Goal: Answer question/provide support: Share knowledge or assist other users

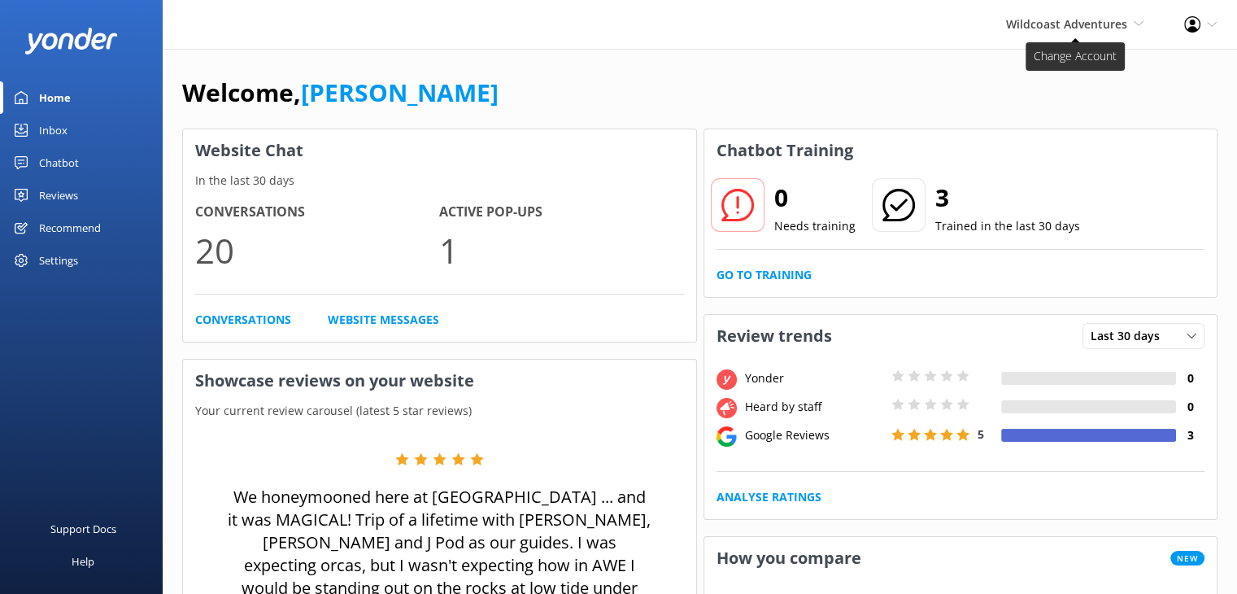
click at [1077, 24] on span "Wildcoast Adventures" at bounding box center [1066, 23] width 121 height 15
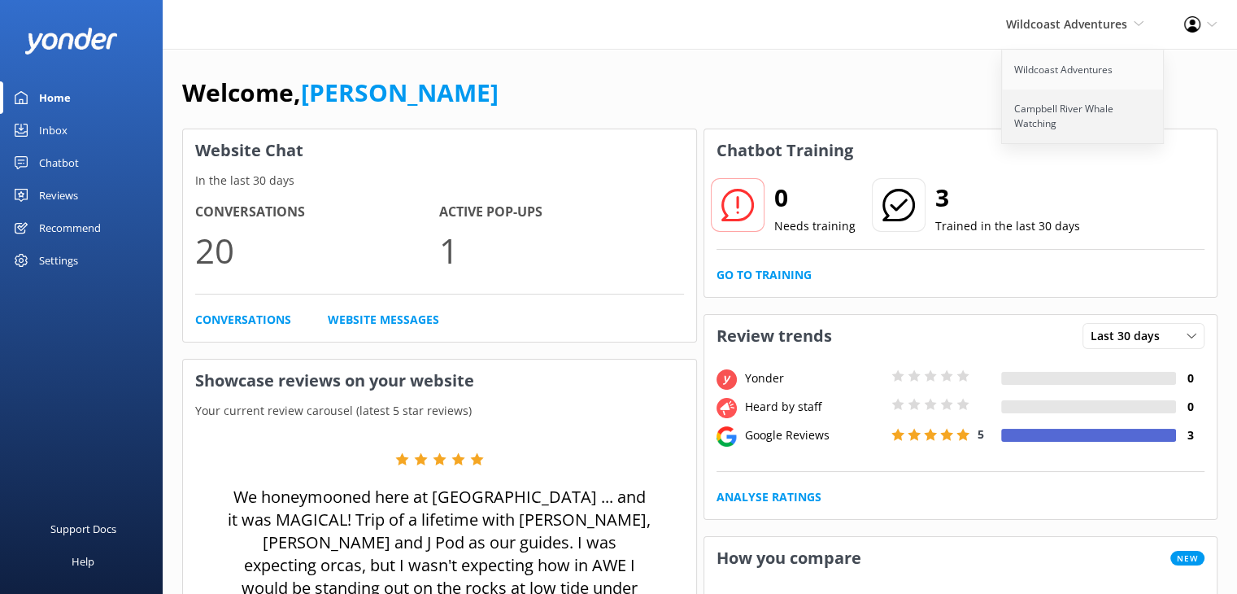
click at [1051, 112] on link "Campbell River Whale Watching" at bounding box center [1083, 116] width 163 height 54
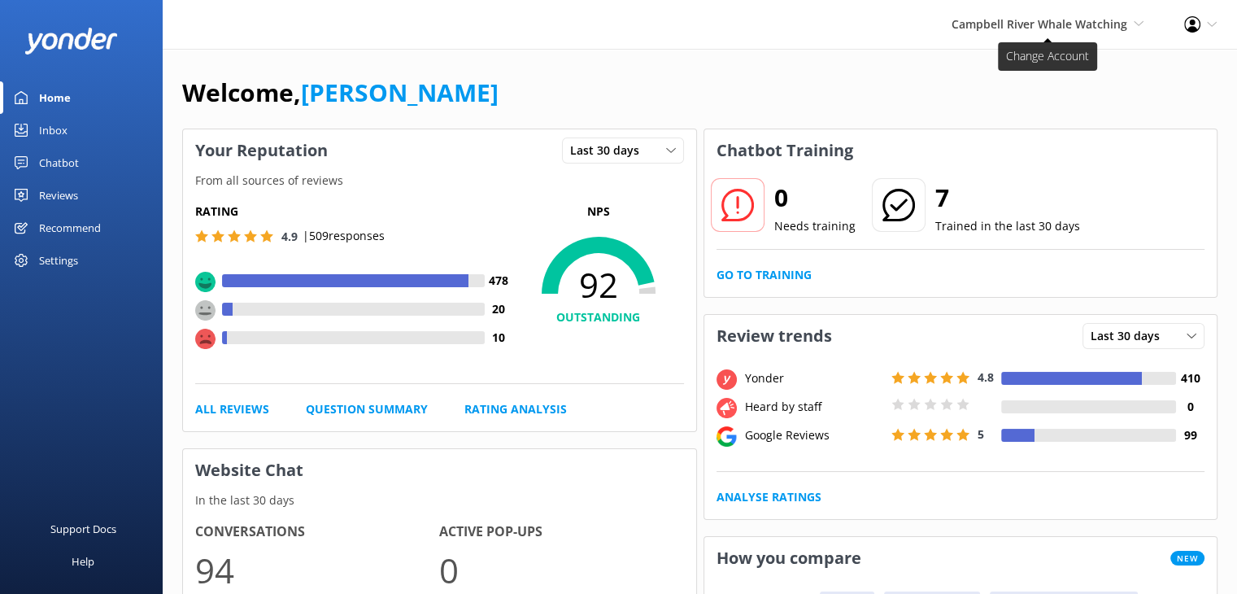
click at [1093, 27] on span "Campbell River Whale Watching" at bounding box center [1039, 23] width 176 height 15
click at [1070, 75] on link "Wildcoast Adventures" at bounding box center [1083, 69] width 163 height 39
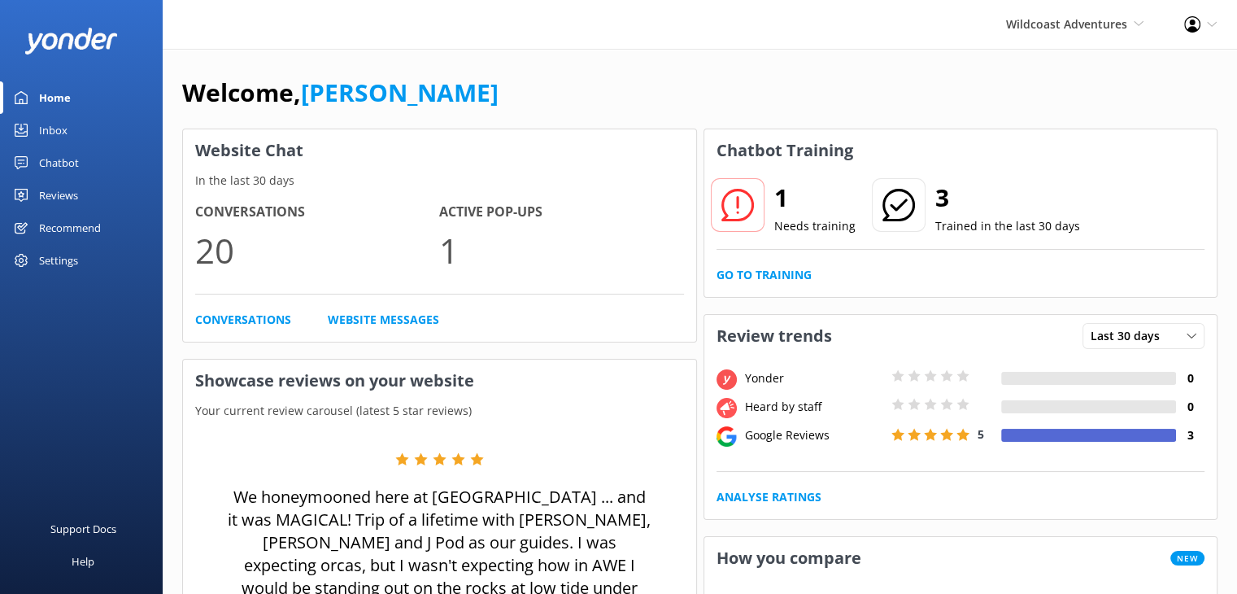
click at [62, 159] on div "Chatbot" at bounding box center [59, 162] width 40 height 33
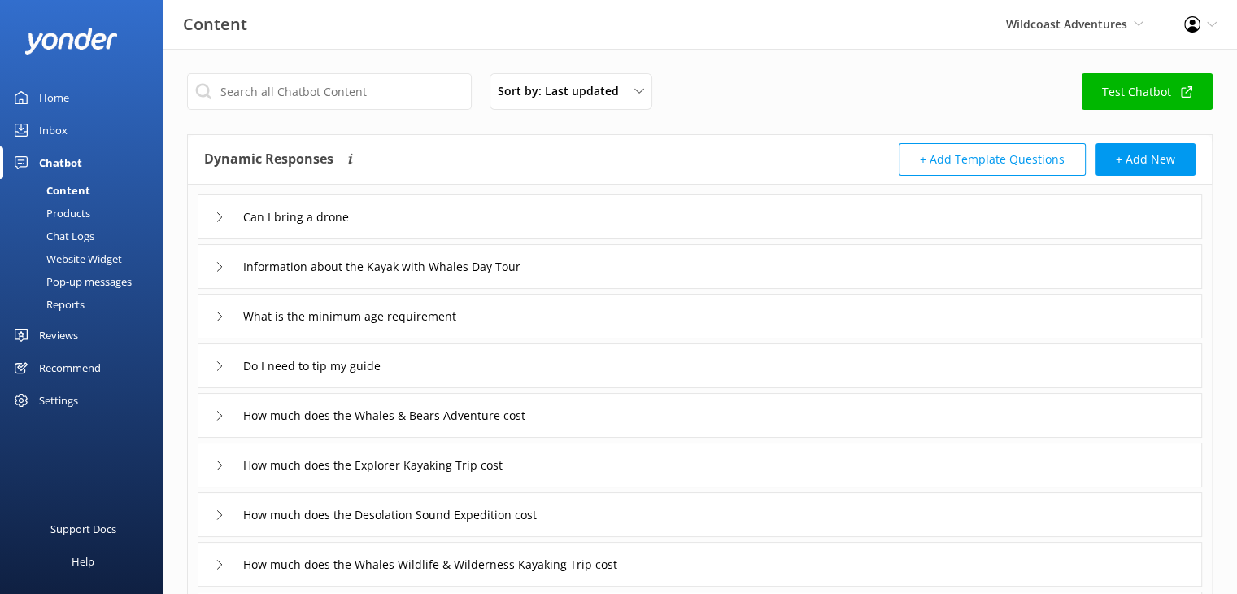
click at [64, 189] on div "Content" at bounding box center [50, 190] width 80 height 23
click at [407, 88] on input "text" at bounding box center [329, 91] width 285 height 37
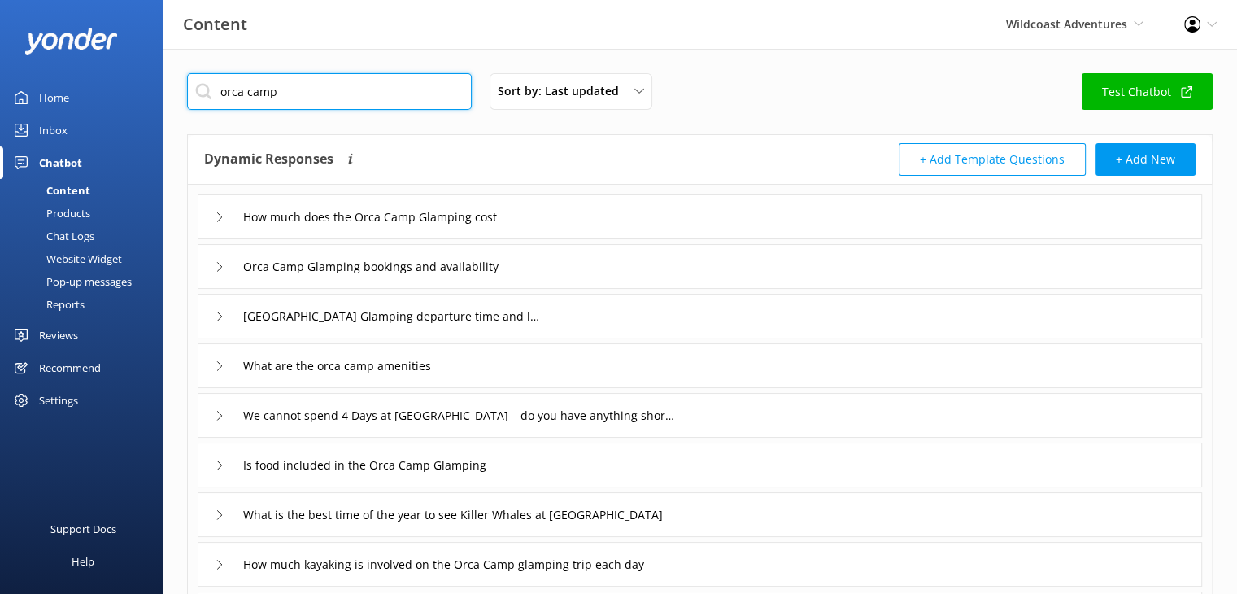
type input "orca camp"
click at [219, 262] on icon at bounding box center [220, 267] width 10 height 10
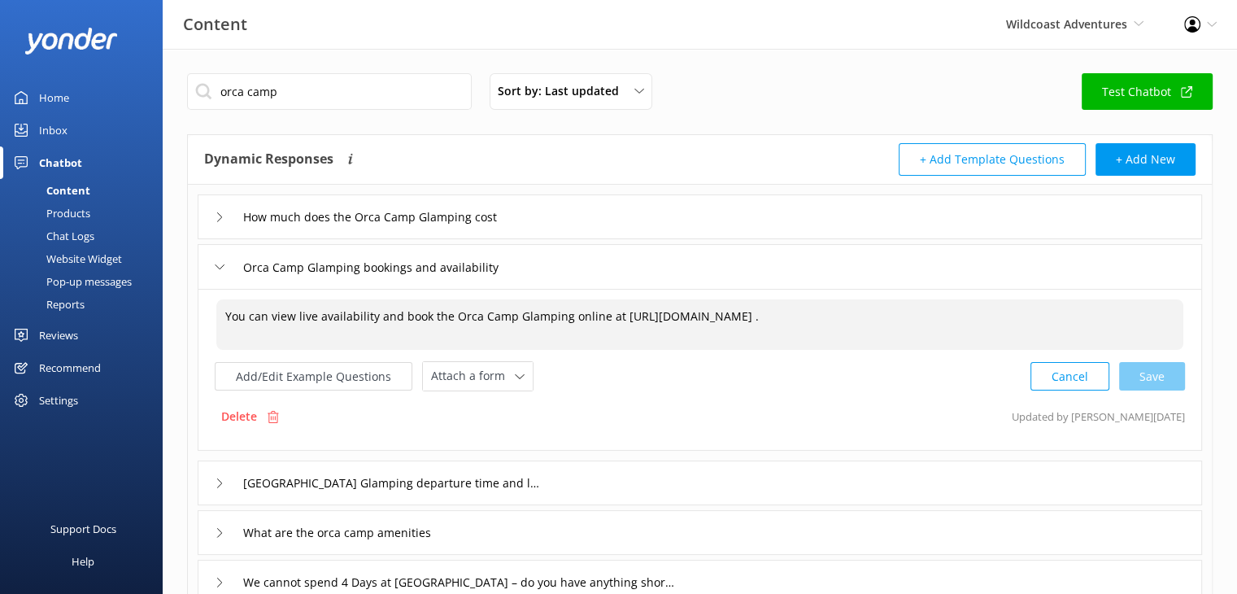
drag, startPoint x: 532, startPoint y: 331, endPoint x: 613, endPoint y: 320, distance: 82.1
click at [613, 320] on textarea "You can view live availability and book the Orca Camp Glamping online at [URL][…" at bounding box center [699, 324] width 967 height 50
click at [556, 342] on textarea "You can view live availability and book the Orca Camp Glamping online at [URL][…" at bounding box center [699, 324] width 967 height 50
drag, startPoint x: 530, startPoint y: 329, endPoint x: 615, endPoint y: 317, distance: 85.4
click at [615, 317] on textarea "You can view live availability and book the Orca Camp Glamping online at [URL][…" at bounding box center [699, 324] width 967 height 50
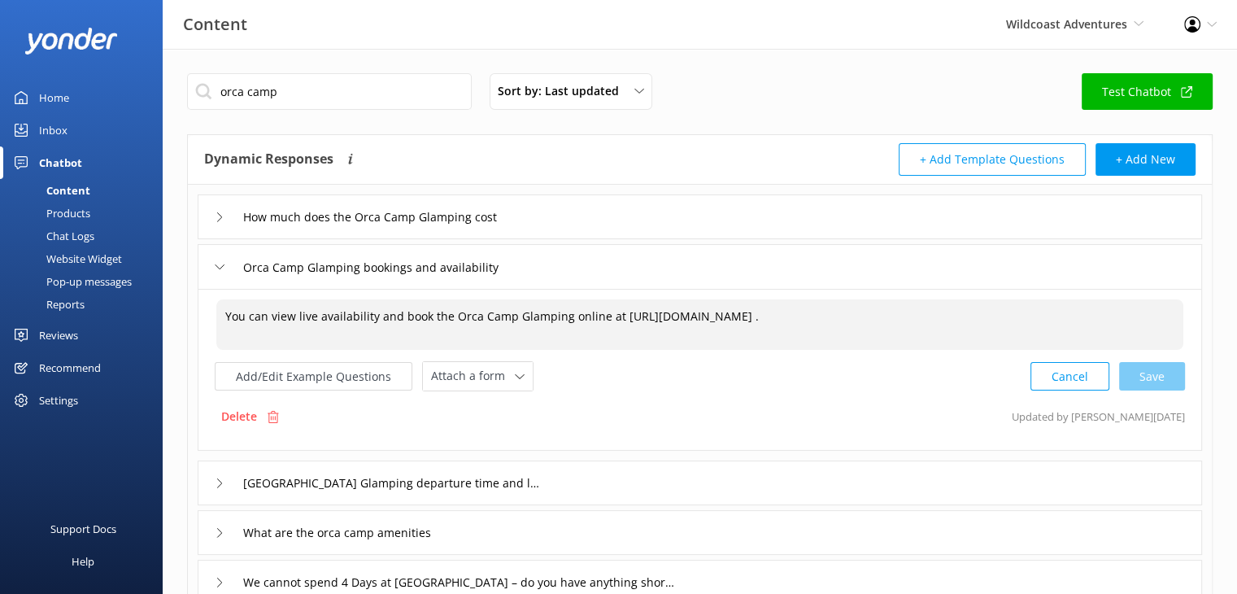
click at [585, 339] on textarea "You can view live availability and book the Orca Camp Glamping online at [URL][…" at bounding box center [699, 324] width 967 height 50
drag, startPoint x: 532, startPoint y: 332, endPoint x: 614, endPoint y: 307, distance: 85.7
click at [614, 307] on textarea "You can view live availability and book the Orca Camp Glamping online at [URL][…" at bounding box center [699, 324] width 967 height 50
paste textarea "[URL][DOMAIN_NAME]"
click at [1155, 381] on div "Cancel Save" at bounding box center [1107, 376] width 154 height 30
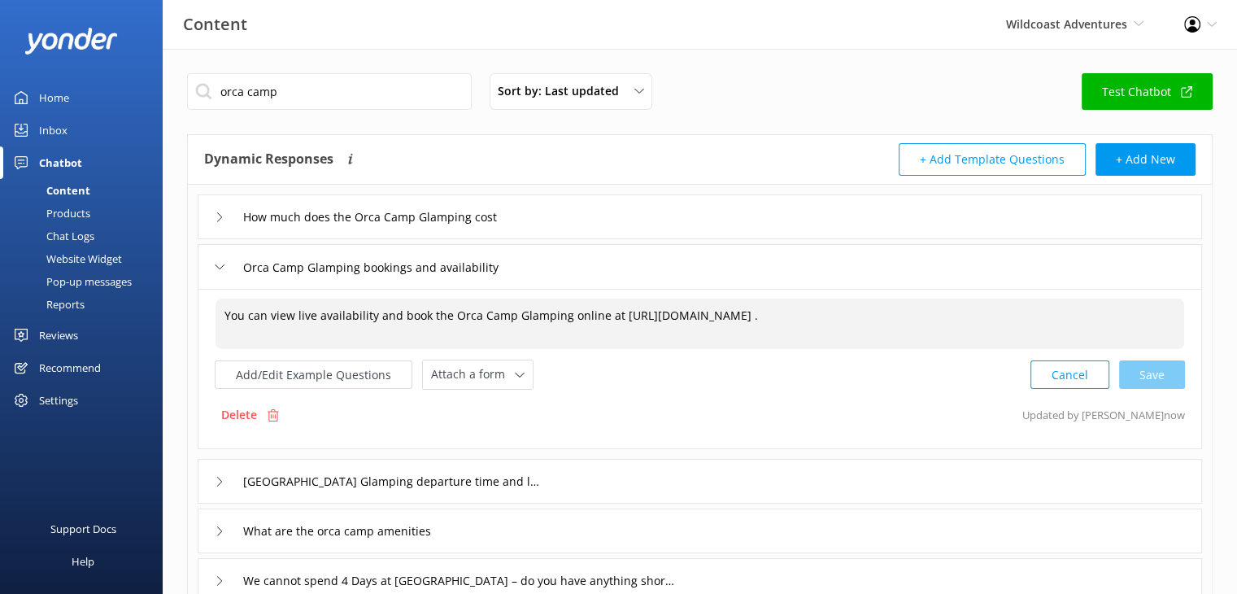
drag, startPoint x: 1029, startPoint y: 314, endPoint x: 612, endPoint y: 333, distance: 417.5
click at [613, 333] on textarea "You can view live availability and book the Orca Camp Glamping online at [URL][…" at bounding box center [699, 323] width 968 height 50
type textarea "You can view live availability and book the Orca Camp Glamping online at [URL][…"
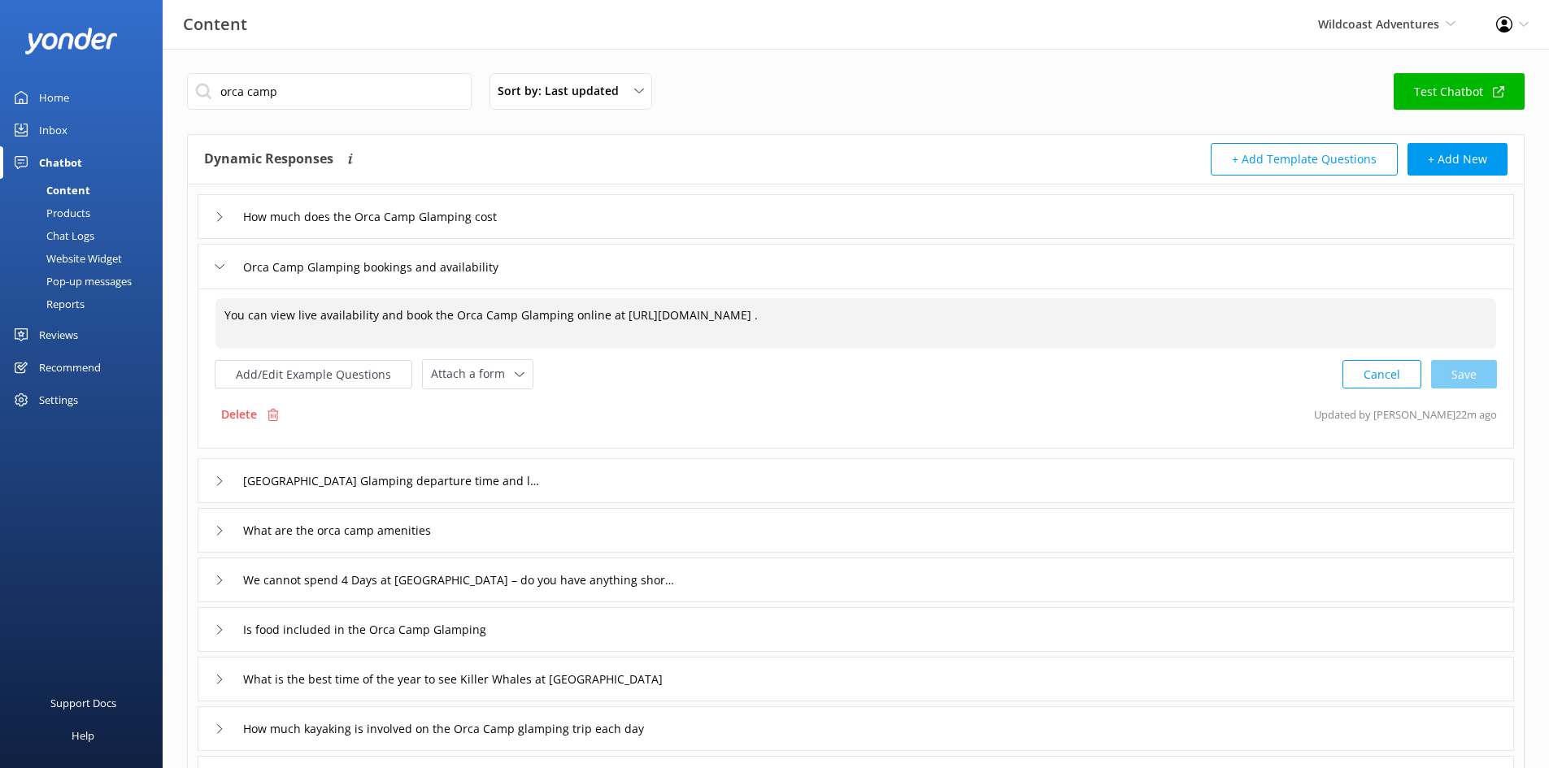
click at [798, 406] on div "Delete Updated by [PERSON_NAME] 22m ago" at bounding box center [856, 414] width 1282 height 31
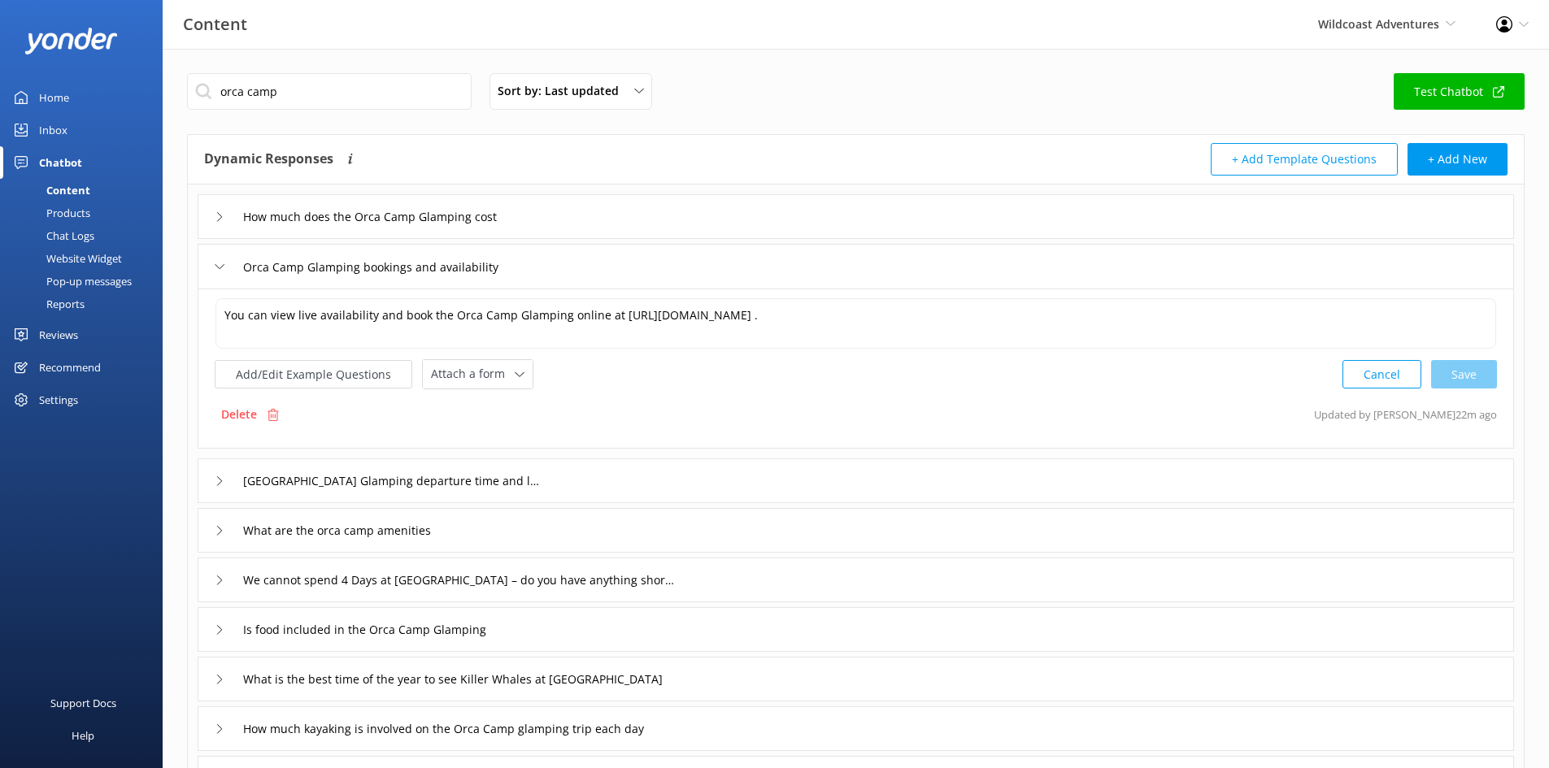
click at [228, 222] on div "How much does the Orca Camp Glamping cost" at bounding box center [358, 216] width 286 height 27
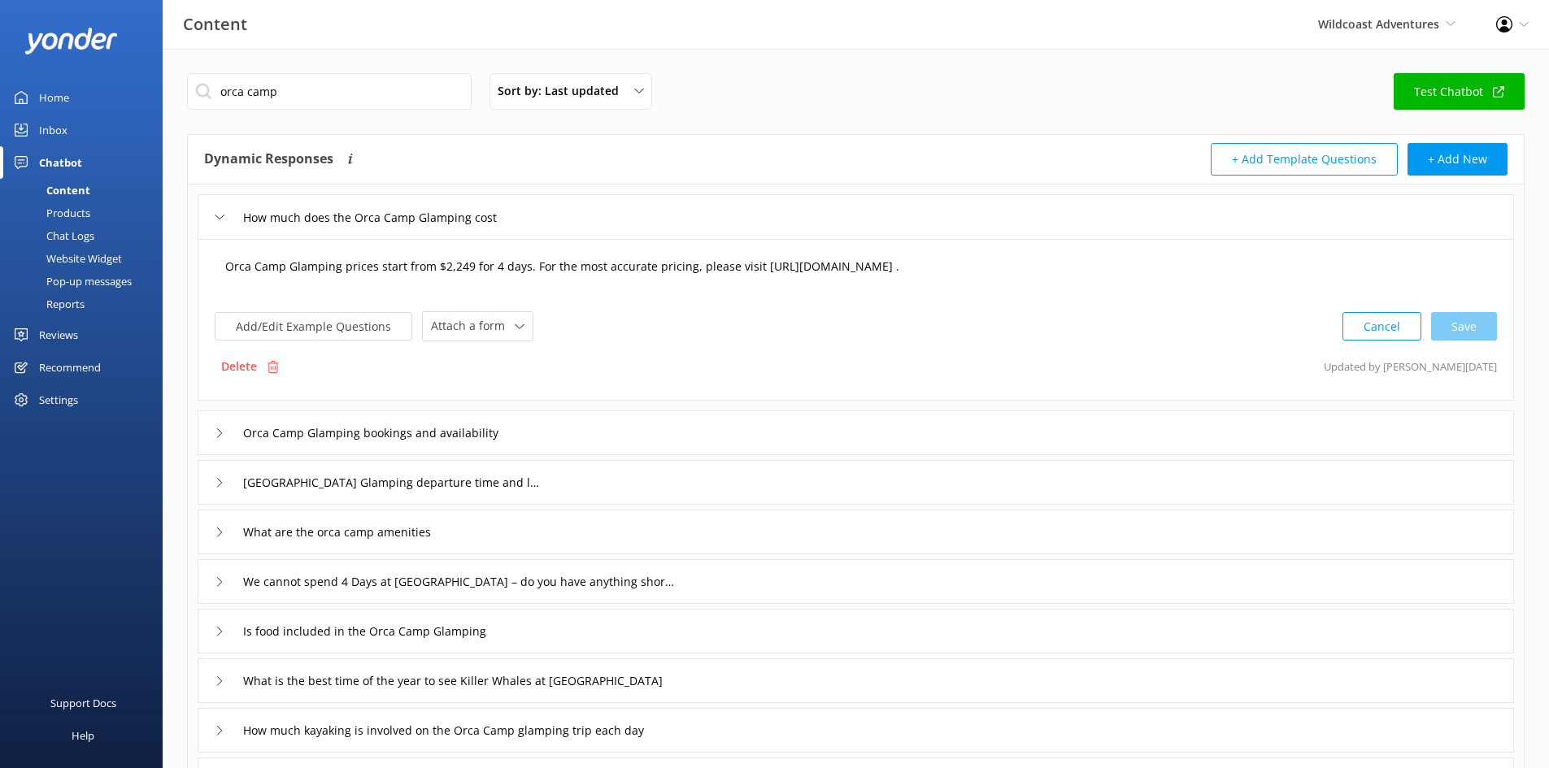
click at [912, 278] on textarea "Orca Camp Glamping prices start from $2,249 for 4 days. For the most accurate p…" at bounding box center [855, 275] width 1279 height 50
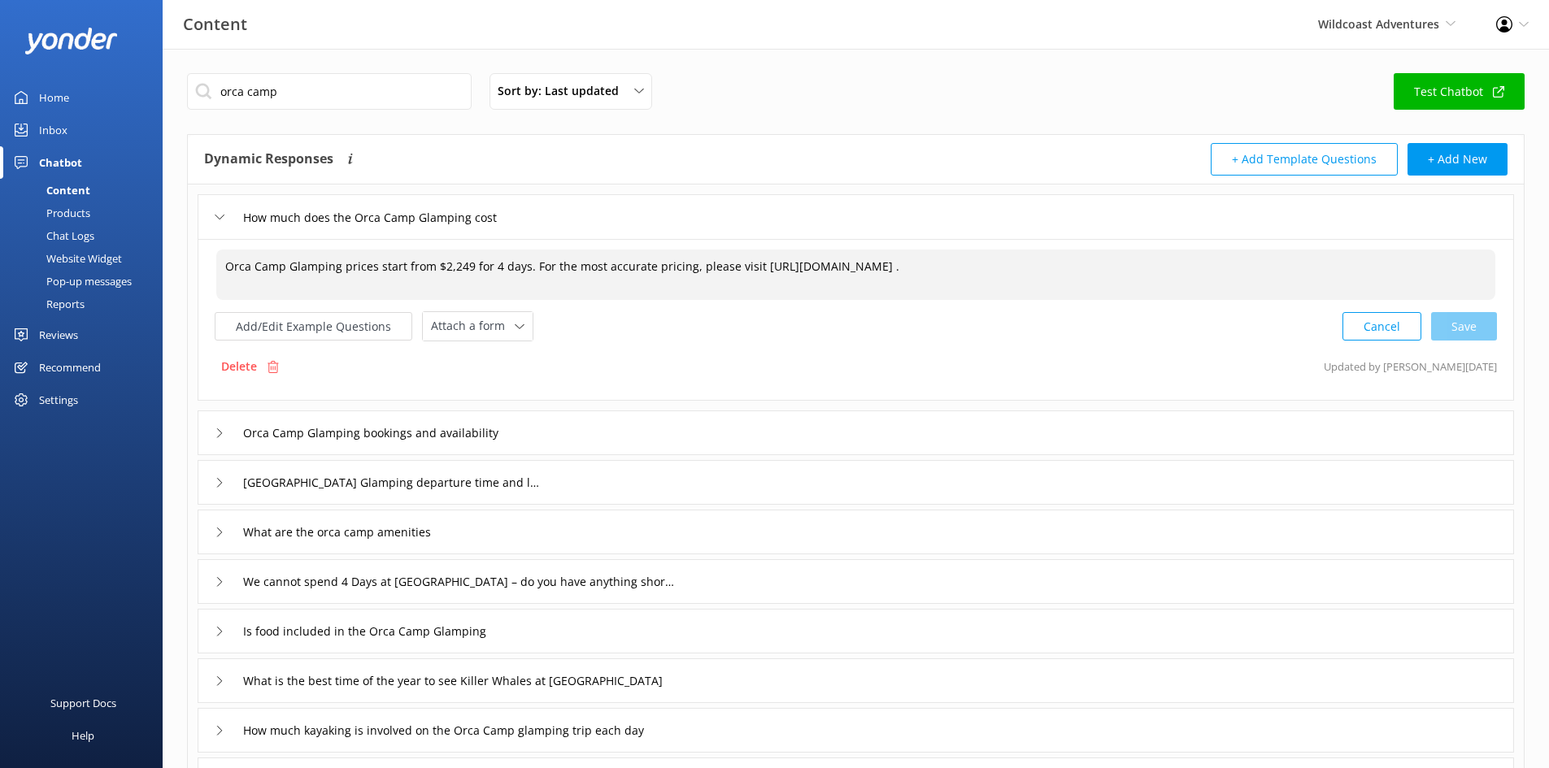
drag, startPoint x: 1403, startPoint y: 266, endPoint x: 754, endPoint y: 290, distance: 650.1
click at [754, 290] on textarea "Orca Camp Glamping prices start from $2,249 for 4 days. For the most accurate p…" at bounding box center [855, 275] width 1279 height 50
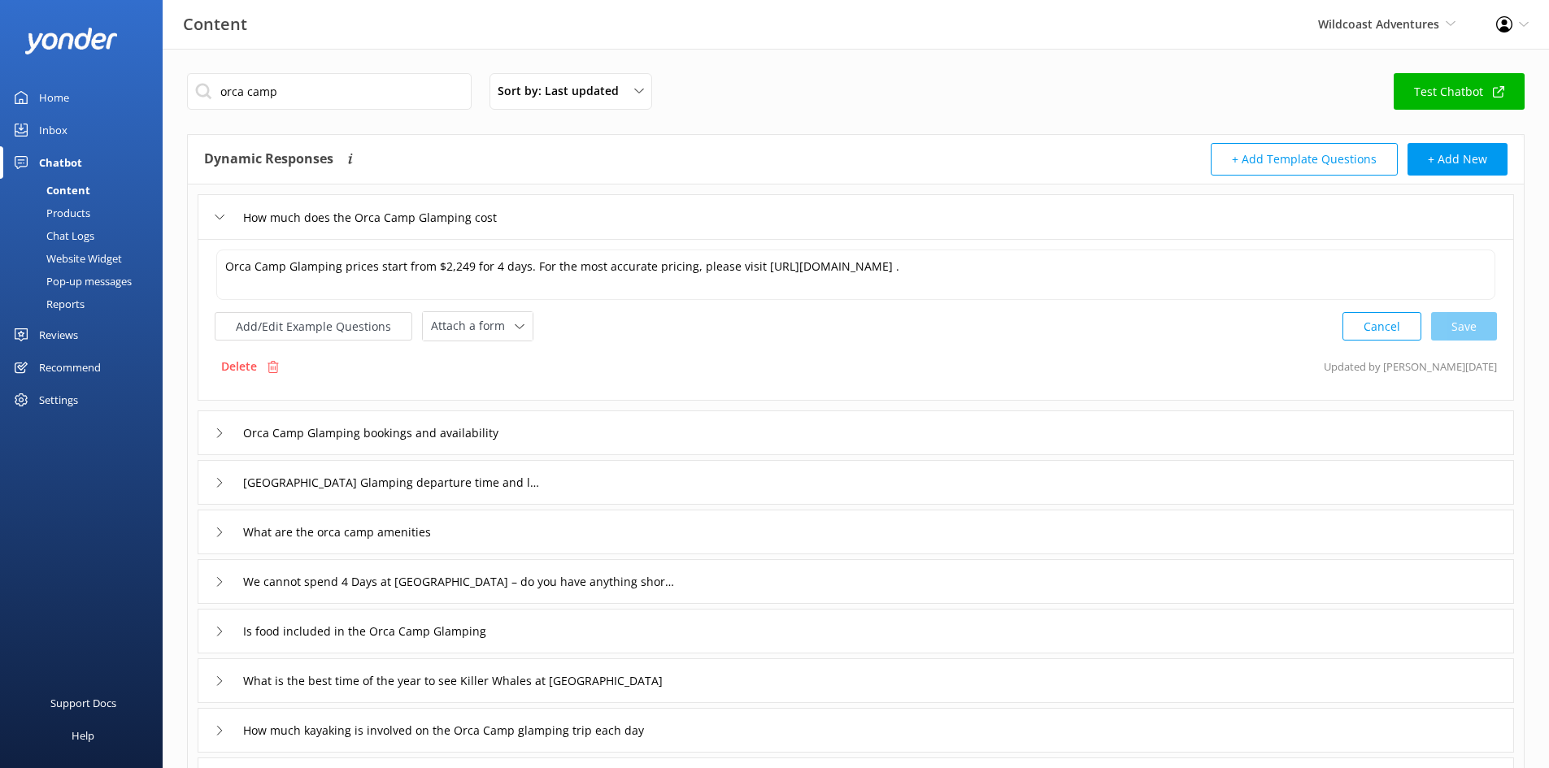
click at [227, 216] on div "How much does the Orca Camp Glamping cost" at bounding box center [358, 217] width 286 height 27
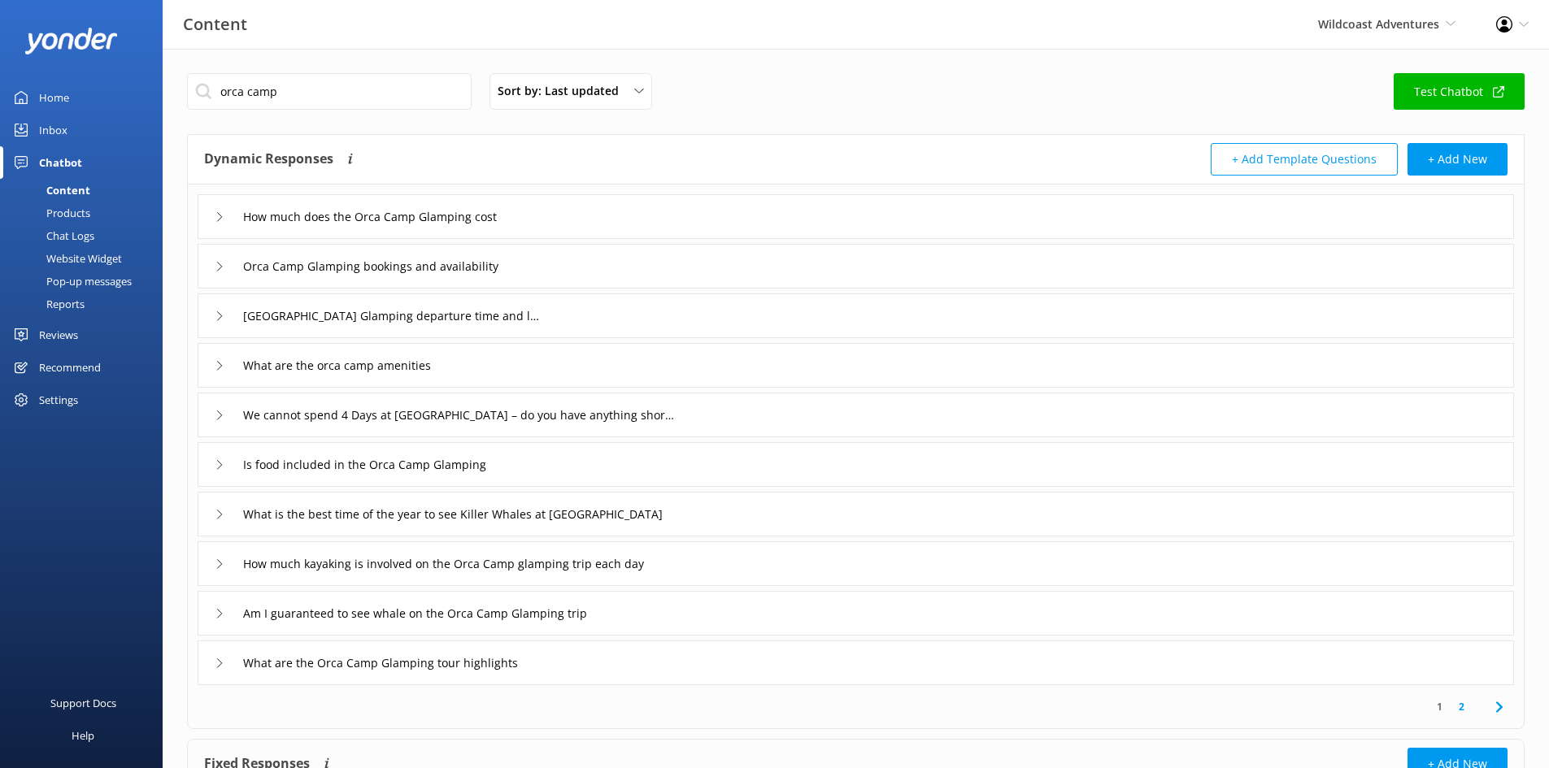
click at [224, 216] on icon at bounding box center [220, 217] width 10 height 10
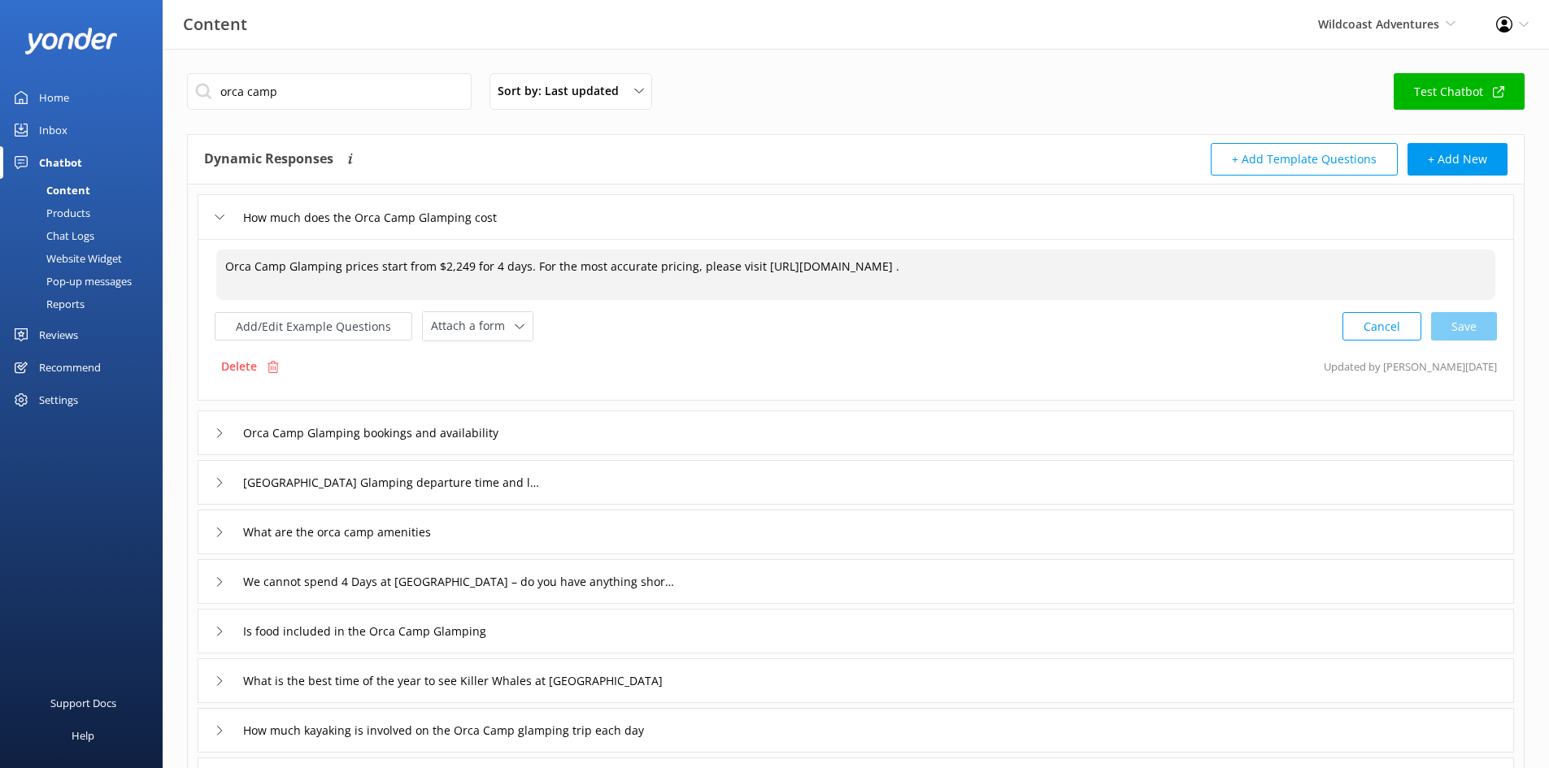
drag, startPoint x: 1402, startPoint y: 263, endPoint x: 752, endPoint y: 247, distance: 649.9
click at [752, 247] on div "Orca Camp Glamping prices start from $2,249 for 4 days. For the most accurate p…" at bounding box center [856, 320] width 1316 height 162
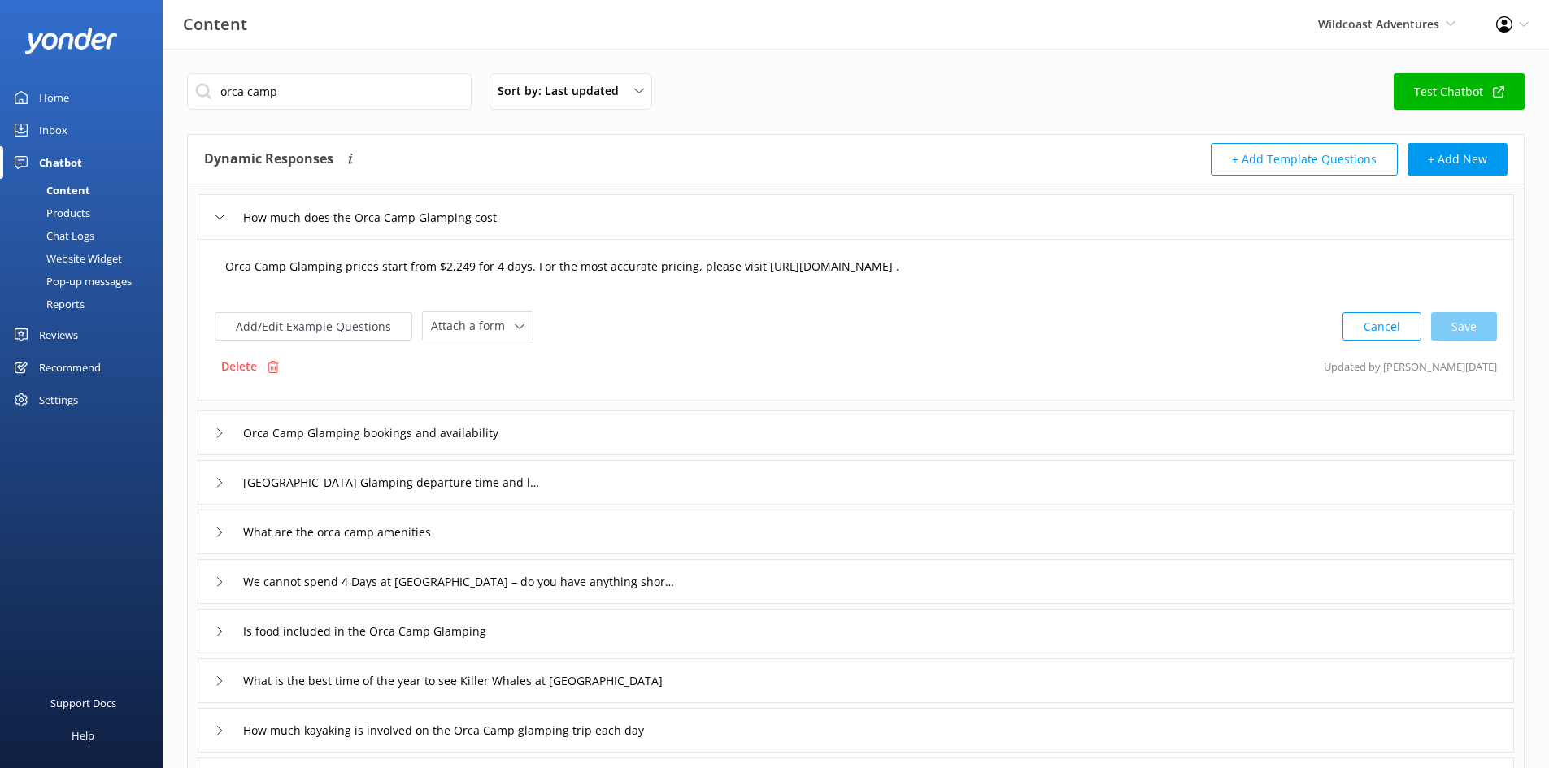
click at [1248, 255] on textarea "Orca Camp Glamping prices start from $2,249 for 4 days. For the most accurate p…" at bounding box center [855, 275] width 1279 height 50
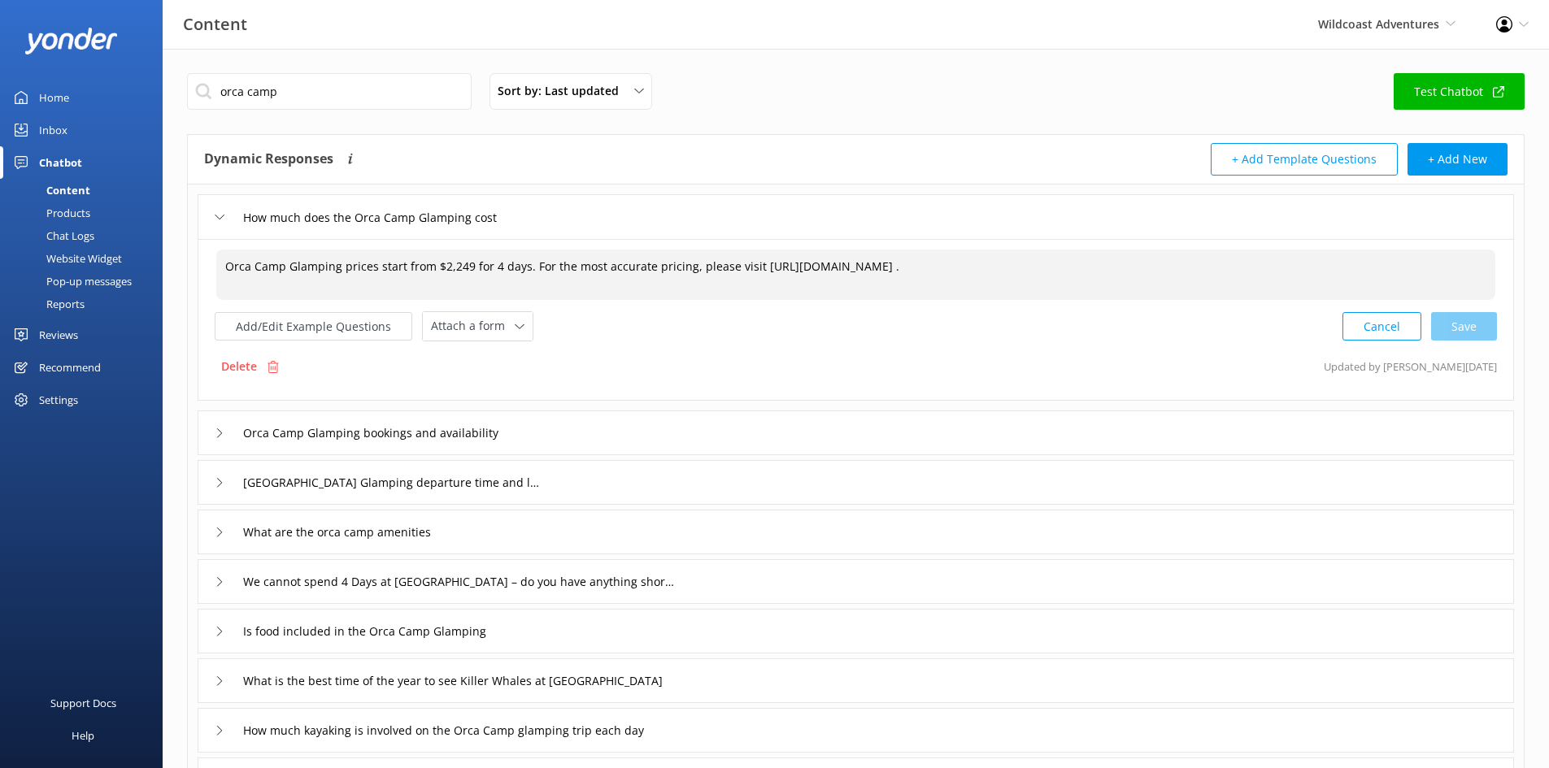
drag, startPoint x: 1375, startPoint y: 269, endPoint x: 752, endPoint y: 262, distance: 622.9
click at [752, 262] on textarea "Orca Camp Glamping prices start from $2,249 for 4 days. For the most accurate p…" at bounding box center [855, 275] width 1279 height 50
paste textarea "[DOMAIN_NAME][URL]"
click at [1240, 275] on textarea "Orca Camp Glamping prices start from $2,249 for 4 days. For the most accurate p…" at bounding box center [855, 275] width 1279 height 50
click at [1248, 328] on div "Cancel Loading.." at bounding box center [1420, 325] width 154 height 30
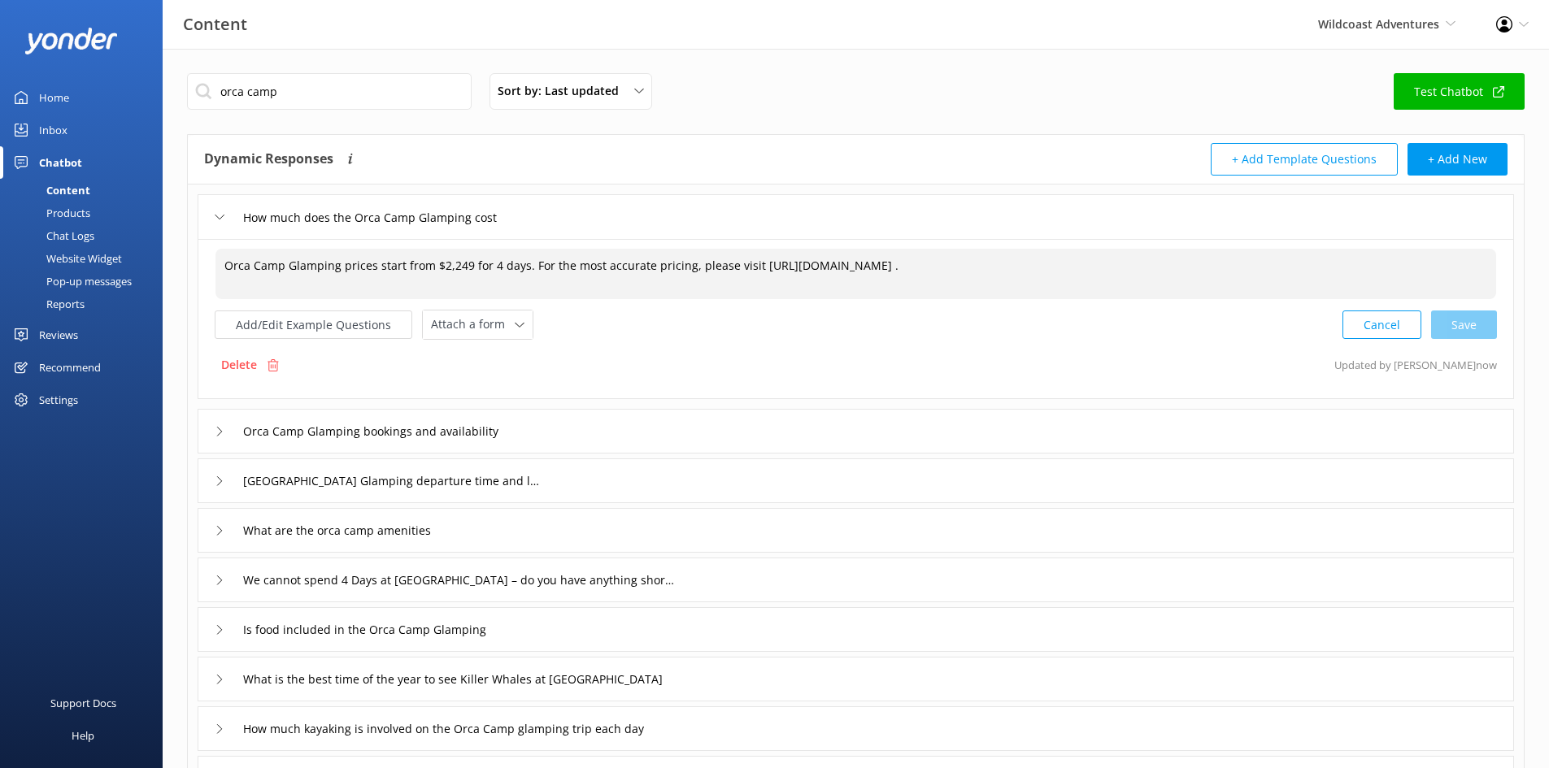
type textarea "Orca Camp Glamping prices start from $2,249 for 4 days. For the most accurate p…"
click at [220, 433] on use at bounding box center [219, 431] width 5 height 9
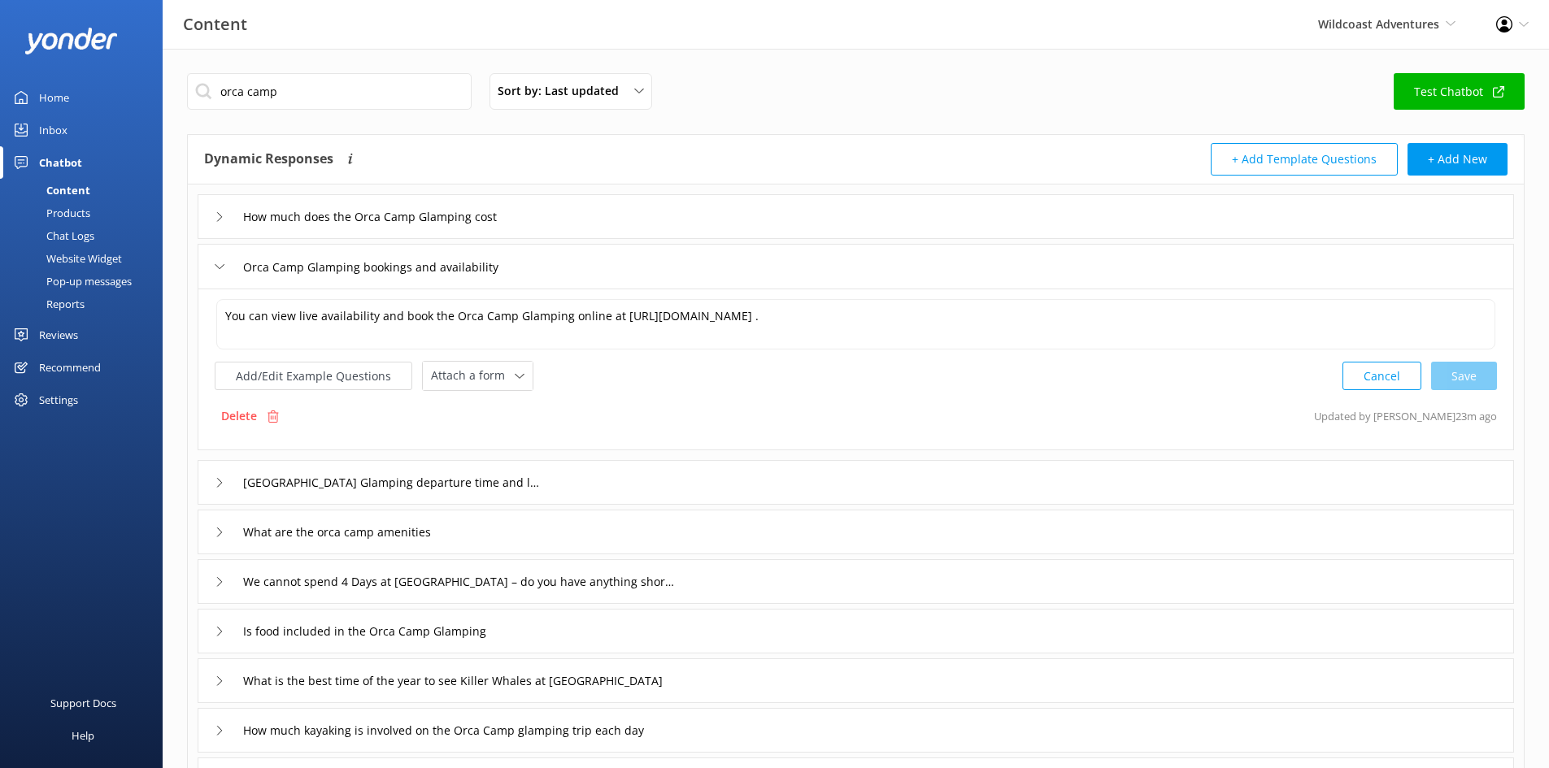
click at [217, 266] on use at bounding box center [219, 266] width 9 height 5
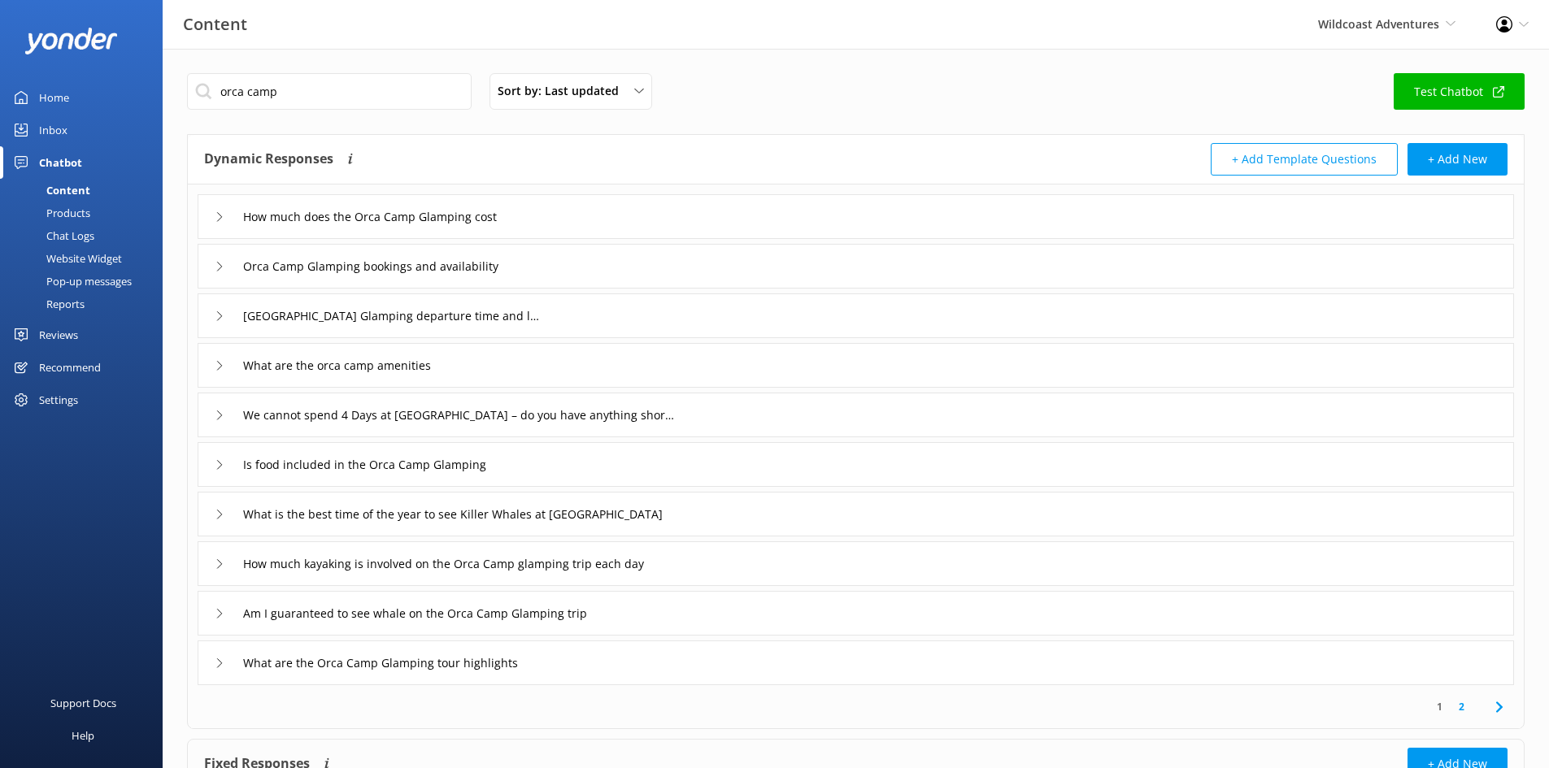
click at [218, 209] on div "How much does the Orca Camp Glamping cost" at bounding box center [358, 216] width 286 height 27
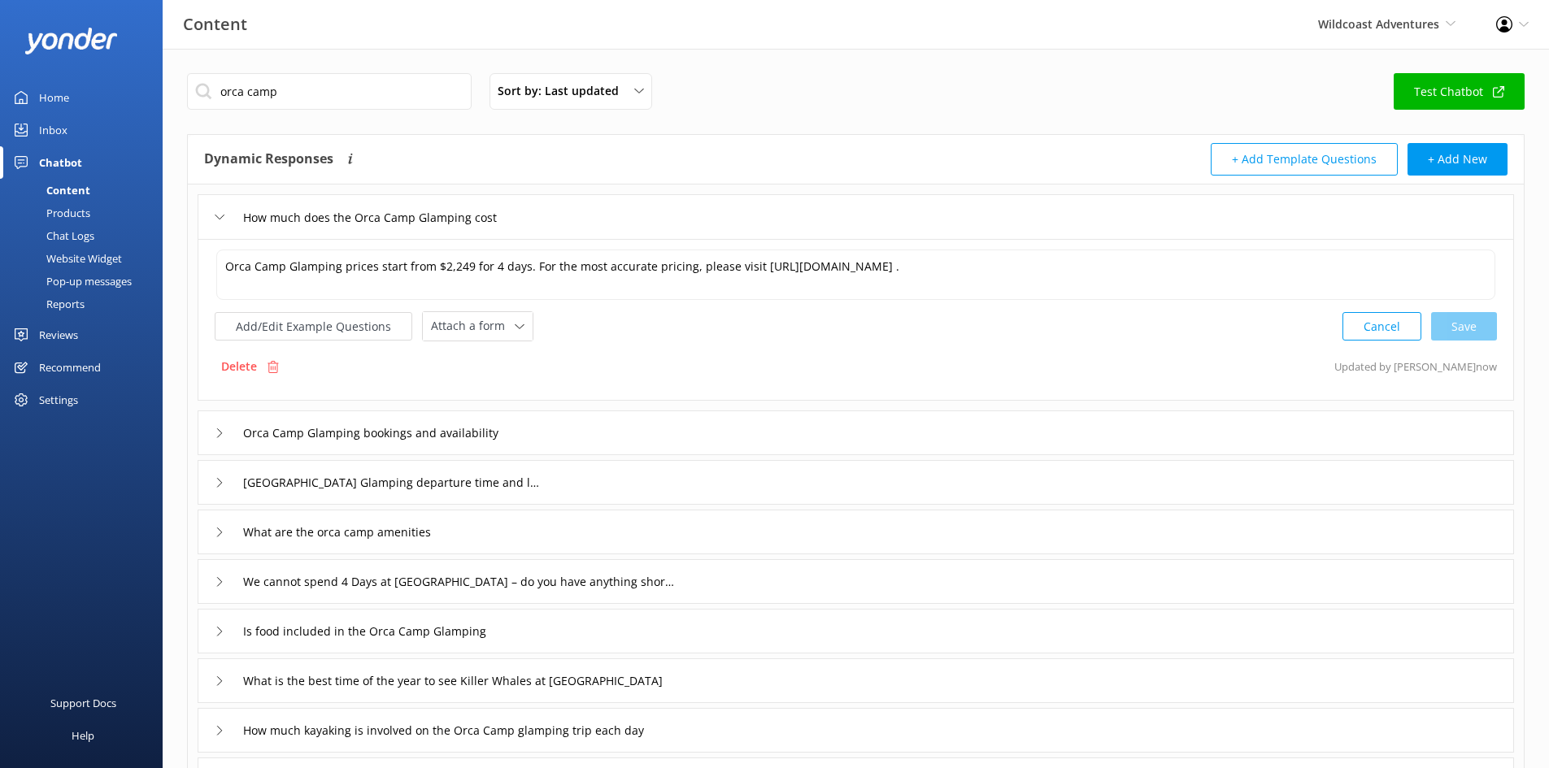
click at [222, 433] on icon at bounding box center [220, 434] width 10 height 10
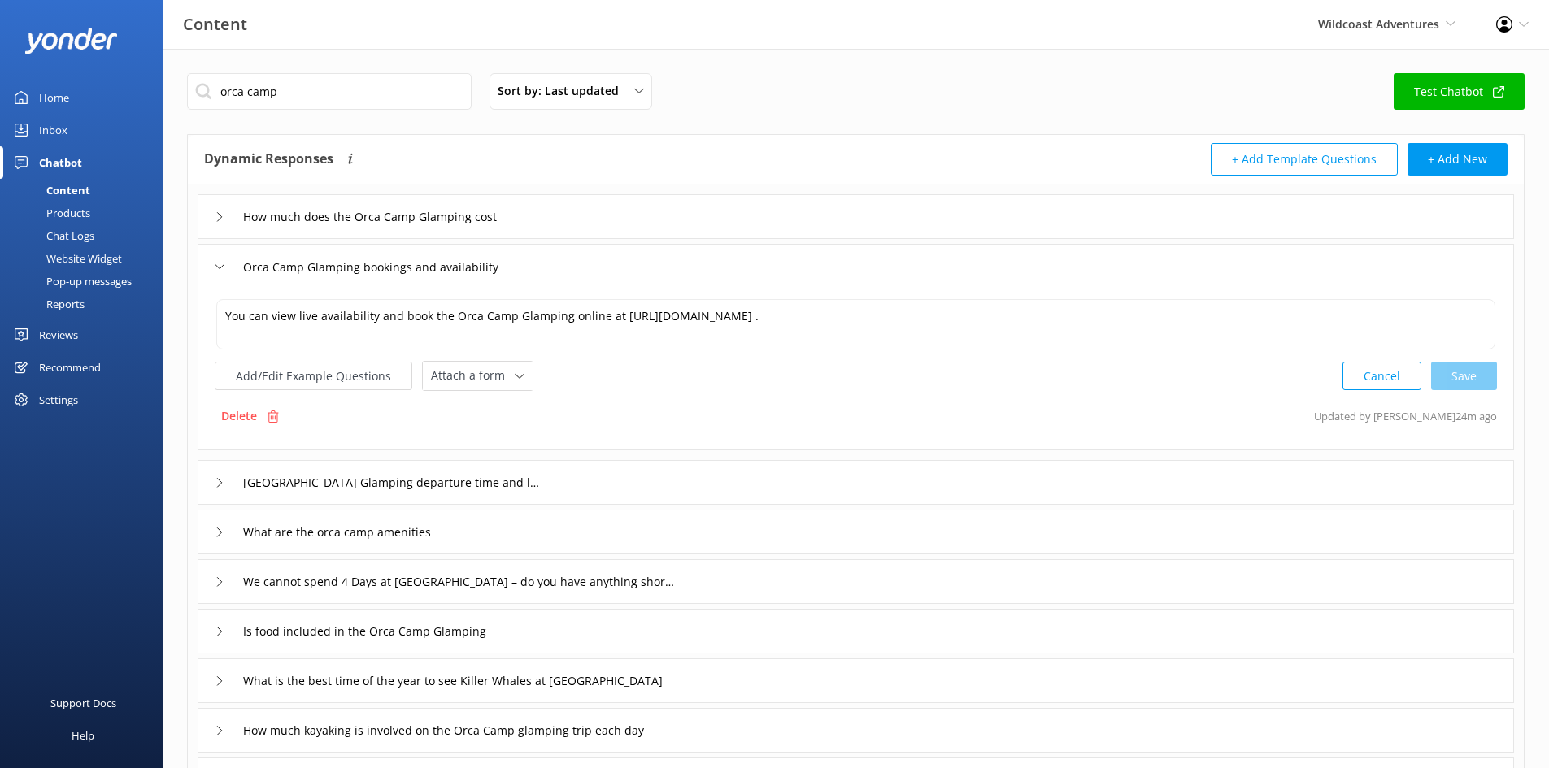
click at [219, 485] on icon at bounding box center [220, 483] width 10 height 10
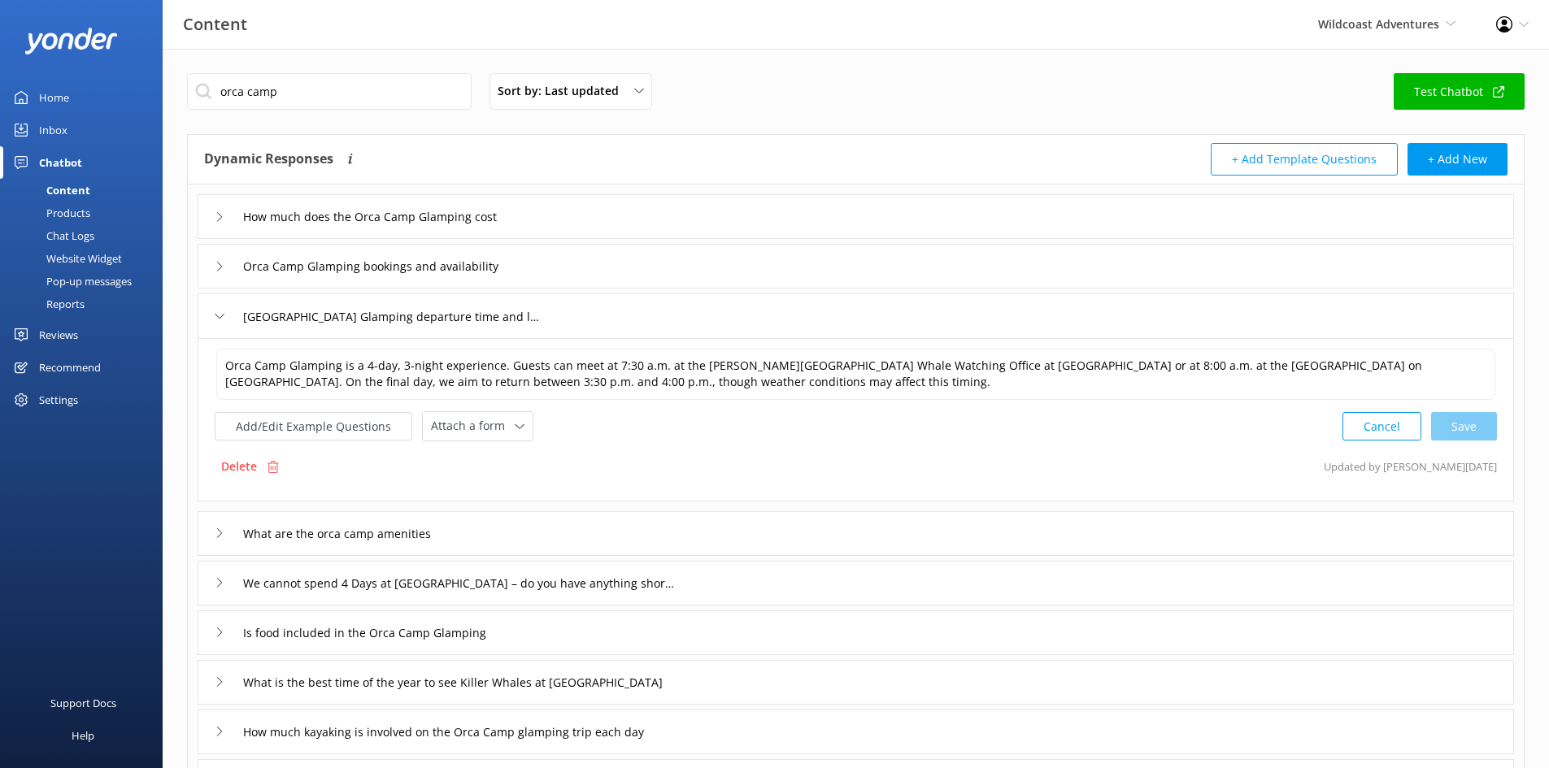
click at [213, 310] on div "[GEOGRAPHIC_DATA] Glamping departure time and location" at bounding box center [856, 316] width 1316 height 45
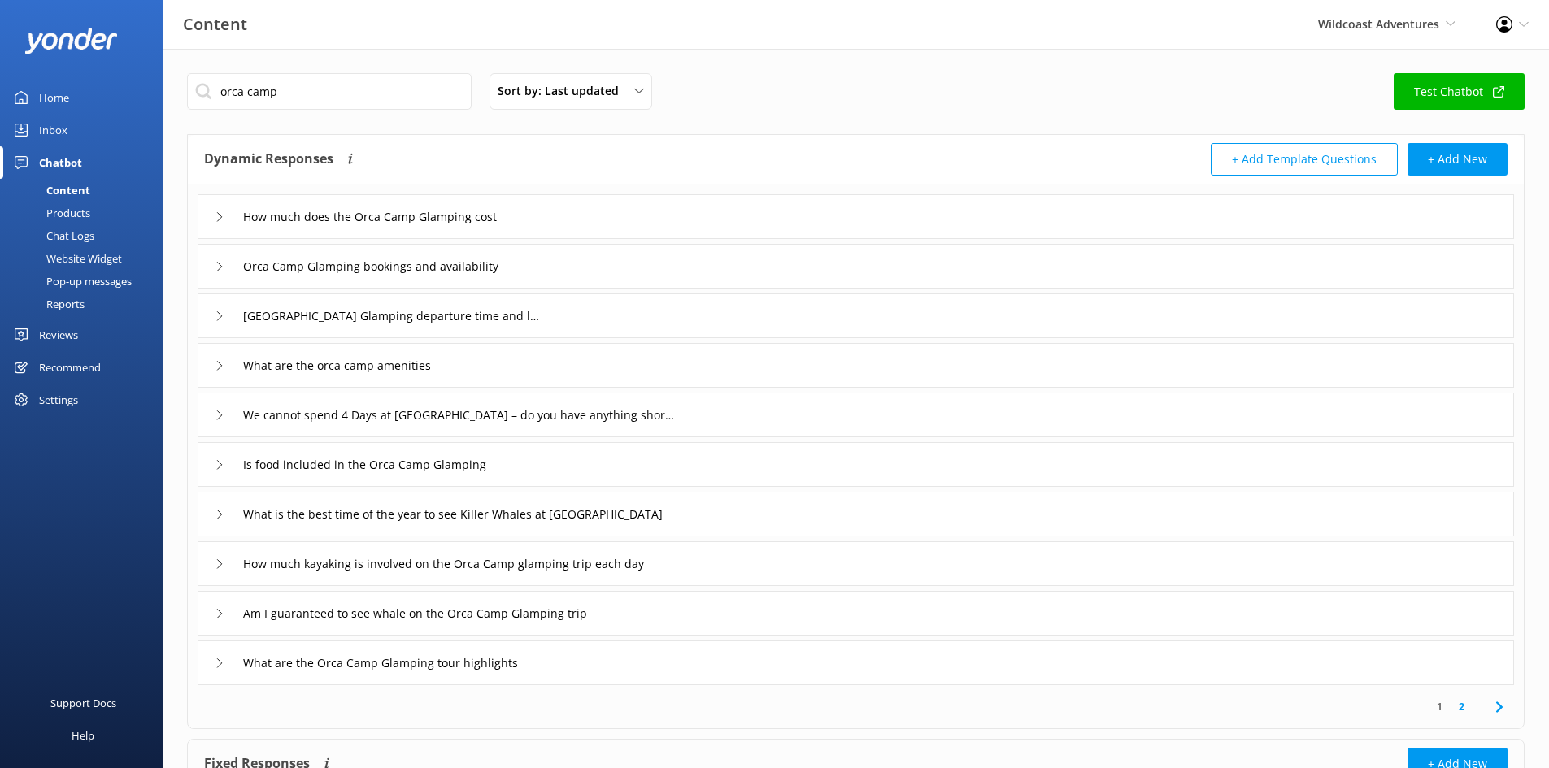
click at [212, 369] on div "What are the orca camp amenities" at bounding box center [856, 365] width 1316 height 45
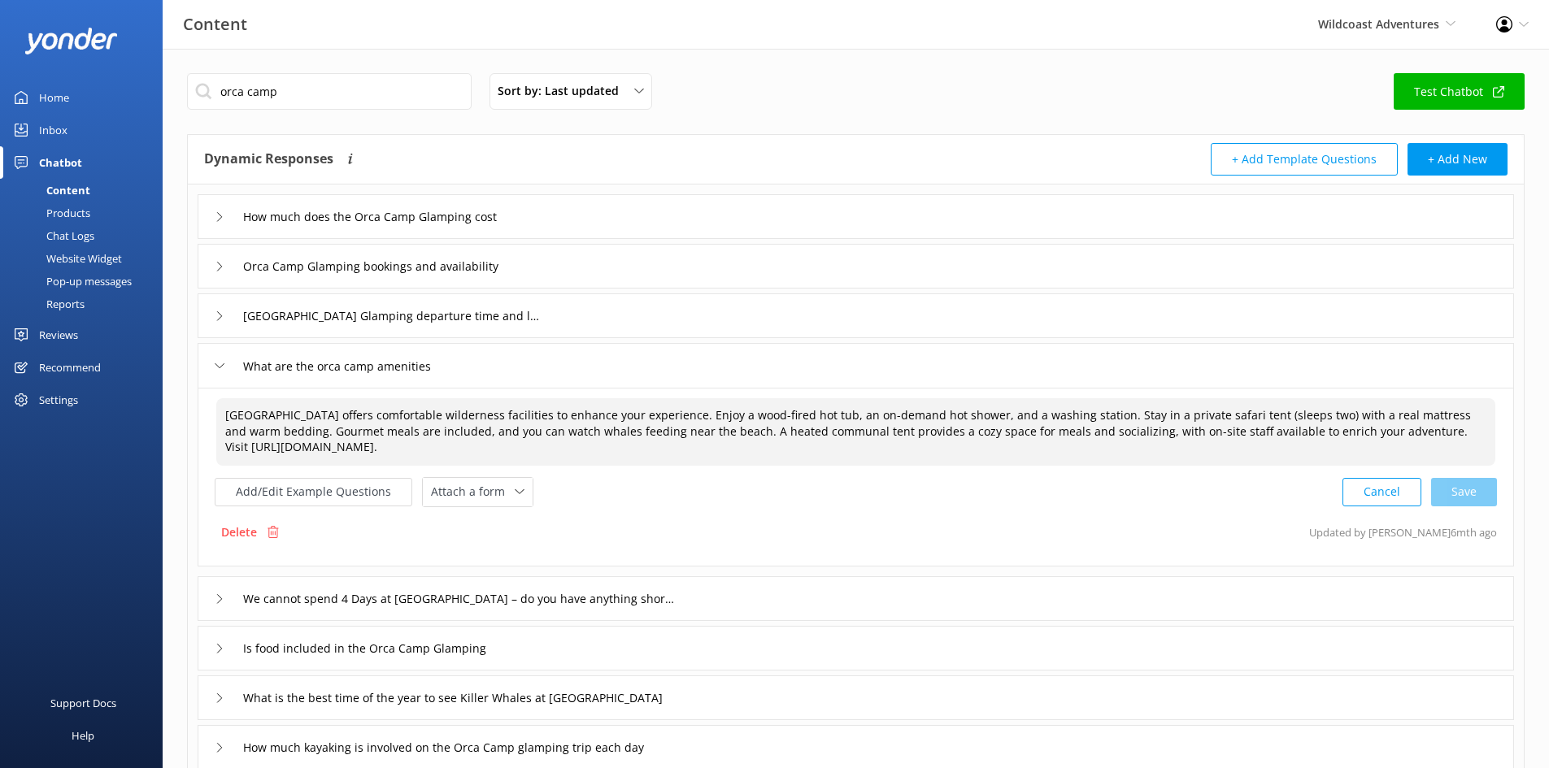
drag, startPoint x: 567, startPoint y: 443, endPoint x: 223, endPoint y: 442, distance: 343.9
click at [223, 442] on textarea "[GEOGRAPHIC_DATA] offers comfortable wilderness facilities to enhance your expe…" at bounding box center [855, 431] width 1279 height 67
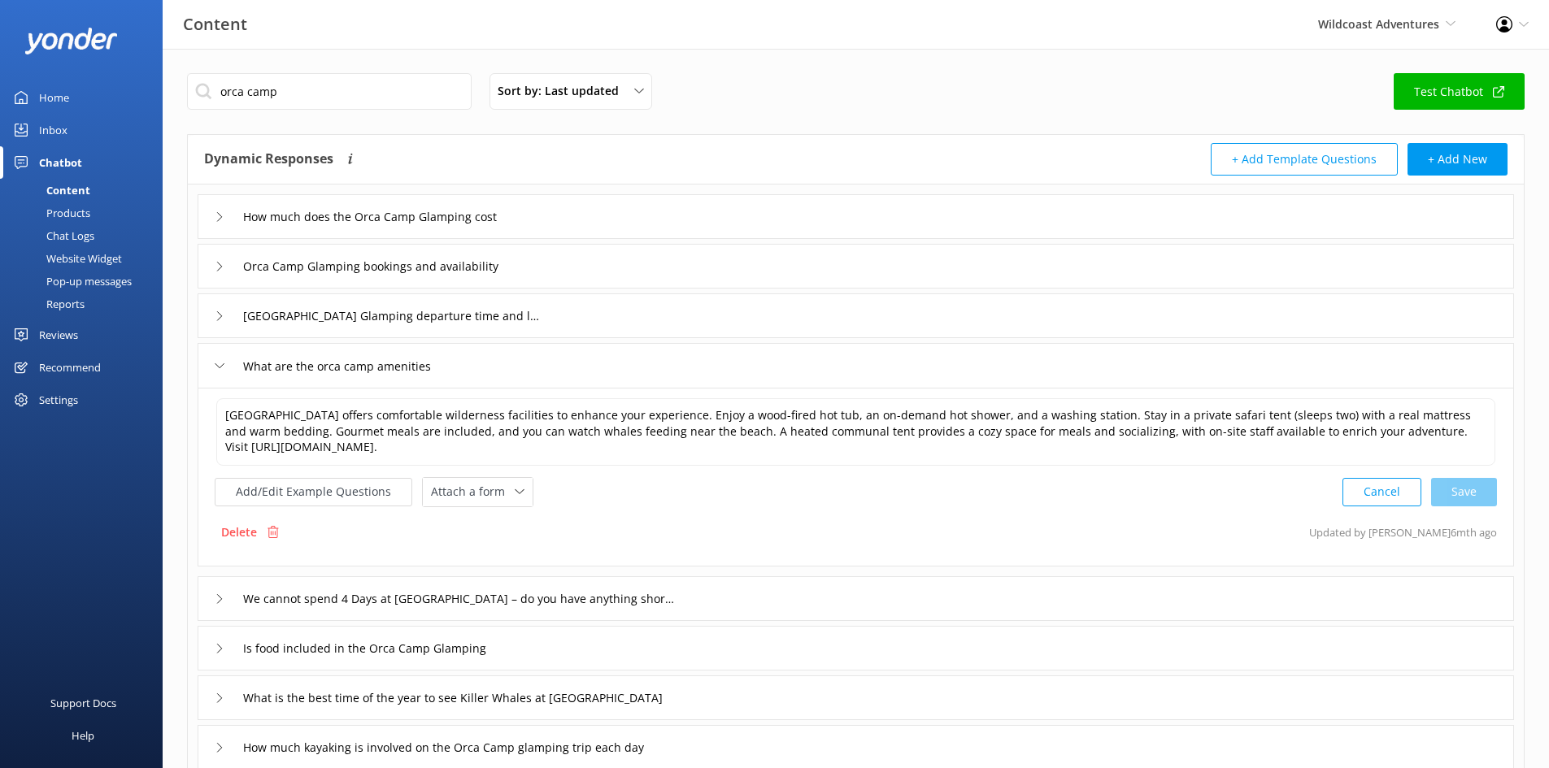
click at [844, 520] on div "Delete Updated by [PERSON_NAME] 6mth ago" at bounding box center [856, 532] width 1282 height 31
click at [215, 593] on icon at bounding box center [220, 599] width 10 height 10
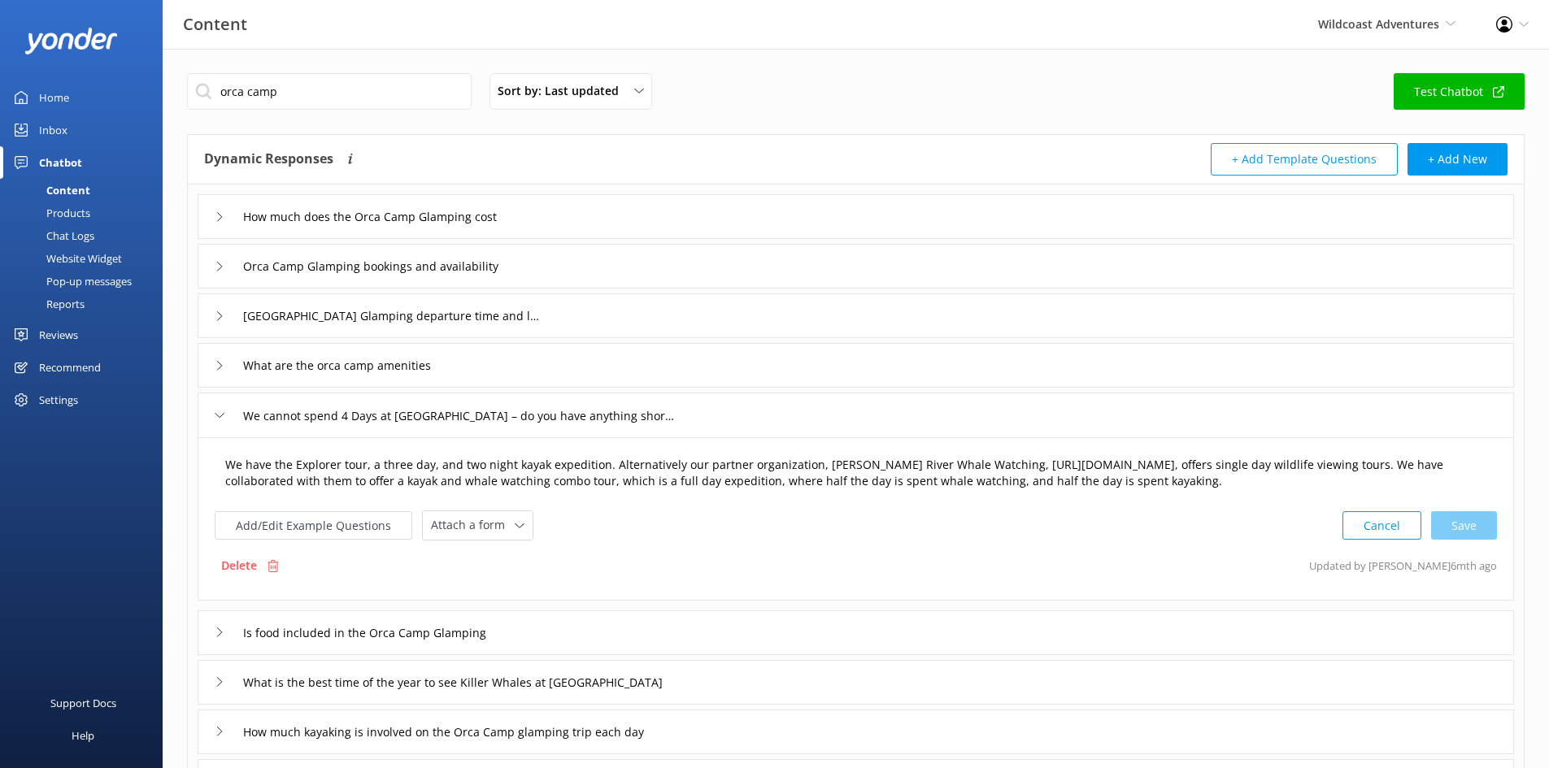
drag, startPoint x: 361, startPoint y: 463, endPoint x: 411, endPoint y: 471, distance: 50.9
click at [361, 463] on textarea "We have the Explorer tour, a three day, and two night kayak expedition. Alterna…" at bounding box center [855, 473] width 1279 height 51
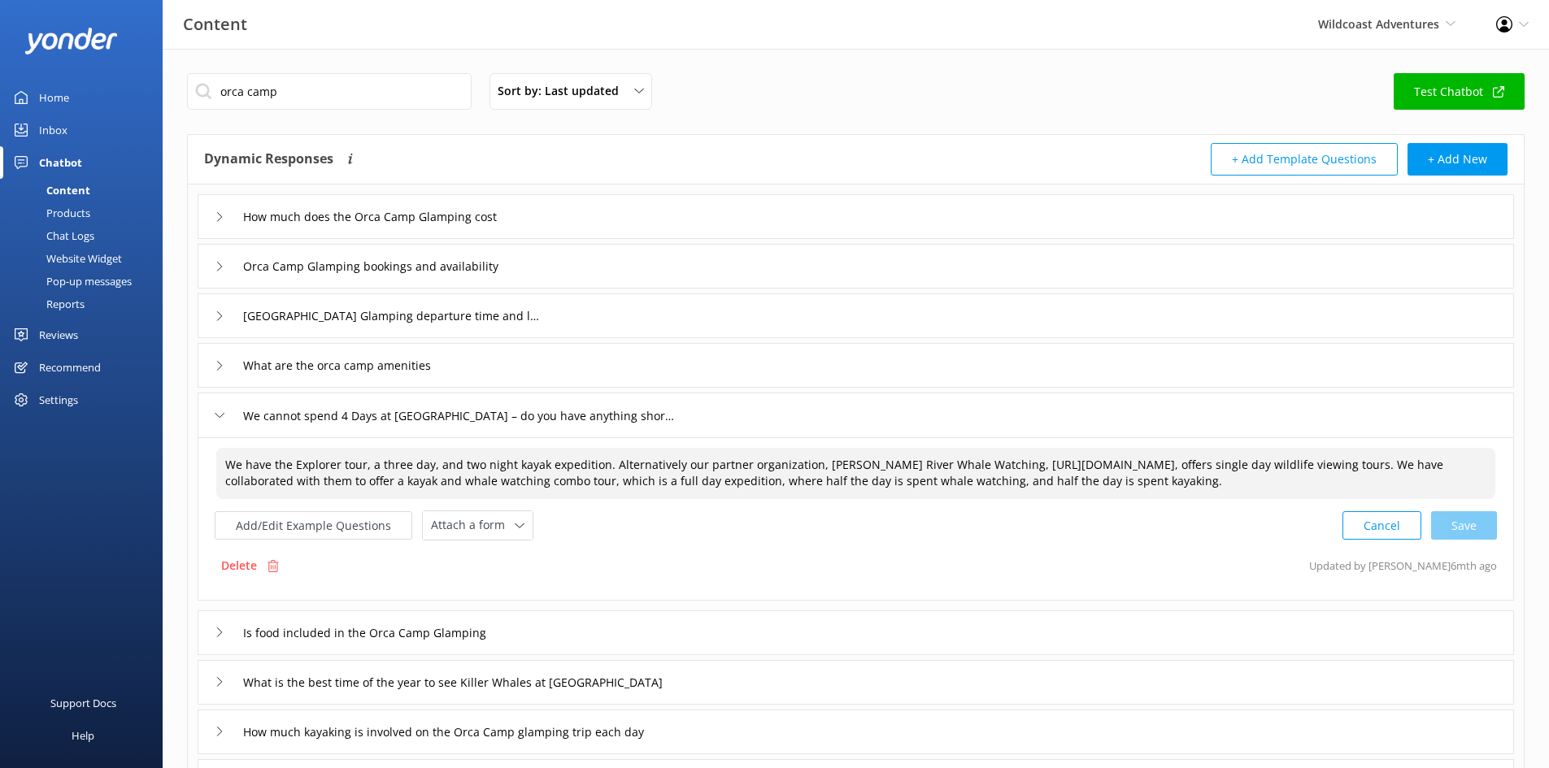
click at [601, 468] on textarea "We have the Explorer tour, a three day, and two night kayak expedition. Alterna…" at bounding box center [855, 473] width 1279 height 51
paste textarea "[URL][DOMAIN_NAME]"
click at [1248, 541] on div "Cancel Save" at bounding box center [1419, 526] width 154 height 30
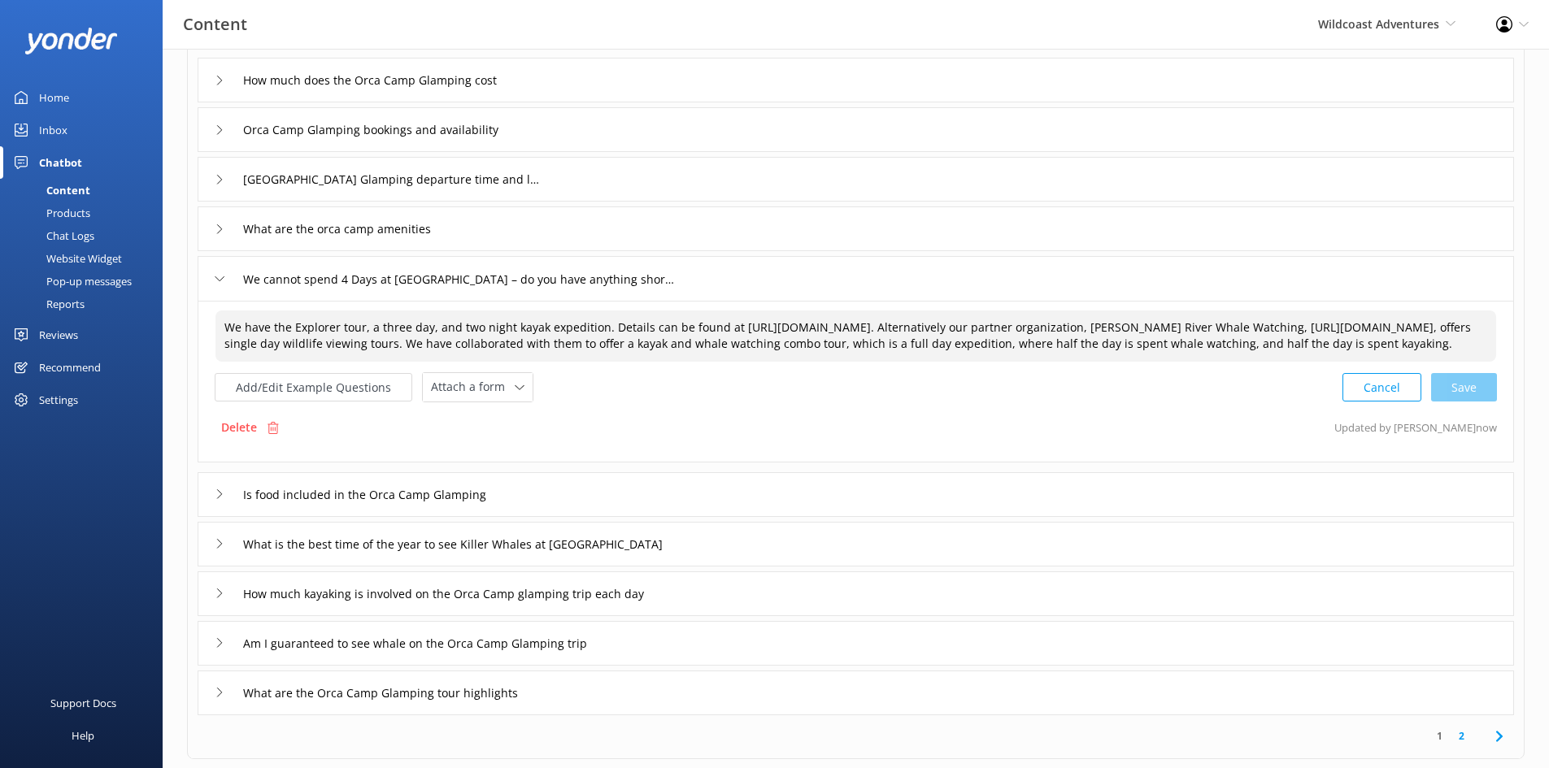
scroll to position [163, 0]
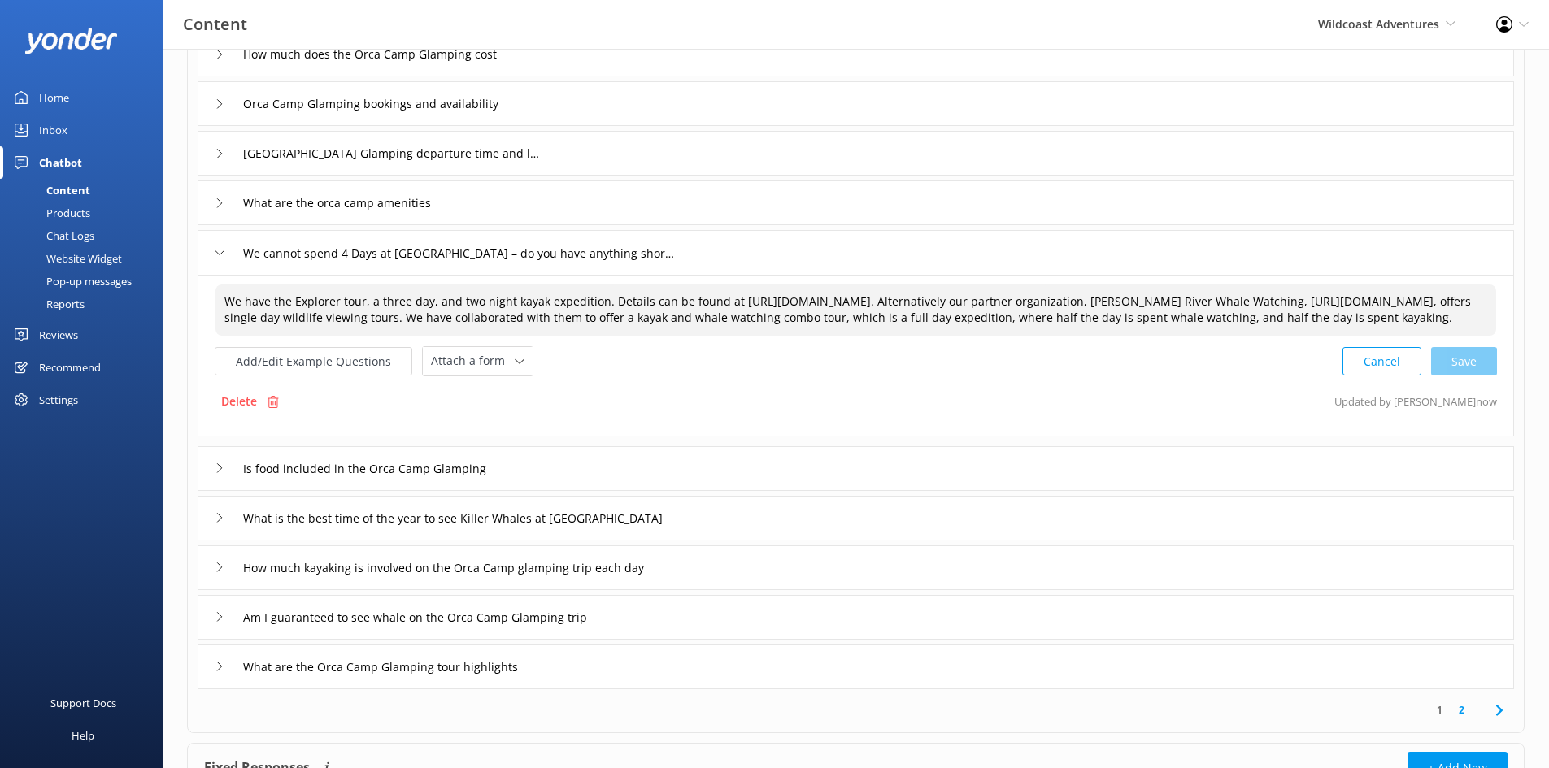
type textarea "We have the Explorer tour, a three day, and two night kayak expedition. Details…"
click at [219, 482] on div "Is food included in the Orca Camp Glamping" at bounding box center [361, 468] width 293 height 27
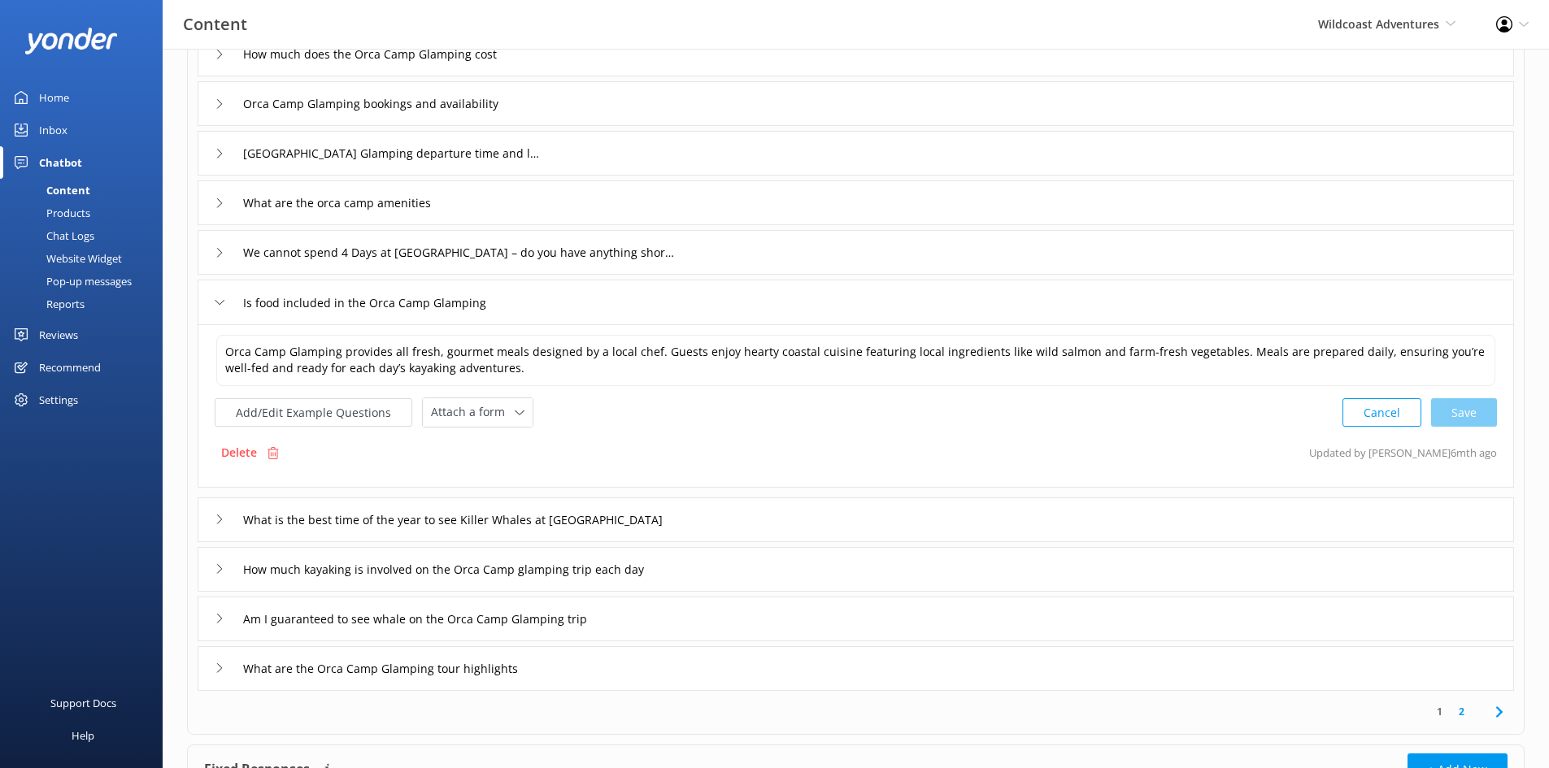
click at [214, 525] on div "What is the best time of the year to see Killer Whales at [GEOGRAPHIC_DATA]" at bounding box center [856, 520] width 1316 height 45
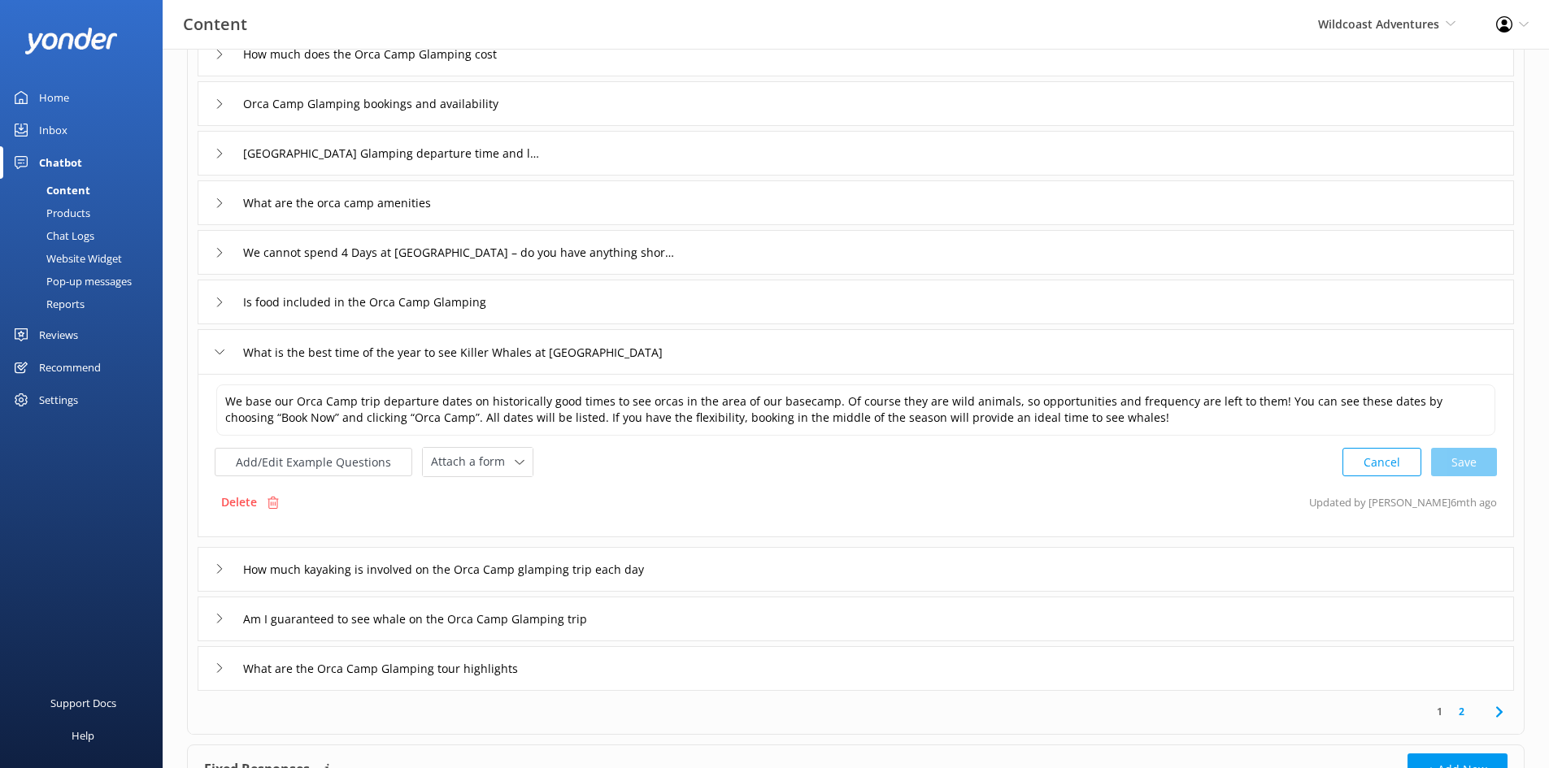
click at [216, 571] on icon at bounding box center [220, 569] width 10 height 10
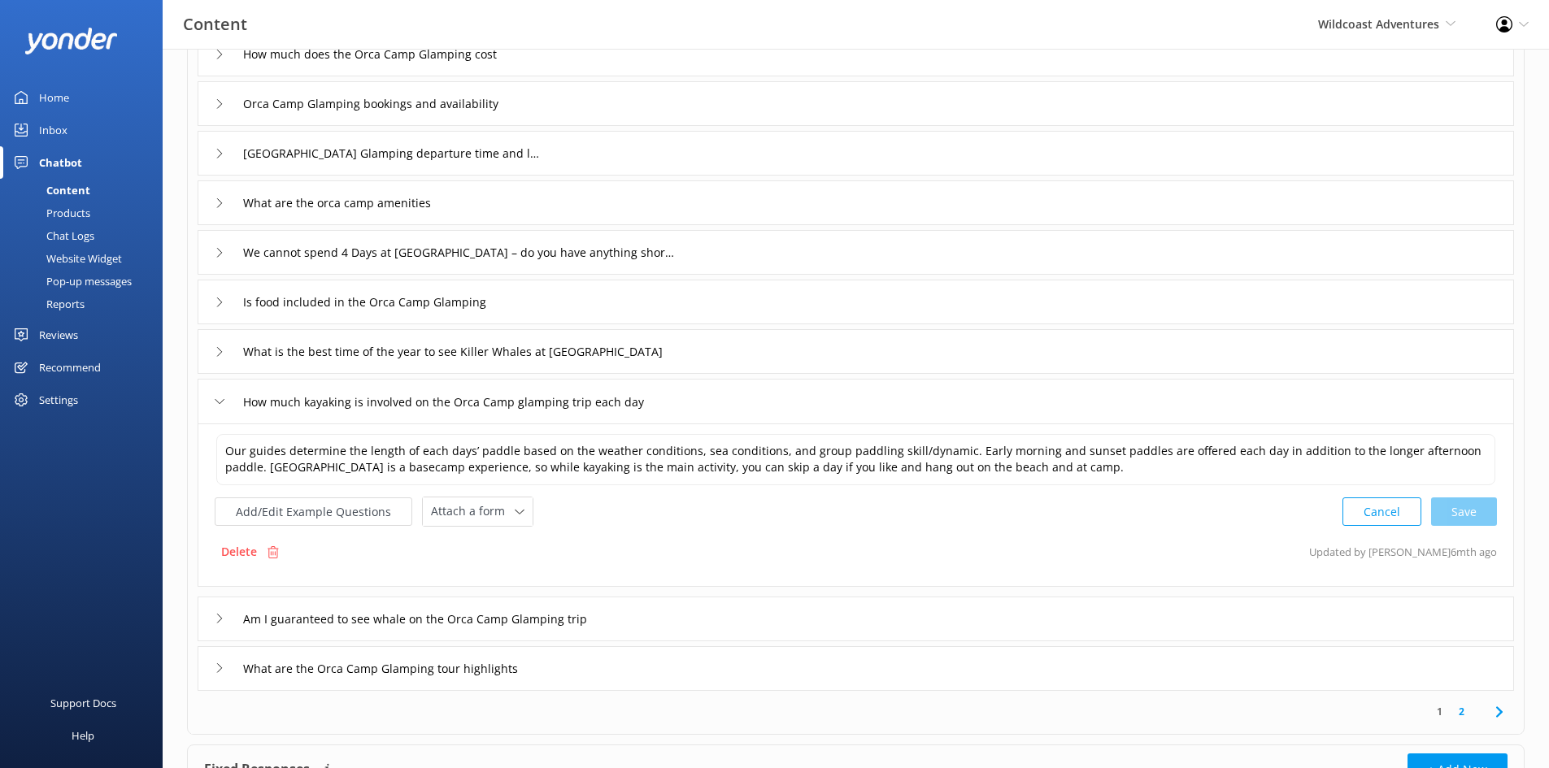
click at [216, 593] on icon at bounding box center [220, 619] width 10 height 10
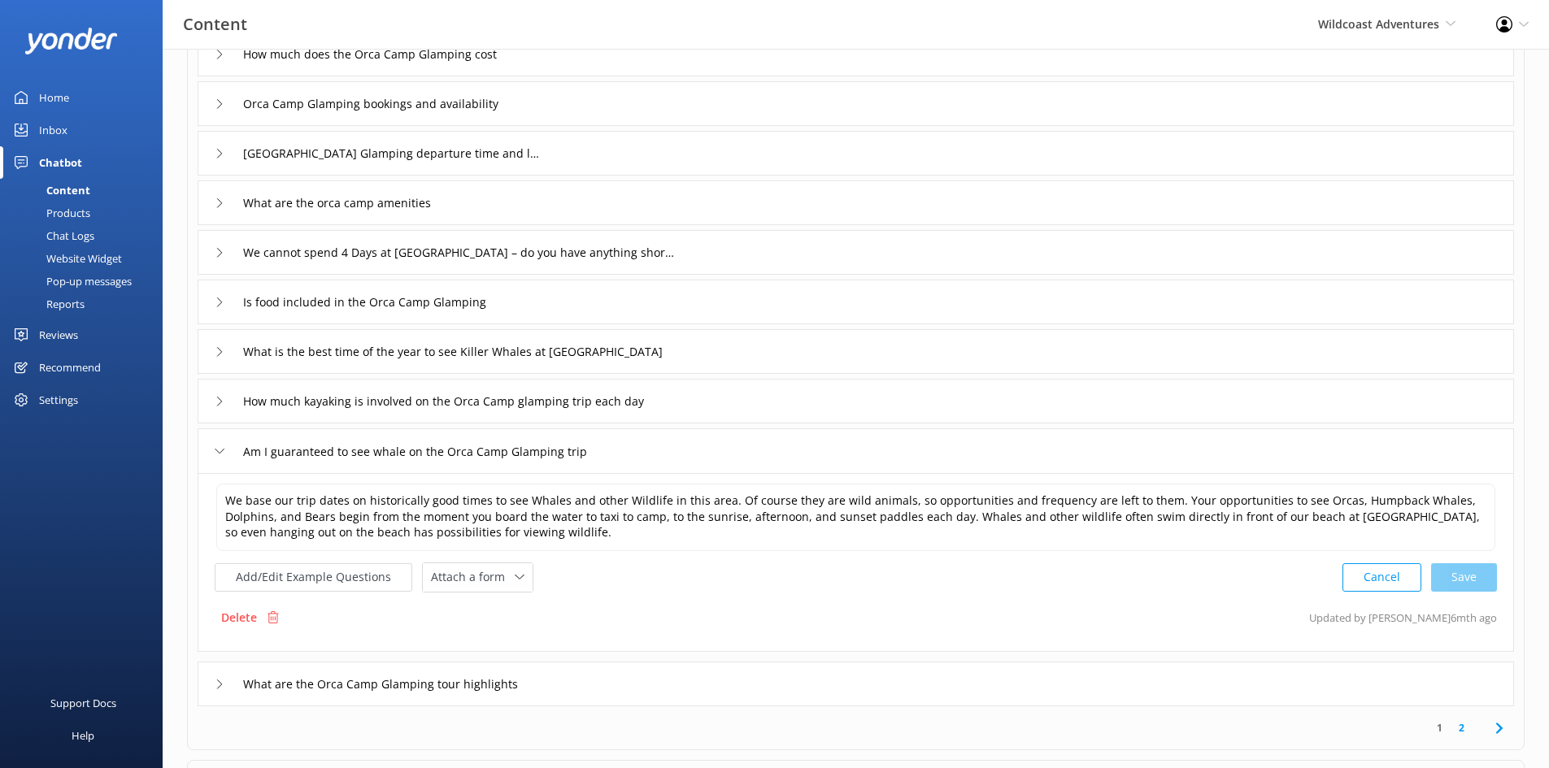
click at [214, 593] on div "What are the Orca Camp Glamping tour highlights" at bounding box center [856, 684] width 1316 height 45
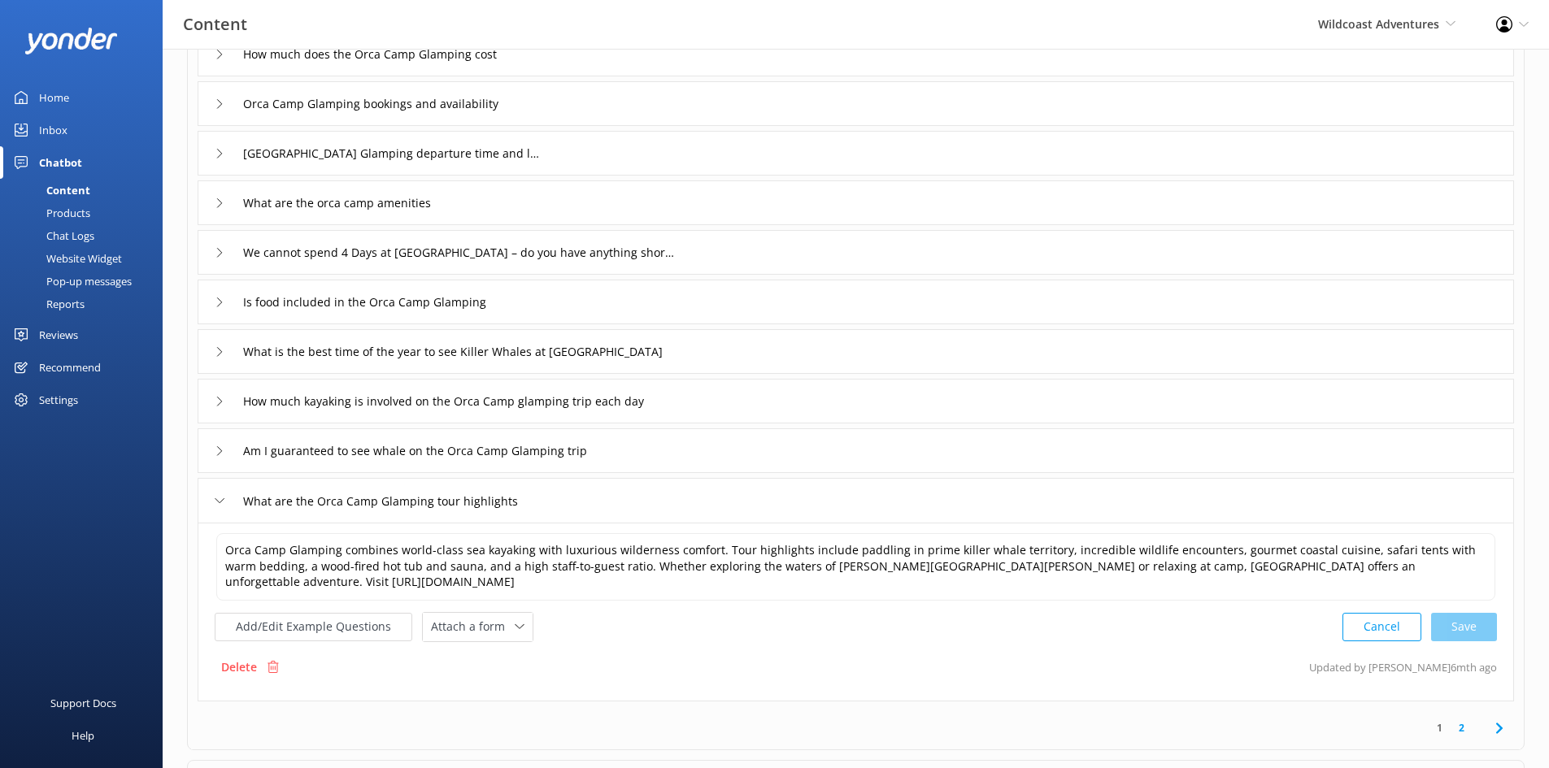
click at [1248, 593] on link "2" at bounding box center [1462, 727] width 22 height 15
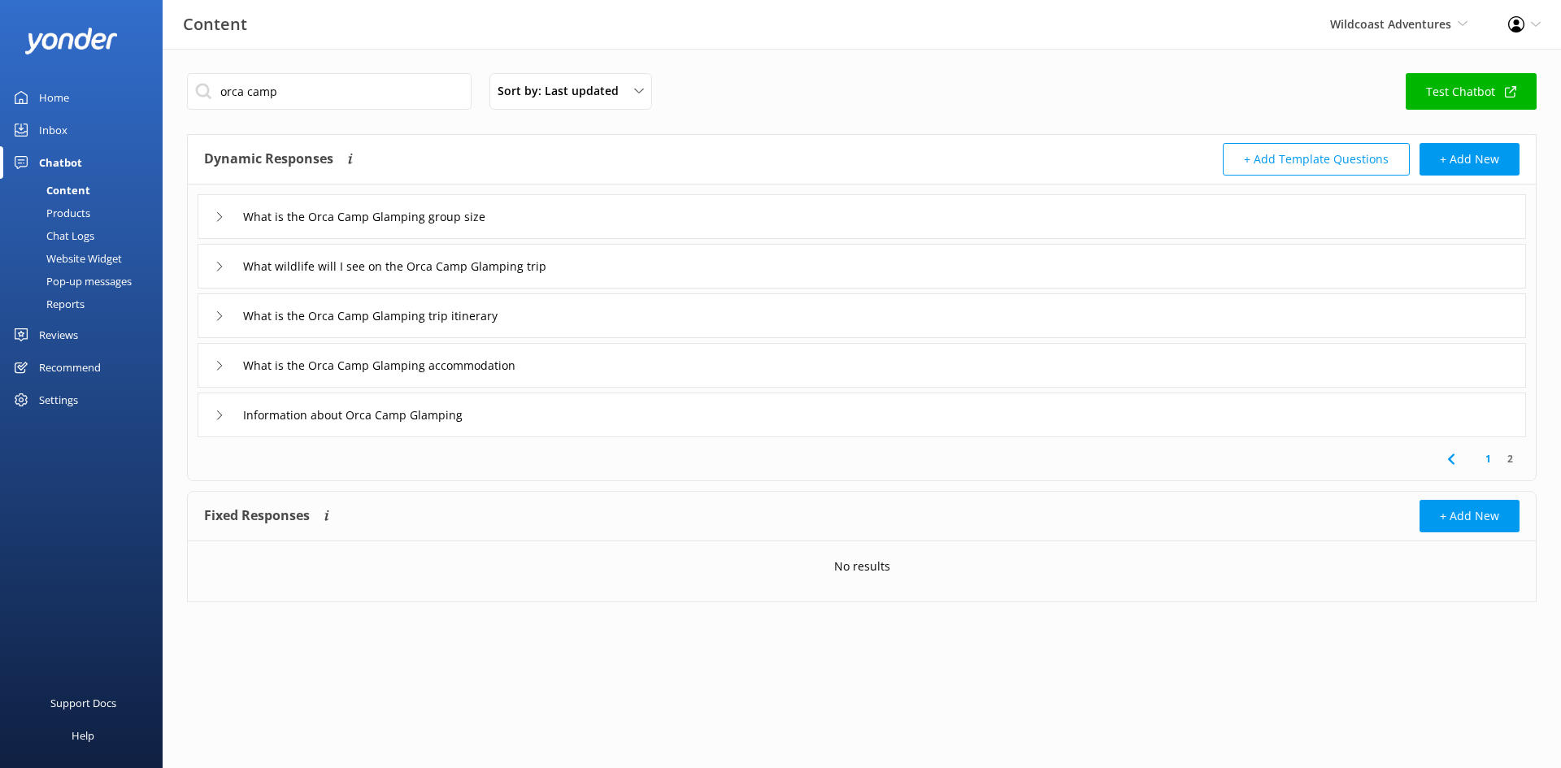
click at [215, 215] on icon at bounding box center [220, 217] width 10 height 10
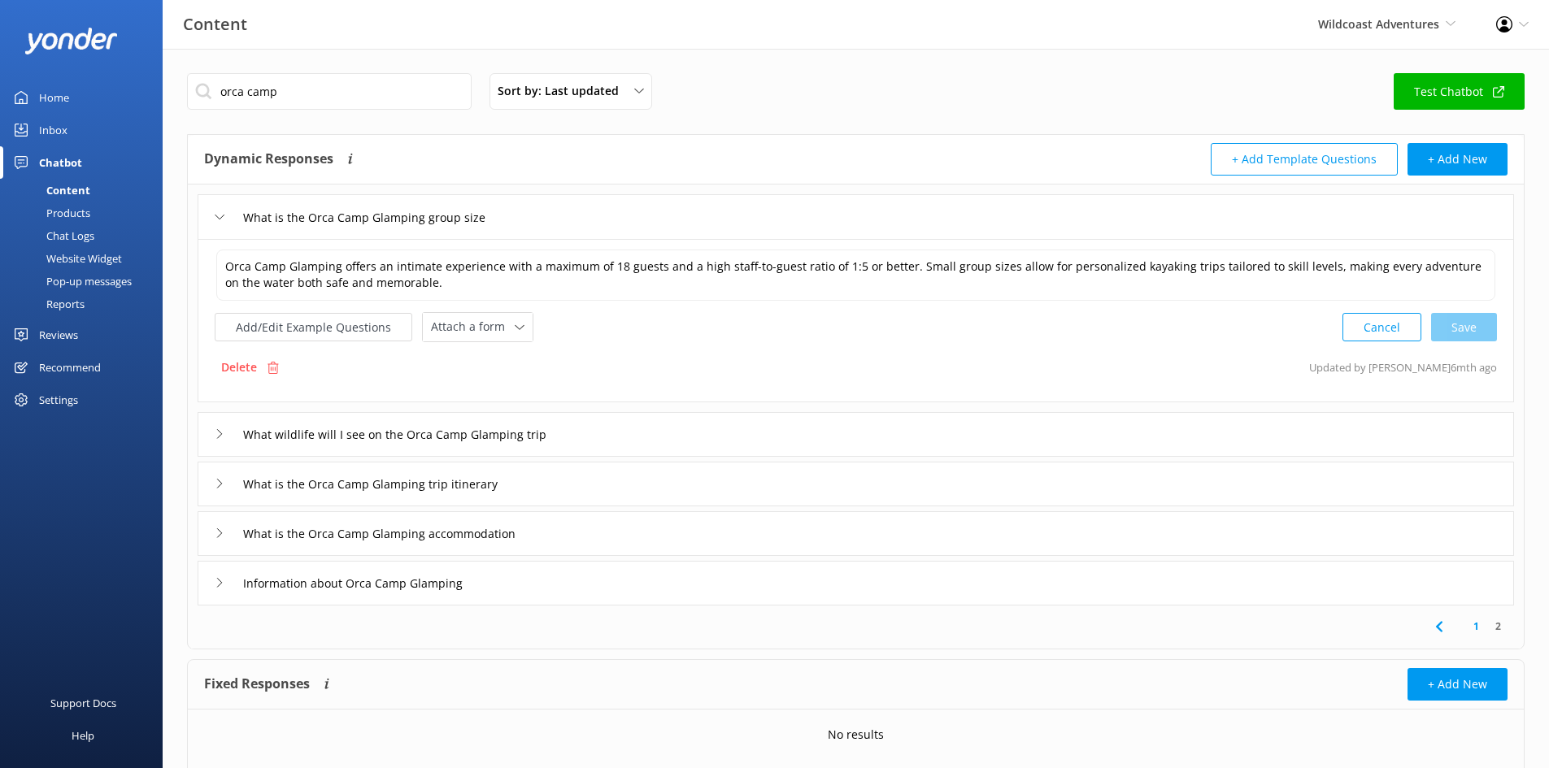
click at [217, 437] on icon at bounding box center [220, 434] width 10 height 10
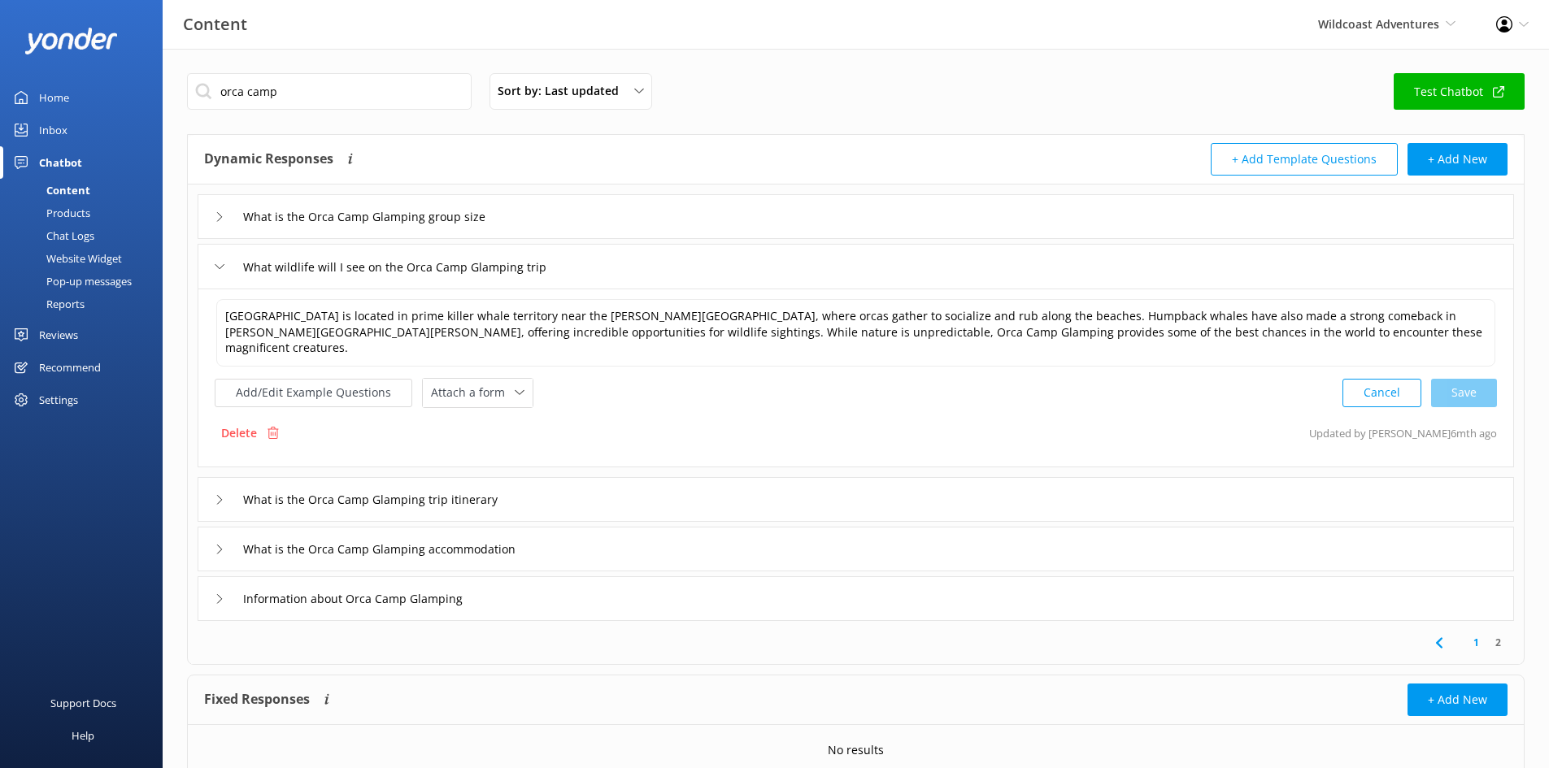
click at [214, 491] on div "What is the Orca Camp Glamping trip itinerary" at bounding box center [856, 499] width 1316 height 45
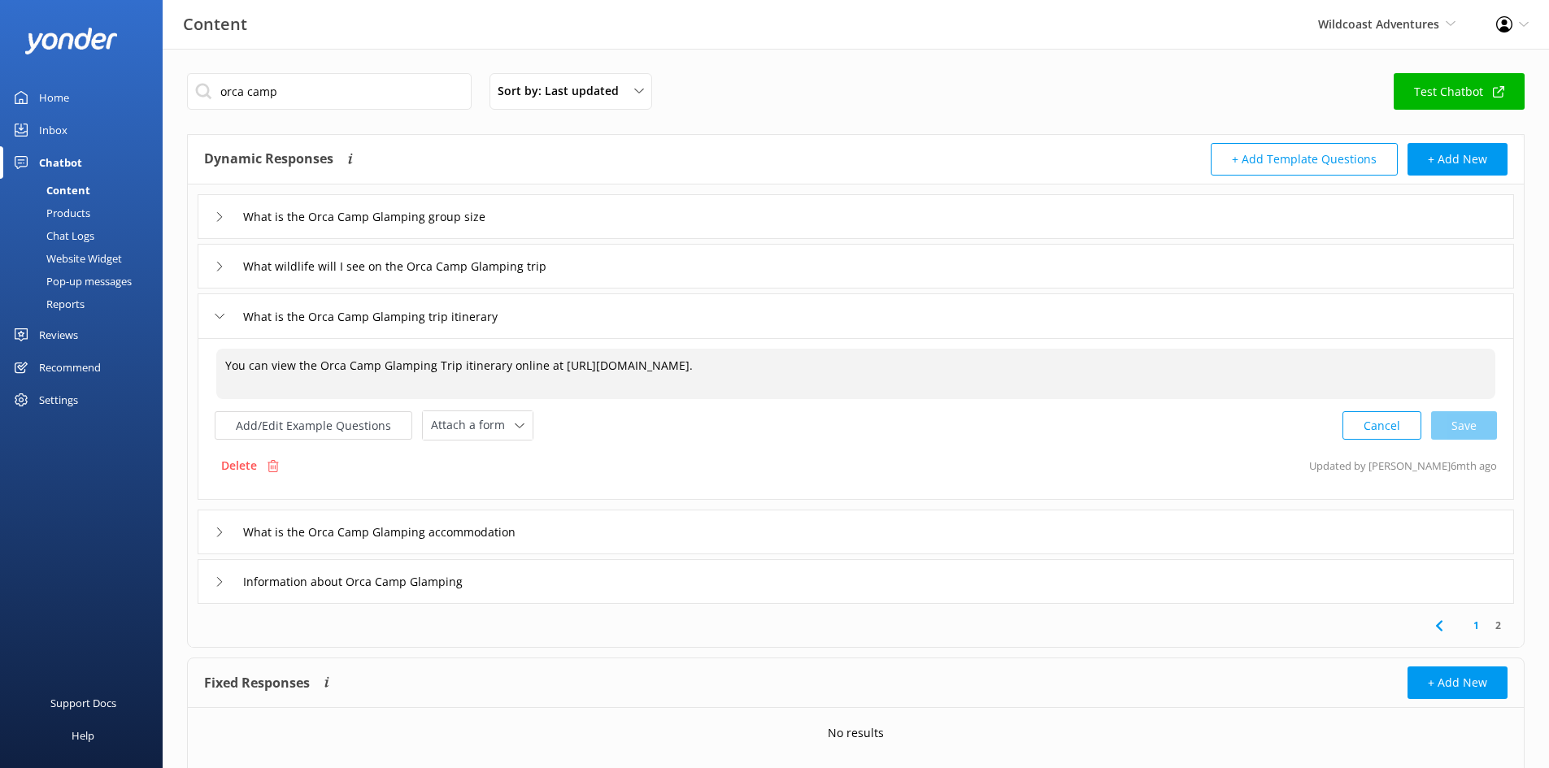
drag, startPoint x: 1146, startPoint y: 365, endPoint x: 1135, endPoint y: 369, distance: 11.3
click at [1135, 369] on textarea "You can view the Orca Camp Glamping Trip itinerary online at [URL][DOMAIN_NAME]." at bounding box center [855, 374] width 1279 height 50
drag, startPoint x: 1147, startPoint y: 363, endPoint x: 553, endPoint y: 358, distance: 594.4
click at [553, 358] on textarea "You can view the Orca Camp Glamping Trip itinerary online at [URL][DOMAIN_NAME]." at bounding box center [855, 374] width 1279 height 50
paste textarea "[URL][DOMAIN_NAME]"
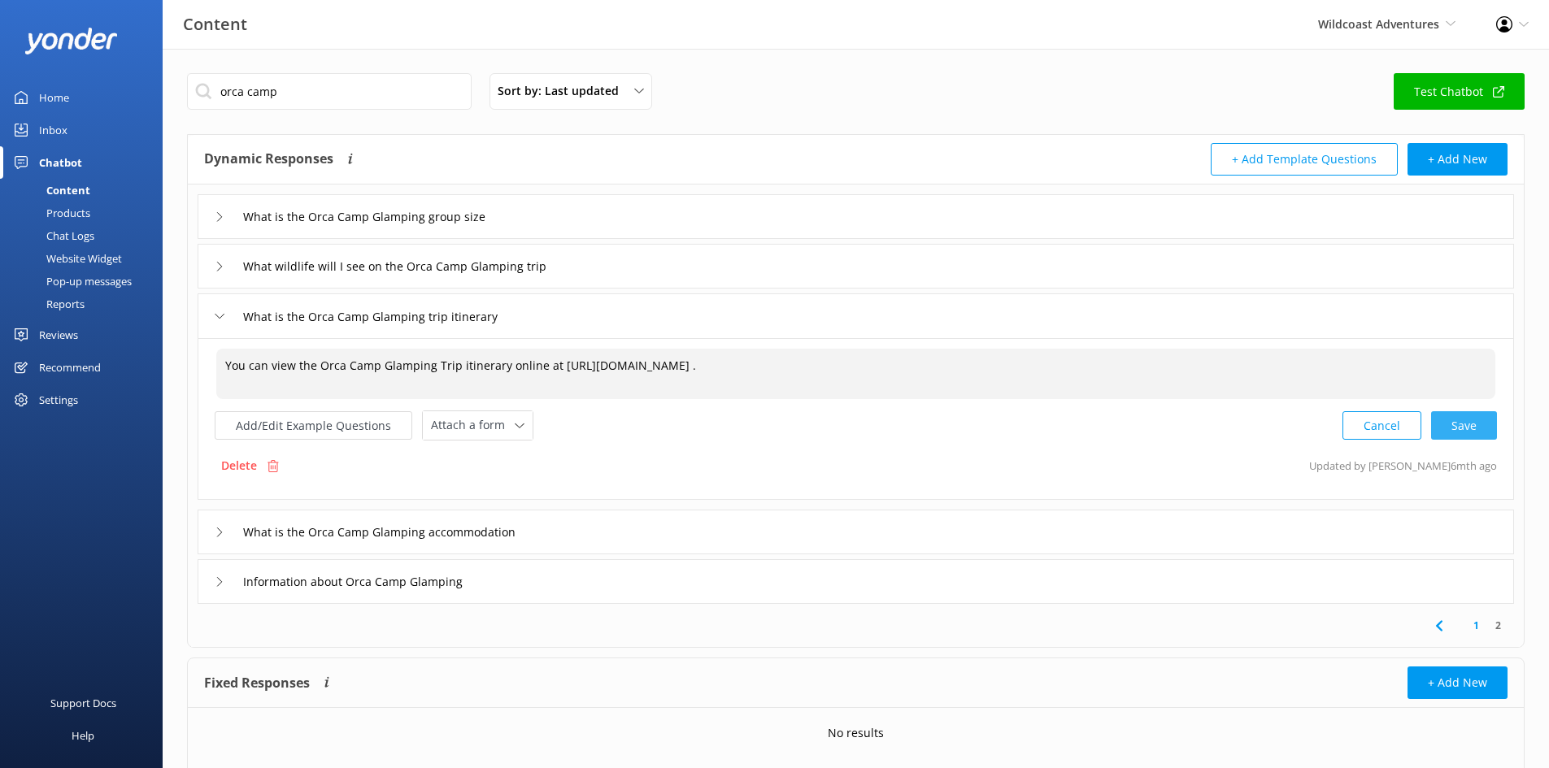
click at [1248, 426] on div "Cancel Save" at bounding box center [1419, 426] width 154 height 30
type textarea "You can view the Orca Camp Glamping Trip itinerary online at [URL][DOMAIN_NAME]…"
click at [219, 531] on icon at bounding box center [220, 531] width 10 height 10
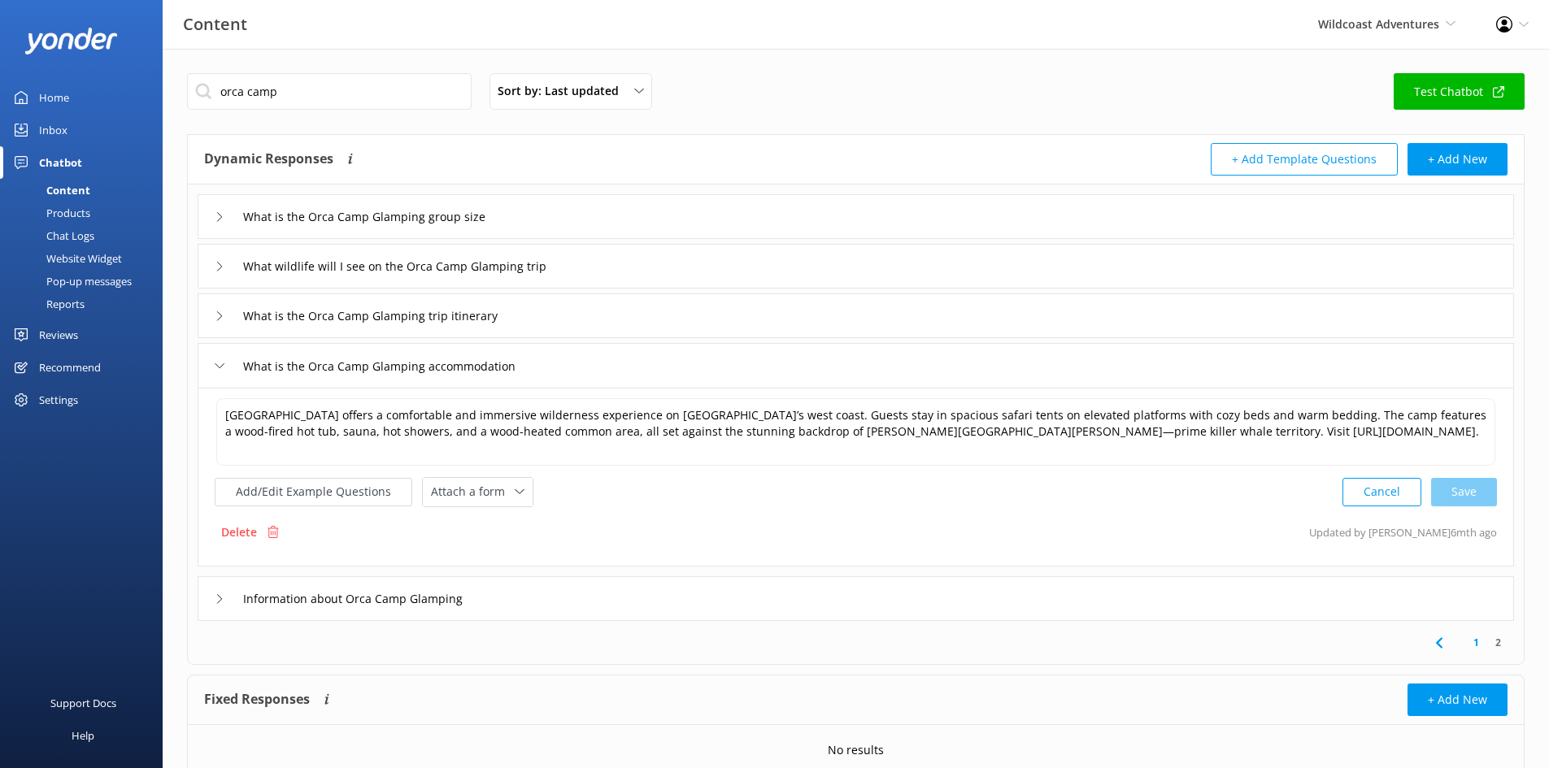
click at [211, 587] on div "Information about Orca Camp Glamping" at bounding box center [856, 598] width 1316 height 45
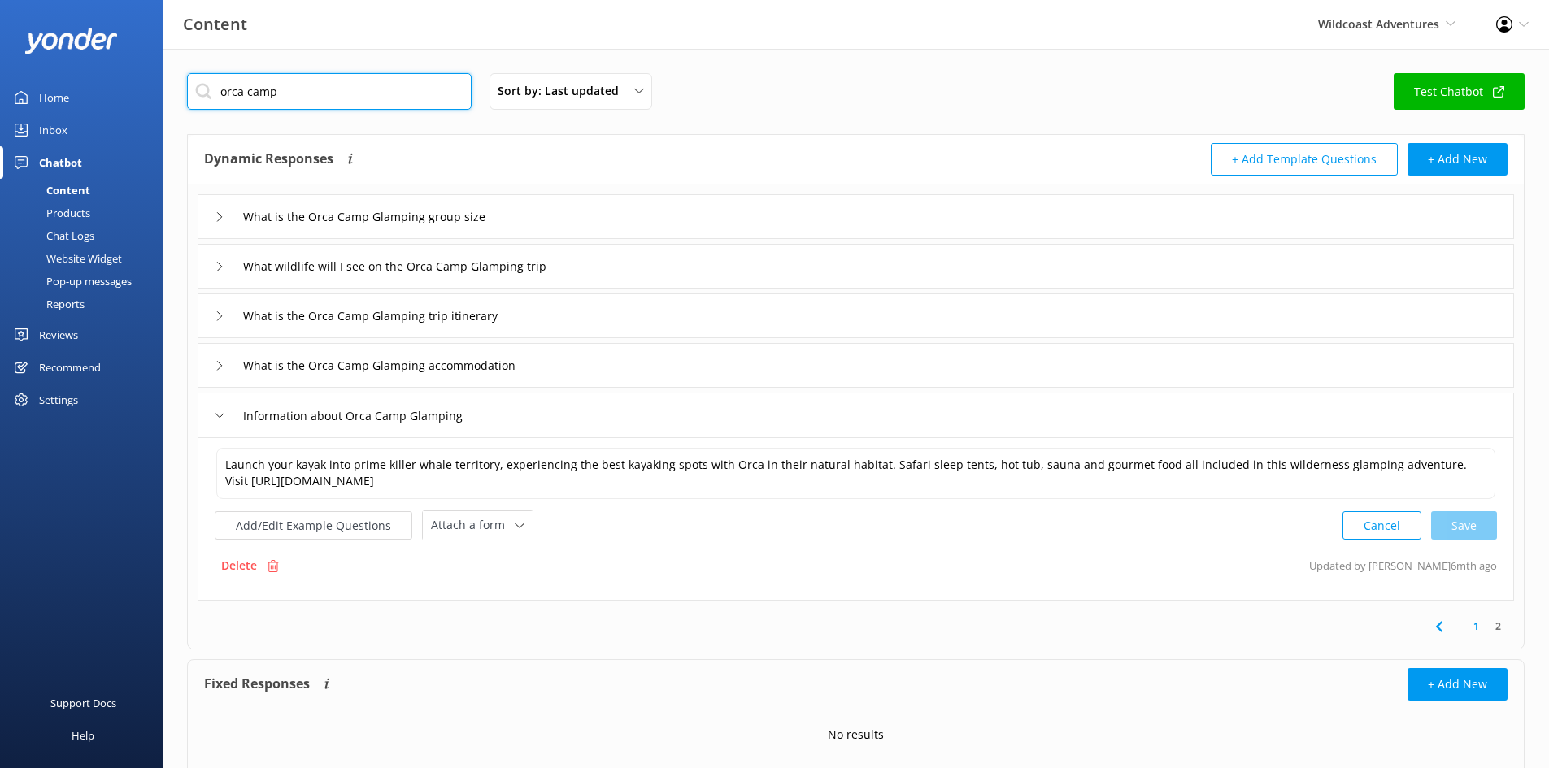
drag, startPoint x: 395, startPoint y: 89, endPoint x: 382, endPoint y: 92, distance: 13.2
click at [391, 90] on input "orca camp" at bounding box center [329, 91] width 285 height 37
drag, startPoint x: 313, startPoint y: 92, endPoint x: -109, endPoint y: 93, distance: 422.0
click at [0, 93] on html "Content Wildcoast Adventures Wildcoast Adventures [PERSON_NAME] River Whale Wat…" at bounding box center [774, 410] width 1549 height 820
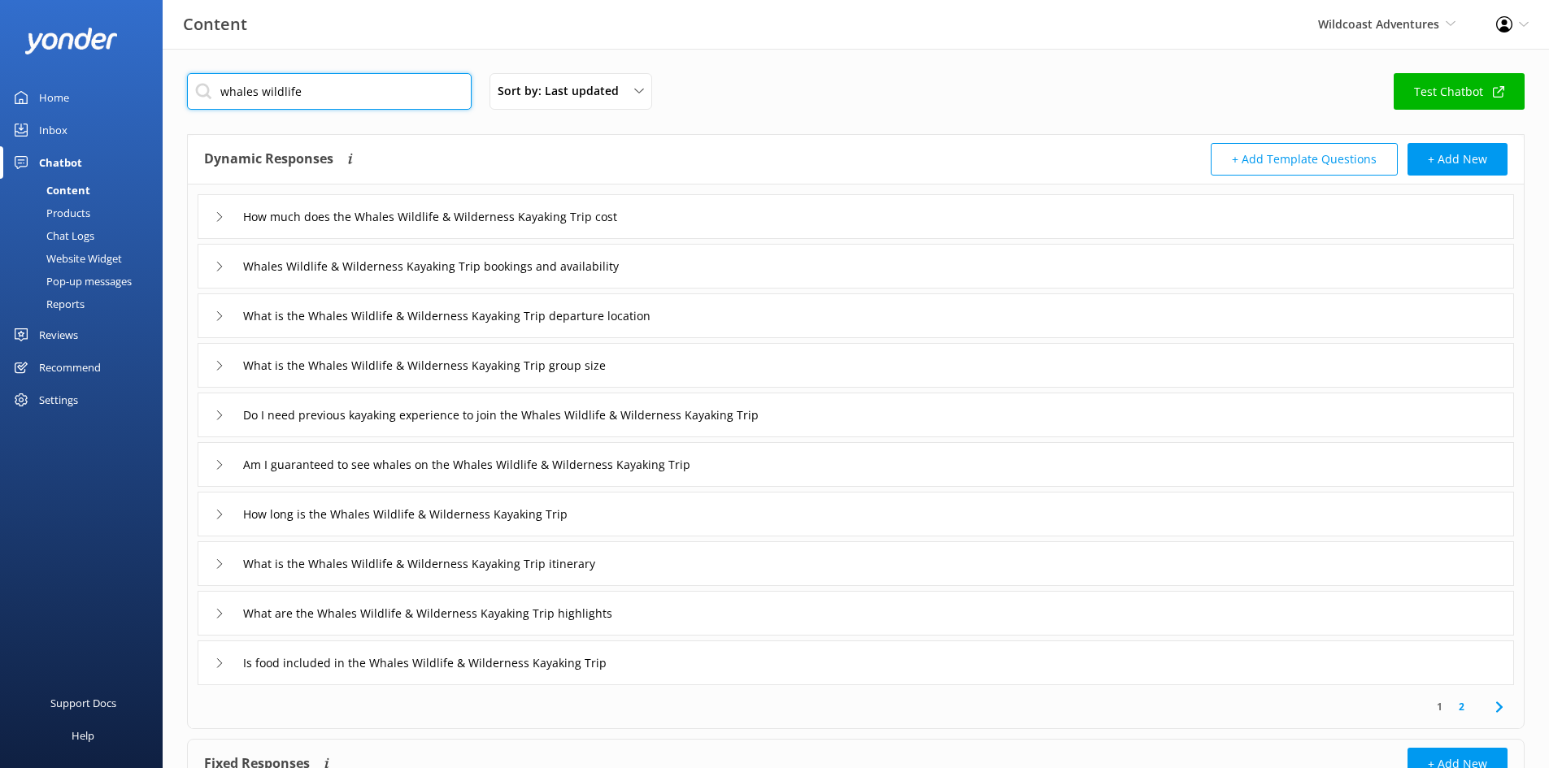
type input "whales wildlife"
click at [217, 219] on icon at bounding box center [220, 217] width 10 height 10
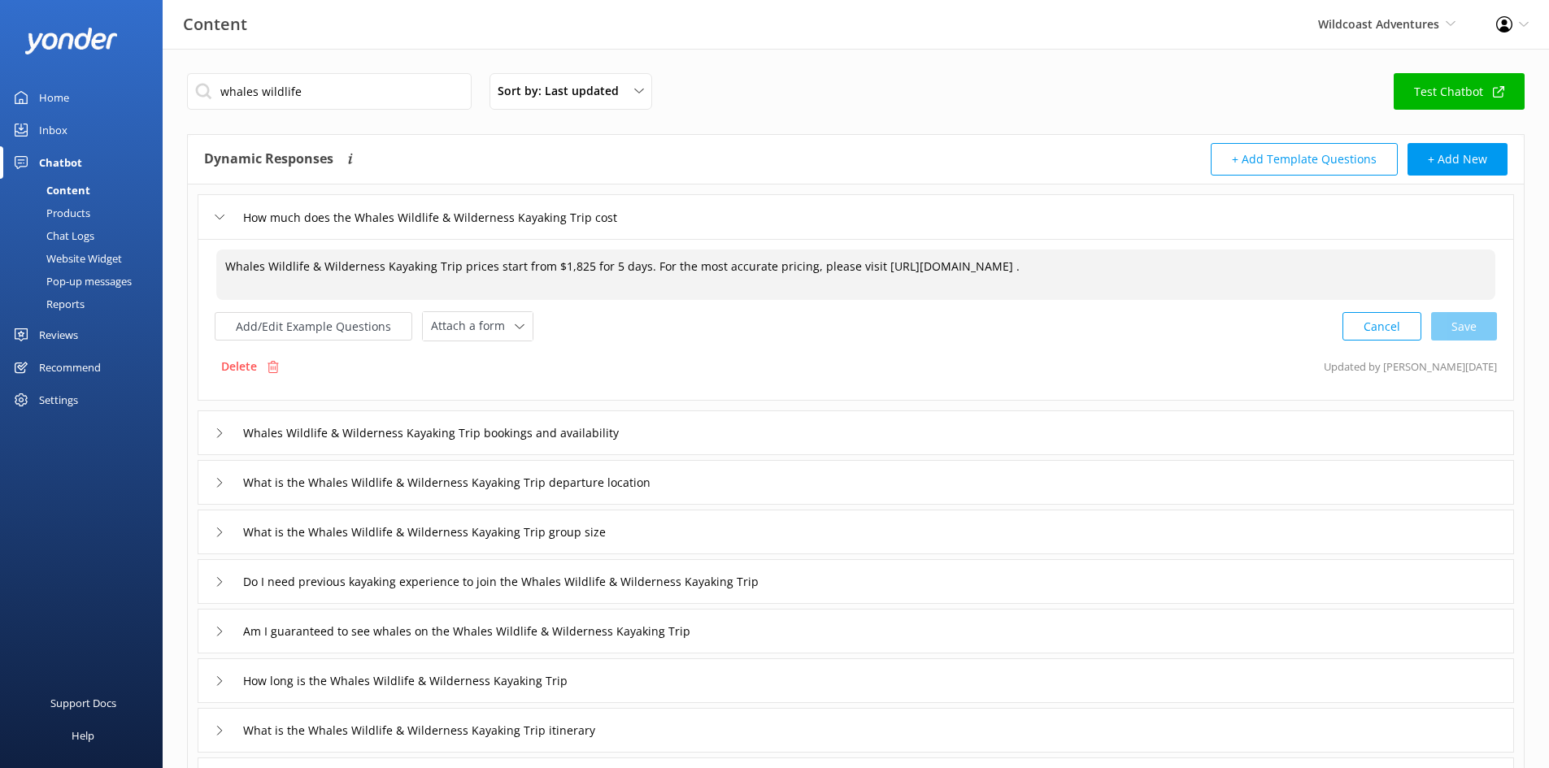
drag, startPoint x: 537, startPoint y: 282, endPoint x: 867, endPoint y: 262, distance: 330.7
click at [867, 262] on textarea "Whales Wildlife & Wilderness Kayaking Trip prices start from $1,825 for 5 days.…" at bounding box center [855, 275] width 1279 height 50
click at [869, 268] on textarea "Whales Wildlife & Wilderness Kayaking Trip prices start from $1,825 for 5 days.…" at bounding box center [855, 275] width 1279 height 50
click at [875, 262] on textarea "Whales Wildlife & Wilderness Kayaking Trip prices start from $1,825 for 5 days.…" at bounding box center [855, 275] width 1279 height 50
paste textarea "[URL][DOMAIN_NAME]"
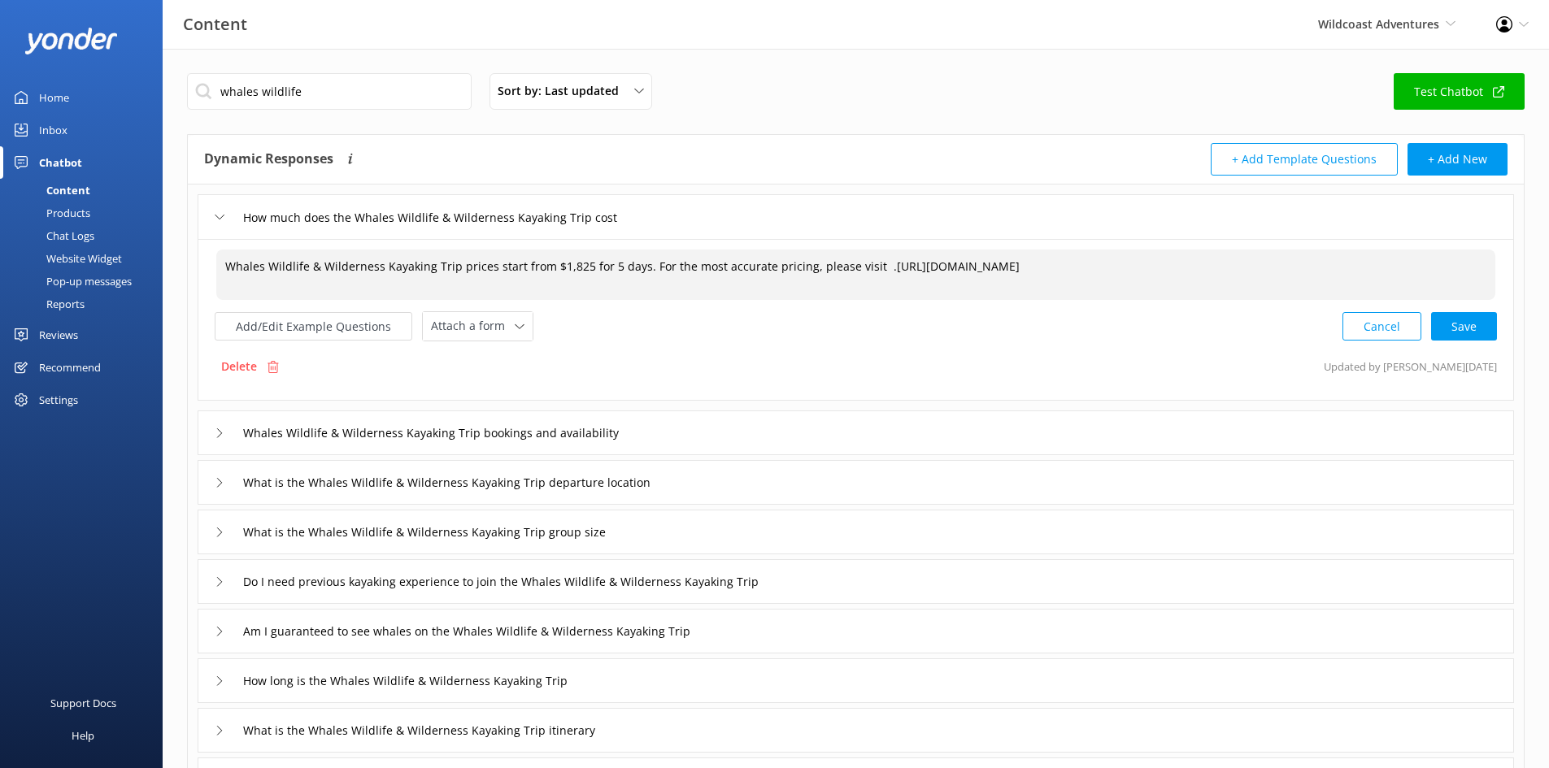
drag, startPoint x: 871, startPoint y: 269, endPoint x: 890, endPoint y: 268, distance: 19.5
click at [872, 268] on textarea "Whales Wildlife & Wilderness Kayaking Trip prices start from $1,825 for 5 days.…" at bounding box center [855, 275] width 1279 height 50
click at [1248, 260] on textarea "Whales Wildlife & Wilderness Kayaking Trip prices start from $1,825 for 5 days.…" at bounding box center [855, 275] width 1279 height 50
click at [1248, 330] on div "Cancel Loading.." at bounding box center [1420, 325] width 154 height 30
type textarea "Whales Wildlife & Wilderness Kayaking Trip prices start from $1,825 for 5 days.…"
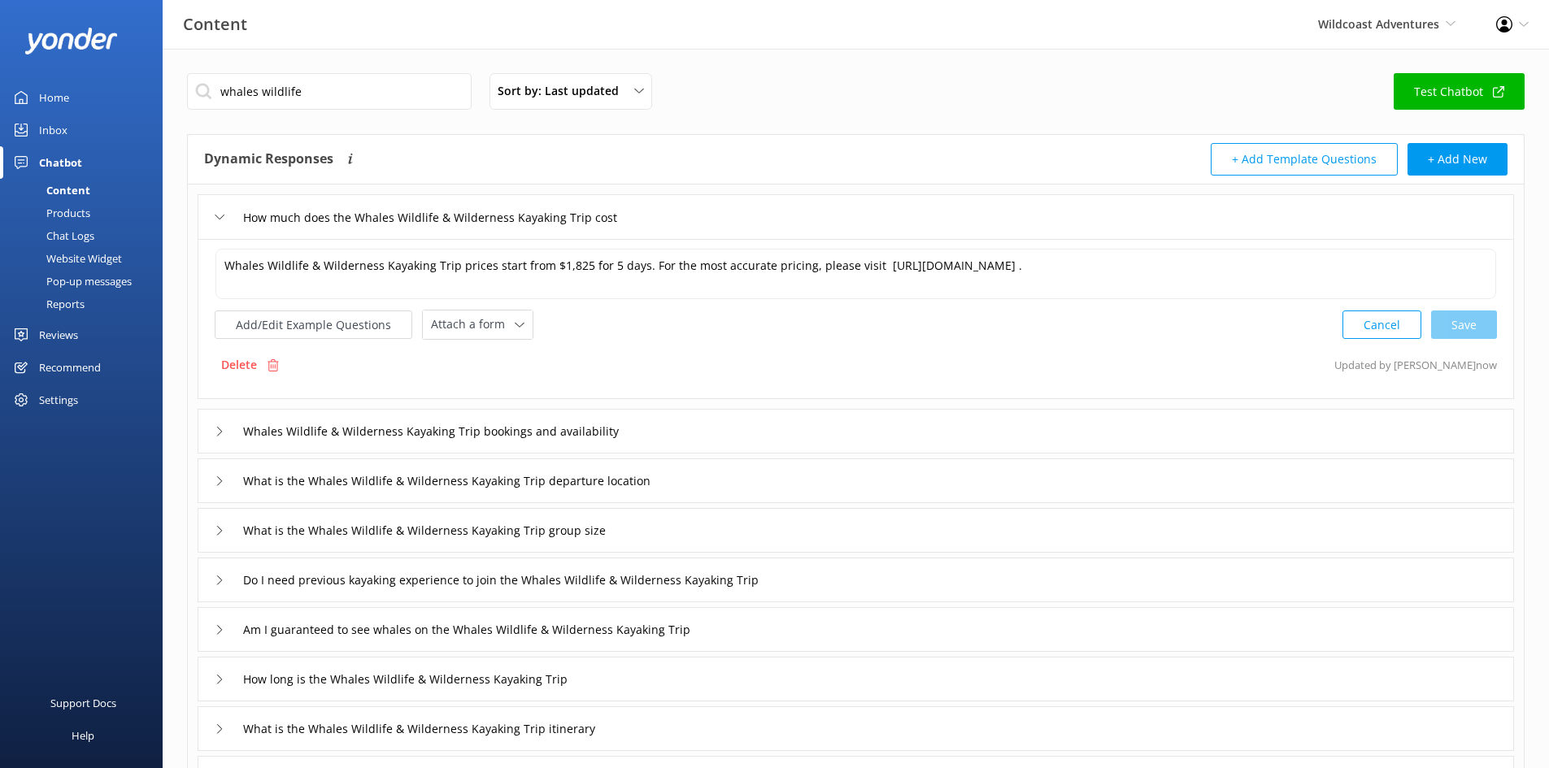
click at [216, 433] on icon at bounding box center [220, 432] width 10 height 10
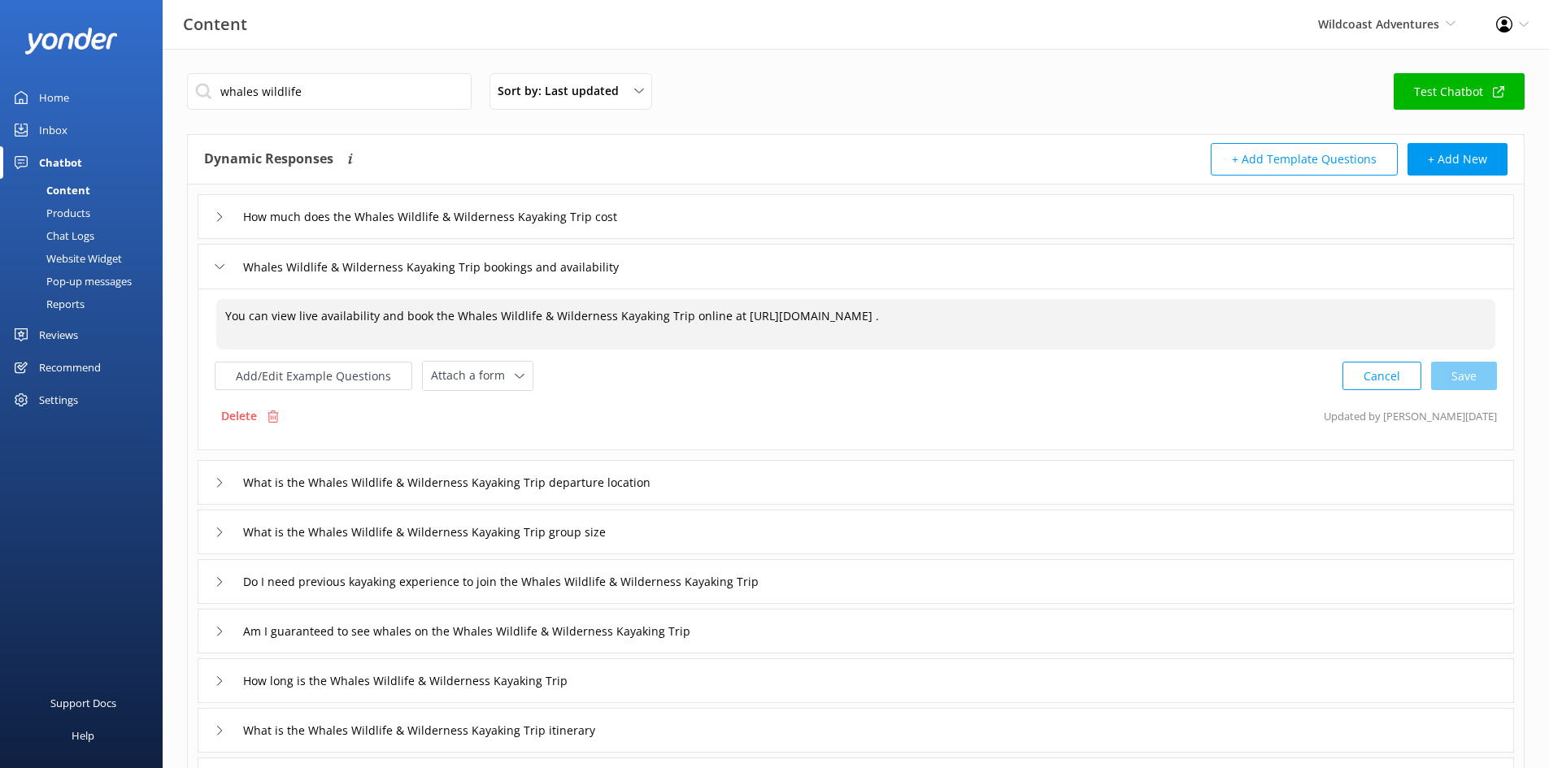
drag, startPoint x: 1380, startPoint y: 318, endPoint x: 730, endPoint y: 311, distance: 649.7
click at [730, 311] on textarea "You can view live availability and book the Whales Wildlife & Wilderness Kayaki…" at bounding box center [855, 324] width 1279 height 50
paste textarea "[DOMAIN_NAME][URL]"
click at [1248, 381] on div "Cancel Save" at bounding box center [1419, 376] width 154 height 30
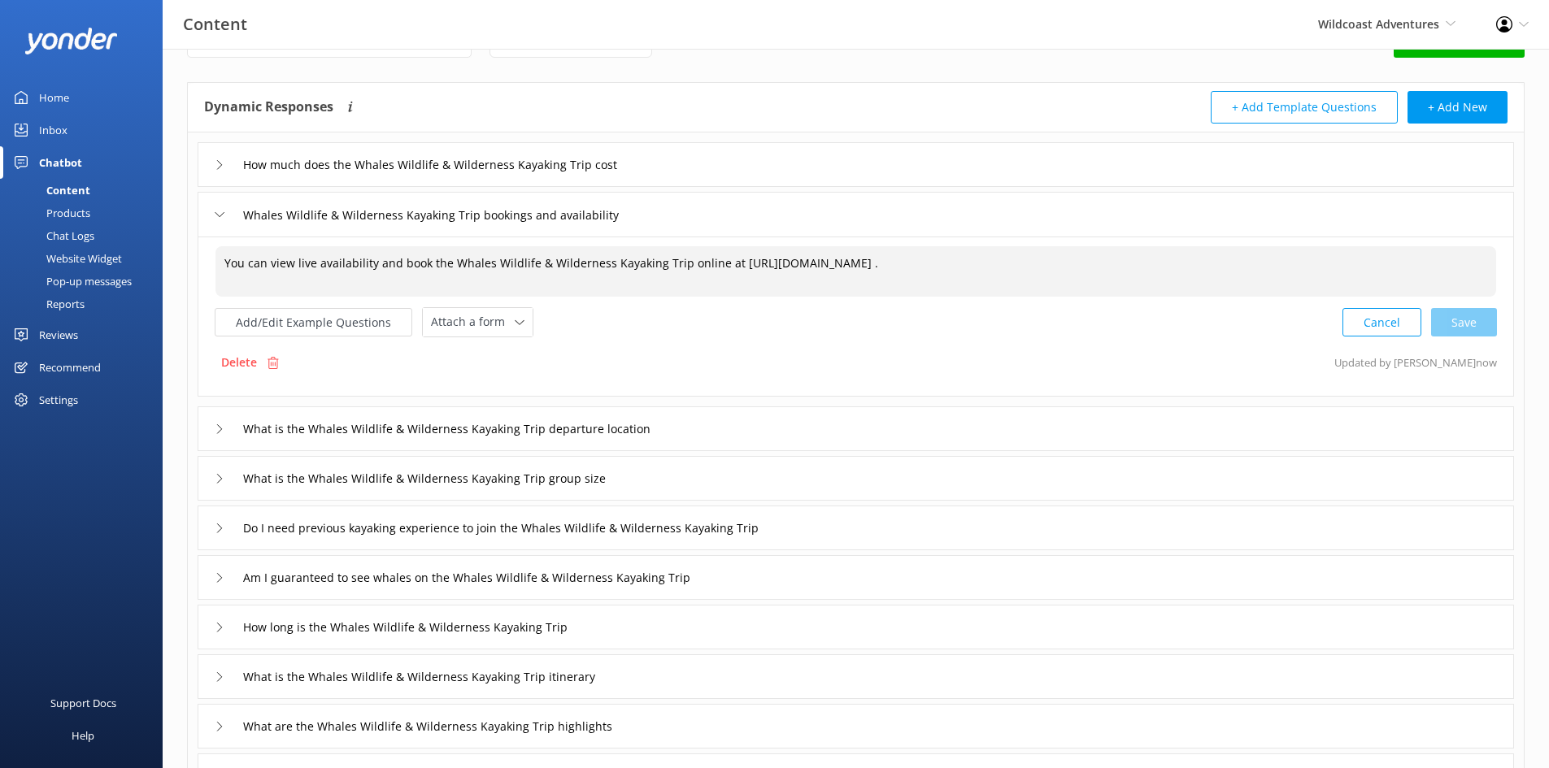
scroll to position [81, 0]
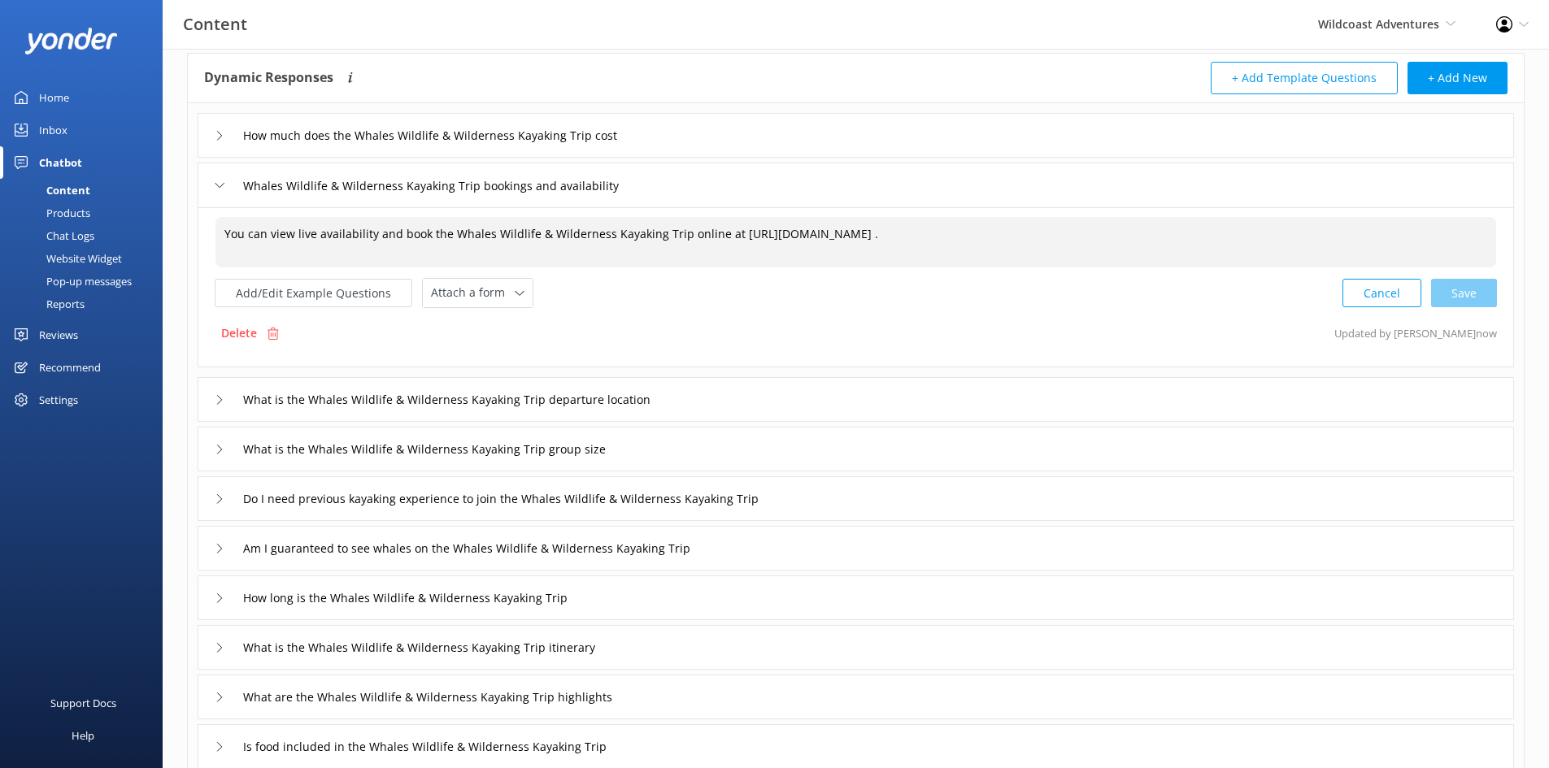
type textarea "You can view live availability and book the Whales Wildlife & Wilderness Kayaki…"
click at [743, 404] on div "What is the Whales Wildlife & Wilderness Kayaking Trip departure location" at bounding box center [856, 399] width 1316 height 45
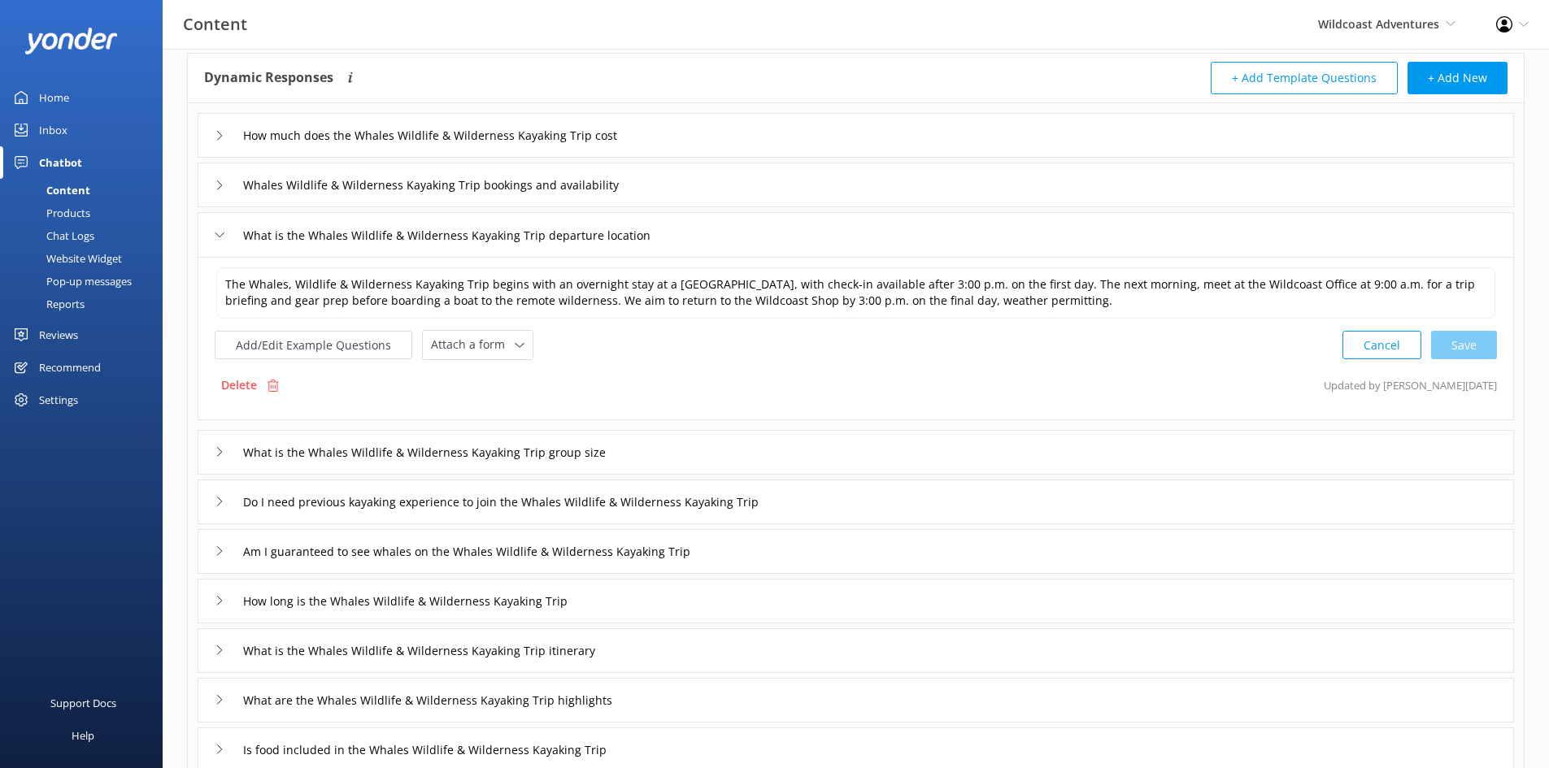
click at [752, 457] on div "What is the Whales Wildlife & Wilderness Kayaking Trip group size" at bounding box center [856, 452] width 1316 height 45
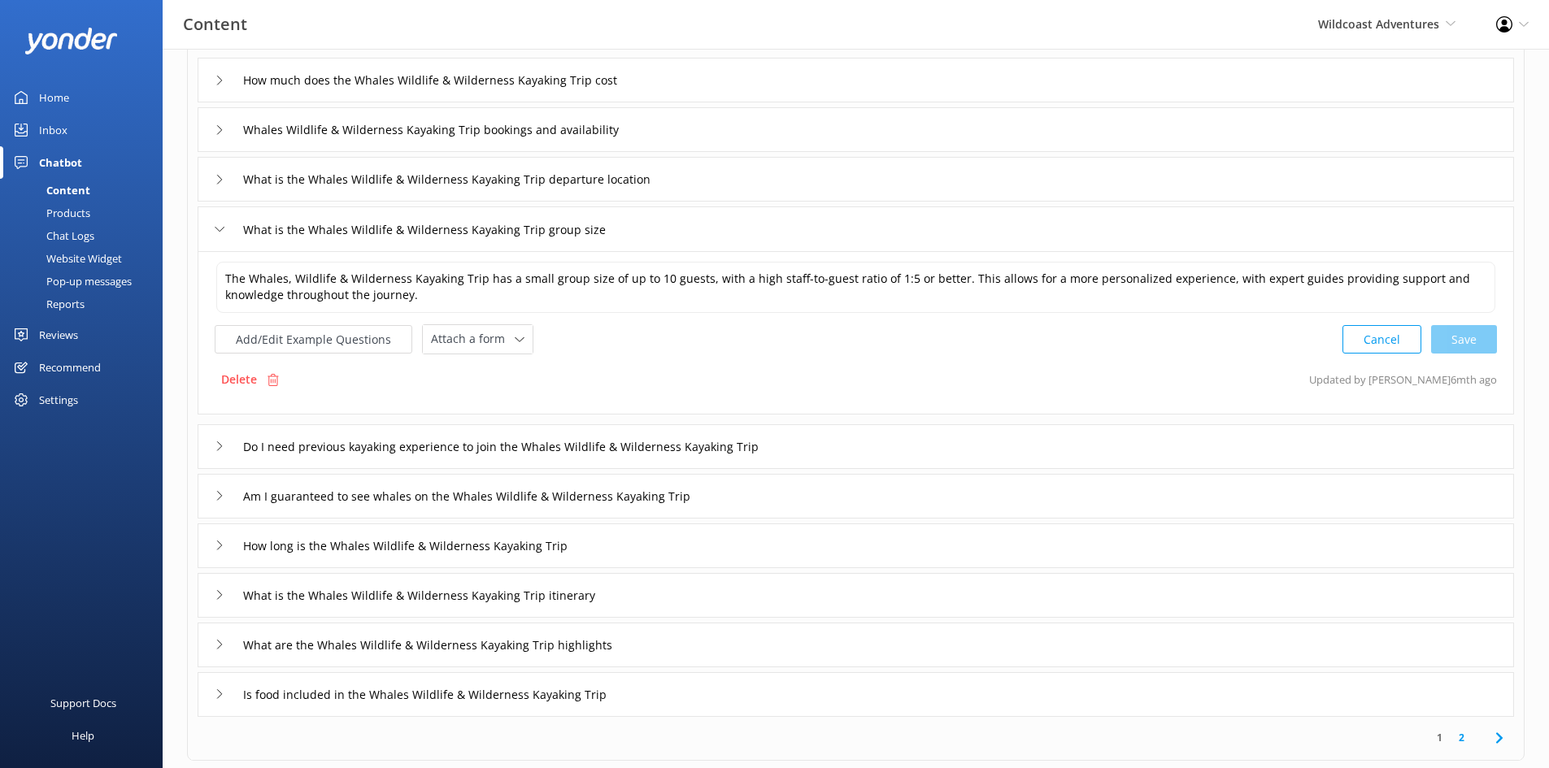
scroll to position [163, 0]
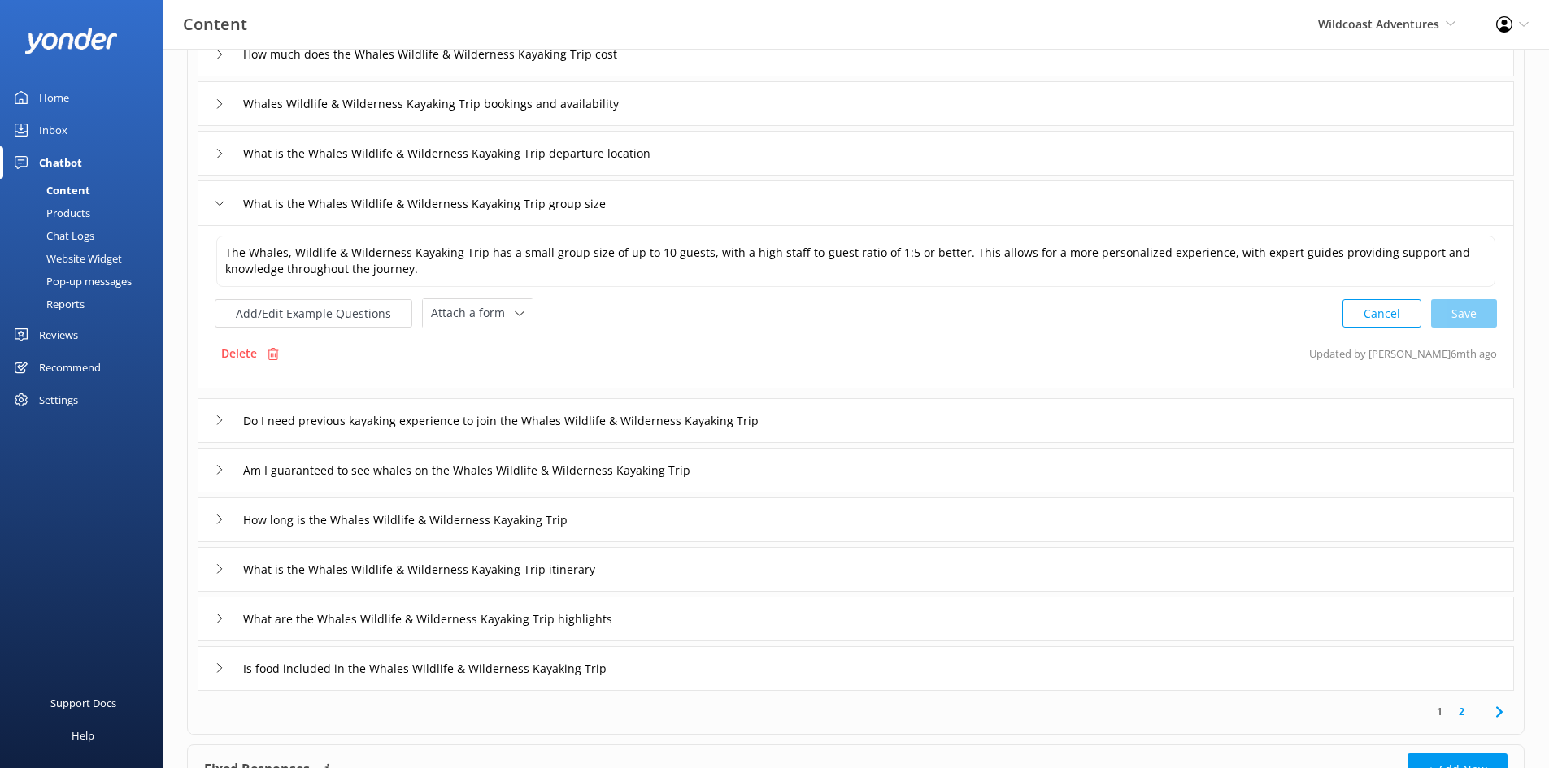
click at [911, 420] on div "Do I need previous kayaking experience to join the Whales Wildlife & Wilderness…" at bounding box center [856, 420] width 1316 height 45
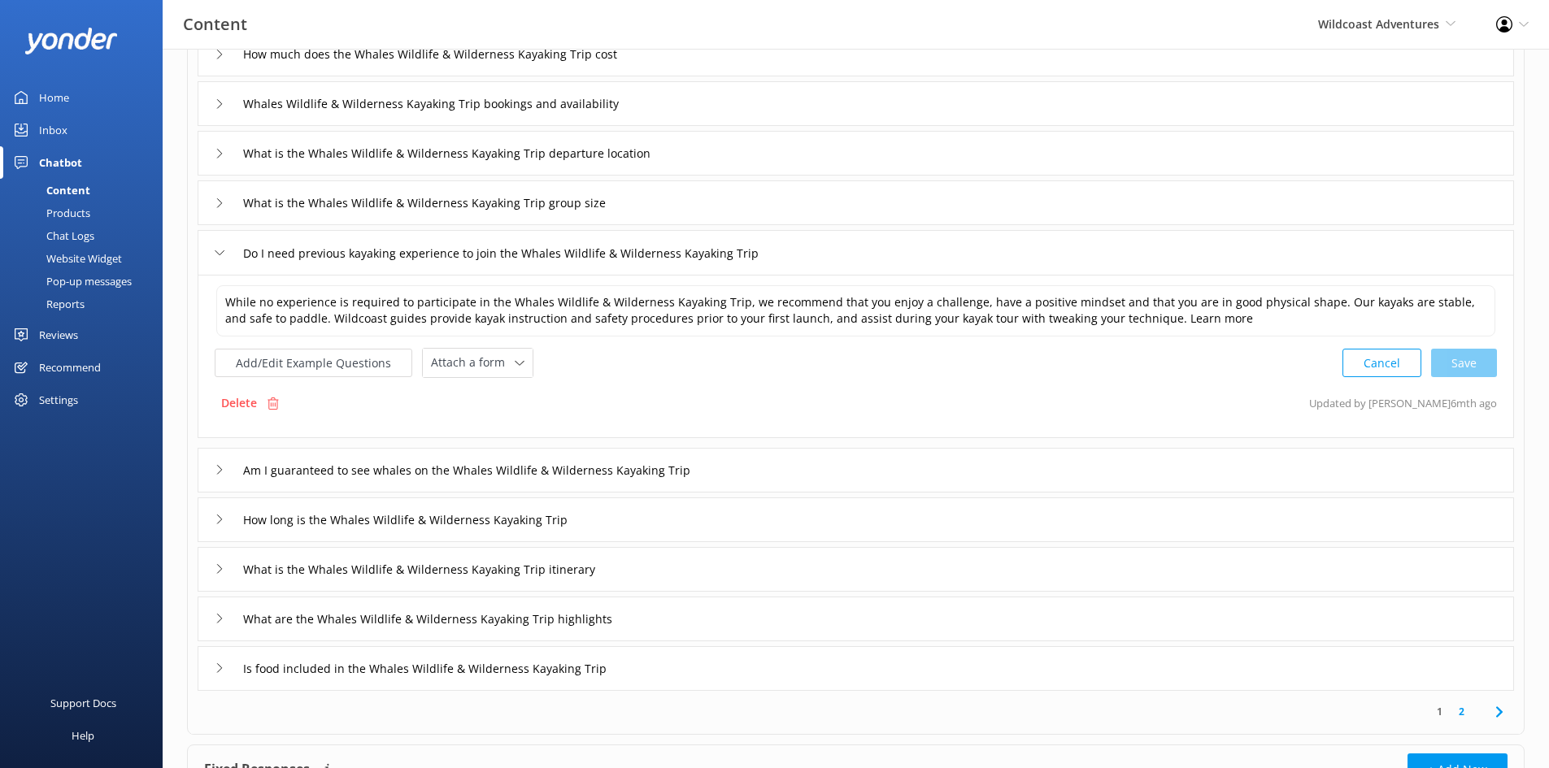
click at [920, 472] on div "Am I guaranteed to see whales on the Whales Wildlife & Wilderness Kayaking Trip" at bounding box center [856, 470] width 1316 height 45
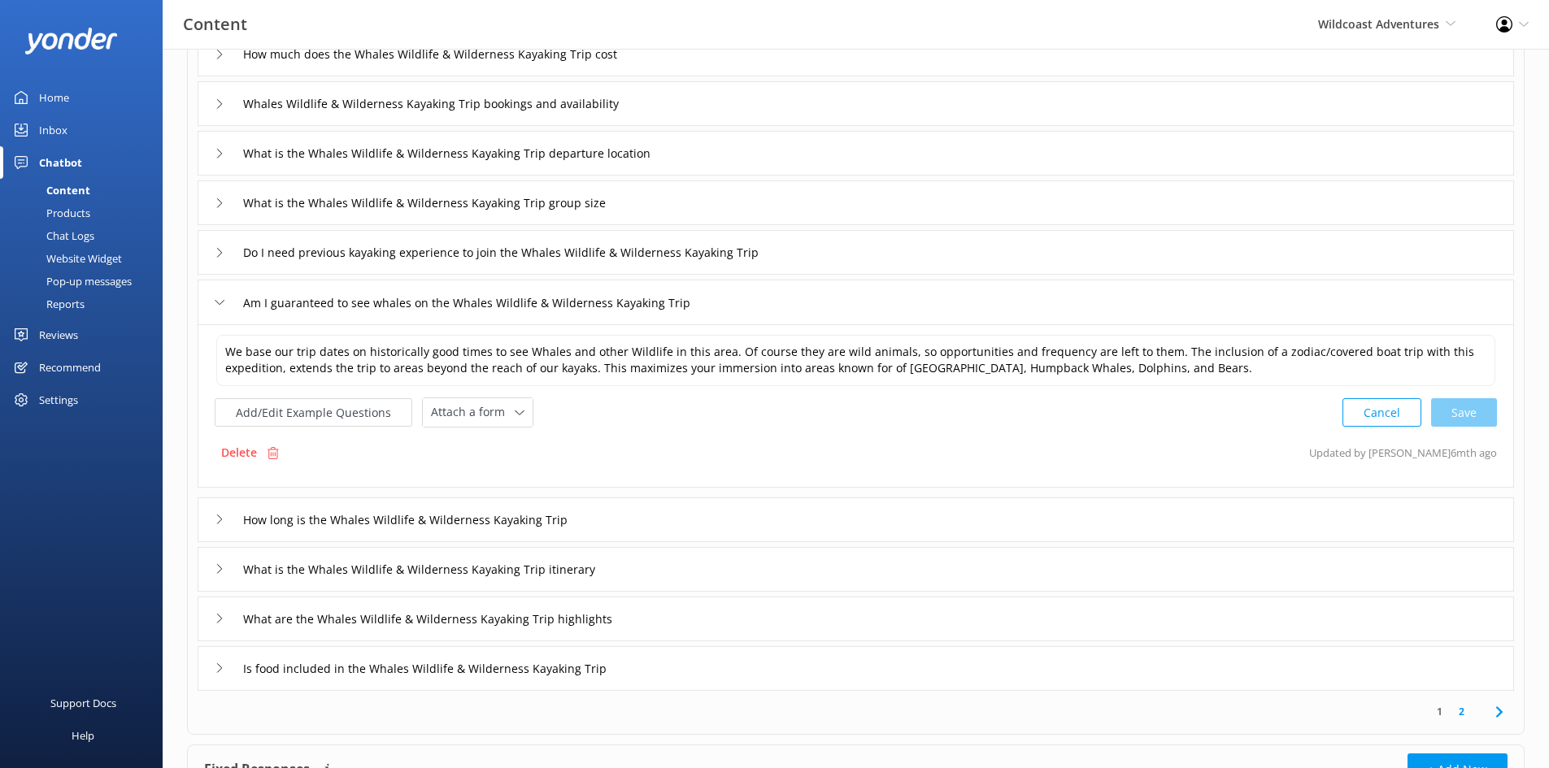
click at [646, 521] on div "How long is the Whales Wildlife & Wilderness Kayaking Trip" at bounding box center [856, 520] width 1316 height 45
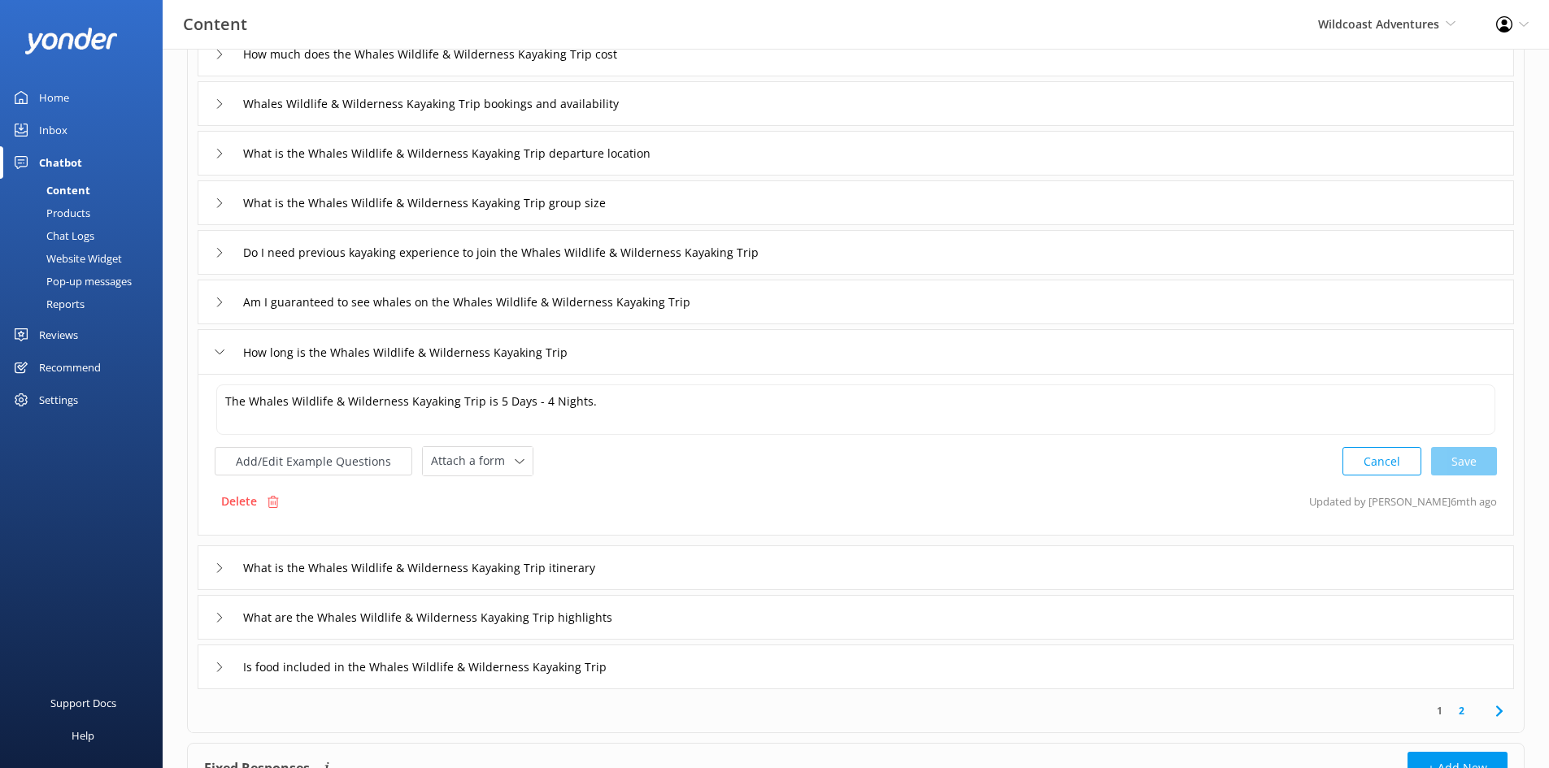
click at [764, 570] on div "What is the Whales Wildlife & Wilderness Kayaking Trip itinerary" at bounding box center [856, 568] width 1316 height 45
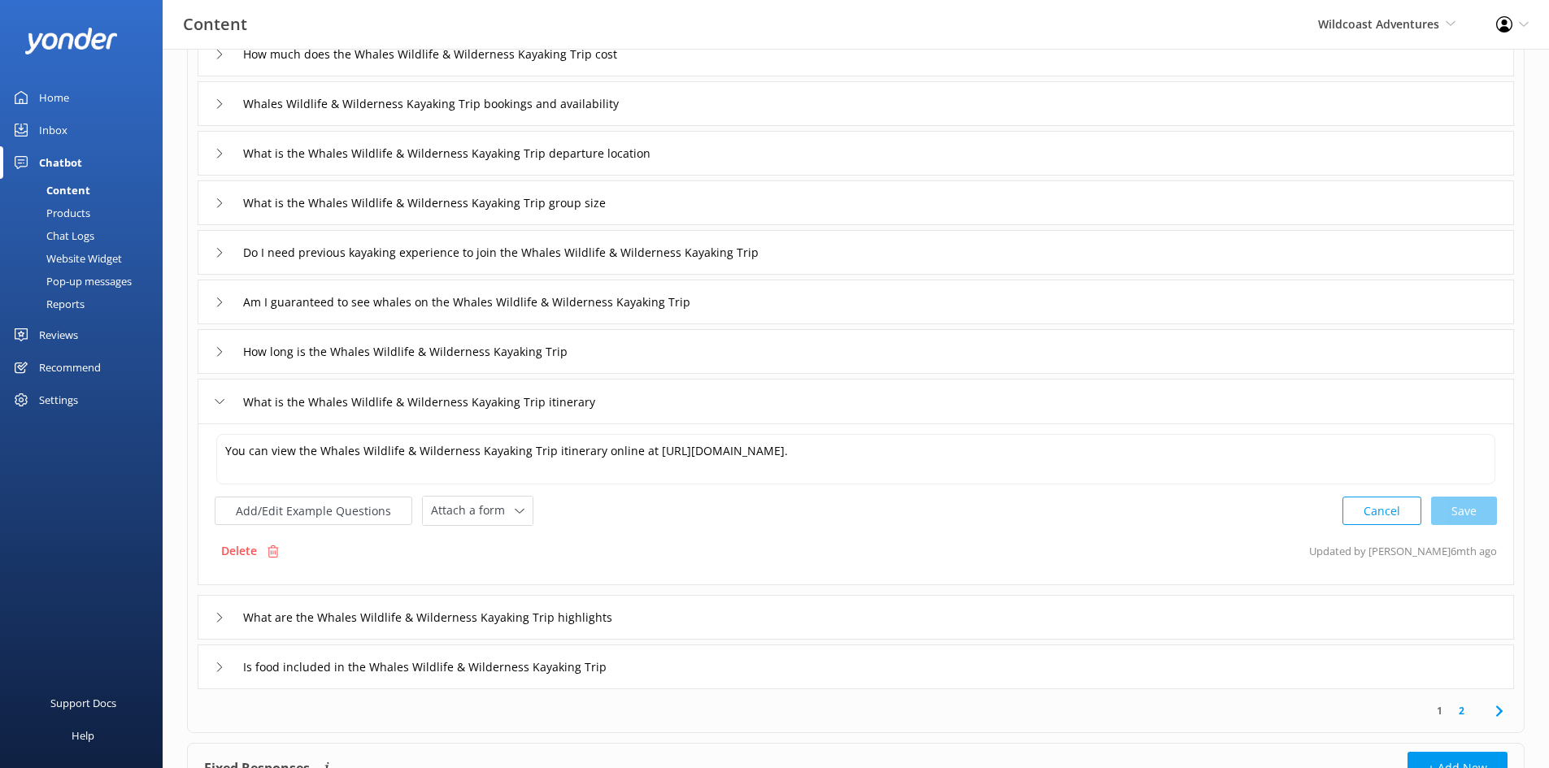
click at [738, 593] on div "What are the Whales Wildlife & Wilderness Kayaking Trip highlights" at bounding box center [856, 617] width 1316 height 45
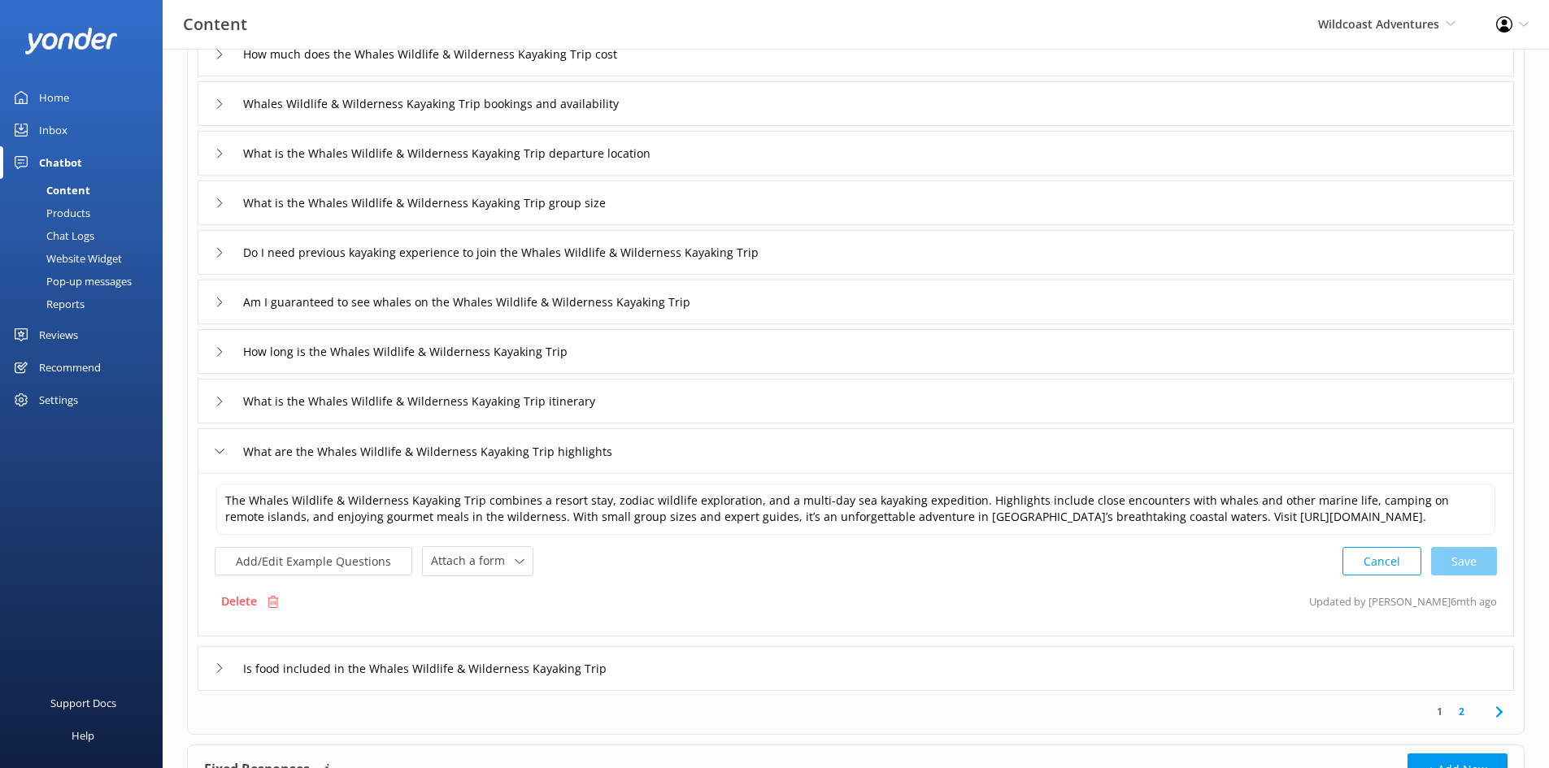
click at [914, 593] on div "Is food included in the Whales Wildlife & Wilderness Kayaking Trip" at bounding box center [856, 668] width 1316 height 45
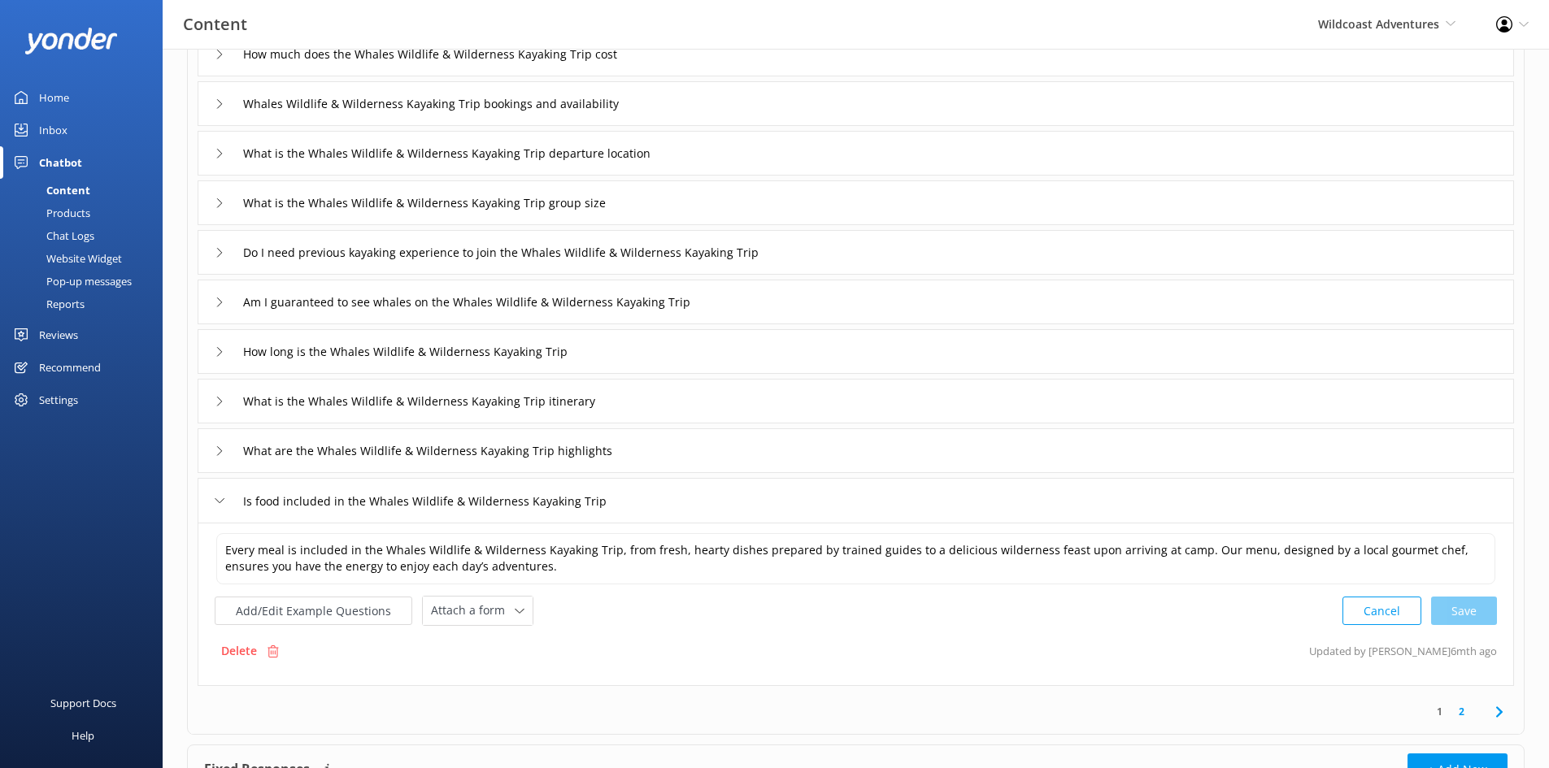
click at [1248, 593] on link "2" at bounding box center [1462, 711] width 22 height 15
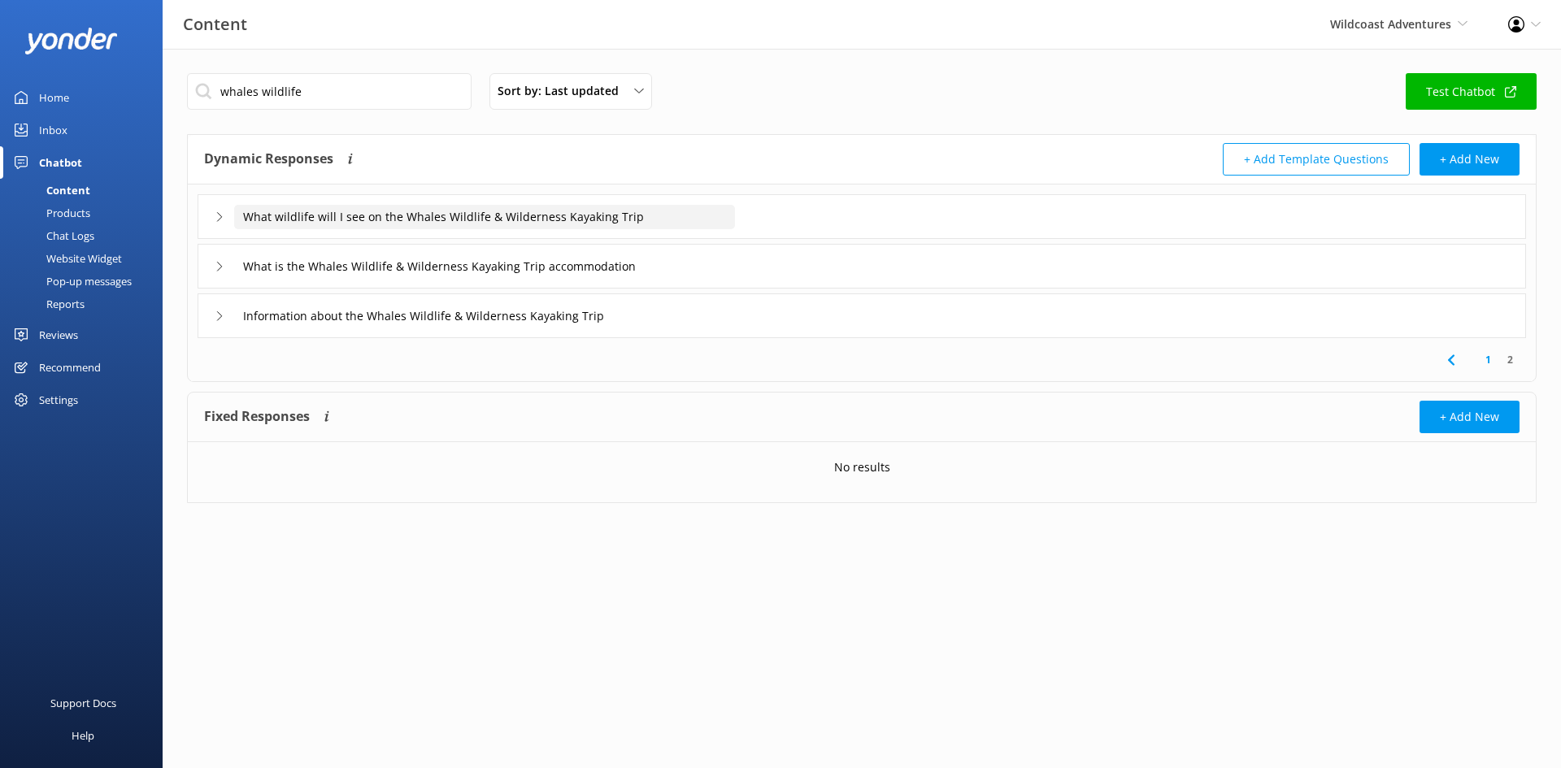
click at [669, 206] on input "What wildlife will I see on the Whales Wildlife & Wilderness Kayaking Trip" at bounding box center [484, 217] width 501 height 24
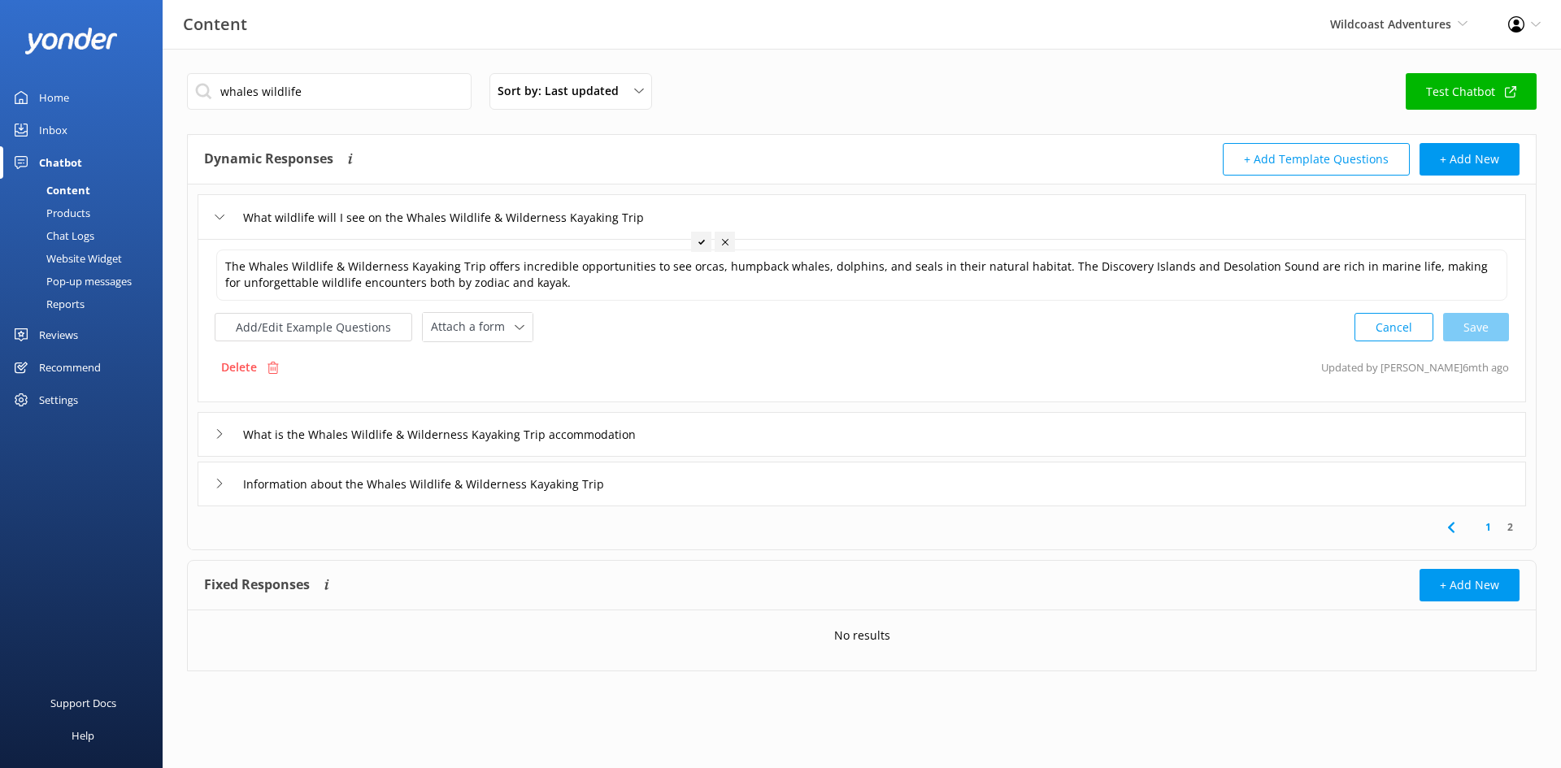
click at [773, 420] on div "What is the Whales Wildlife & Wilderness Kayaking Trip accommodation" at bounding box center [862, 434] width 1329 height 45
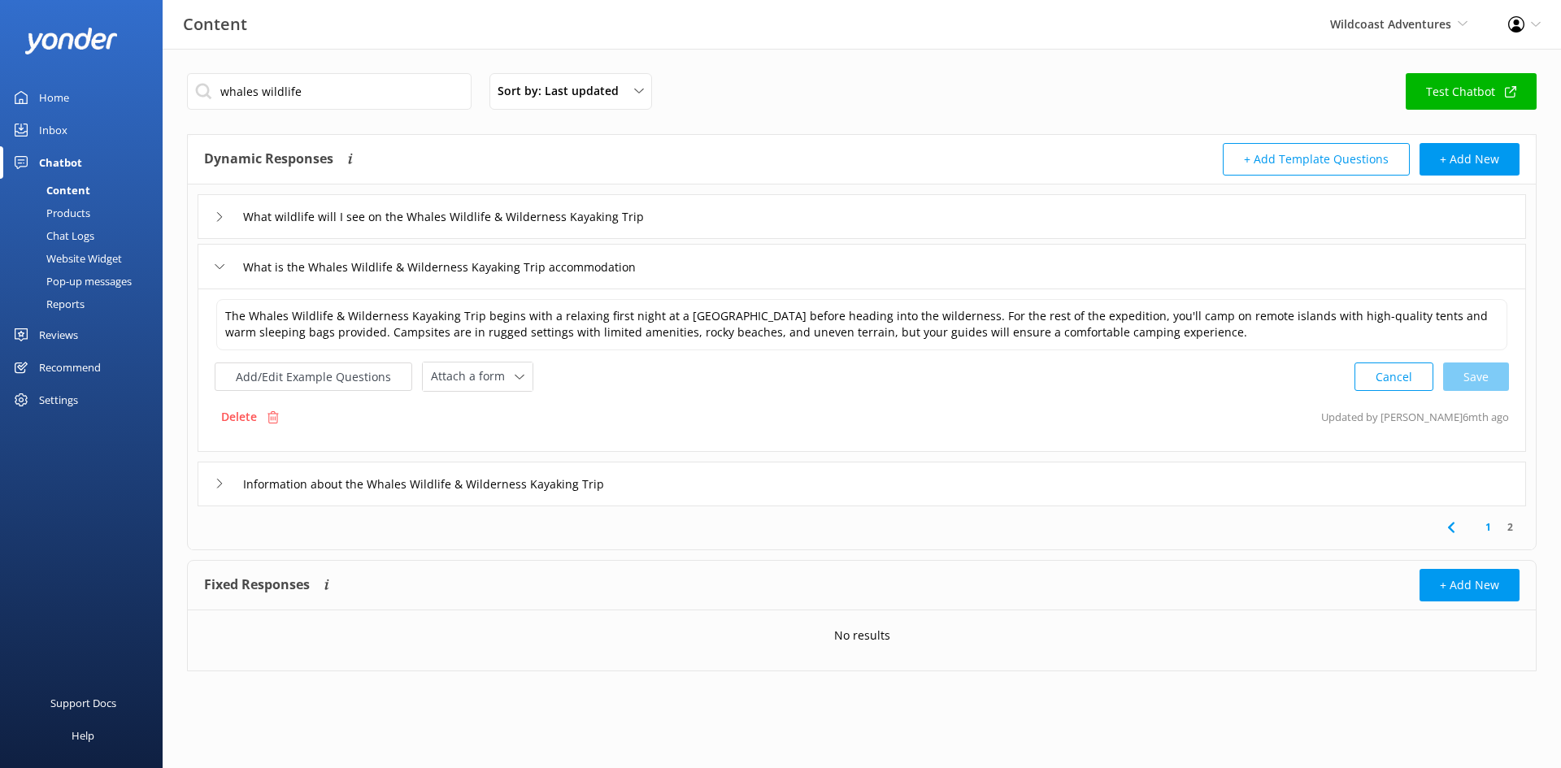
click at [817, 495] on div "Information about the Whales Wildlife & Wilderness Kayaking Trip" at bounding box center [862, 484] width 1329 height 45
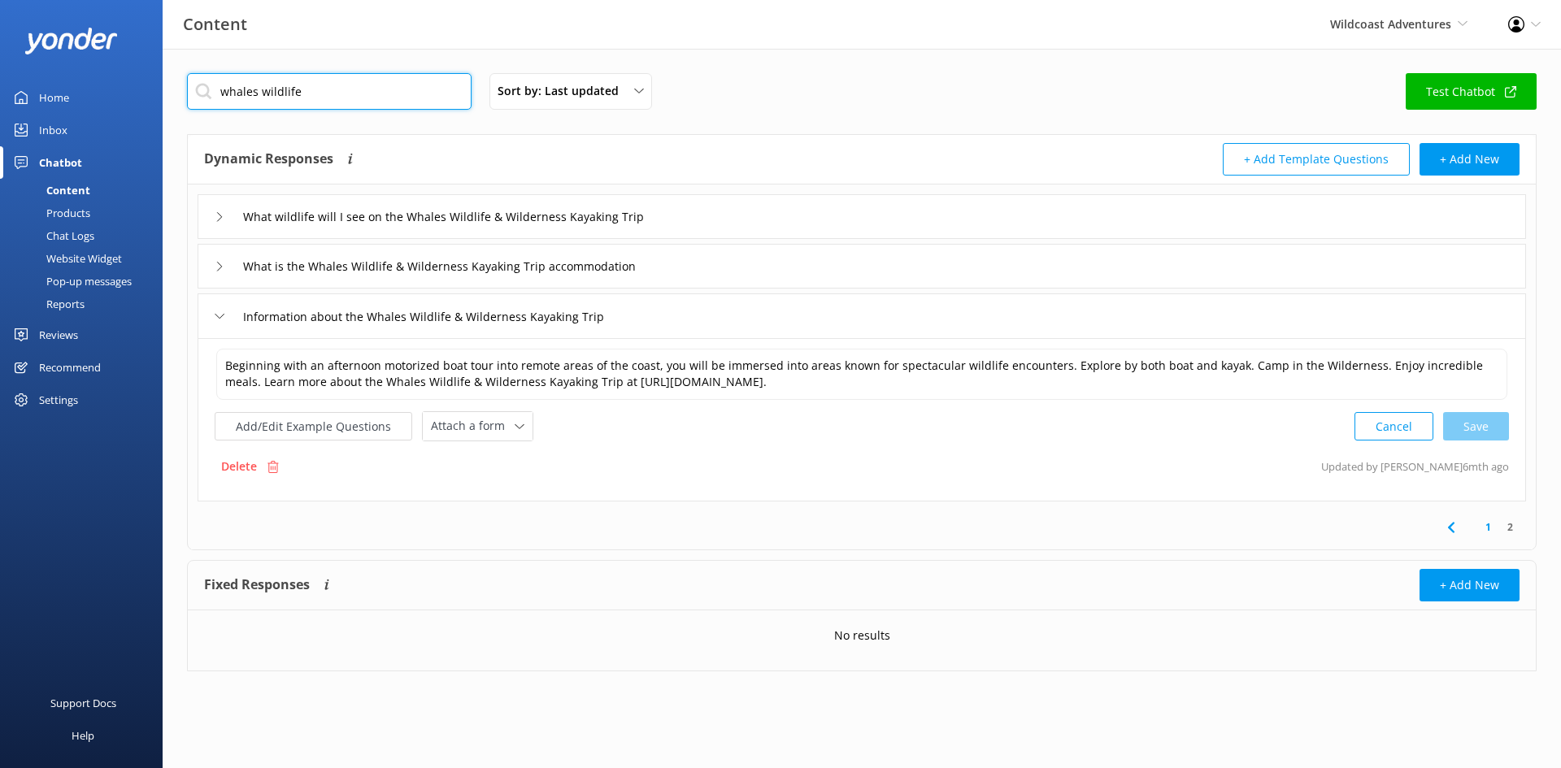
drag, startPoint x: 352, startPoint y: 96, endPoint x: -427, endPoint y: 68, distance: 779.4
click at [0, 68] on html "Content Wildcoast Adventures Wildcoast Adventures [PERSON_NAME] River Whale Wat…" at bounding box center [780, 384] width 1561 height 768
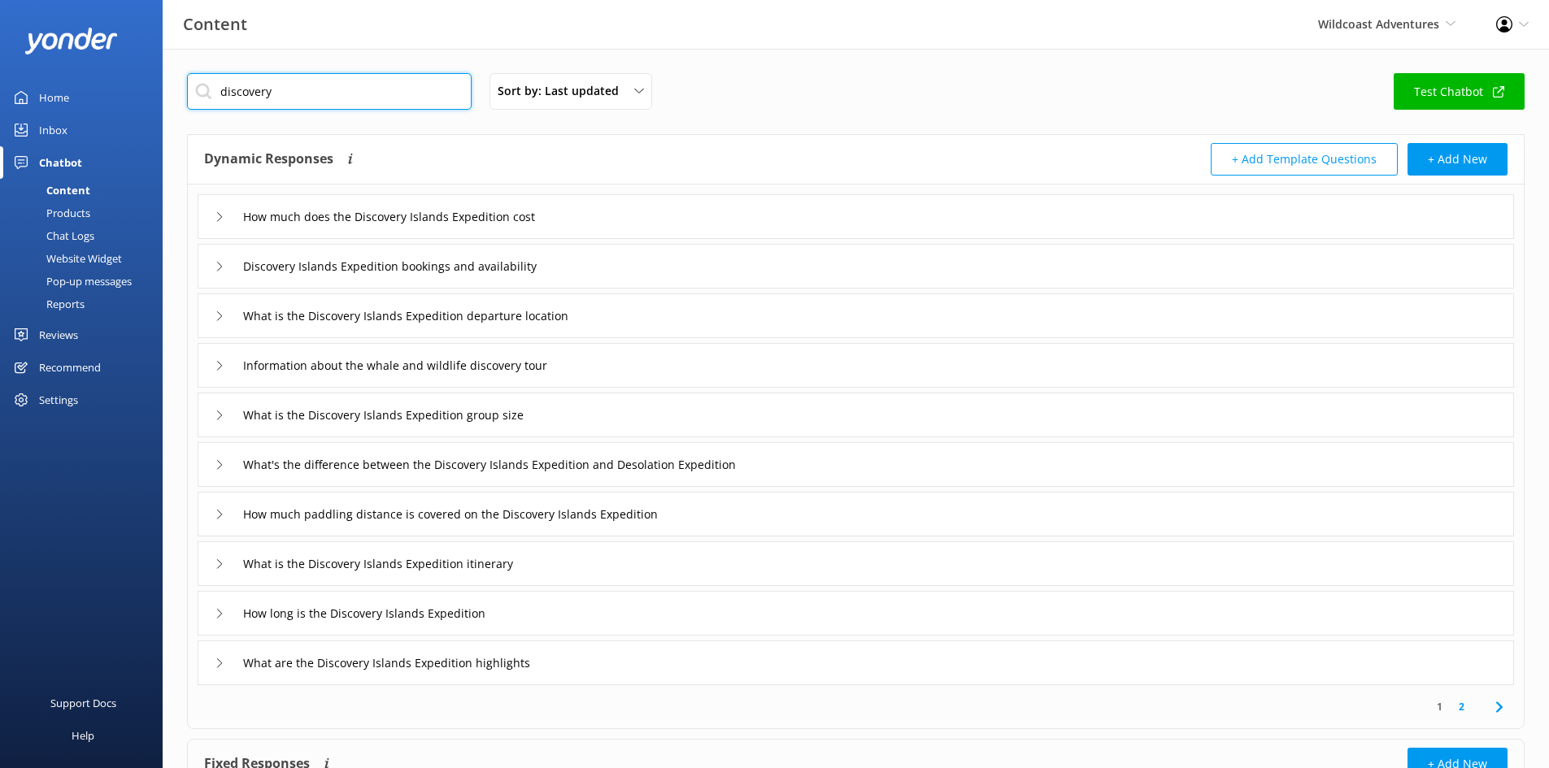
type input "discovery"
click at [215, 216] on icon at bounding box center [220, 217] width 10 height 10
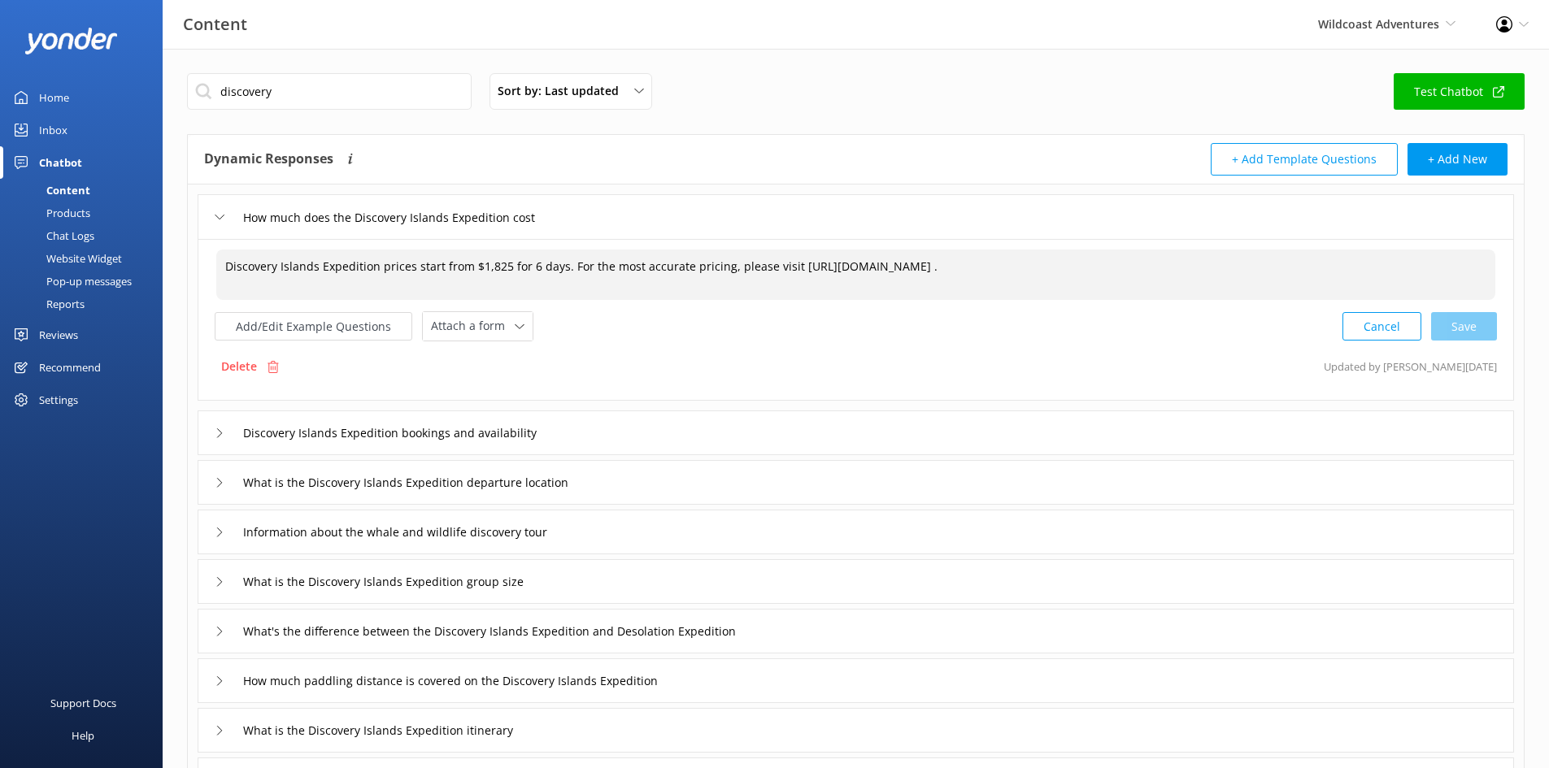
drag, startPoint x: 1438, startPoint y: 266, endPoint x: 789, endPoint y: 263, distance: 649.7
click at [789, 263] on textarea "Discovery Islands Expedition prices start from $1,825 for 6 days. For the most …" at bounding box center [855, 275] width 1279 height 50
paste textarea "[URL][DOMAIN_NAME]"
click at [1248, 332] on div "Cancel Save" at bounding box center [1419, 326] width 154 height 30
type textarea "Discovery Islands Expedition prices start from $1,825 for 6 days. For the most …"
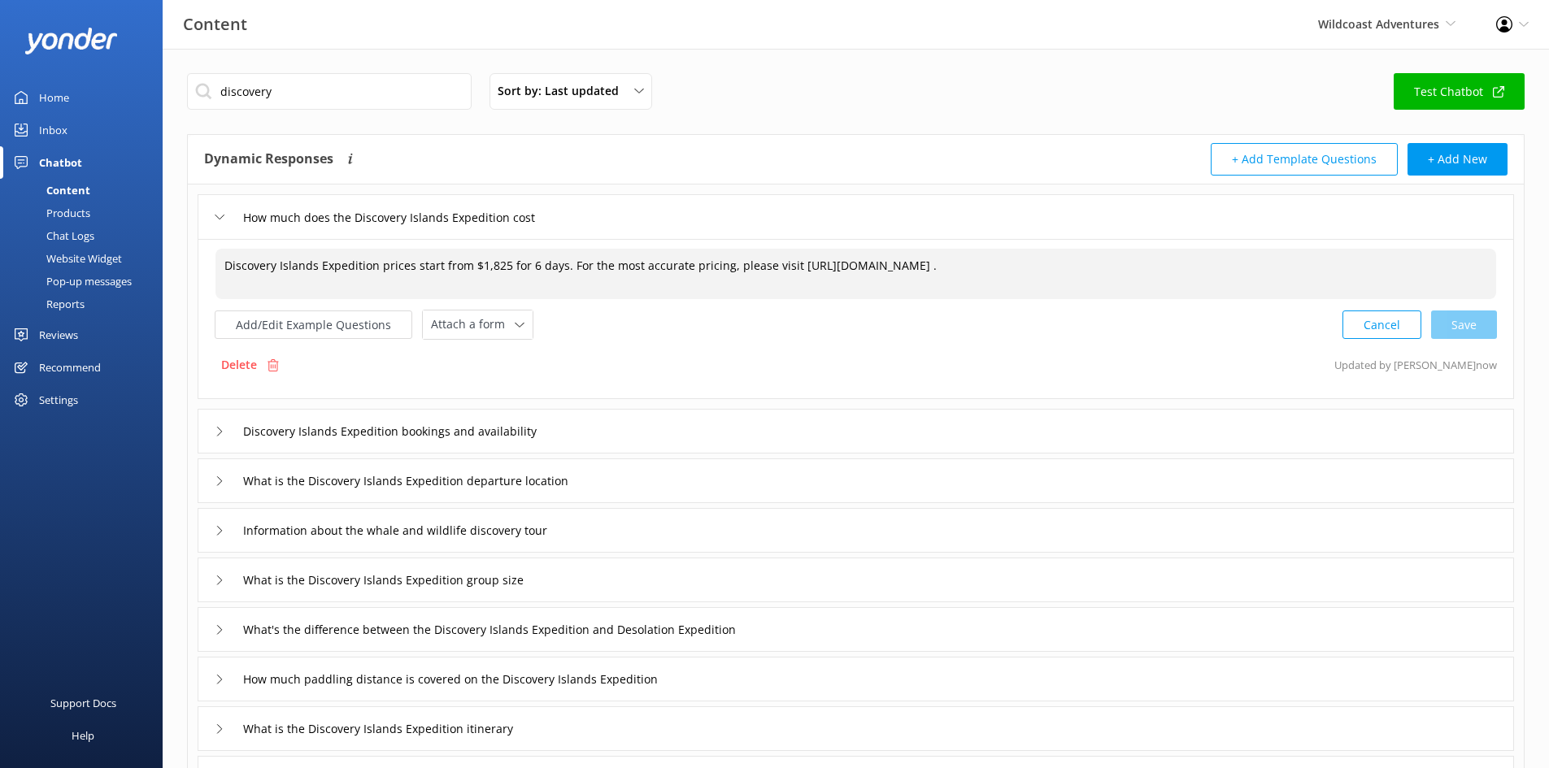
click at [217, 430] on icon at bounding box center [220, 432] width 10 height 10
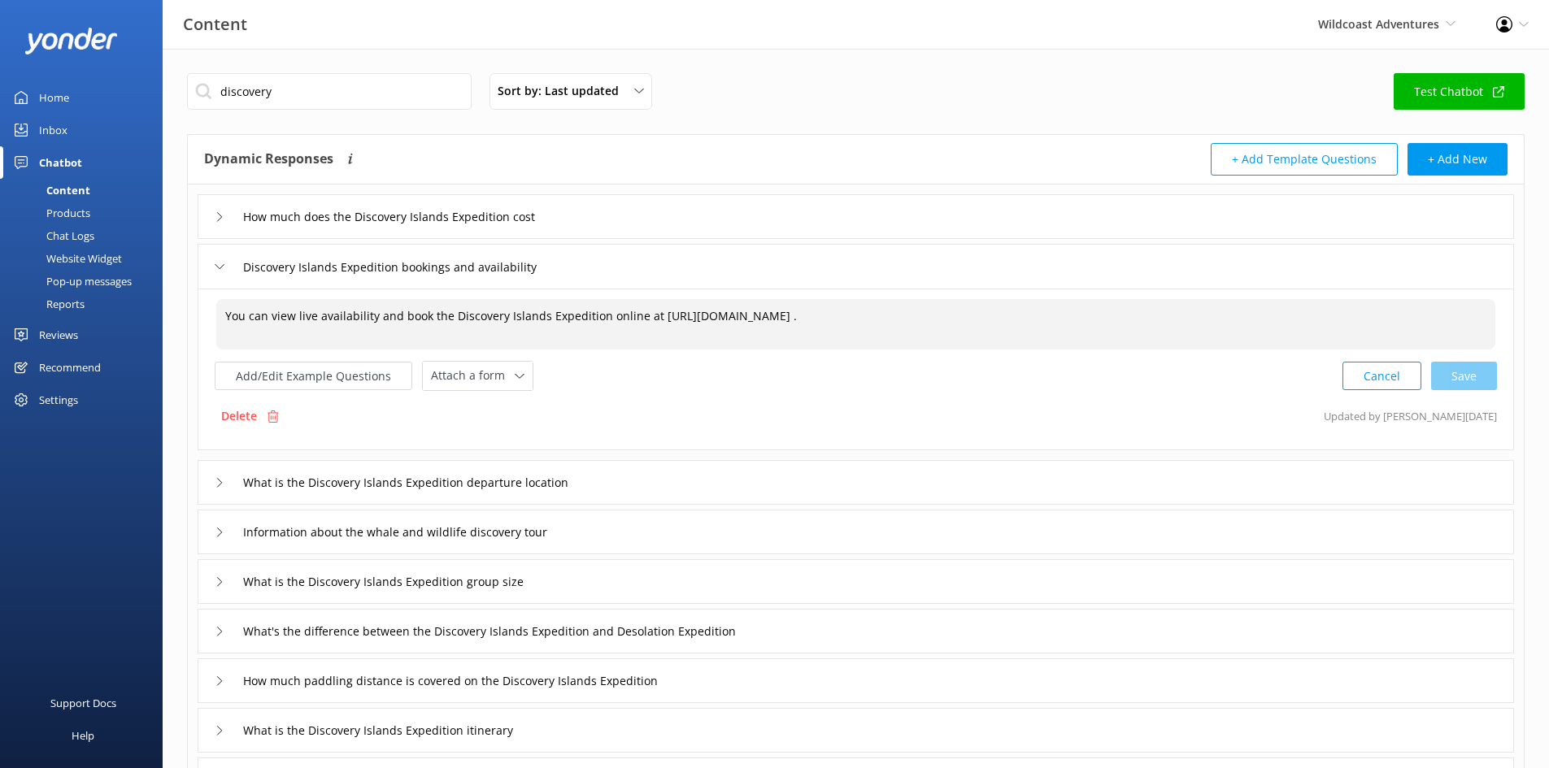
drag, startPoint x: 1303, startPoint y: 315, endPoint x: 654, endPoint y: 322, distance: 648.9
click at [654, 322] on textarea "You can view live availability and book the Discovery Islands Expedition online…" at bounding box center [855, 324] width 1279 height 50
paste textarea "[URL][DOMAIN_NAME]"
type textarea "You can view live availability and book the Discovery Islands Expedition online…"
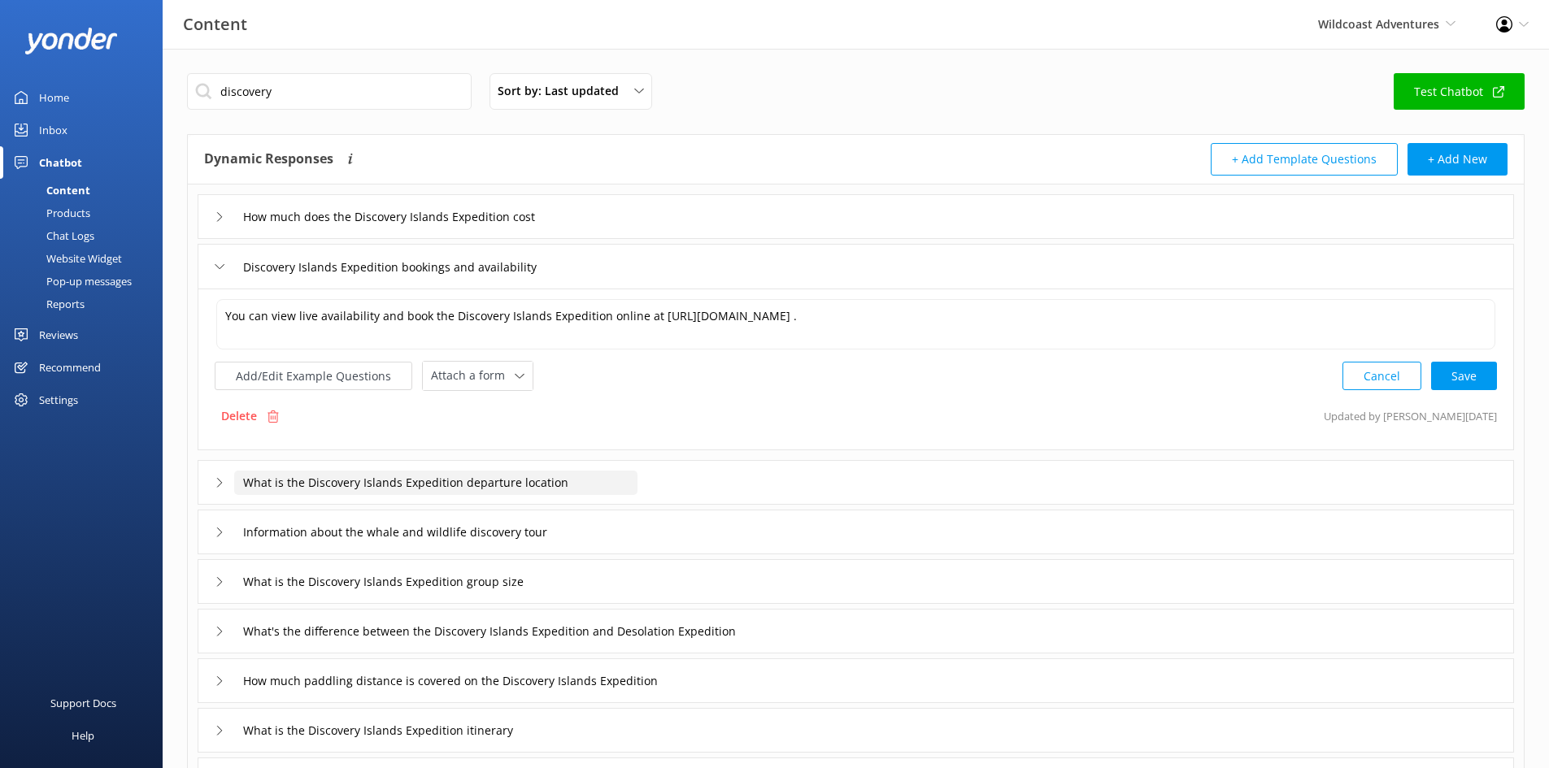
click at [351, 487] on input "What is the Discovery Islands Expedition departure location" at bounding box center [435, 483] width 403 height 24
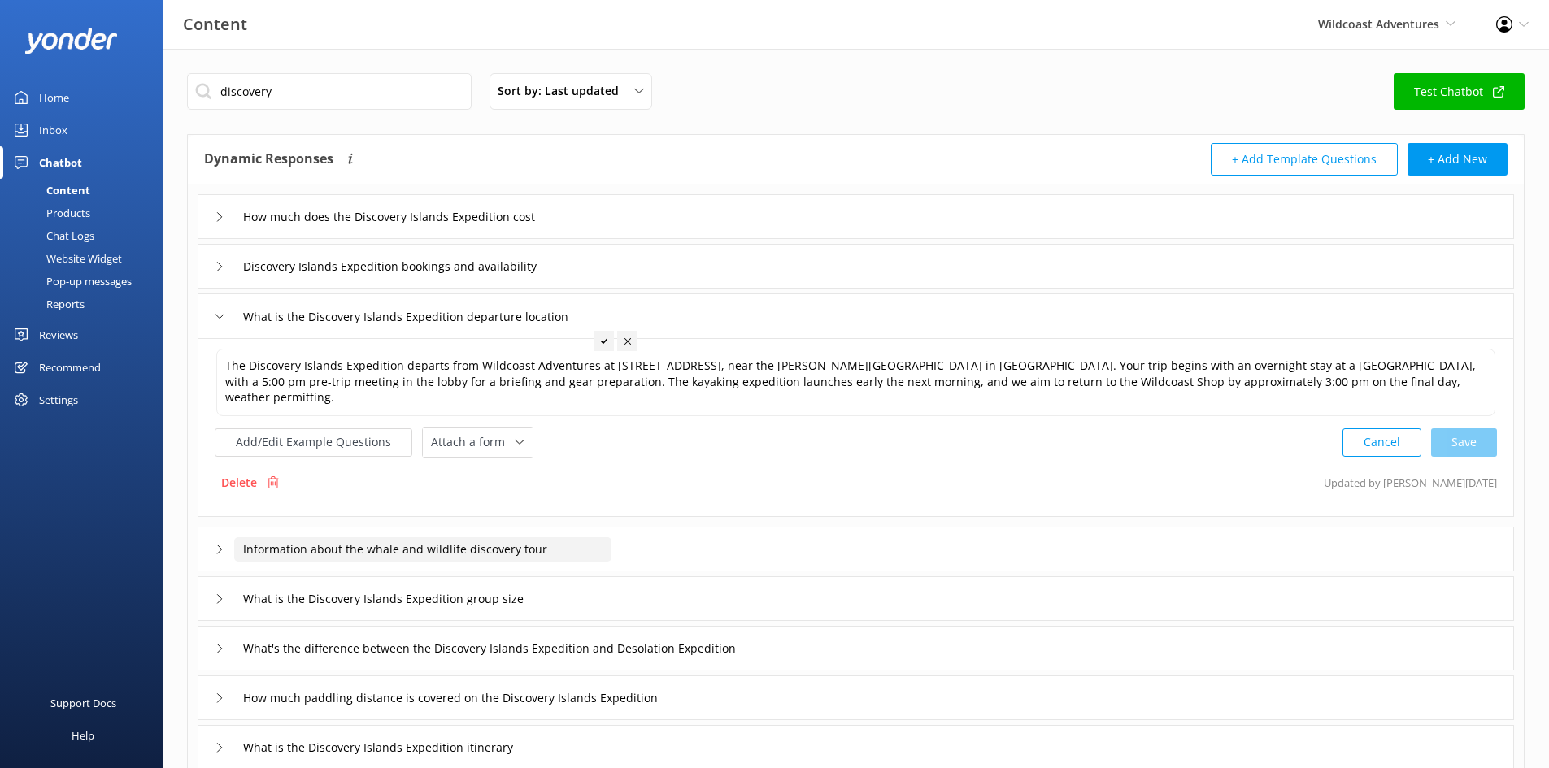
click at [583, 537] on input "Information about the whale and wildlife discovery tour" at bounding box center [422, 549] width 377 height 24
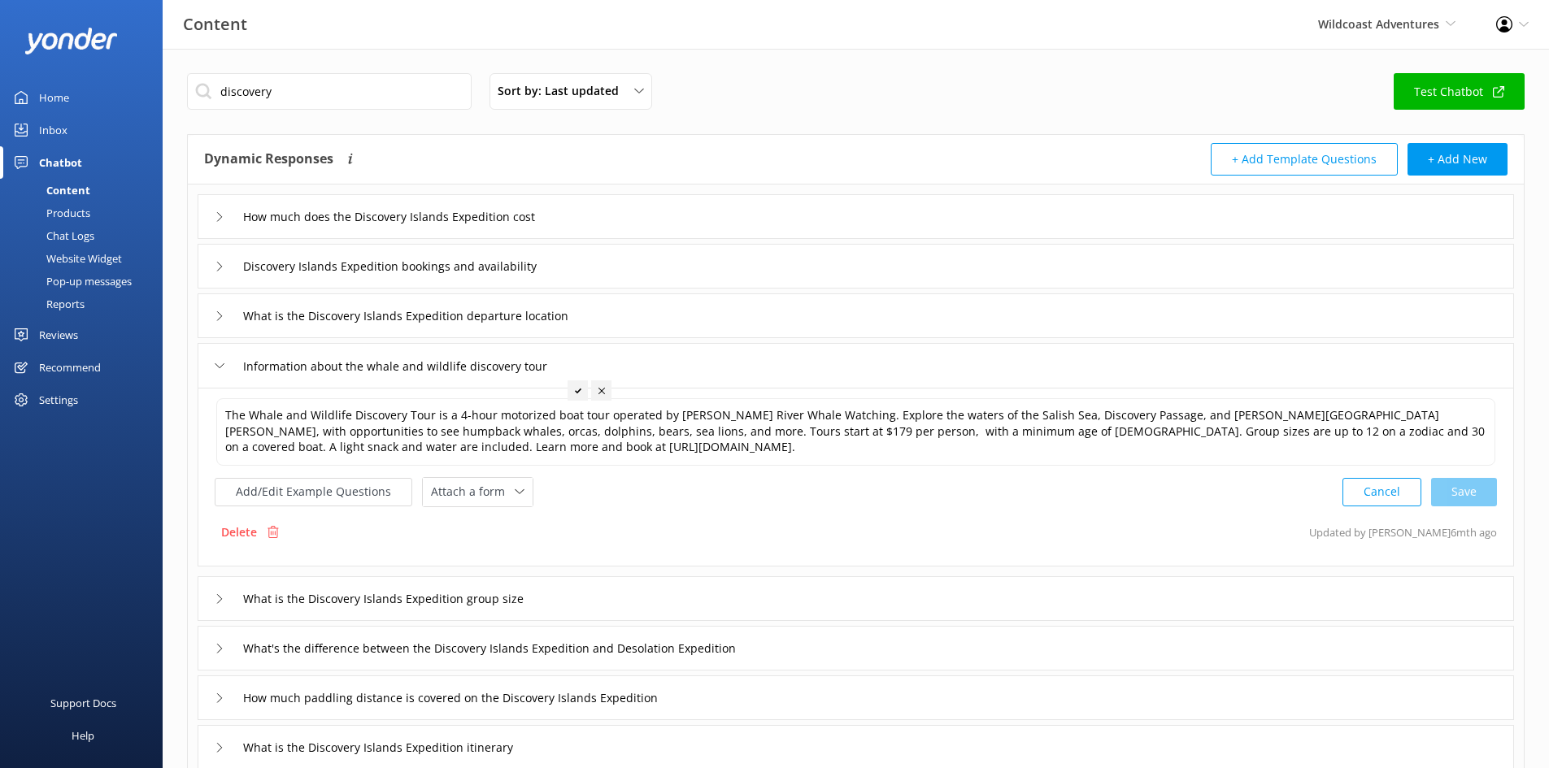
click at [589, 593] on div "What is the Discovery Islands Expedition group size" at bounding box center [856, 598] width 1316 height 45
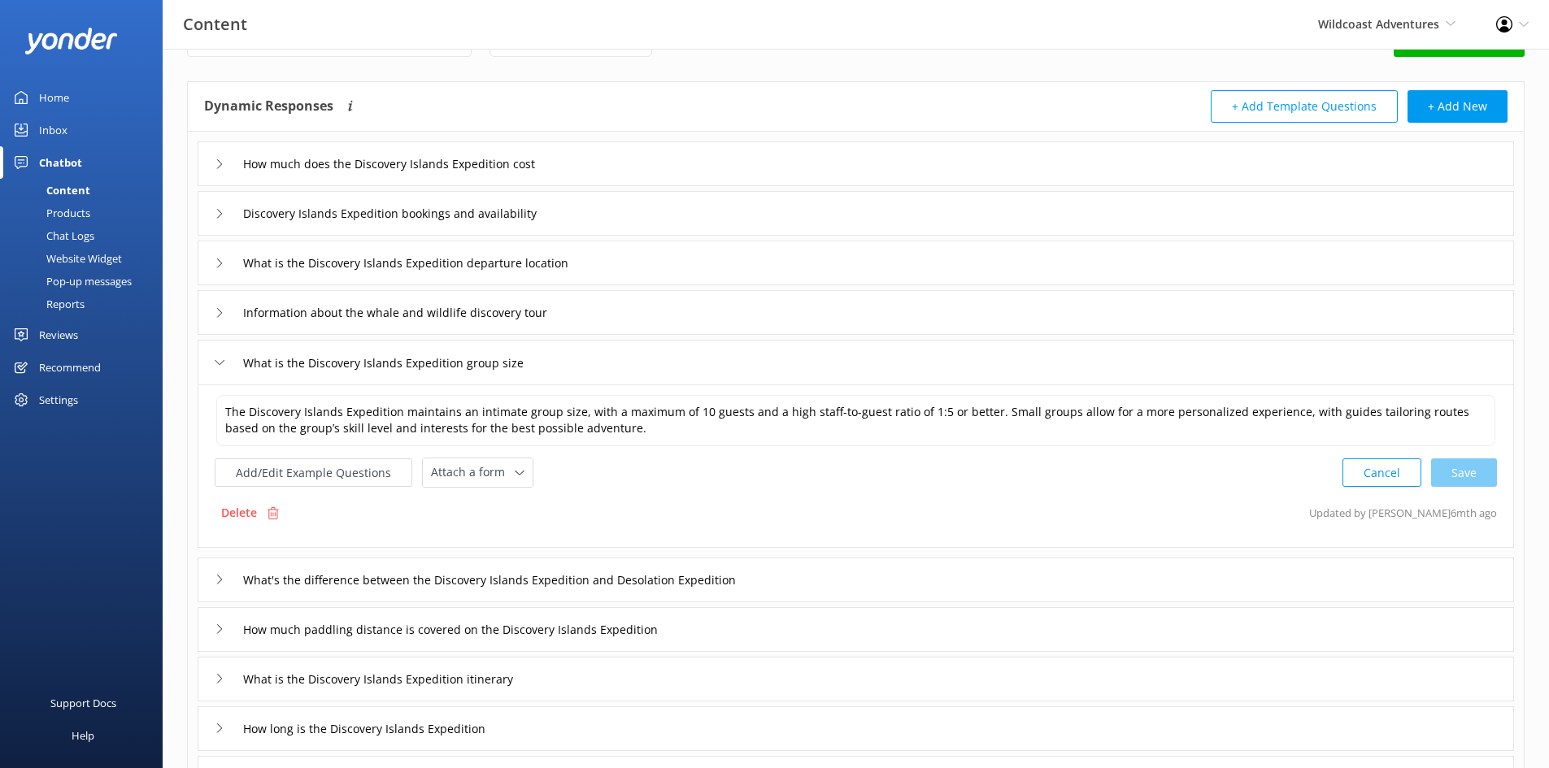
scroll to position [81, 0]
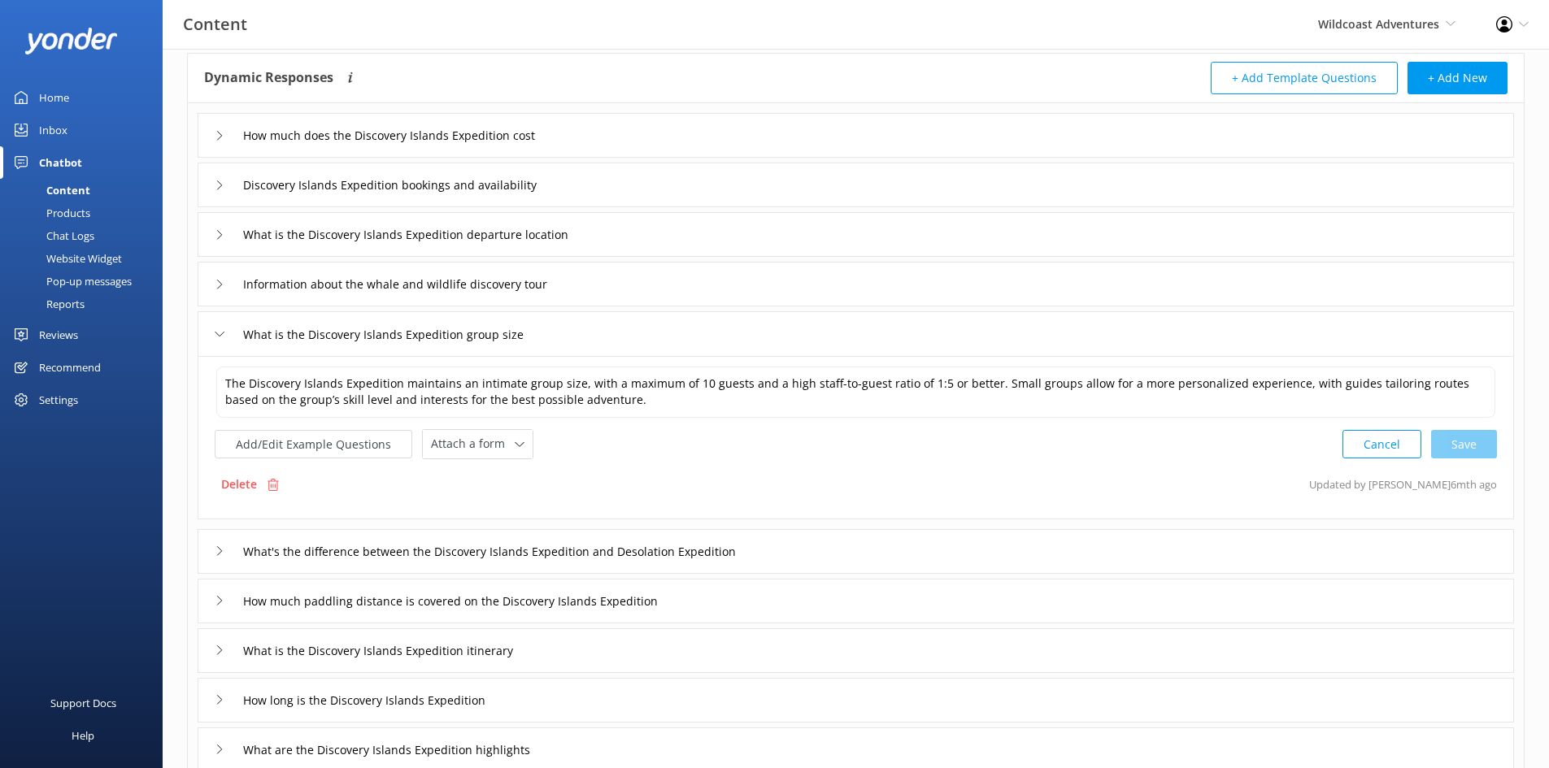
click at [835, 555] on div "What's the difference between the Discovery Islands Expedition and Desolation E…" at bounding box center [856, 551] width 1316 height 45
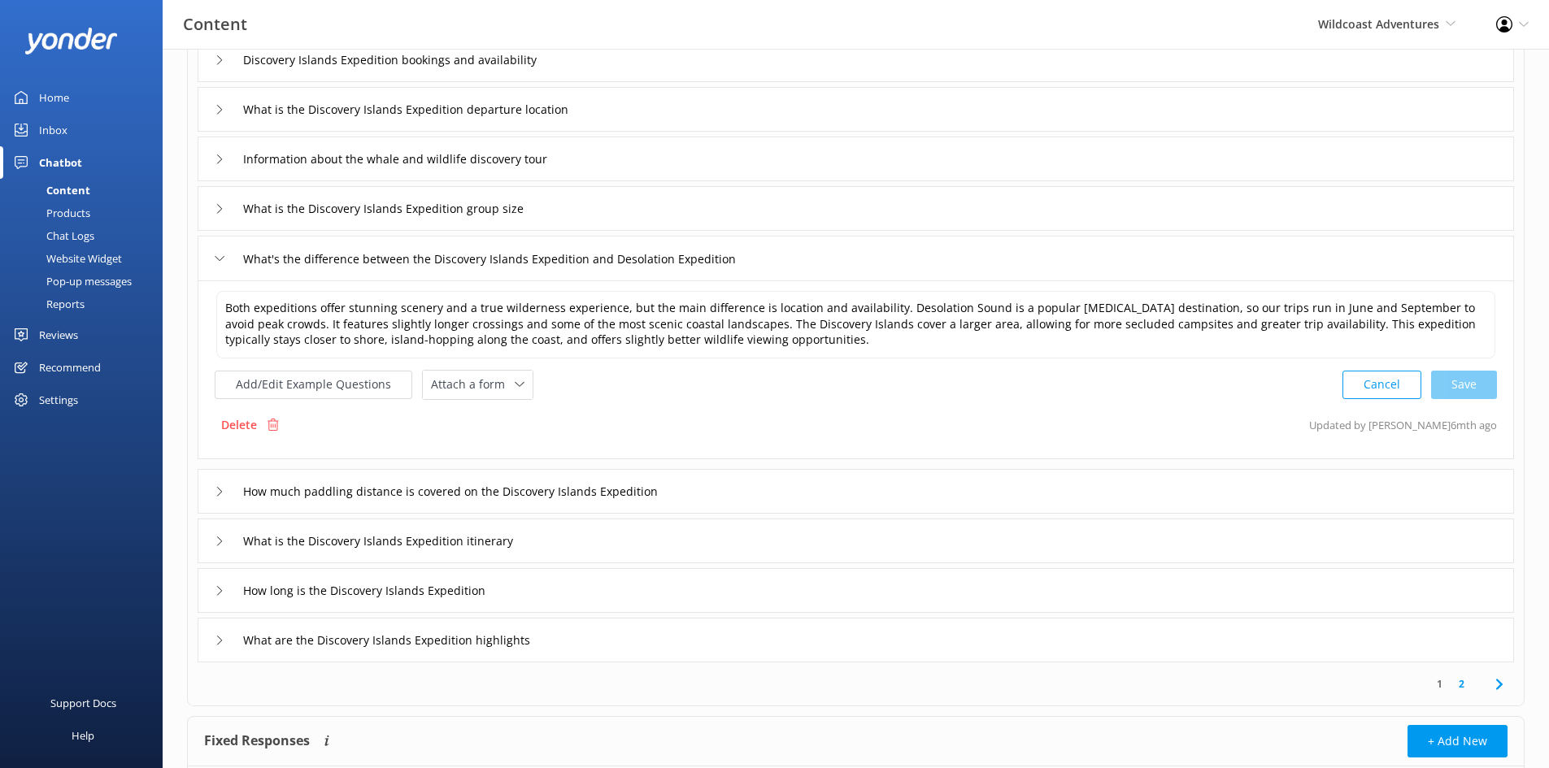
scroll to position [244, 0]
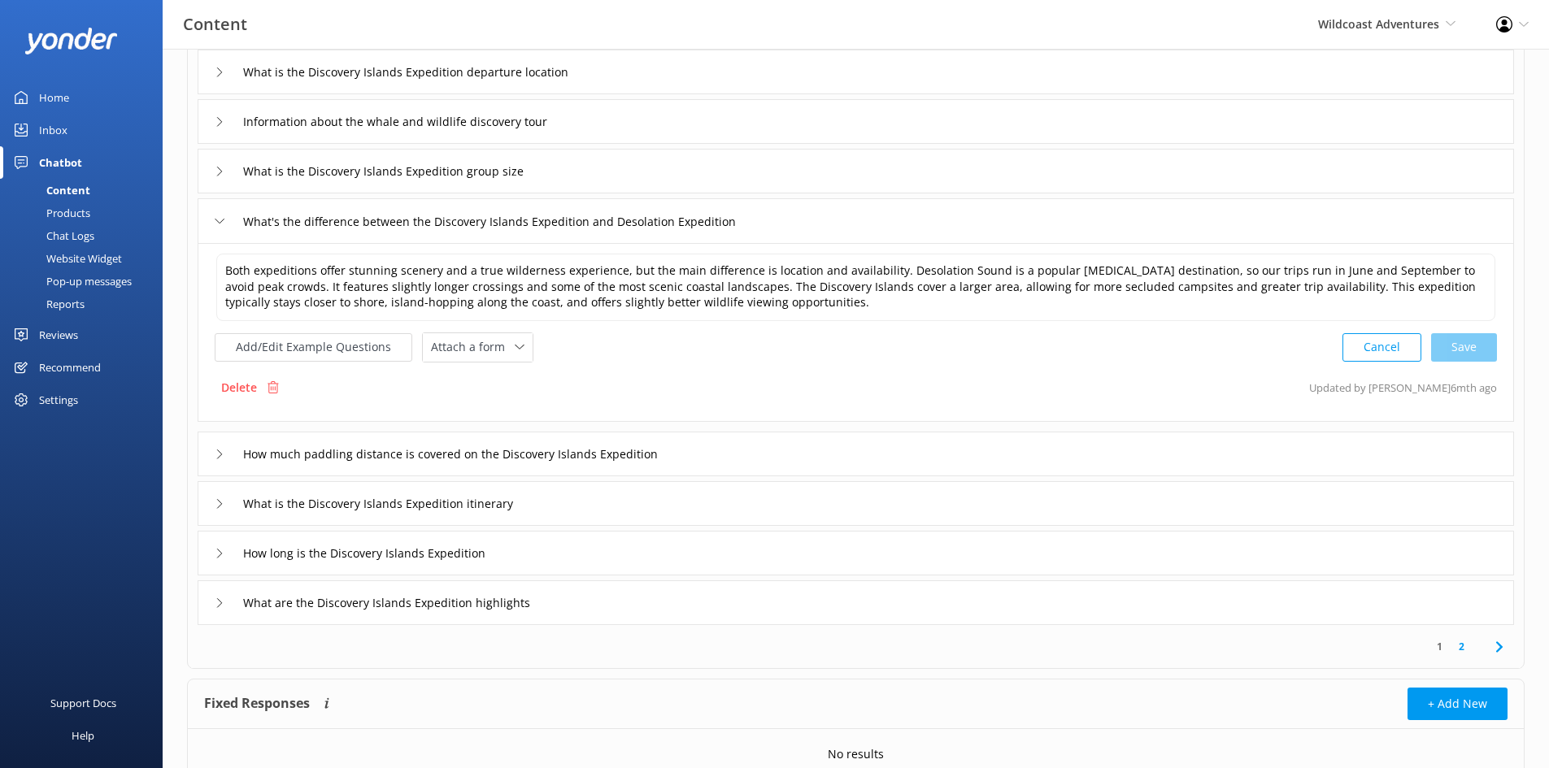
click at [768, 461] on div "How much paddling distance is covered on the Discovery Islands Expedition" at bounding box center [856, 454] width 1316 height 45
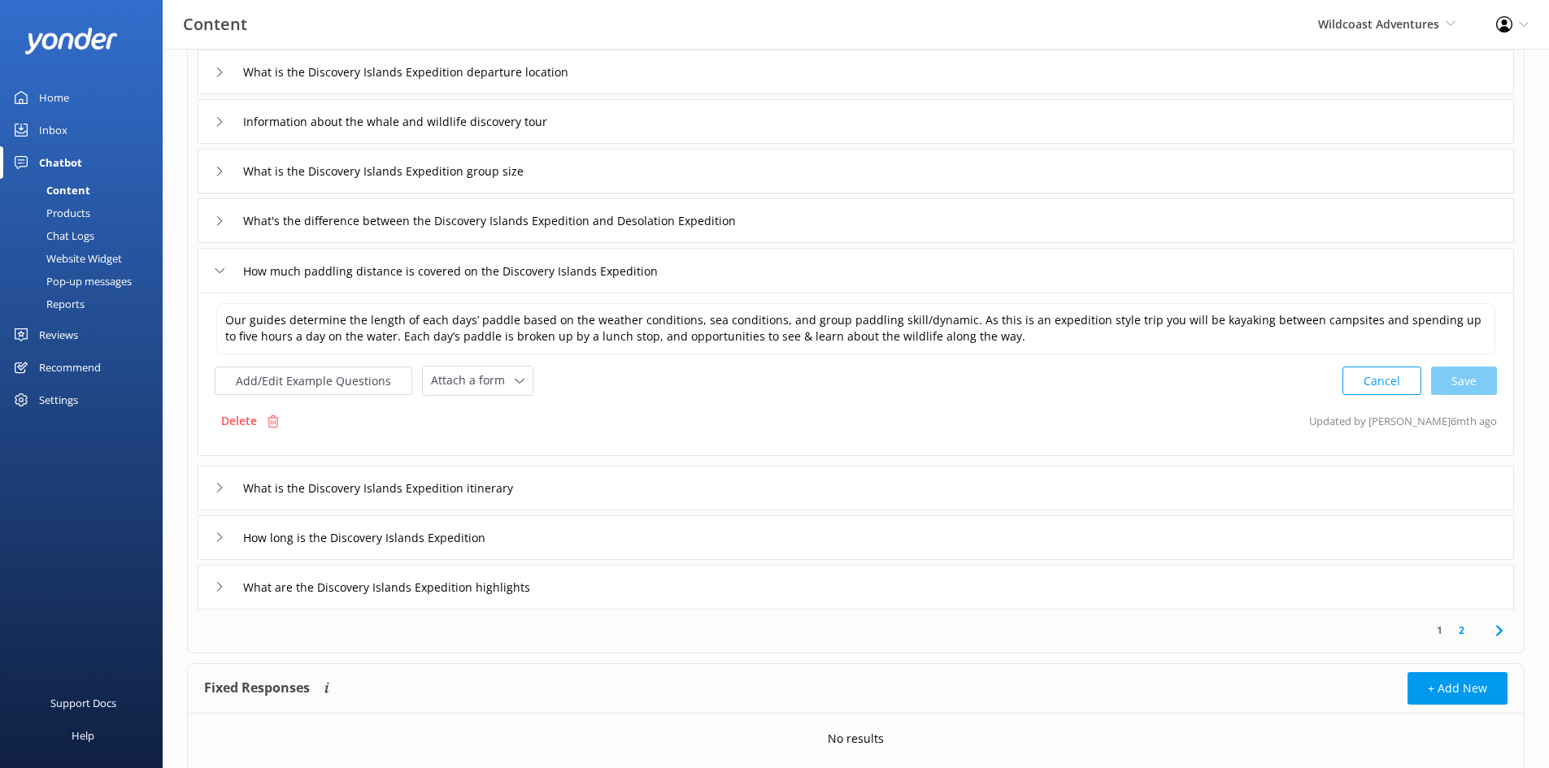
click at [604, 493] on div "What is the Discovery Islands Expedition itinerary" at bounding box center [856, 488] width 1316 height 45
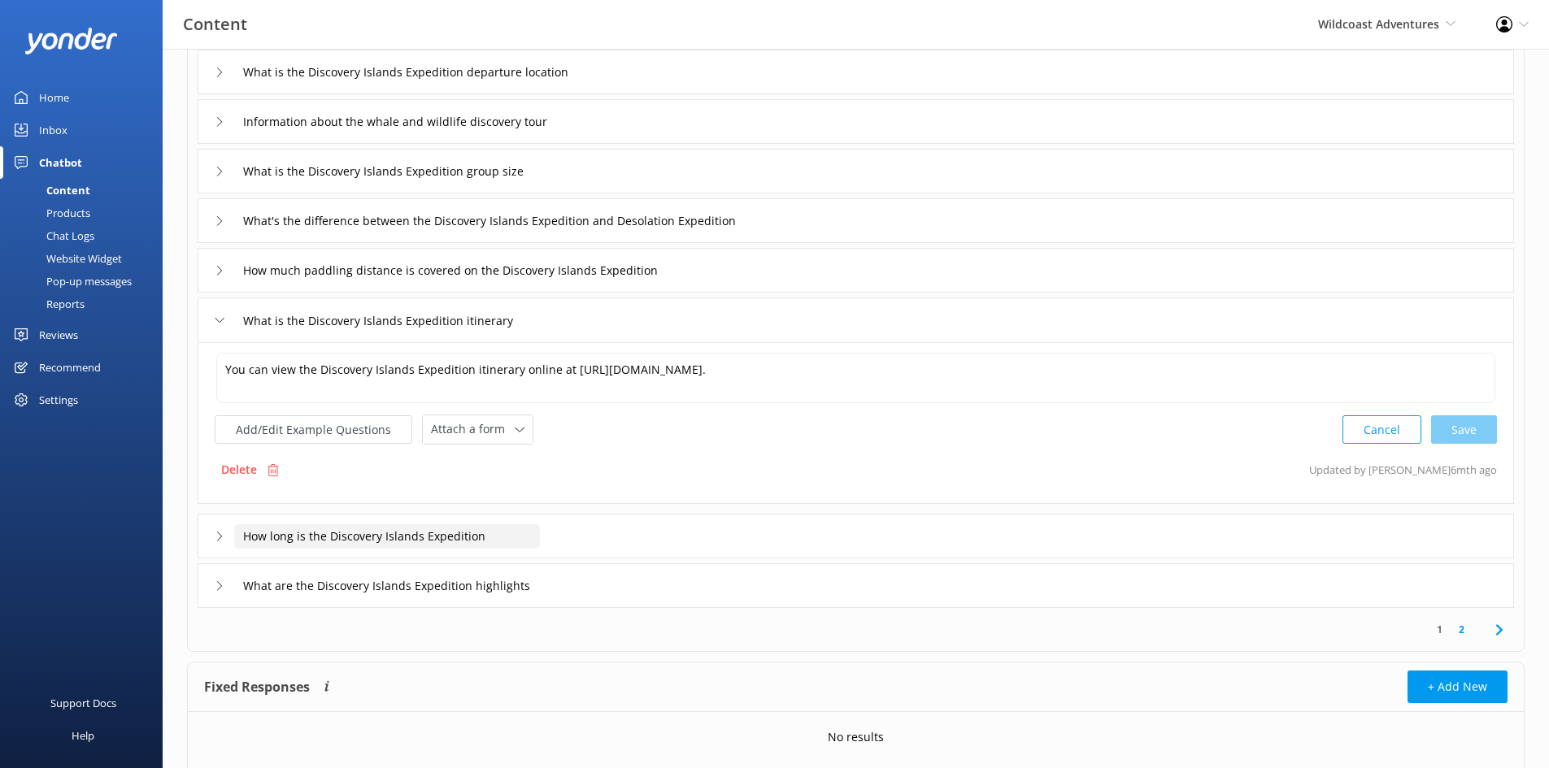
click at [522, 546] on input "How long is the Discovery Islands Expedition" at bounding box center [387, 536] width 306 height 24
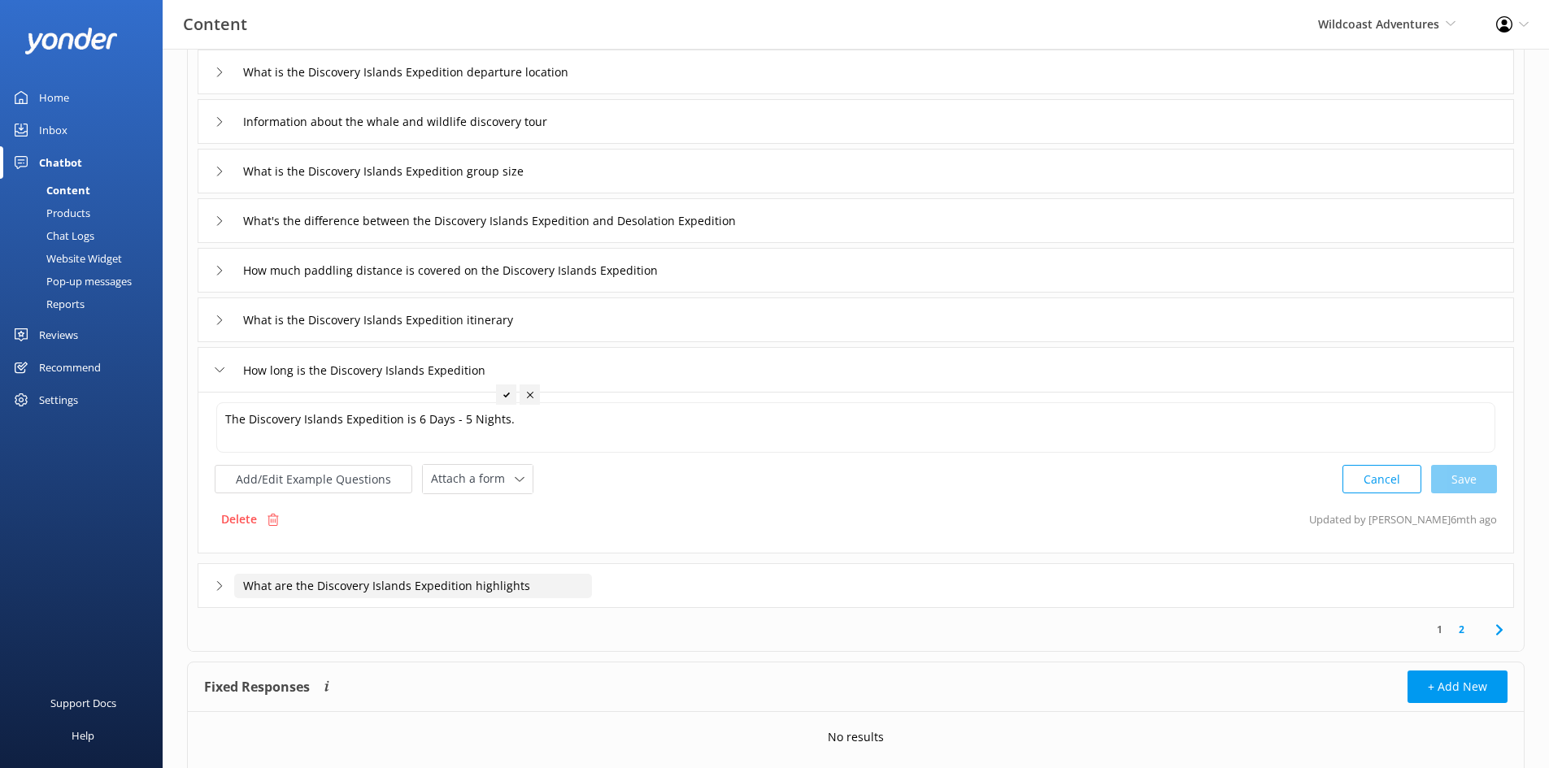
click at [586, 588] on input "What are the Discovery Islands Expedition highlights" at bounding box center [413, 586] width 358 height 24
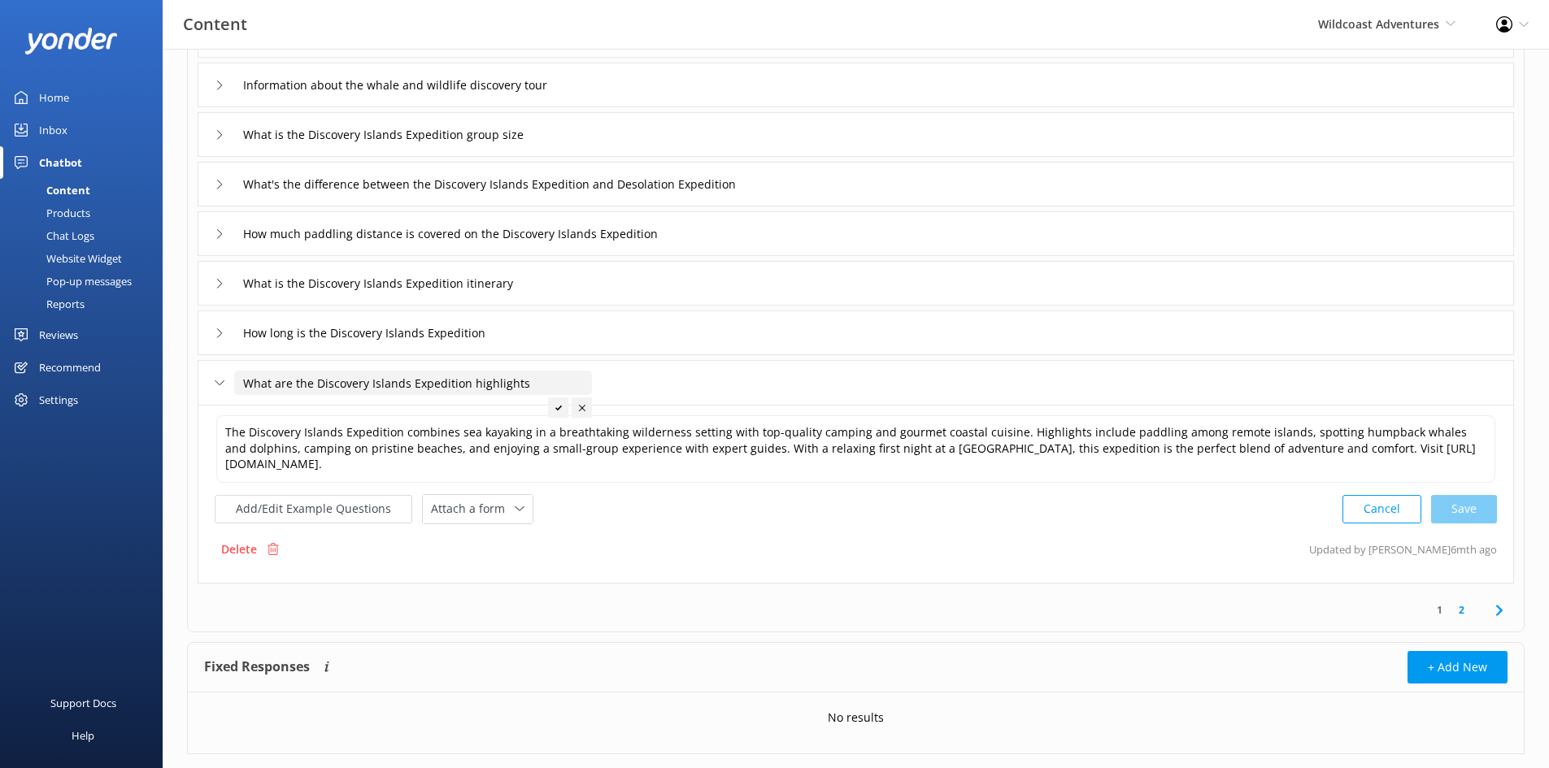
scroll to position [315, 0]
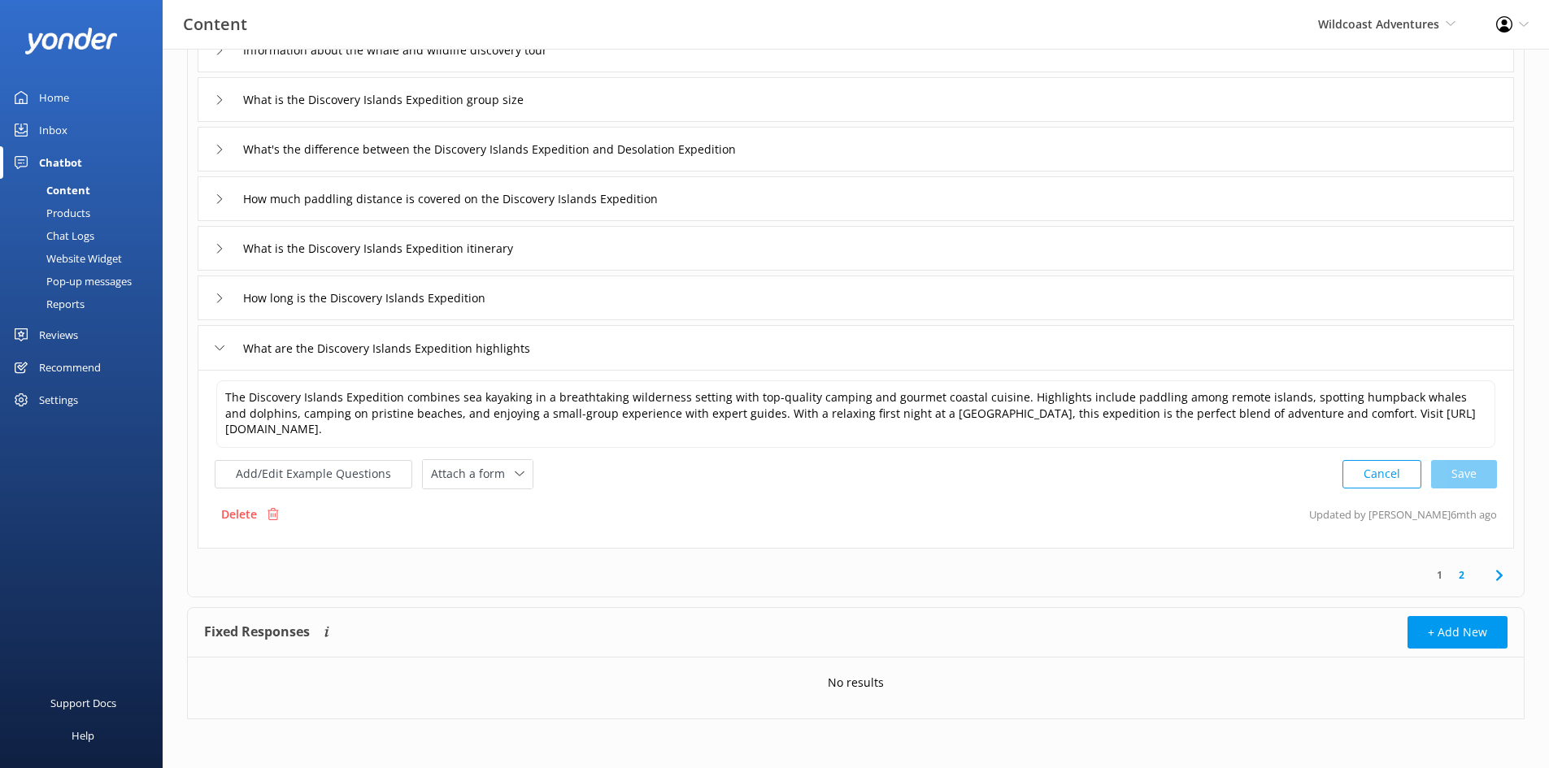
click at [1248, 576] on link "2" at bounding box center [1462, 575] width 22 height 15
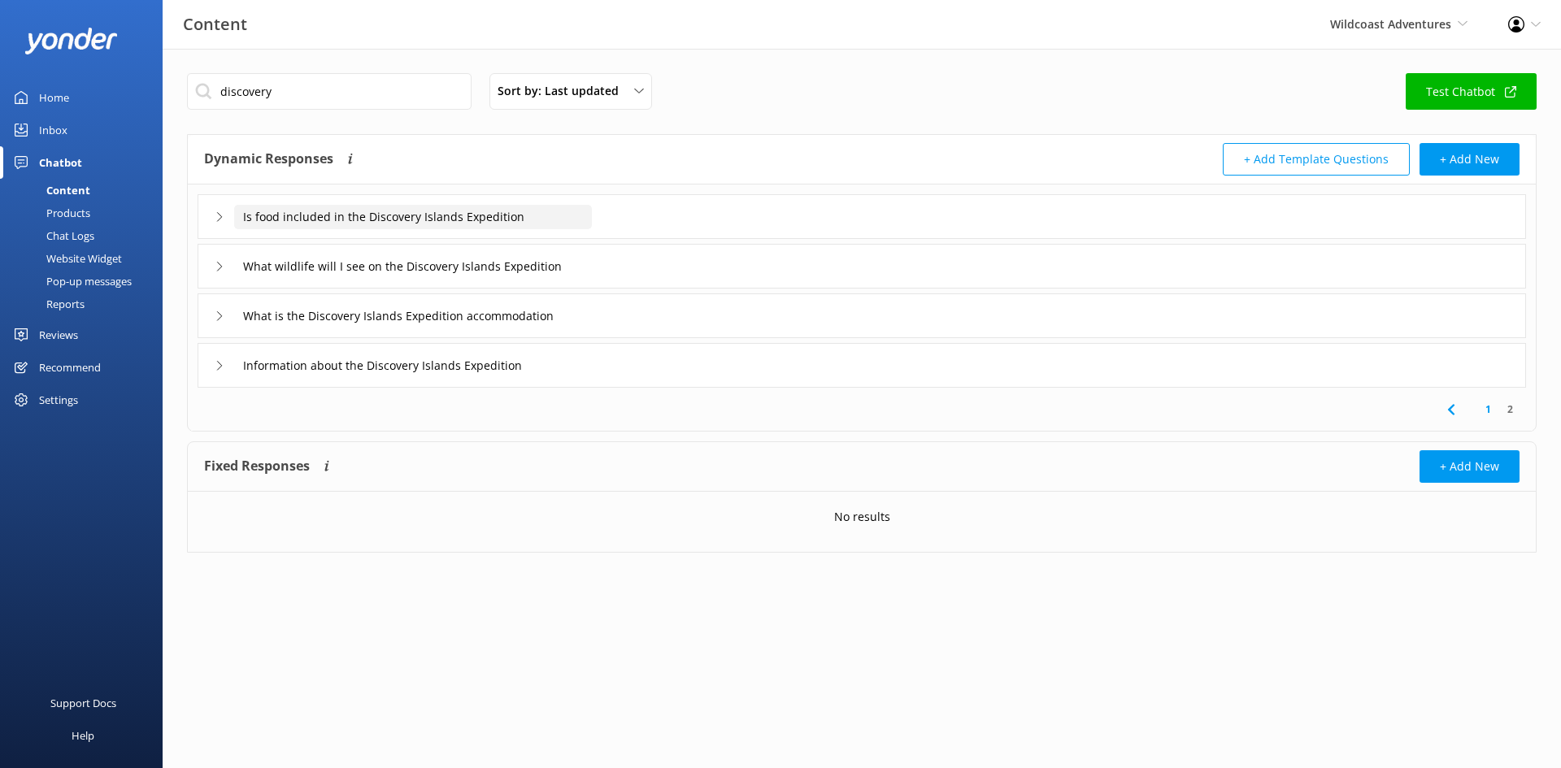
click at [456, 220] on input "Is food included in the Discovery Islands Expedition" at bounding box center [413, 217] width 358 height 24
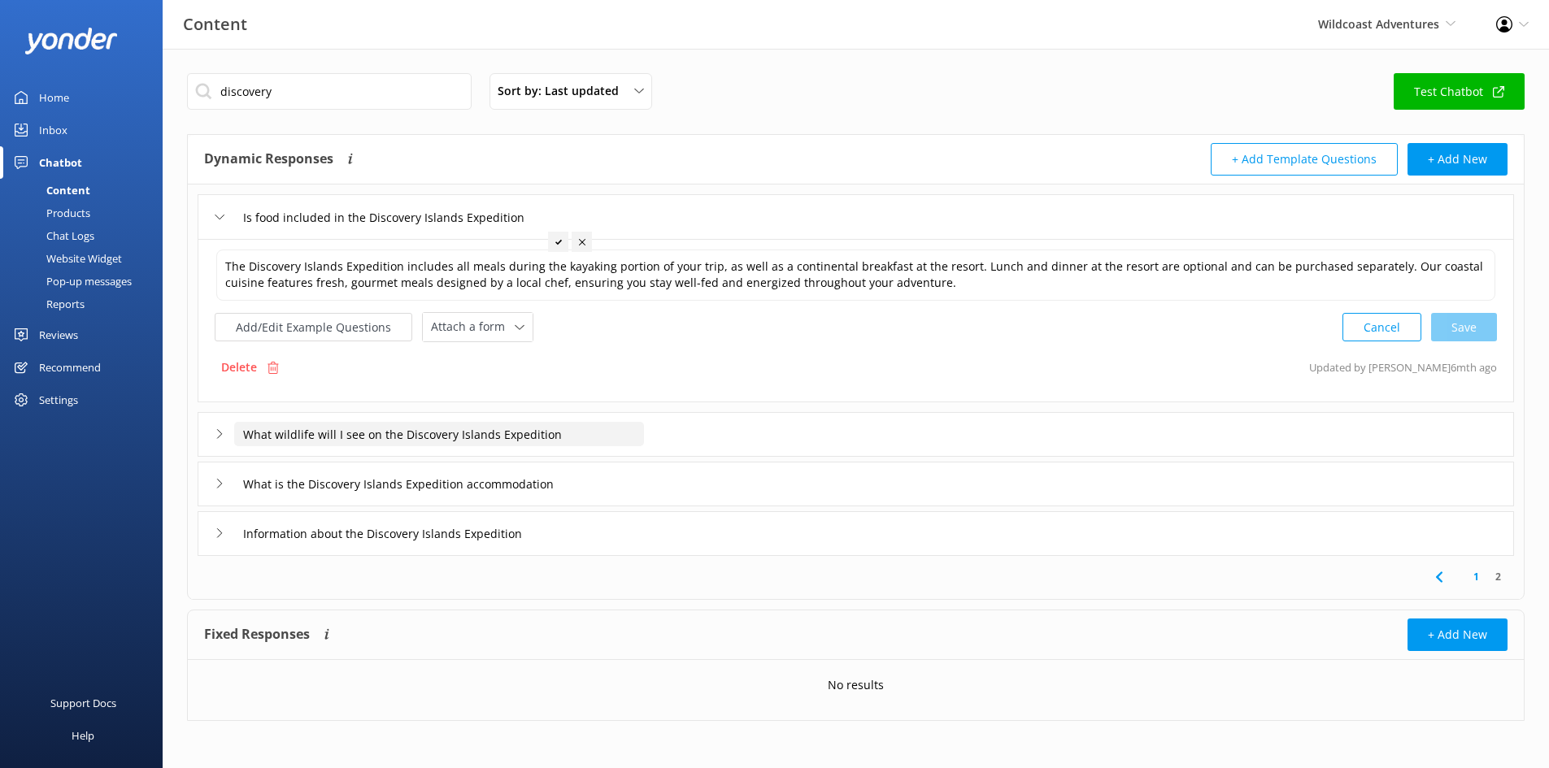
click at [555, 429] on input "What wildlife will I see on the Discovery Islands Expedition" at bounding box center [439, 434] width 410 height 24
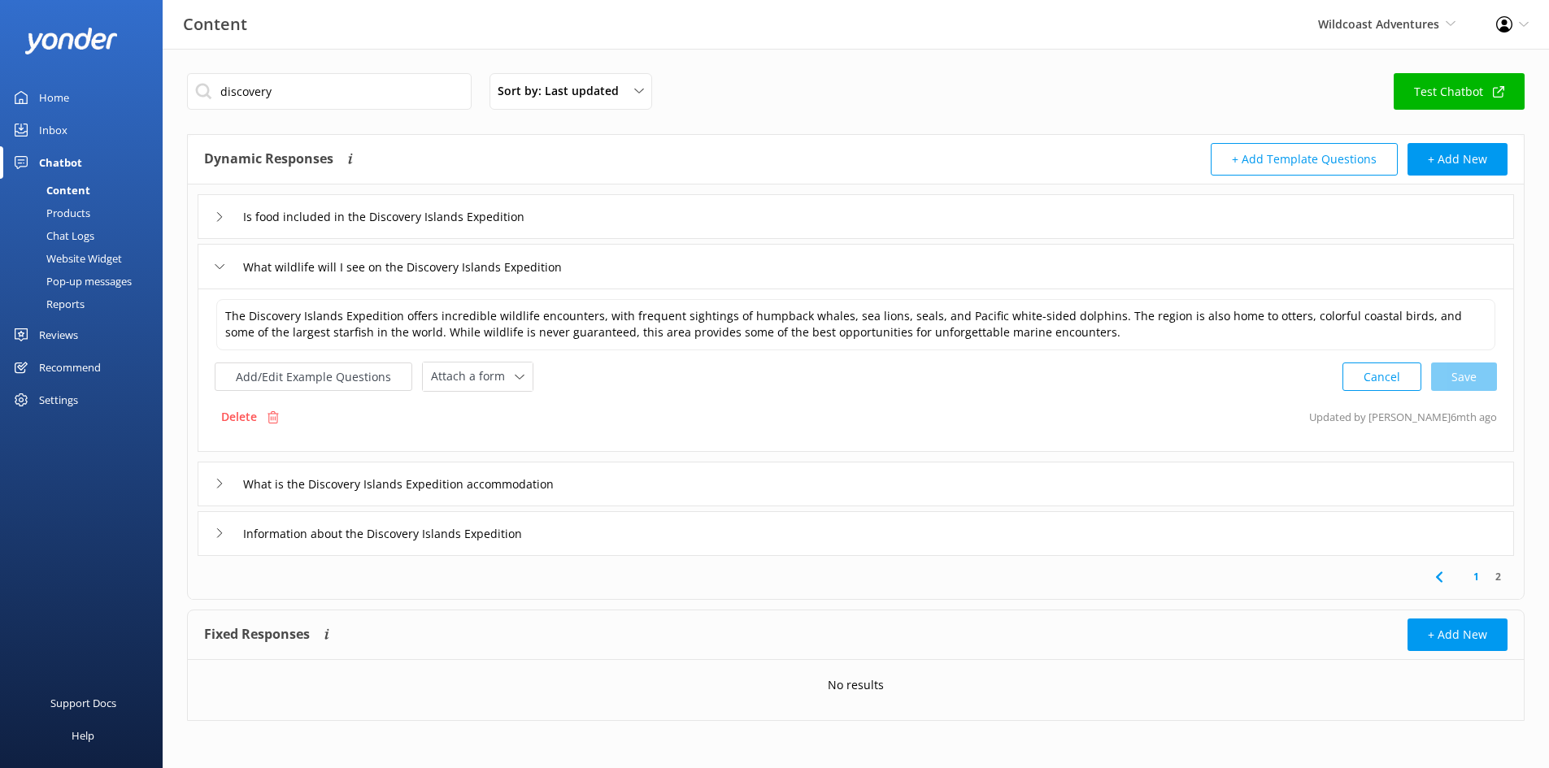
click at [625, 493] on div "What is the Discovery Islands Expedition accommodation" at bounding box center [856, 484] width 1316 height 45
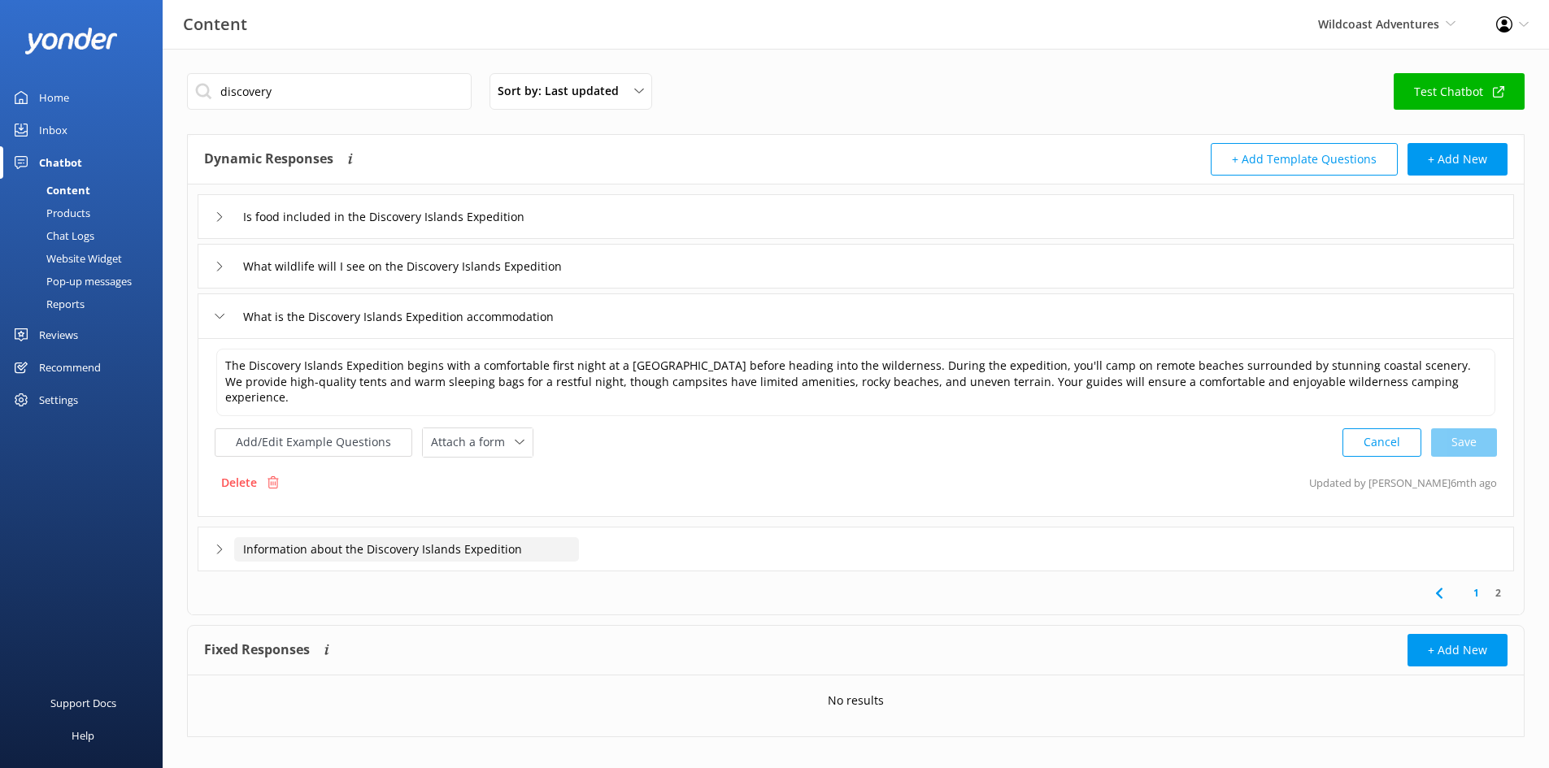
click at [552, 542] on input "Information about the Discovery Islands Expedition" at bounding box center [406, 549] width 345 height 24
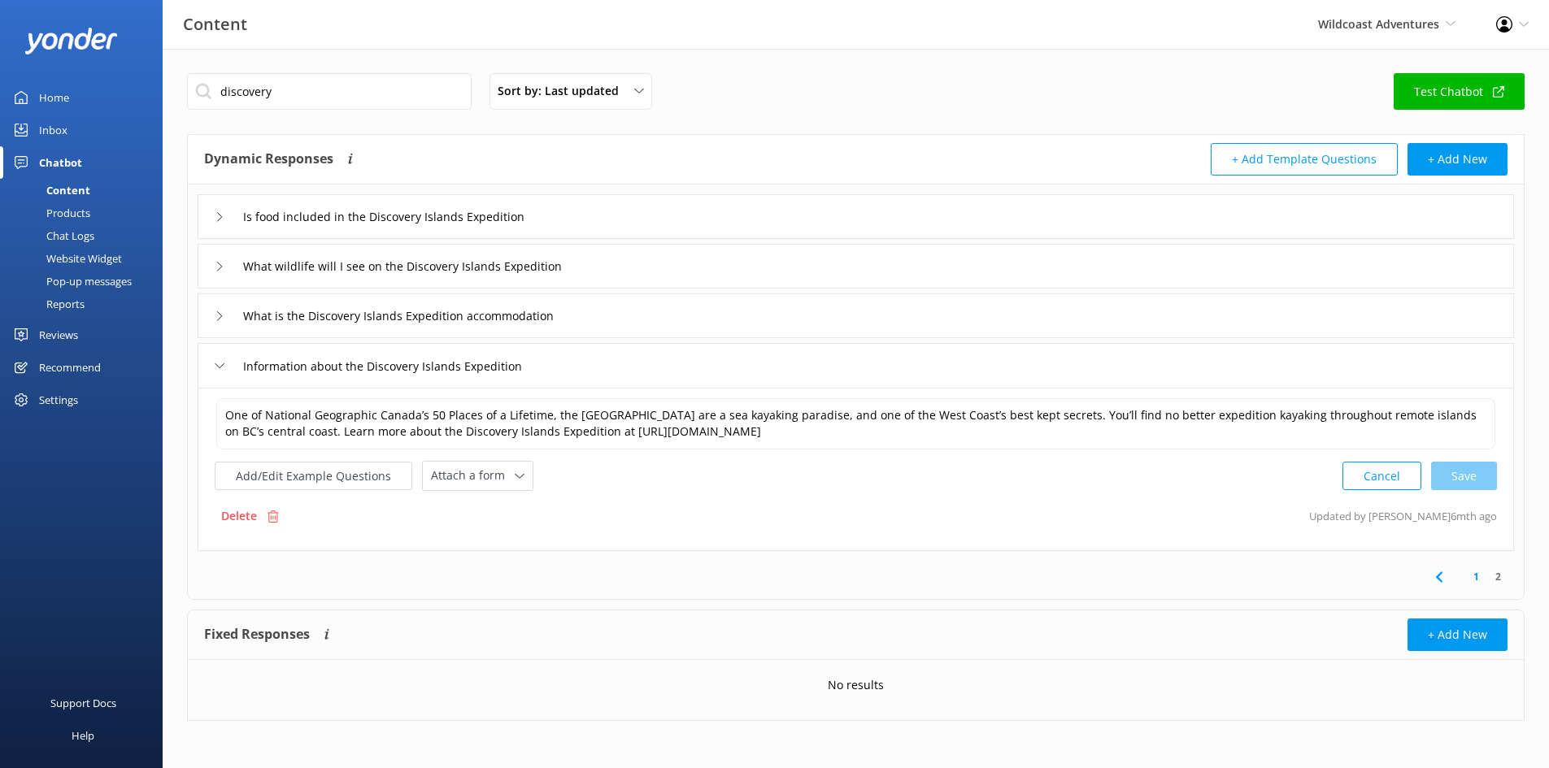
scroll to position [2, 0]
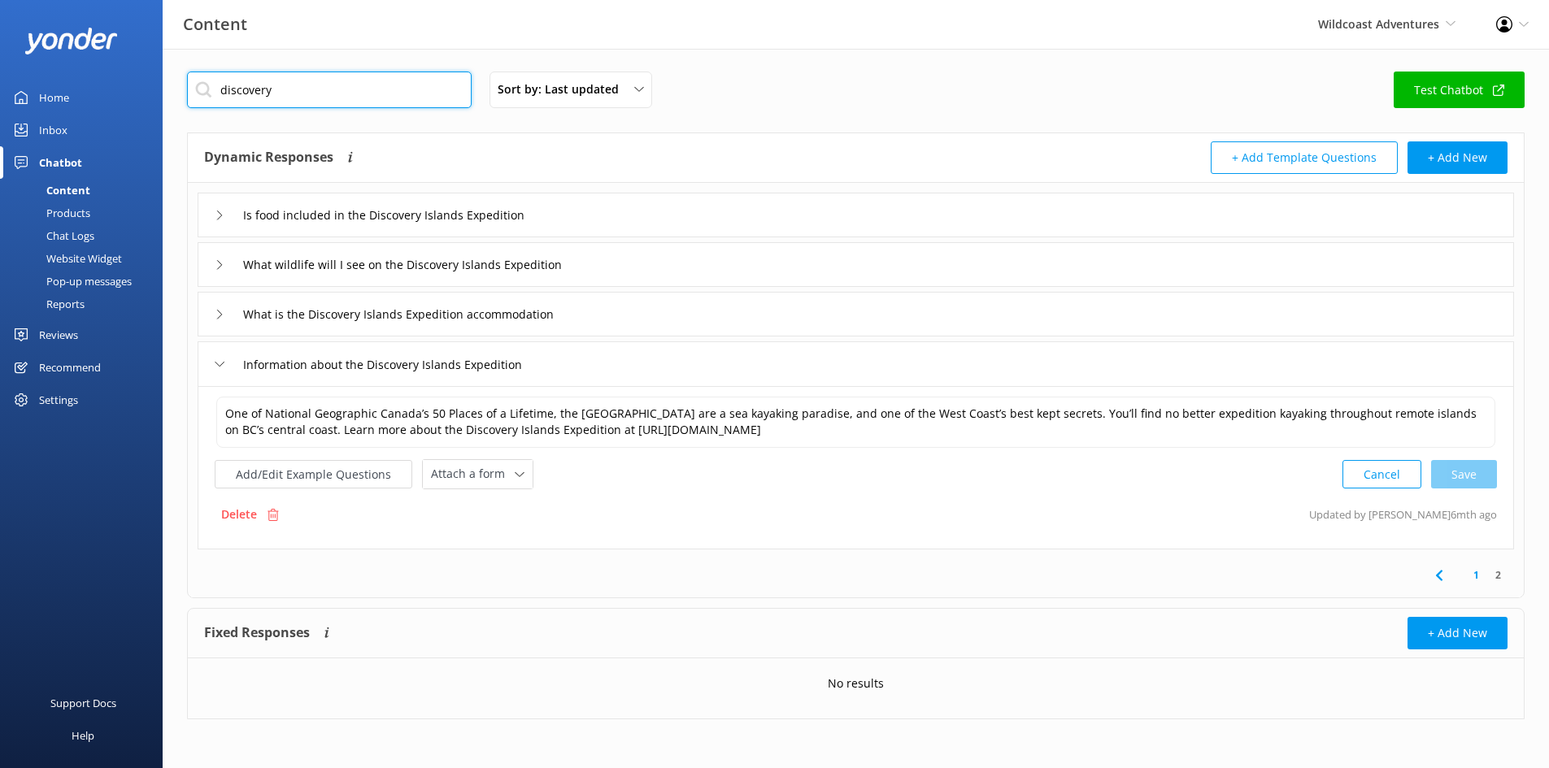
drag, startPoint x: 291, startPoint y: 101, endPoint x: 16, endPoint y: 104, distance: 274.8
click at [18, 104] on div "Content Wildcoast Adventures Wildcoast Adventures [PERSON_NAME] River Whale Wat…" at bounding box center [774, 407] width 1549 height 721
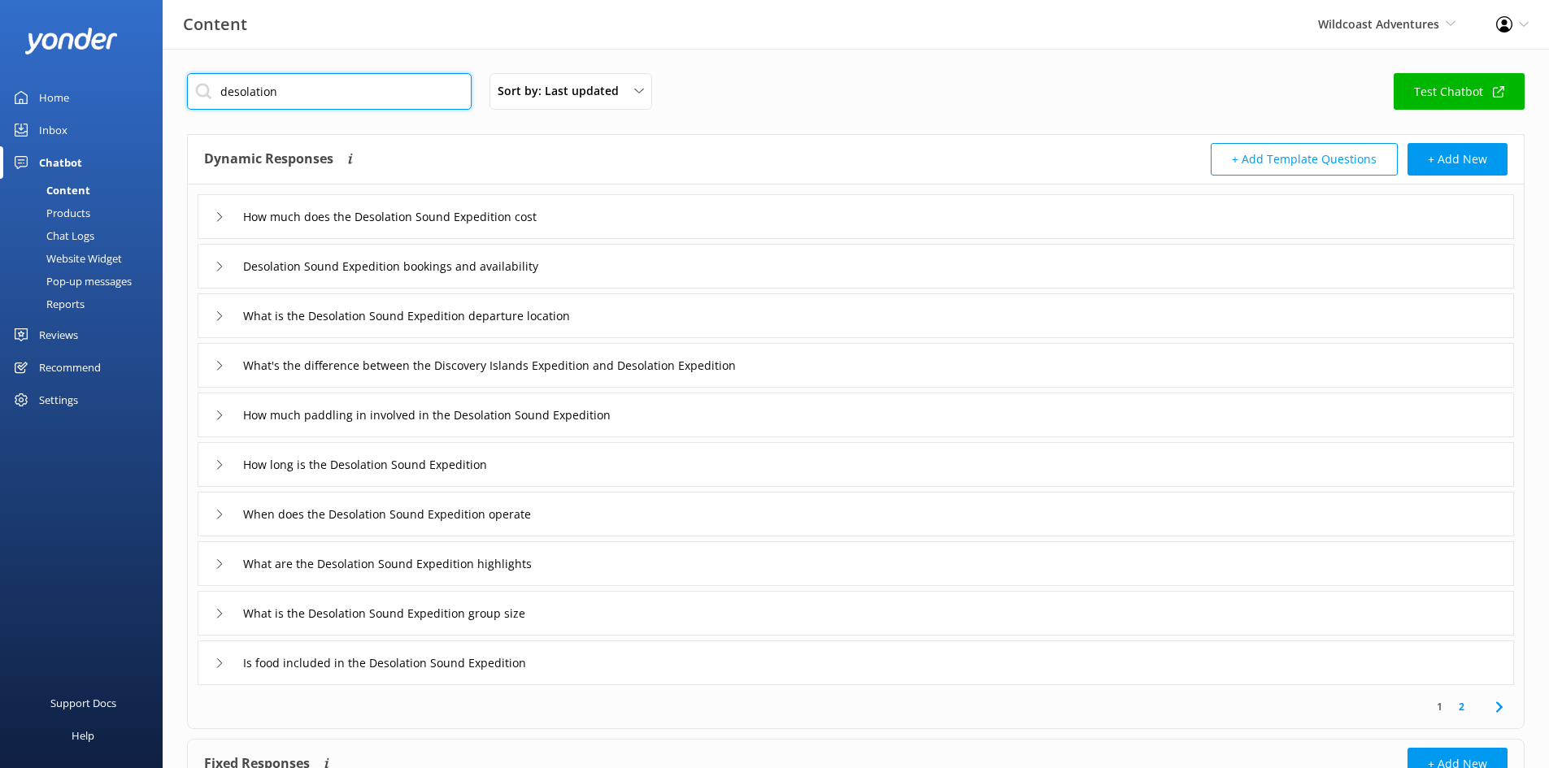
type input "desolation"
click at [214, 215] on div "How much does the Desolation Sound Expedition cost" at bounding box center [856, 216] width 1316 height 45
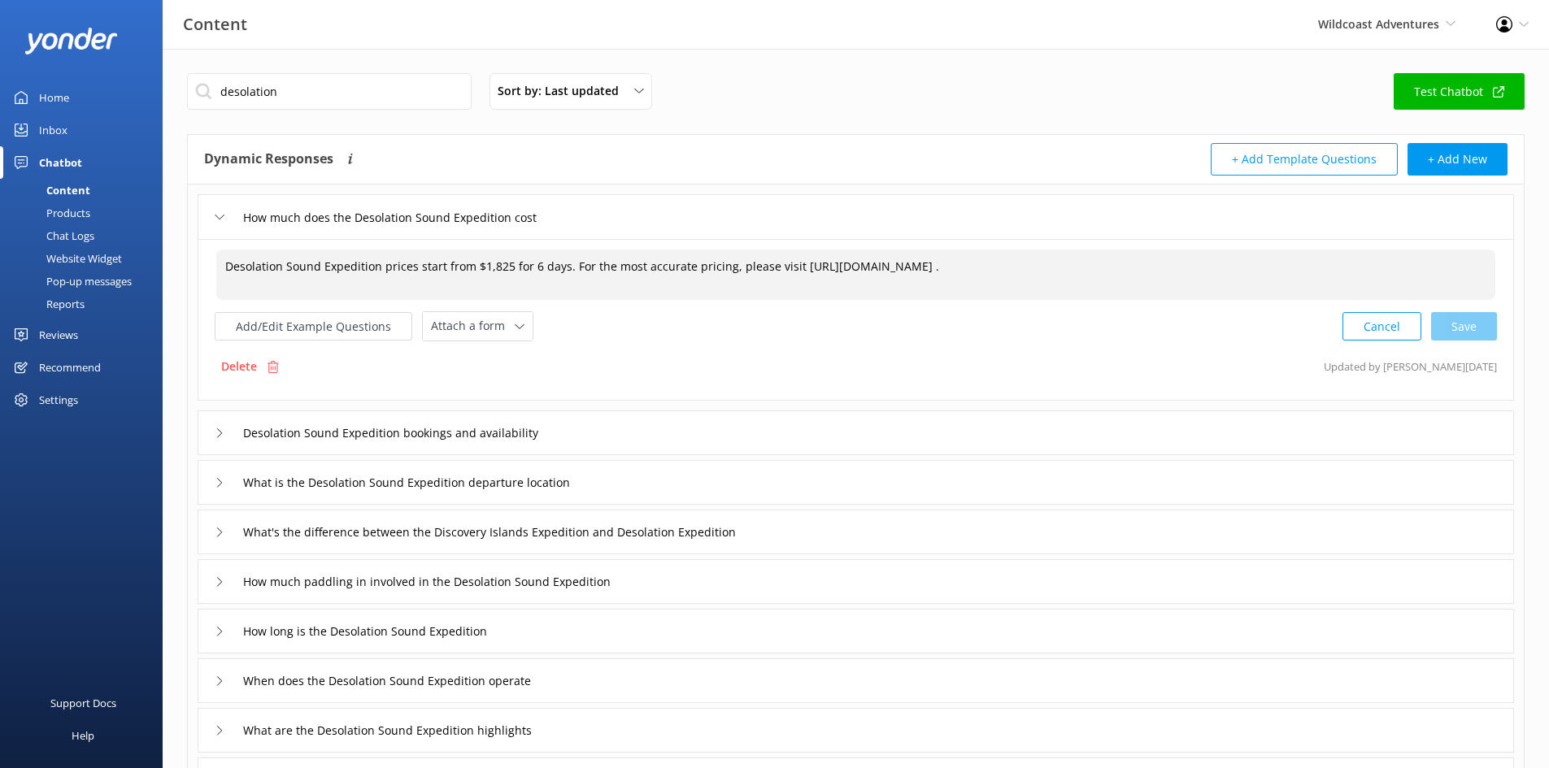
drag, startPoint x: 1441, startPoint y: 265, endPoint x: 794, endPoint y: 259, distance: 647.3
click at [794, 259] on textarea "Desolation Sound Expedition prices start from $1,825 for 6 days. For the most a…" at bounding box center [855, 275] width 1279 height 50
paste textarea "[URL][DOMAIN_NAME]"
click at [1248, 328] on div "Cancel Loading.." at bounding box center [1420, 325] width 154 height 30
type textarea "Desolation Sound Expedition prices start from $1,825 for 6 days. For the most a…"
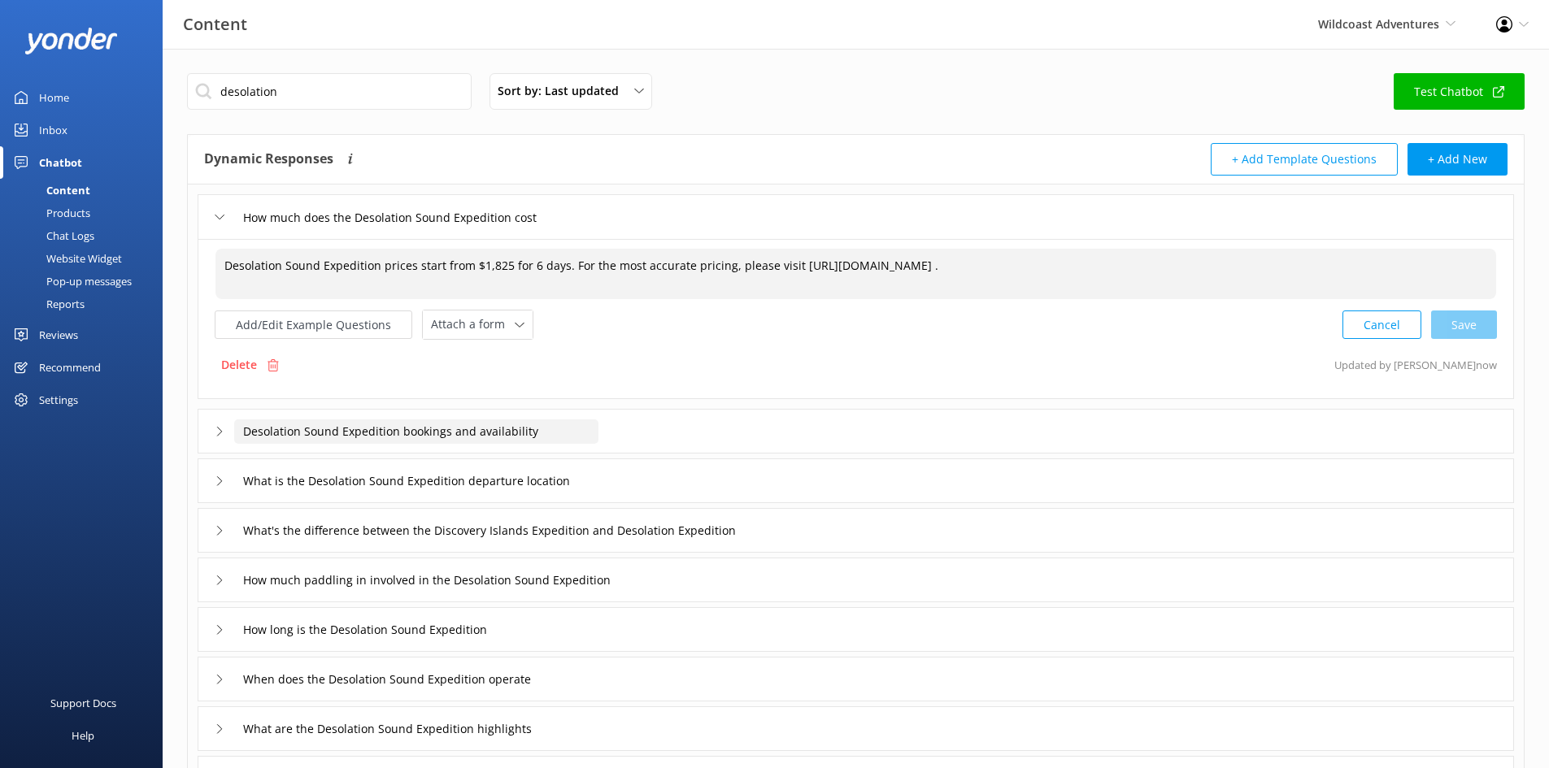
click at [522, 433] on input "Desolation Sound Expedition bookings and availability" at bounding box center [416, 432] width 364 height 24
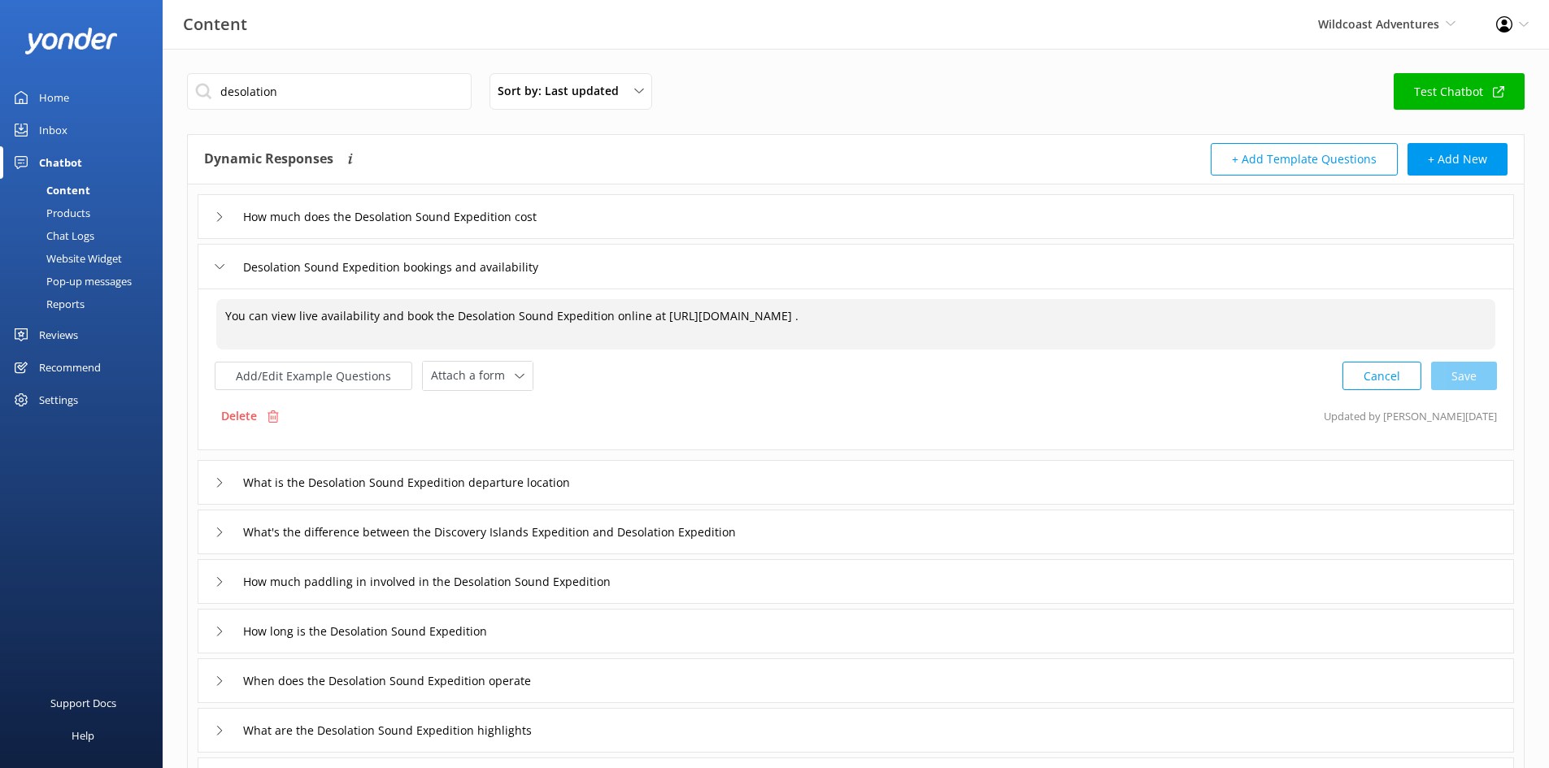
drag, startPoint x: 1295, startPoint y: 317, endPoint x: 655, endPoint y: 316, distance: 639.9
click at [655, 316] on textarea "You can view live availability and book the Desolation Sound Expedition online …" at bounding box center [855, 324] width 1279 height 50
paste textarea "[URL][DOMAIN_NAME]"
click at [1248, 373] on div "Cancel Save" at bounding box center [1419, 376] width 154 height 30
type textarea "You can view live availability and book the Desolation Sound Expedition online …"
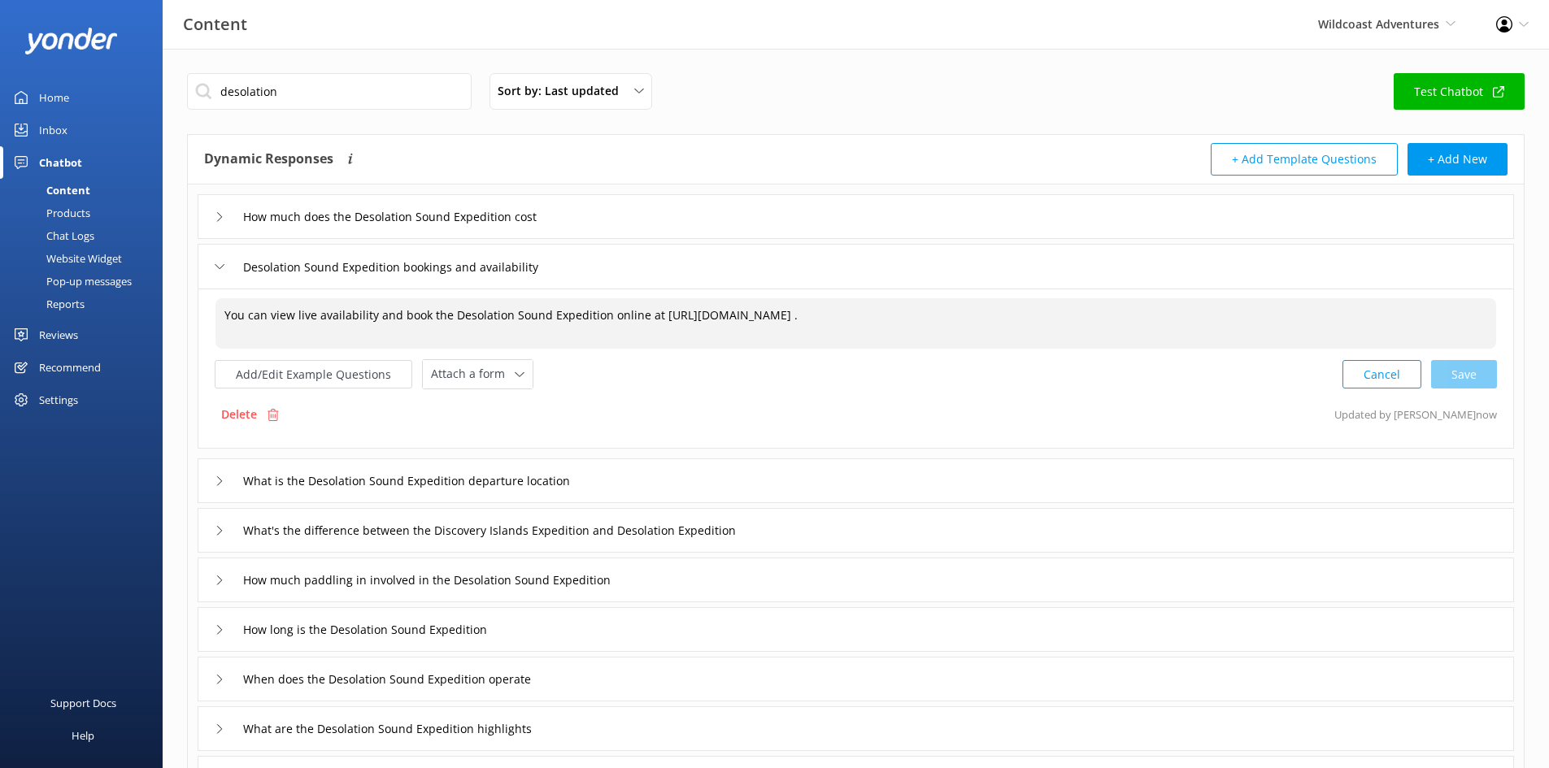
click at [693, 268] on div "Desolation Sound Expedition bookings and availability" at bounding box center [856, 266] width 1316 height 45
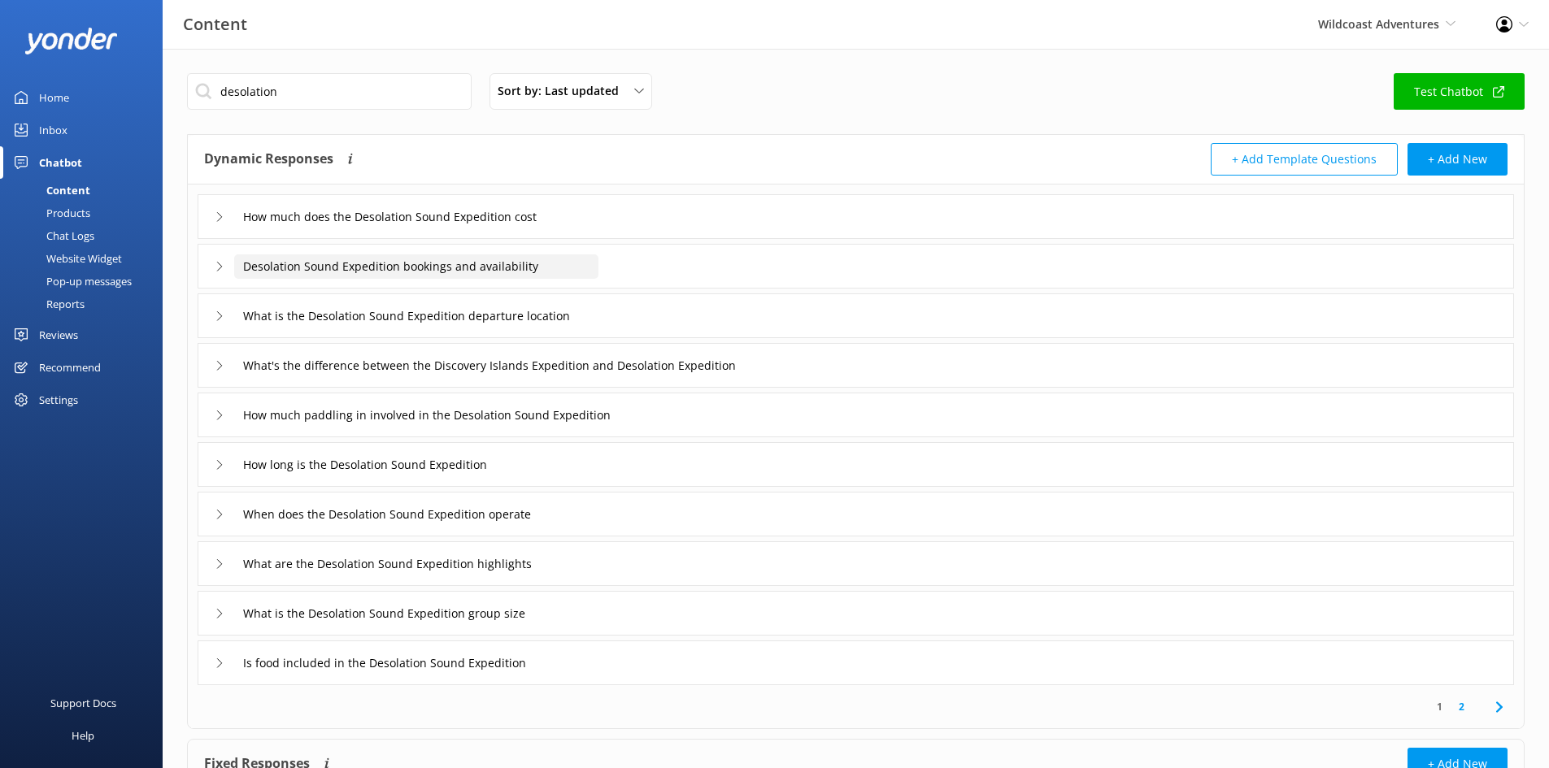
click at [499, 265] on input "Desolation Sound Expedition bookings and availability" at bounding box center [416, 267] width 364 height 24
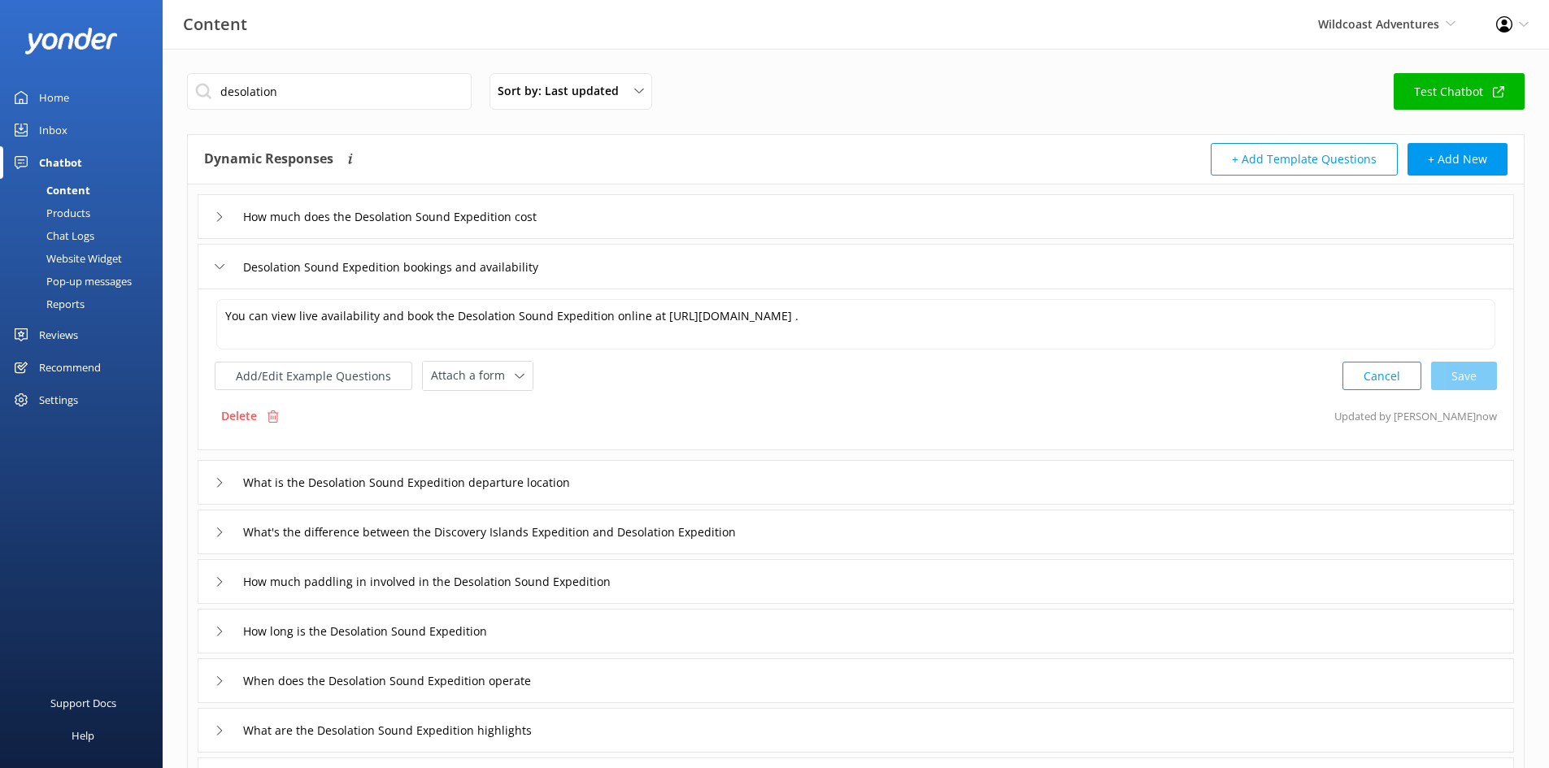
click at [697, 485] on div "What is the Desolation Sound Expedition departure location" at bounding box center [856, 482] width 1316 height 45
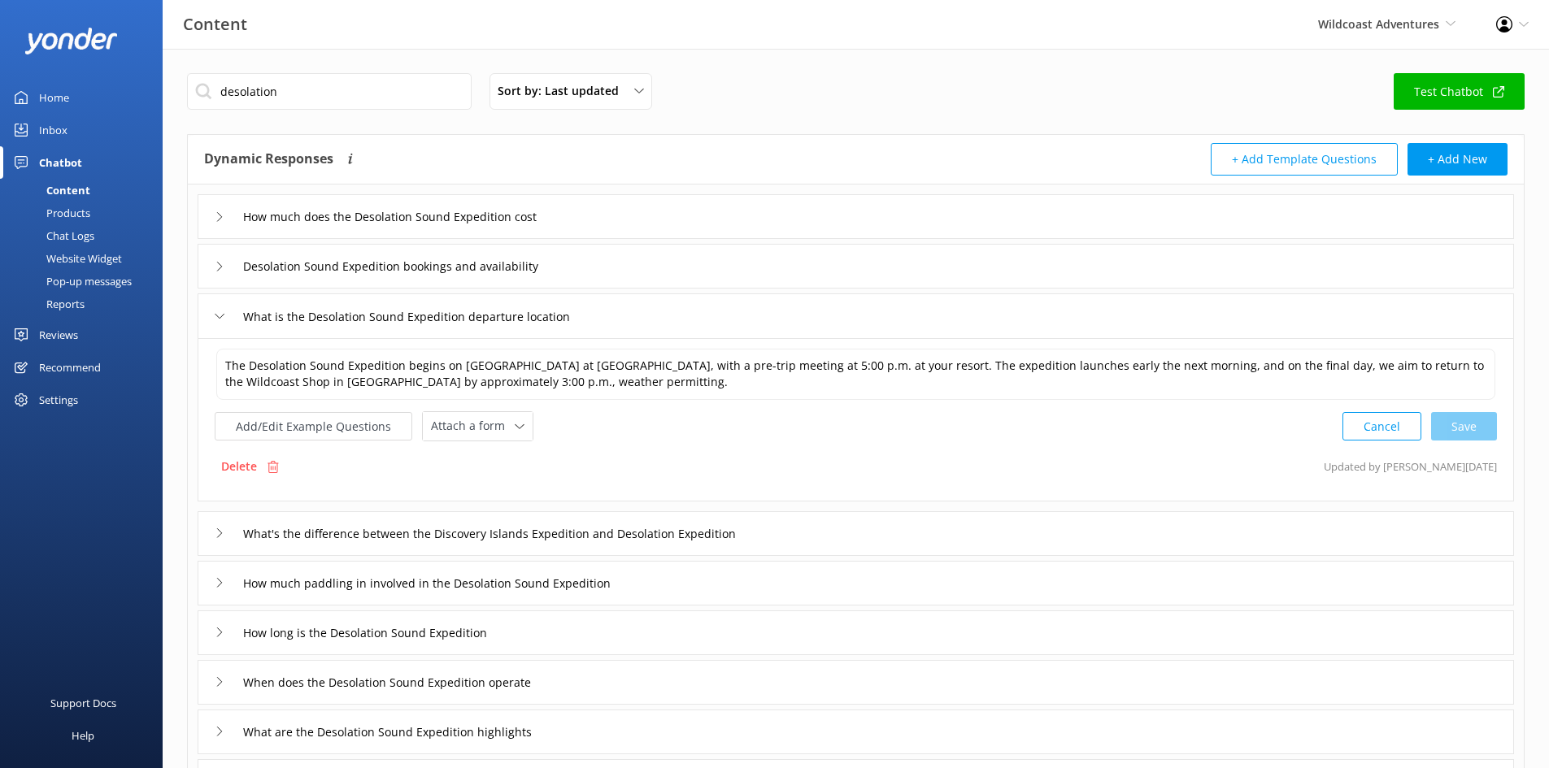
click at [852, 537] on div "What's the difference between the Discovery Islands Expedition and Desolation E…" at bounding box center [856, 533] width 1316 height 45
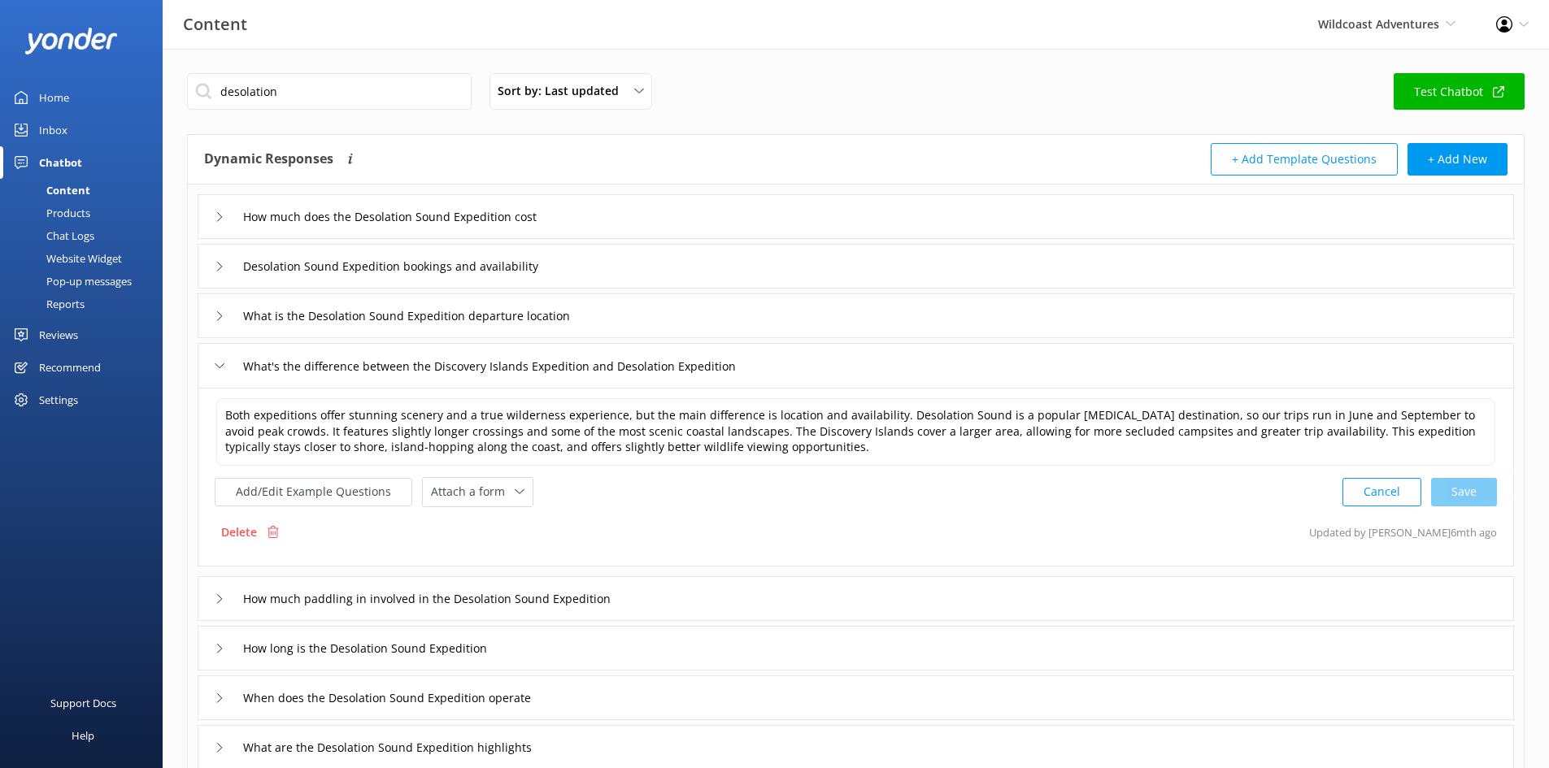
click at [808, 593] on div "How much paddling in involved in the Desolation Sound Expedition" at bounding box center [856, 598] width 1316 height 45
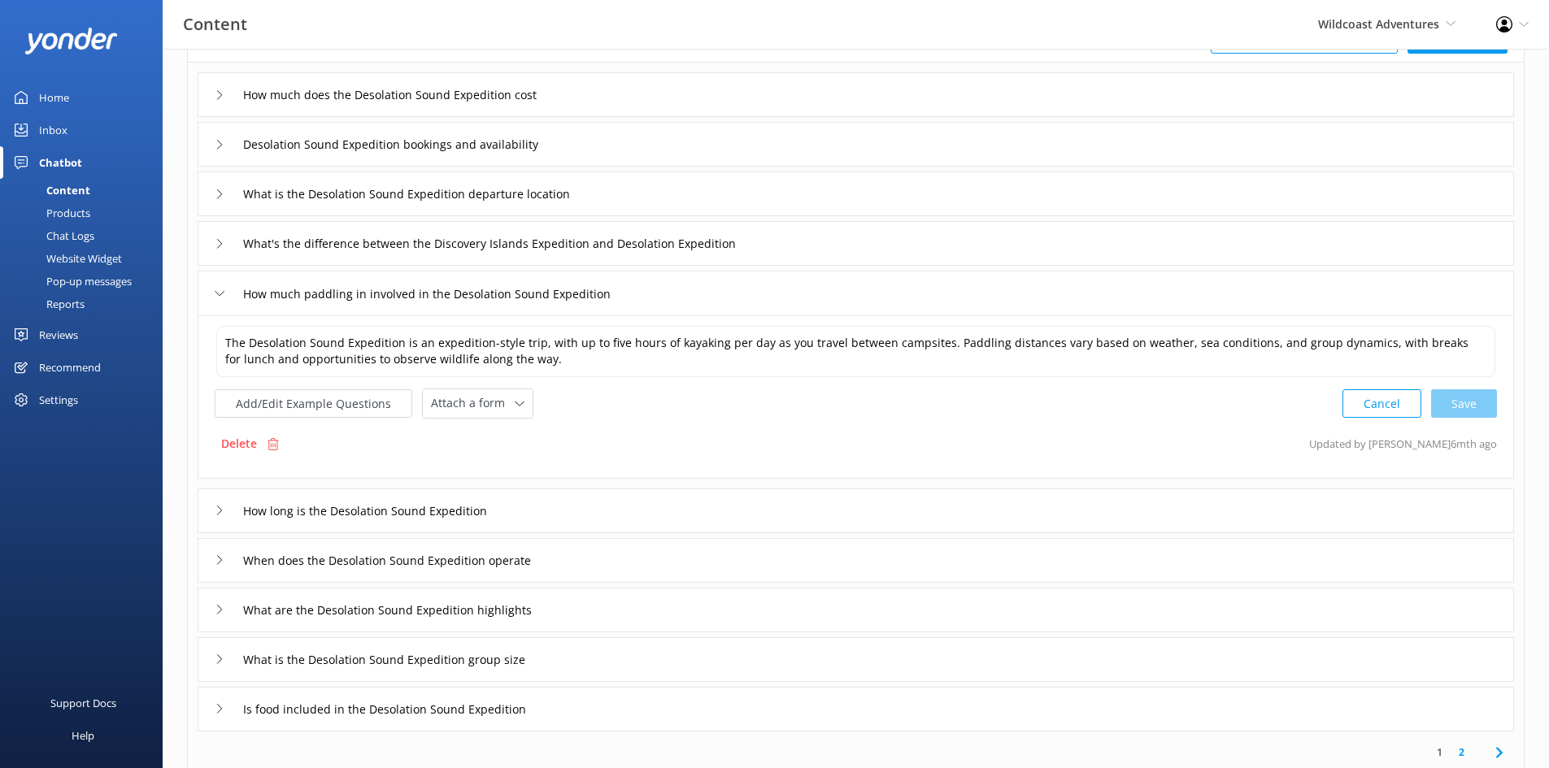
scroll to position [163, 0]
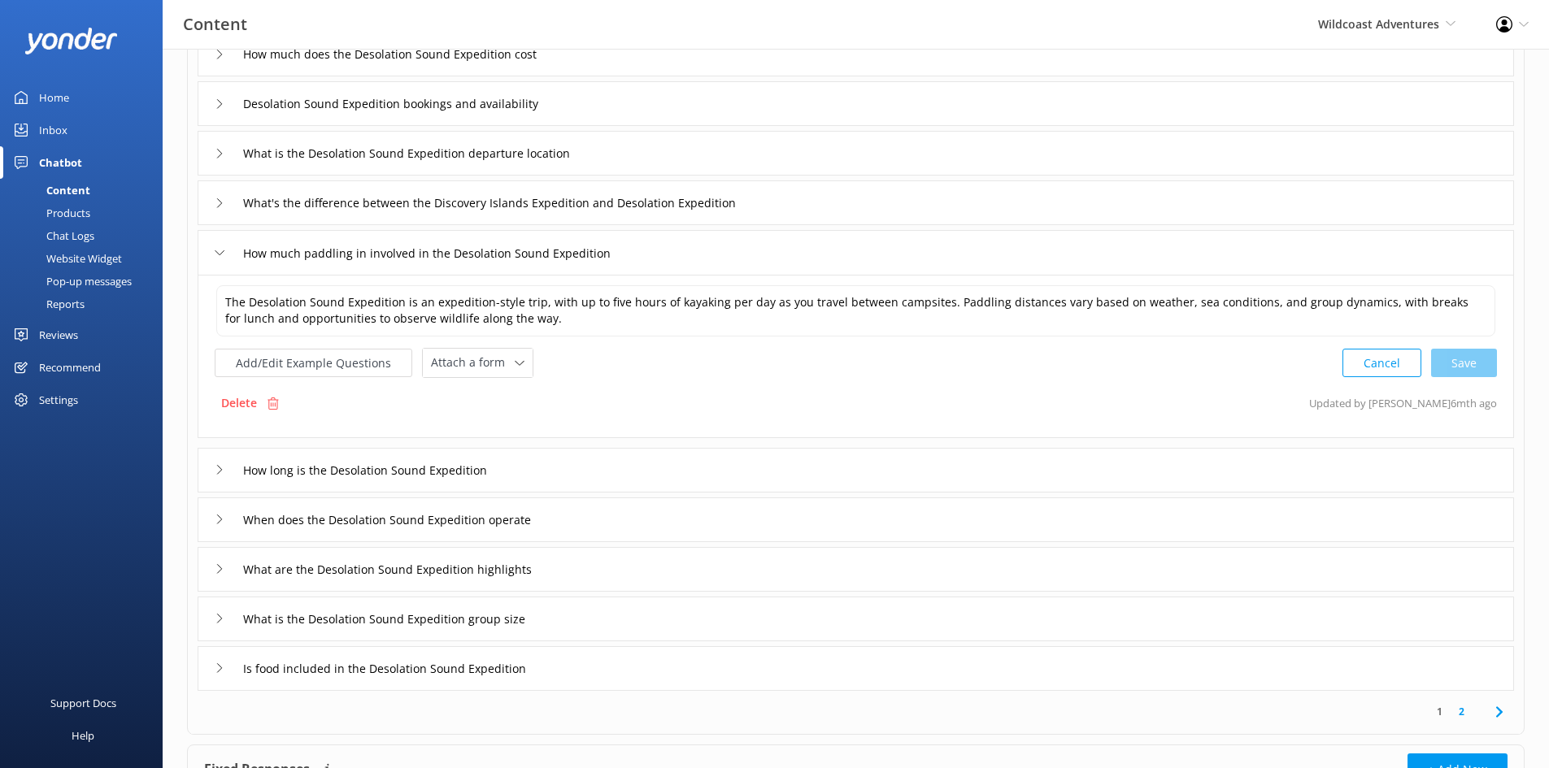
click at [725, 468] on div "How long is the Desolation Sound Expedition" at bounding box center [856, 470] width 1316 height 45
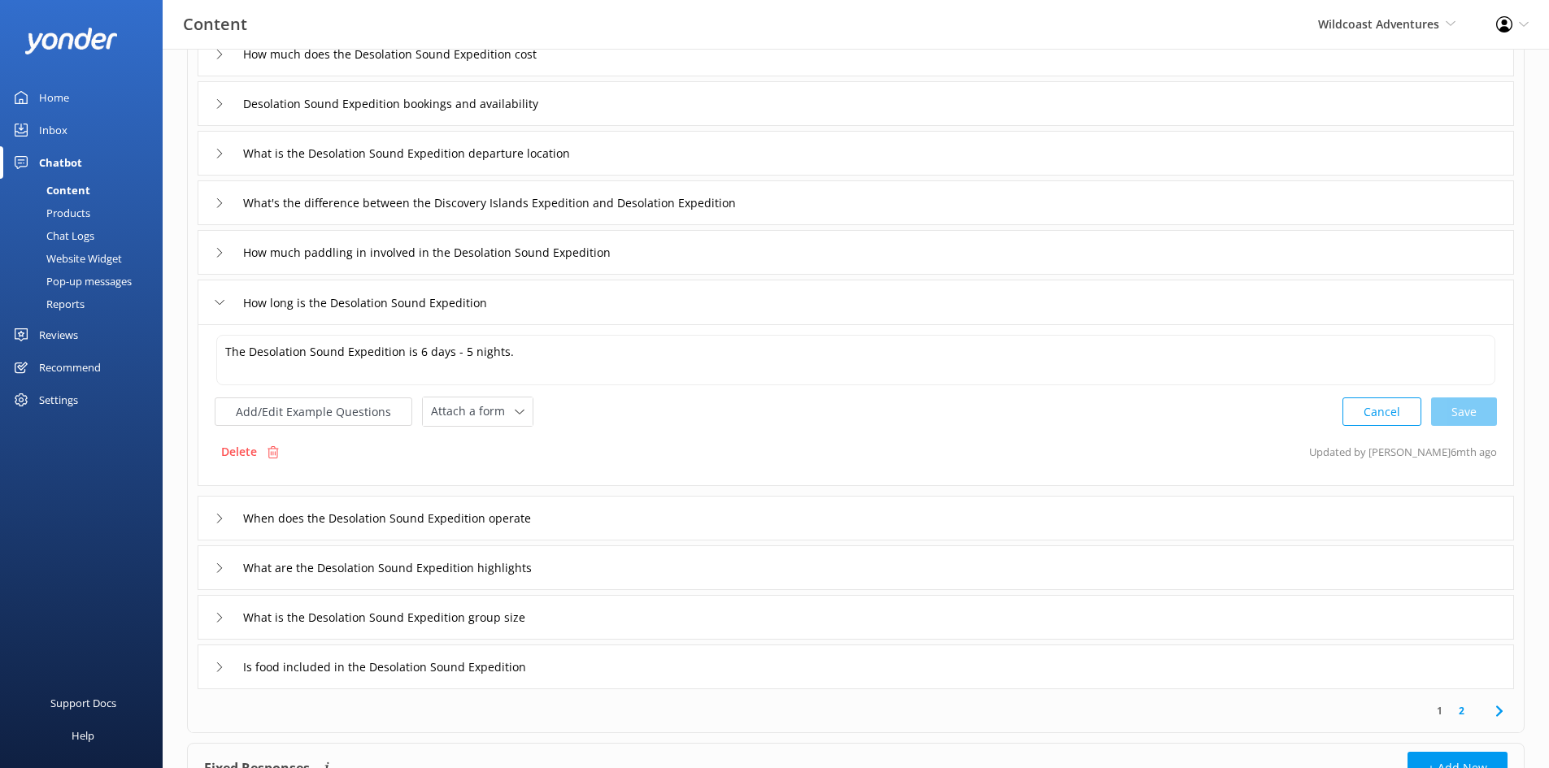
click at [798, 522] on div "When does the Desolation Sound Expedition operate" at bounding box center [856, 518] width 1316 height 45
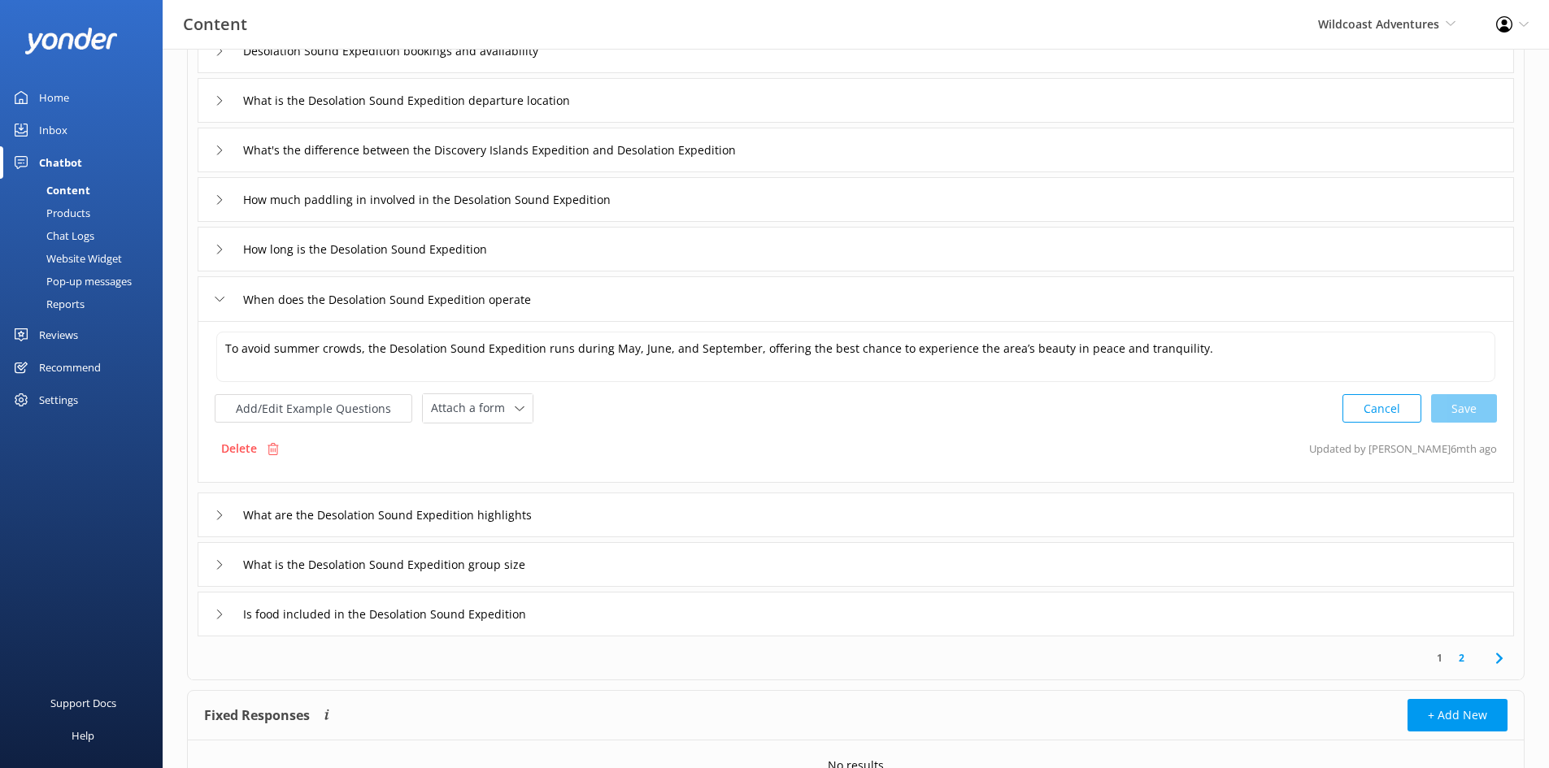
scroll to position [244, 0]
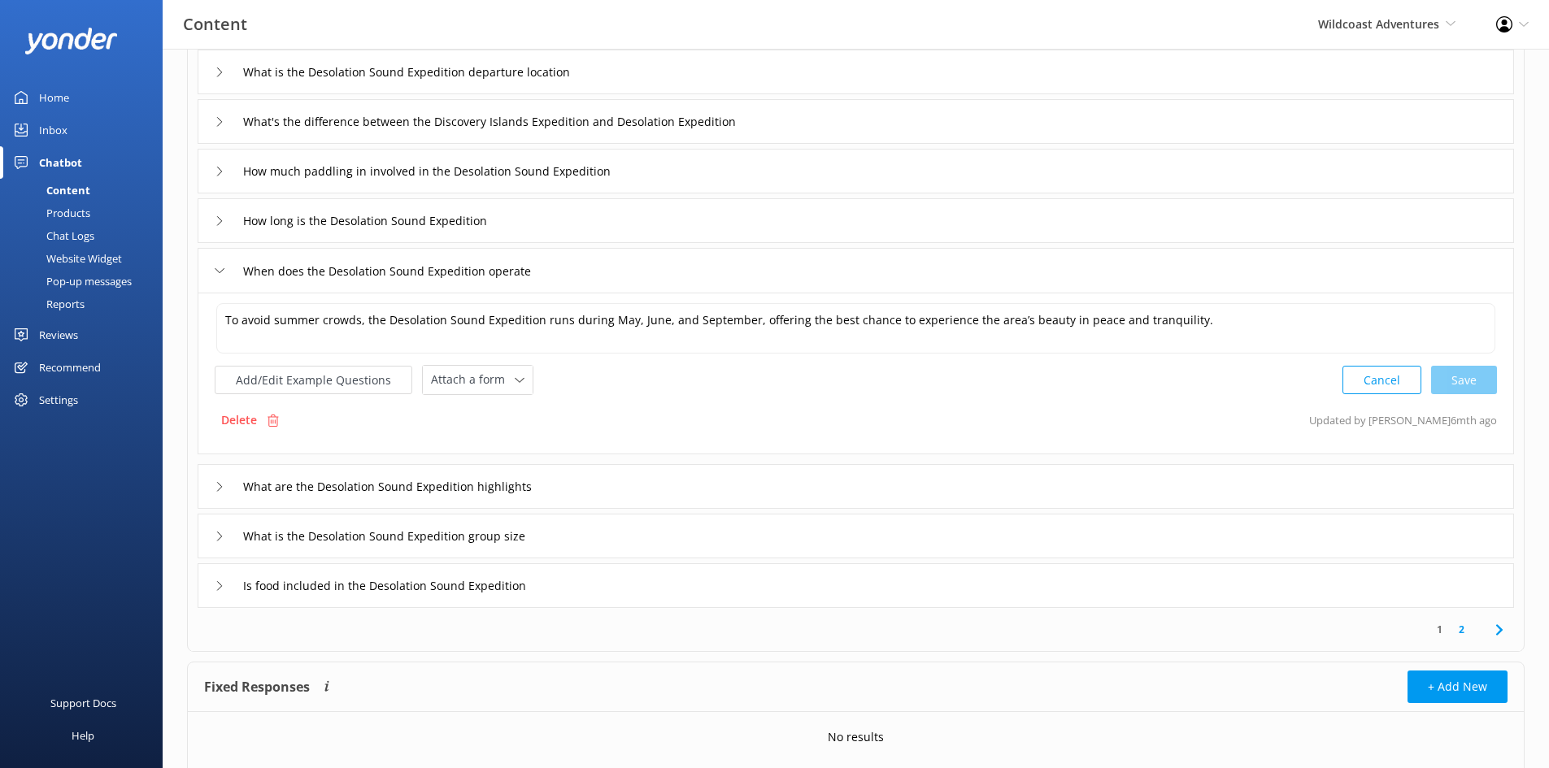
click at [781, 489] on div "What are the Desolation Sound Expedition highlights" at bounding box center [856, 486] width 1316 height 45
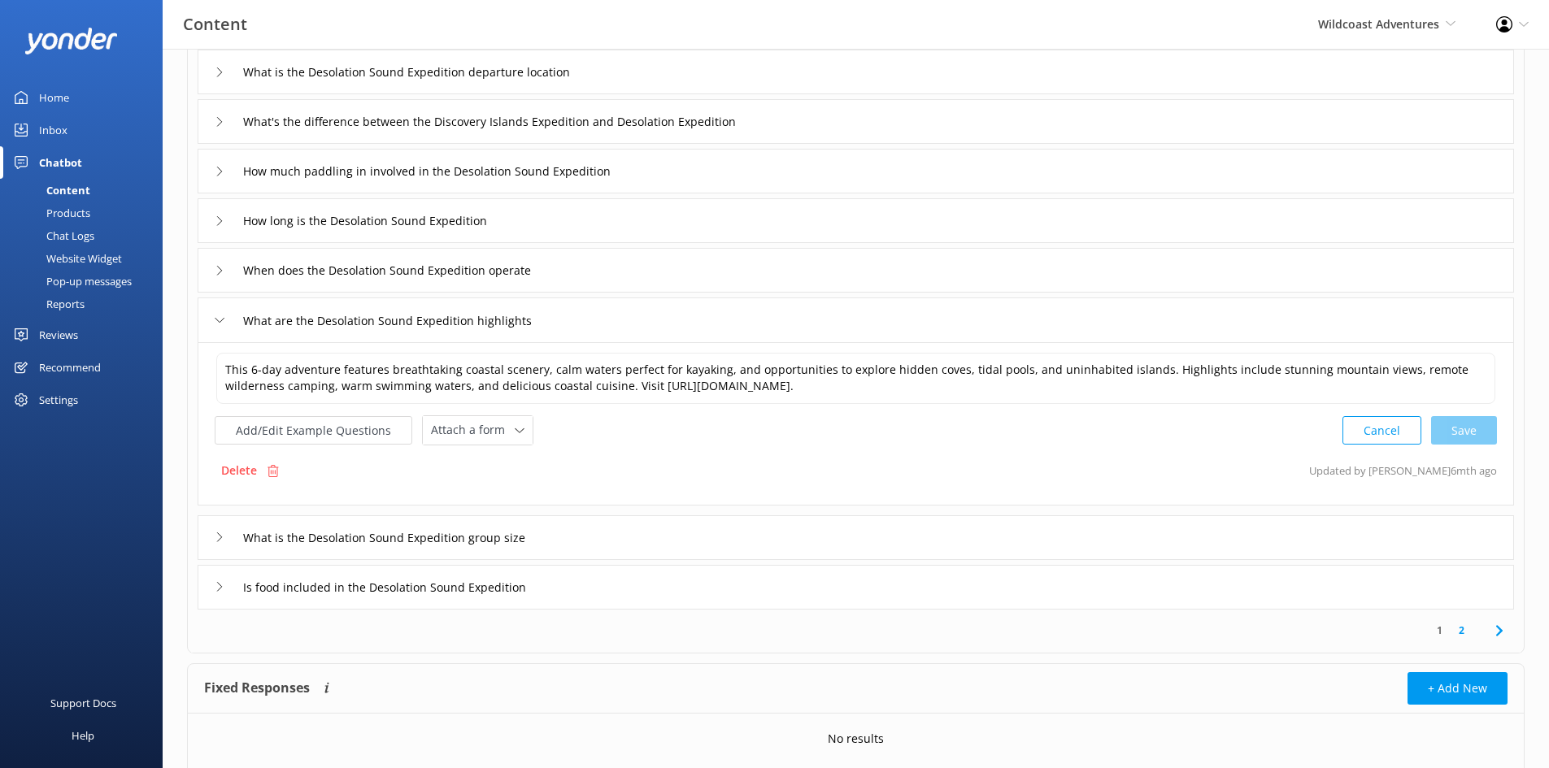
click at [794, 546] on div "What is the Desolation Sound Expedition group size" at bounding box center [856, 538] width 1316 height 45
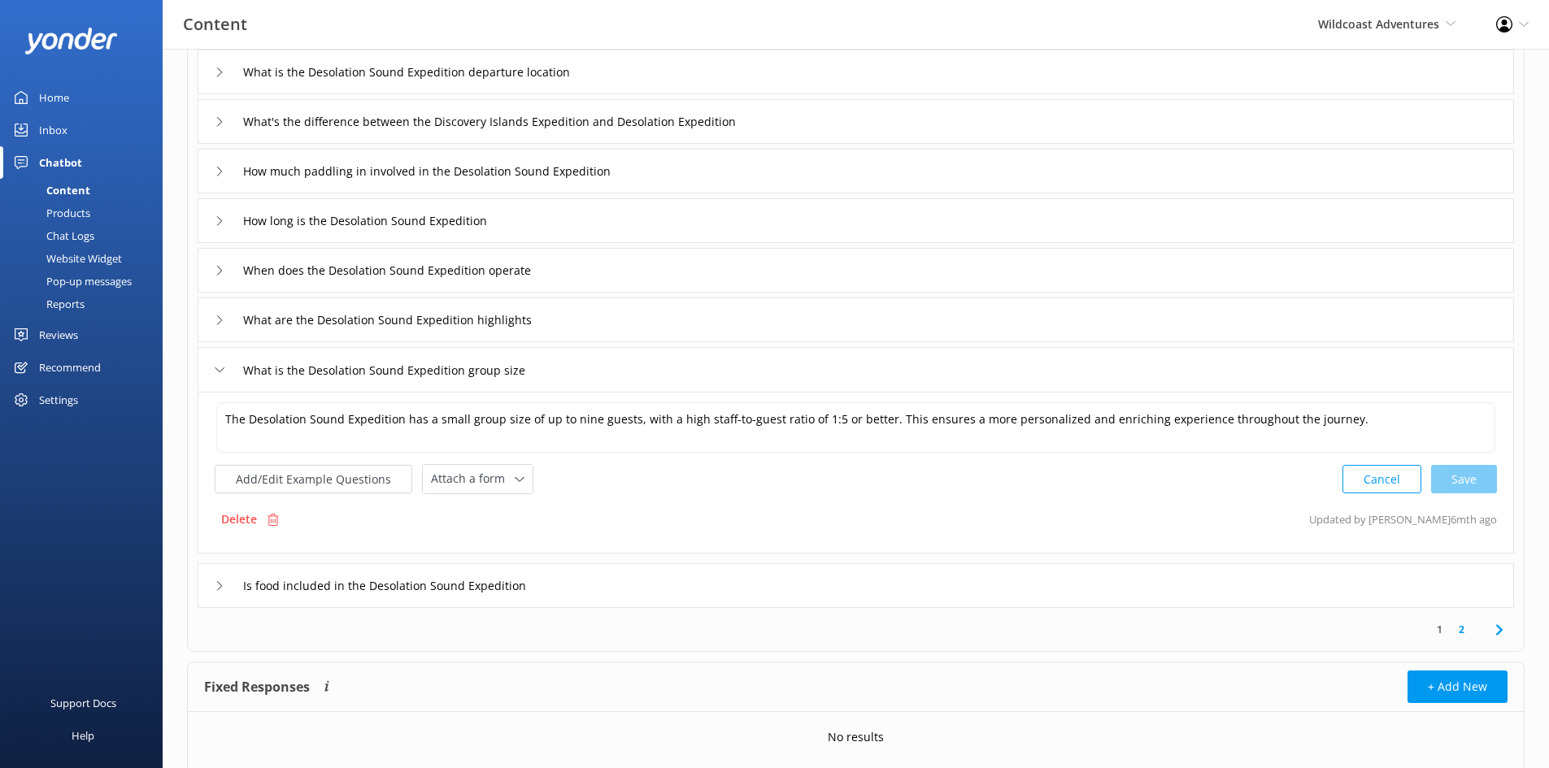
click at [649, 588] on div "Is food included in the Desolation Sound Expedition" at bounding box center [856, 585] width 1316 height 45
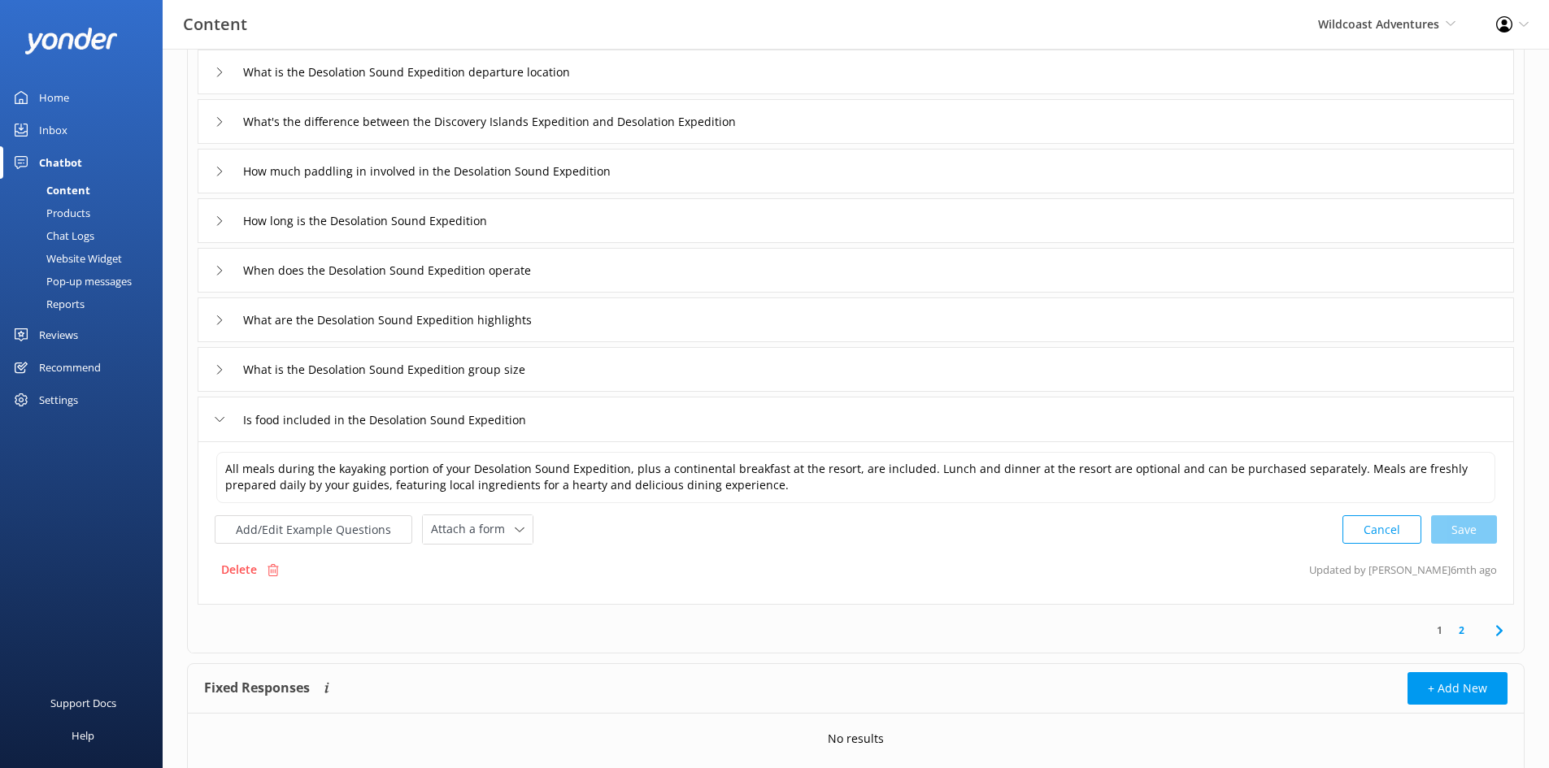
click at [1248, 593] on link "2" at bounding box center [1462, 630] width 22 height 15
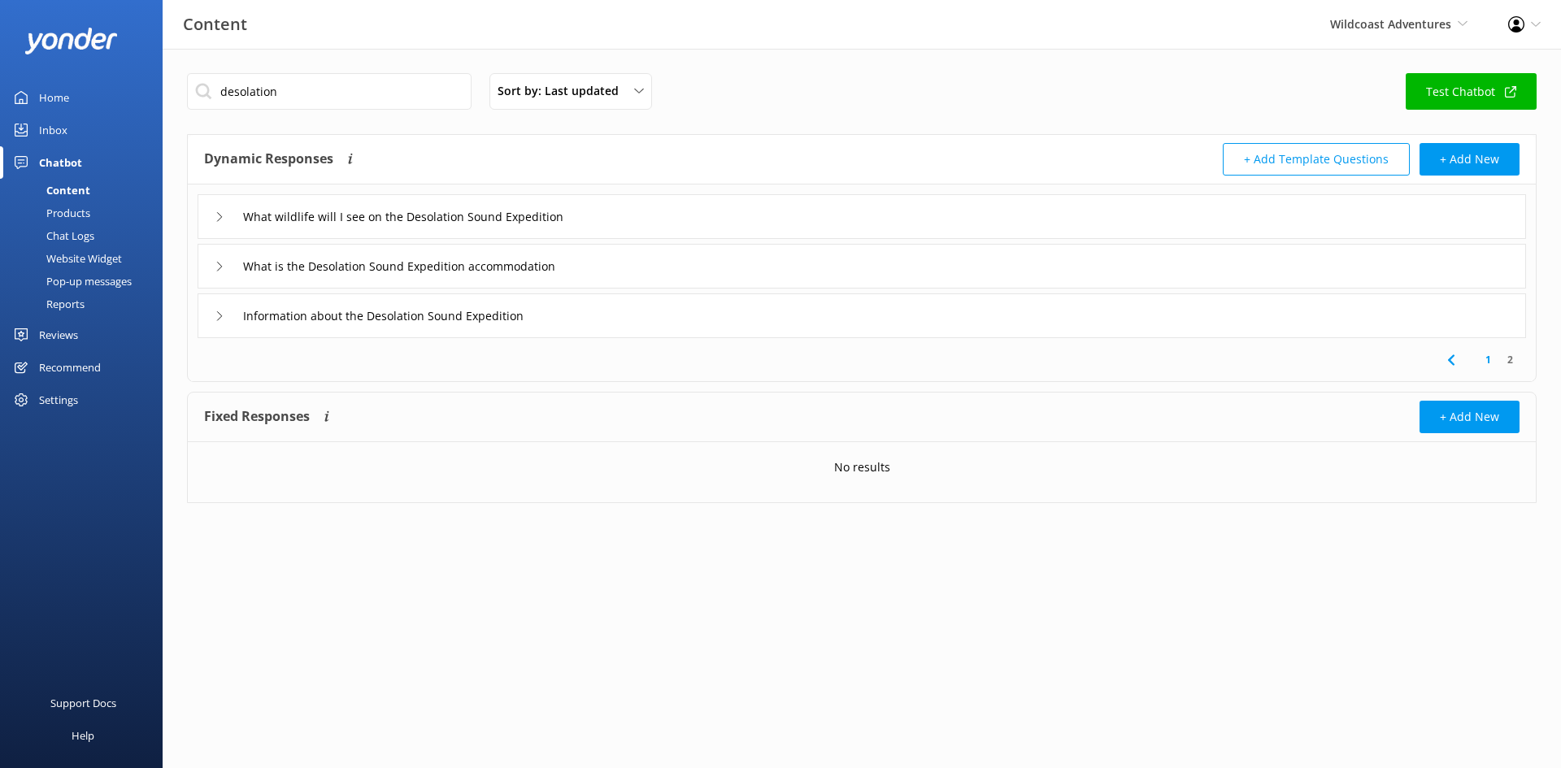
click at [655, 214] on div "What wildlife will I see on the Desolation Sound Expedition" at bounding box center [862, 216] width 1329 height 45
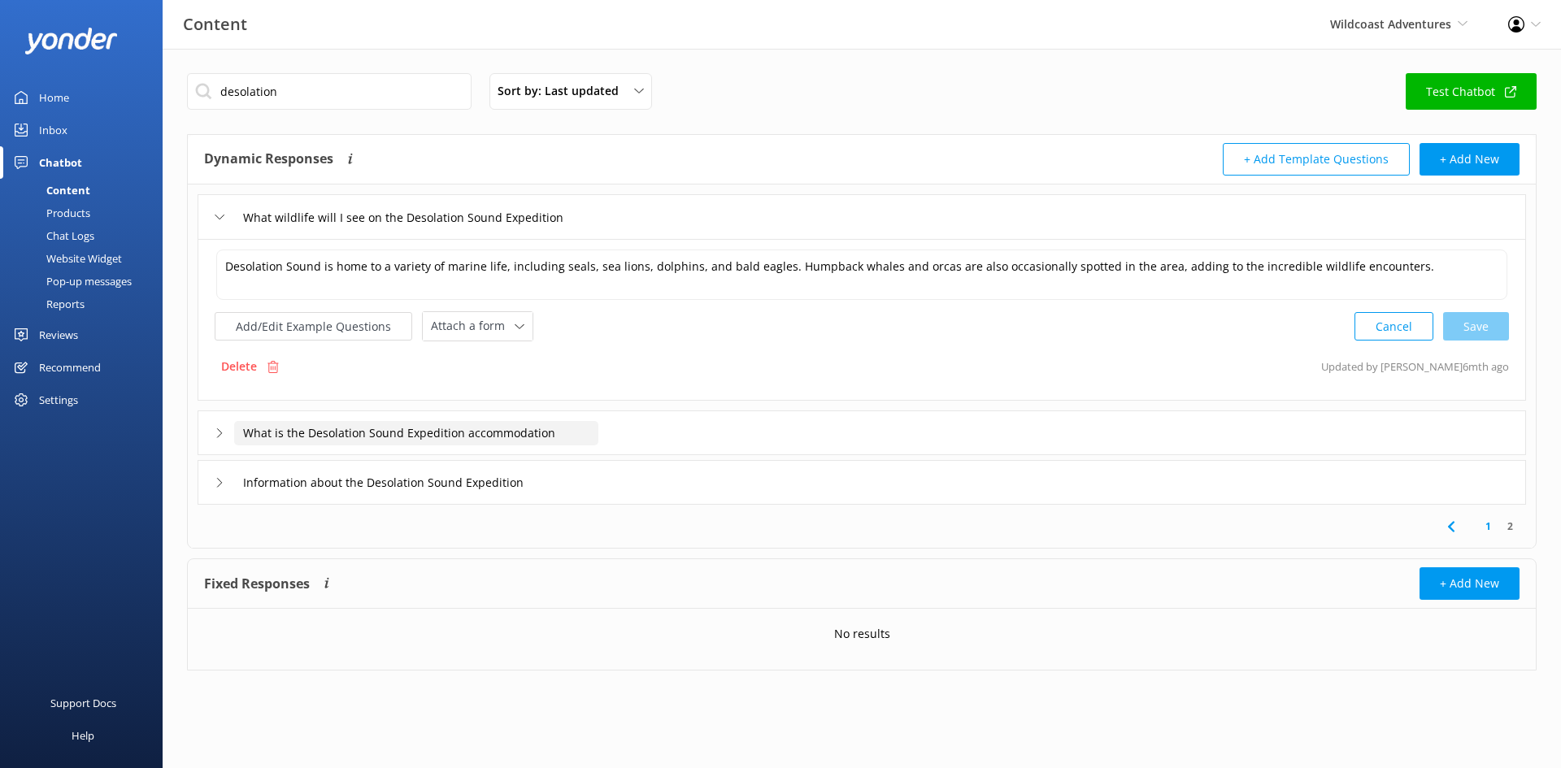
click at [398, 433] on input "What is the Desolation Sound Expedition accommodation" at bounding box center [416, 433] width 364 height 24
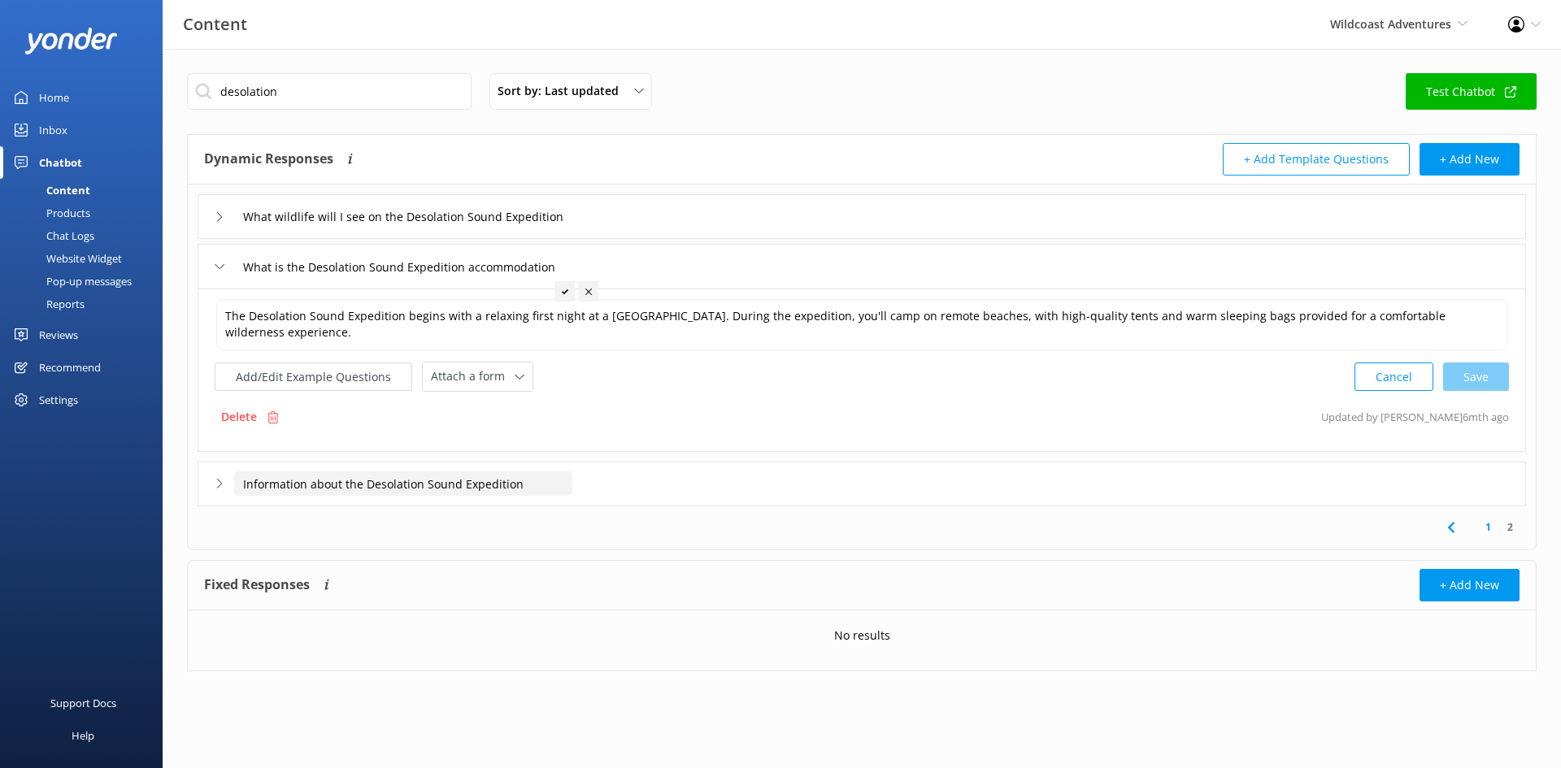
click at [489, 489] on input "Information about the Desolation Sound Expedition" at bounding box center [403, 484] width 338 height 24
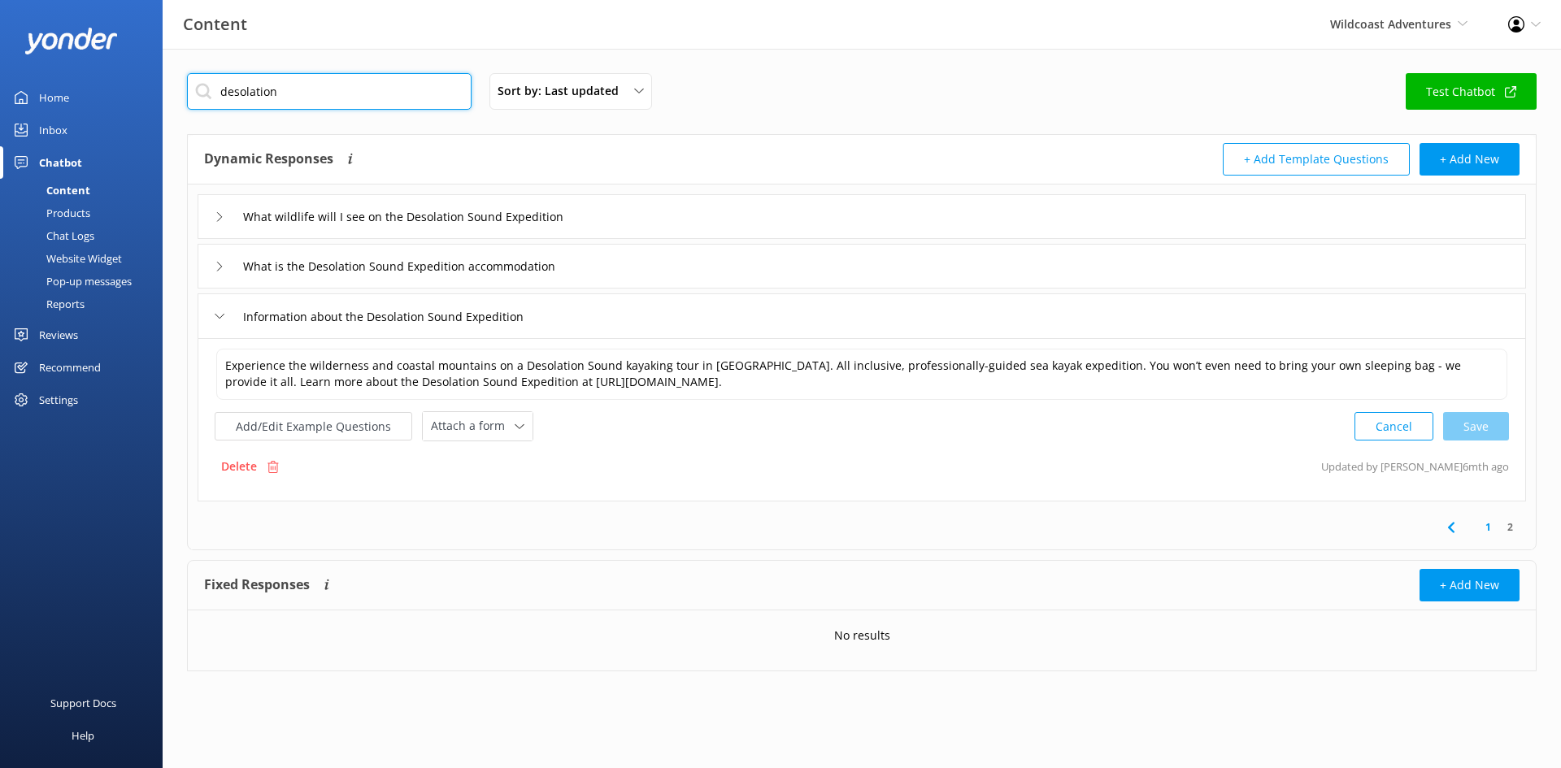
drag, startPoint x: 302, startPoint y: 91, endPoint x: -167, endPoint y: 94, distance: 468.4
click at [0, 94] on html "Content Wildcoast Adventures Wildcoast Adventures [PERSON_NAME] River Whale Wat…" at bounding box center [780, 384] width 1561 height 768
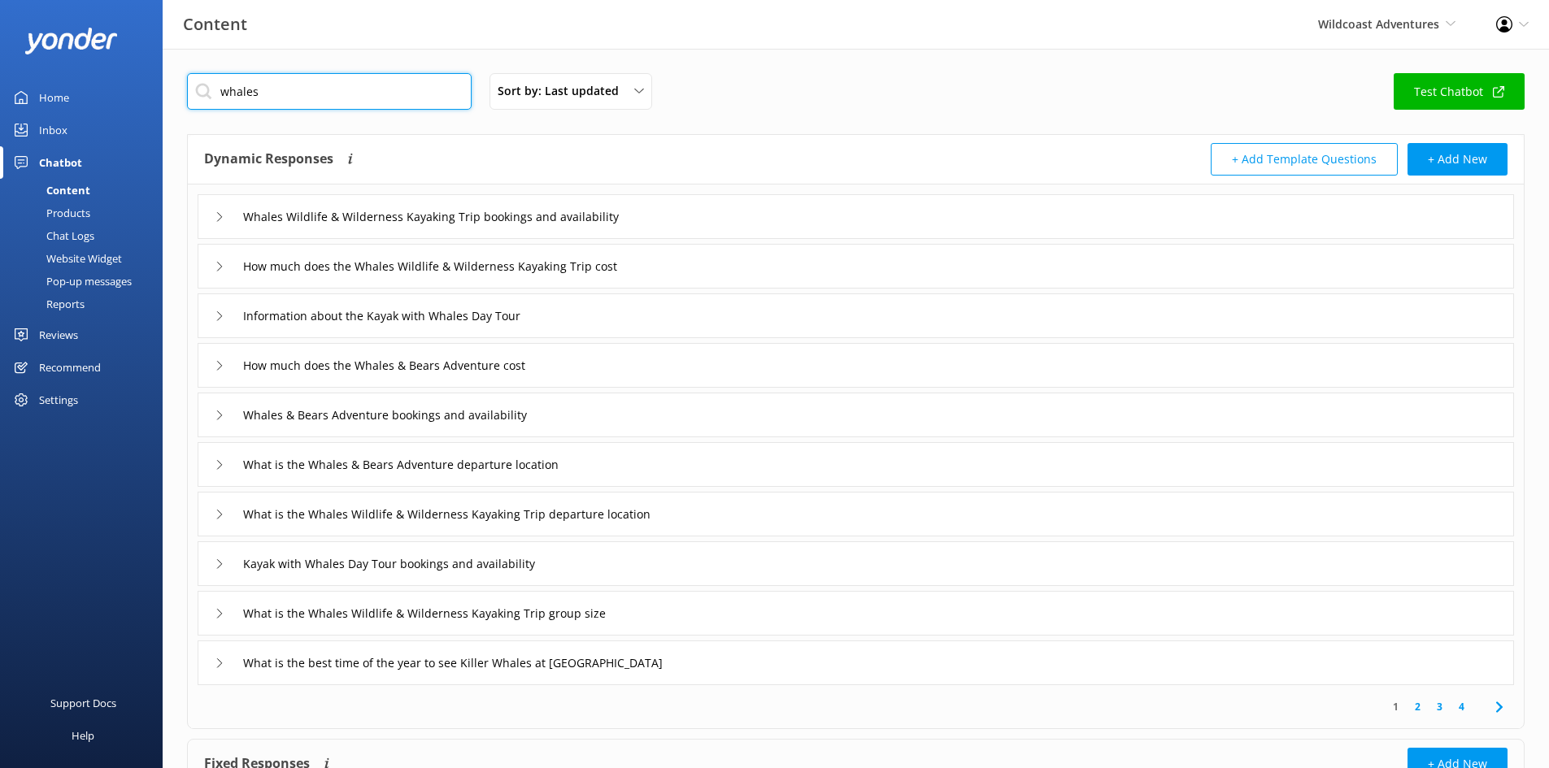
type input "whales"
click at [780, 106] on div "whales Sort by: Last updated Title (A-Z) Last updated Test Chatbot" at bounding box center [856, 96] width 1338 height 46
click at [224, 365] on icon at bounding box center [220, 366] width 10 height 10
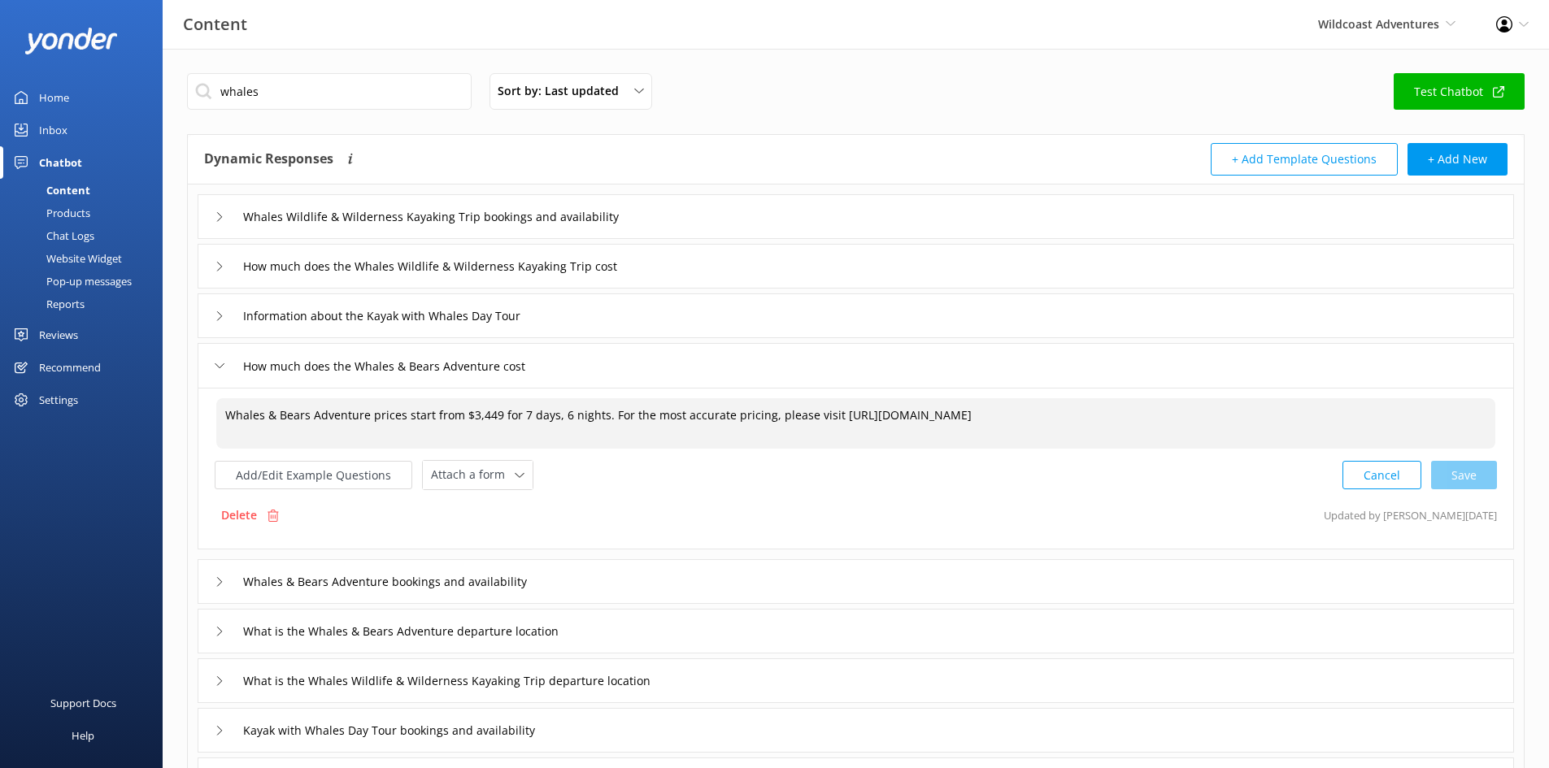
drag, startPoint x: 1481, startPoint y: 418, endPoint x: 829, endPoint y: 429, distance: 653.0
click at [829, 429] on textarea "Whales & Bears Adventure prices start from $3,449 for 7 days, 6 nights. For the…" at bounding box center [855, 423] width 1279 height 50
paste textarea "[URL][DOMAIN_NAME]"
click at [1248, 471] on div "Cancel Loading.." at bounding box center [1420, 474] width 154 height 30
type textarea "Whales & Bears Adventure prices start from $3,449 for 7 days, 6 nights. For the…"
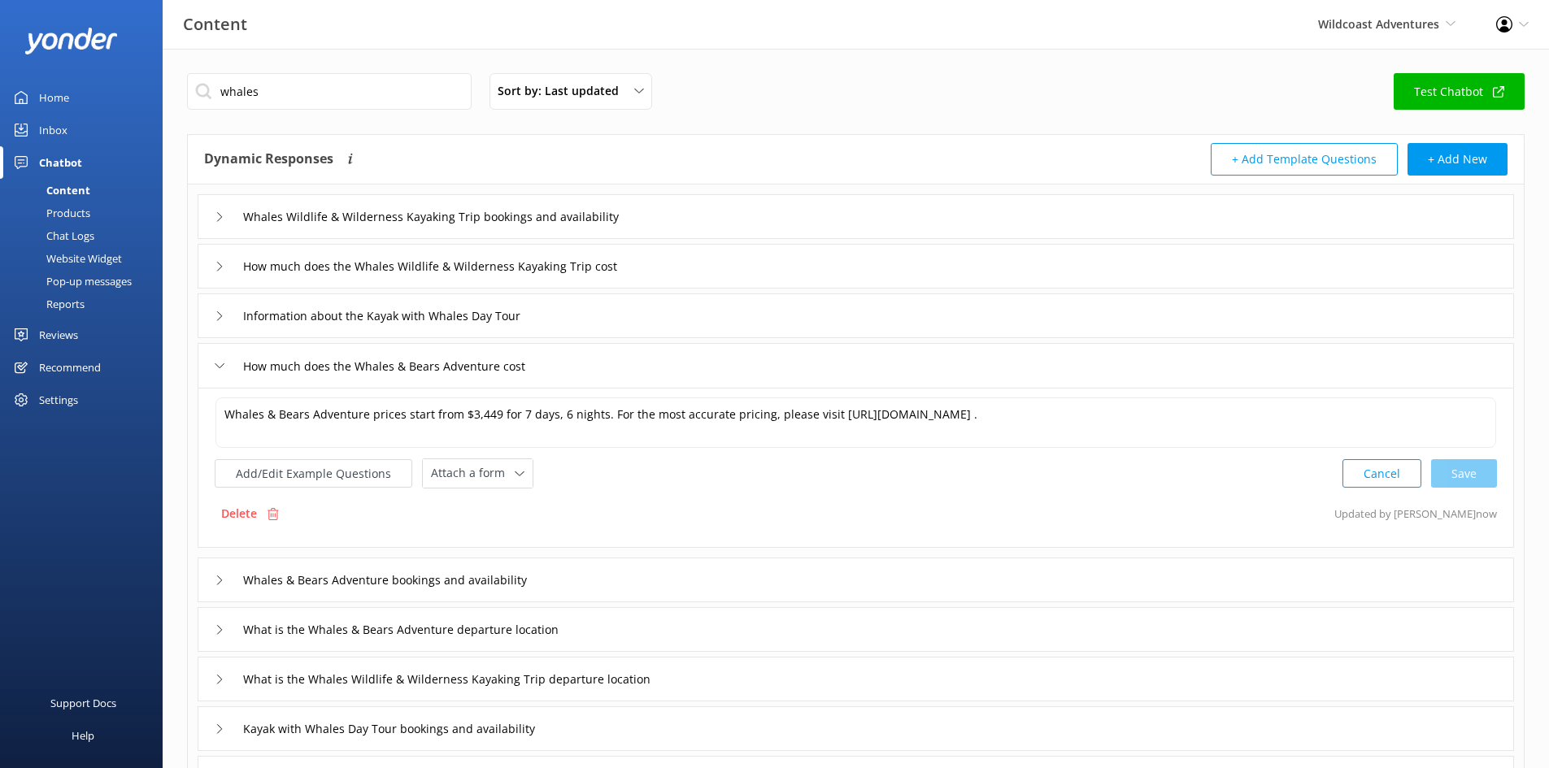
click at [612, 589] on div "Whales & Bears Adventure bookings and availability" at bounding box center [856, 580] width 1316 height 45
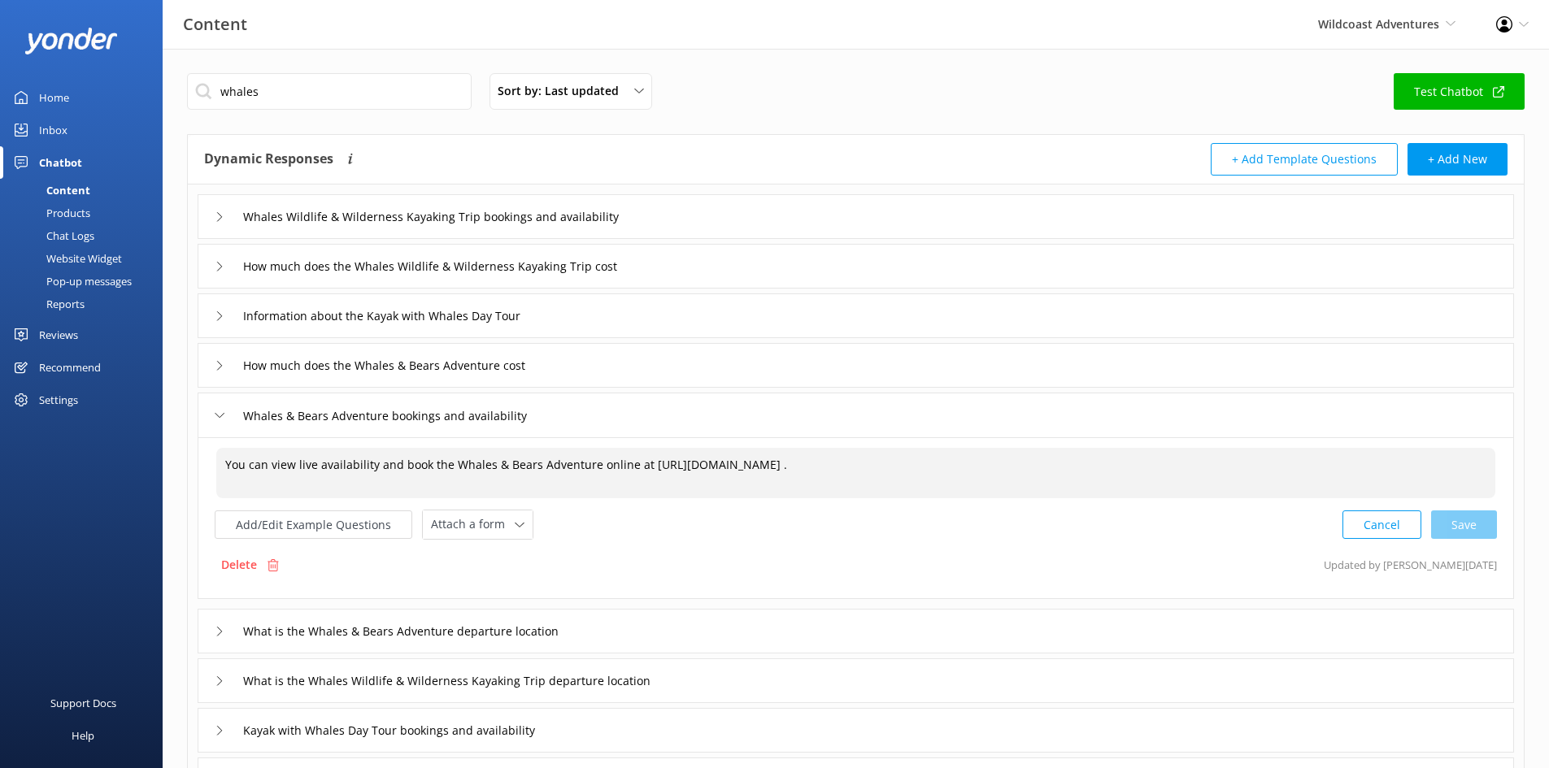
drag, startPoint x: 1294, startPoint y: 462, endPoint x: 642, endPoint y: 457, distance: 652.1
click at [642, 457] on textarea "You can view live availability and book the Whales & Bears Adventure online at …" at bounding box center [855, 473] width 1279 height 50
paste textarea "[URL][DOMAIN_NAME]"
click at [1248, 527] on div "Cancel Save" at bounding box center [1419, 525] width 154 height 30
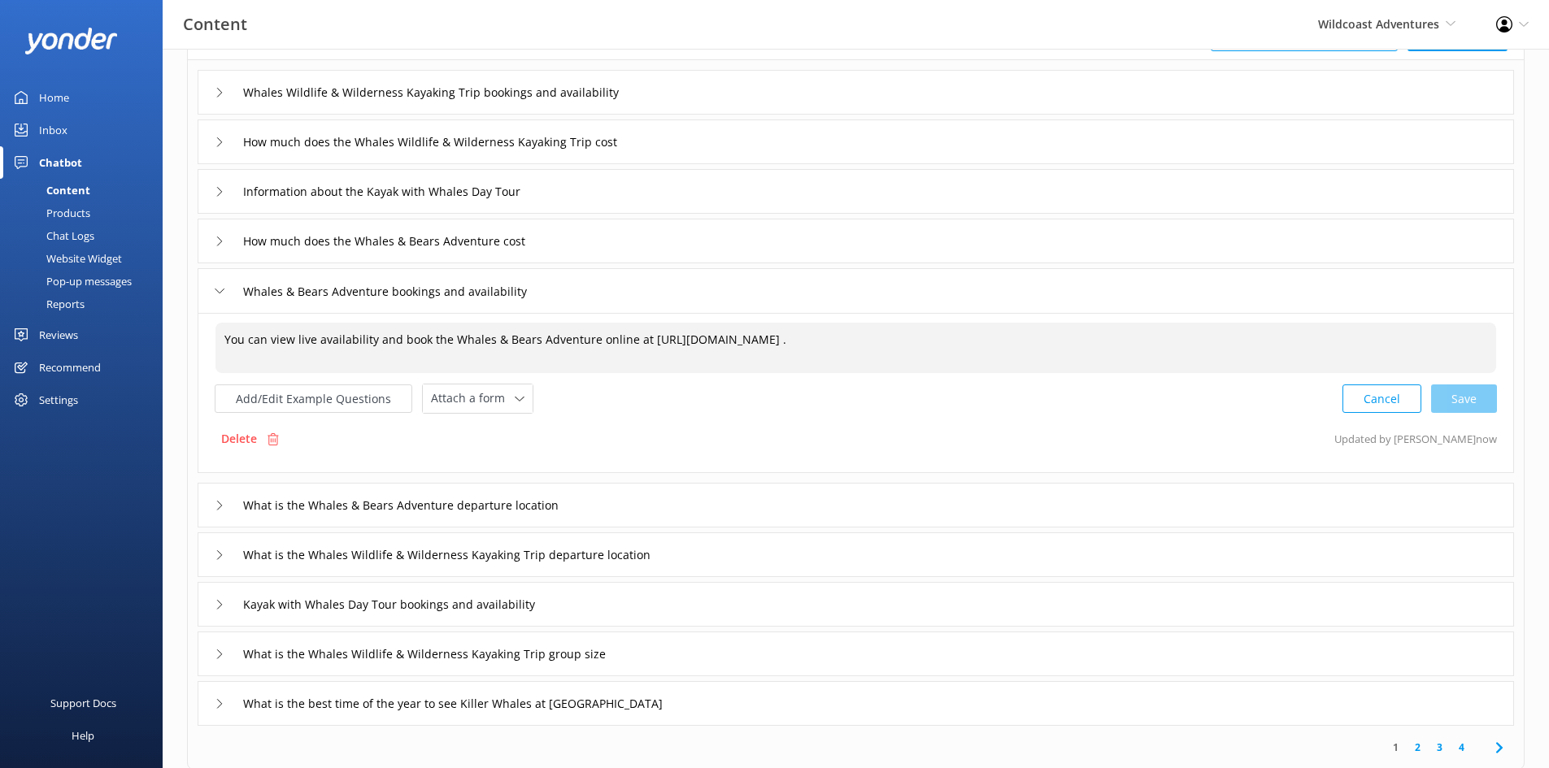
scroll to position [163, 0]
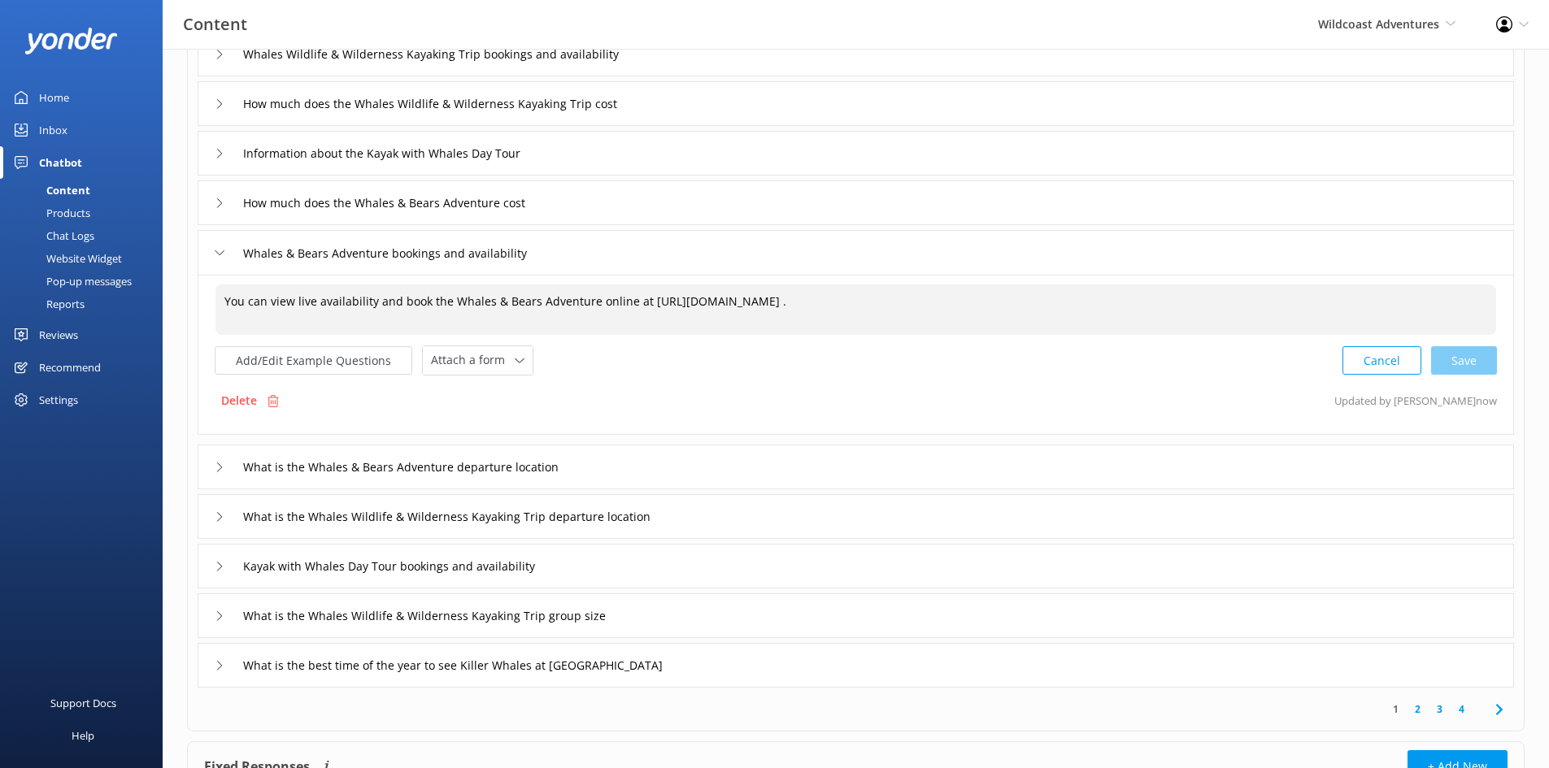
type textarea "You can view live availability and book the Whales & Bears Adventure online at …"
click at [645, 460] on div "What is the Whales & Bears Adventure departure location" at bounding box center [856, 467] width 1316 height 45
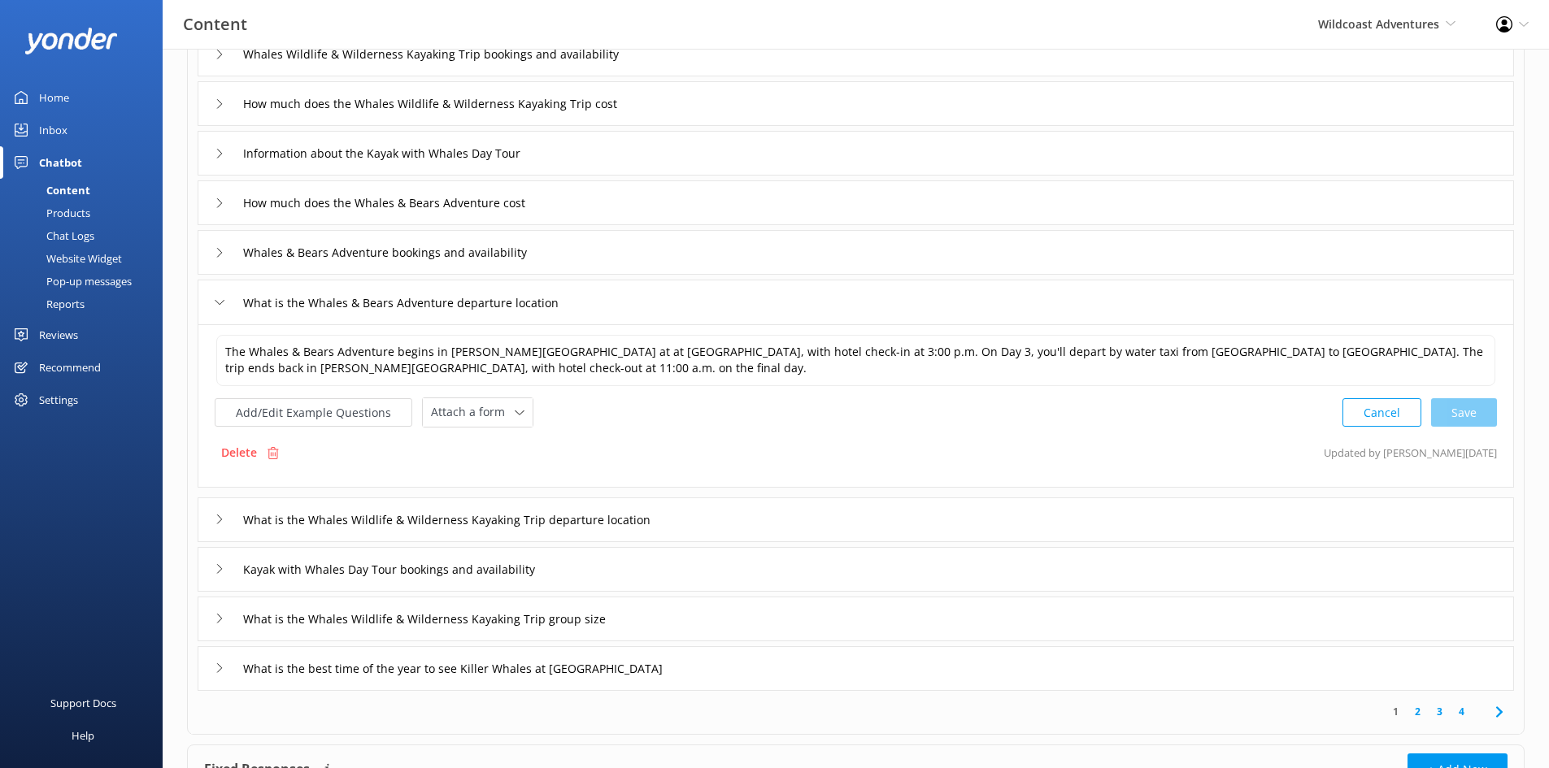
click at [1248, 593] on link "2" at bounding box center [1418, 711] width 22 height 15
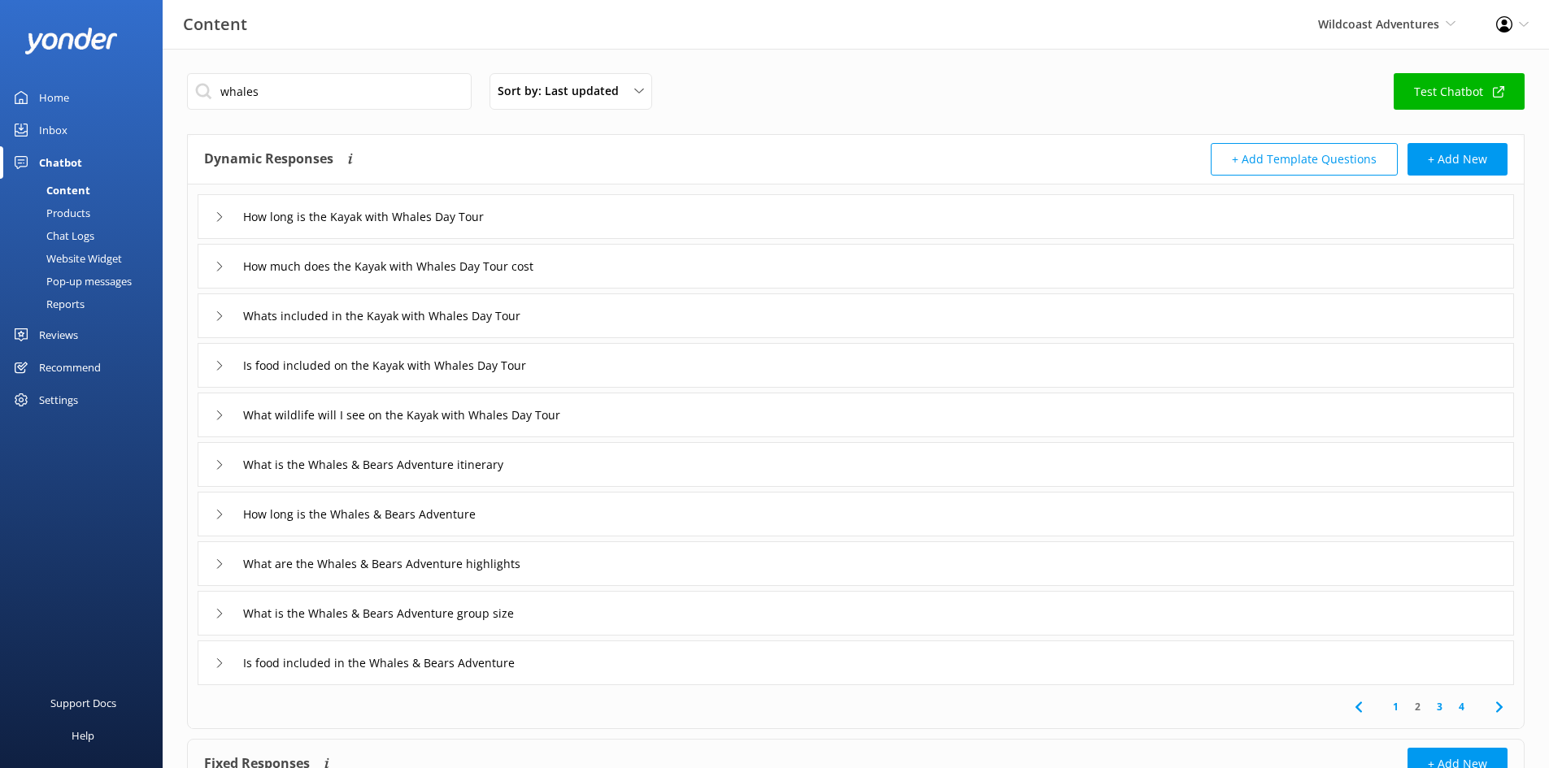
click at [566, 461] on div "What is the Whales & Bears Adventure itinerary" at bounding box center [856, 464] width 1316 height 45
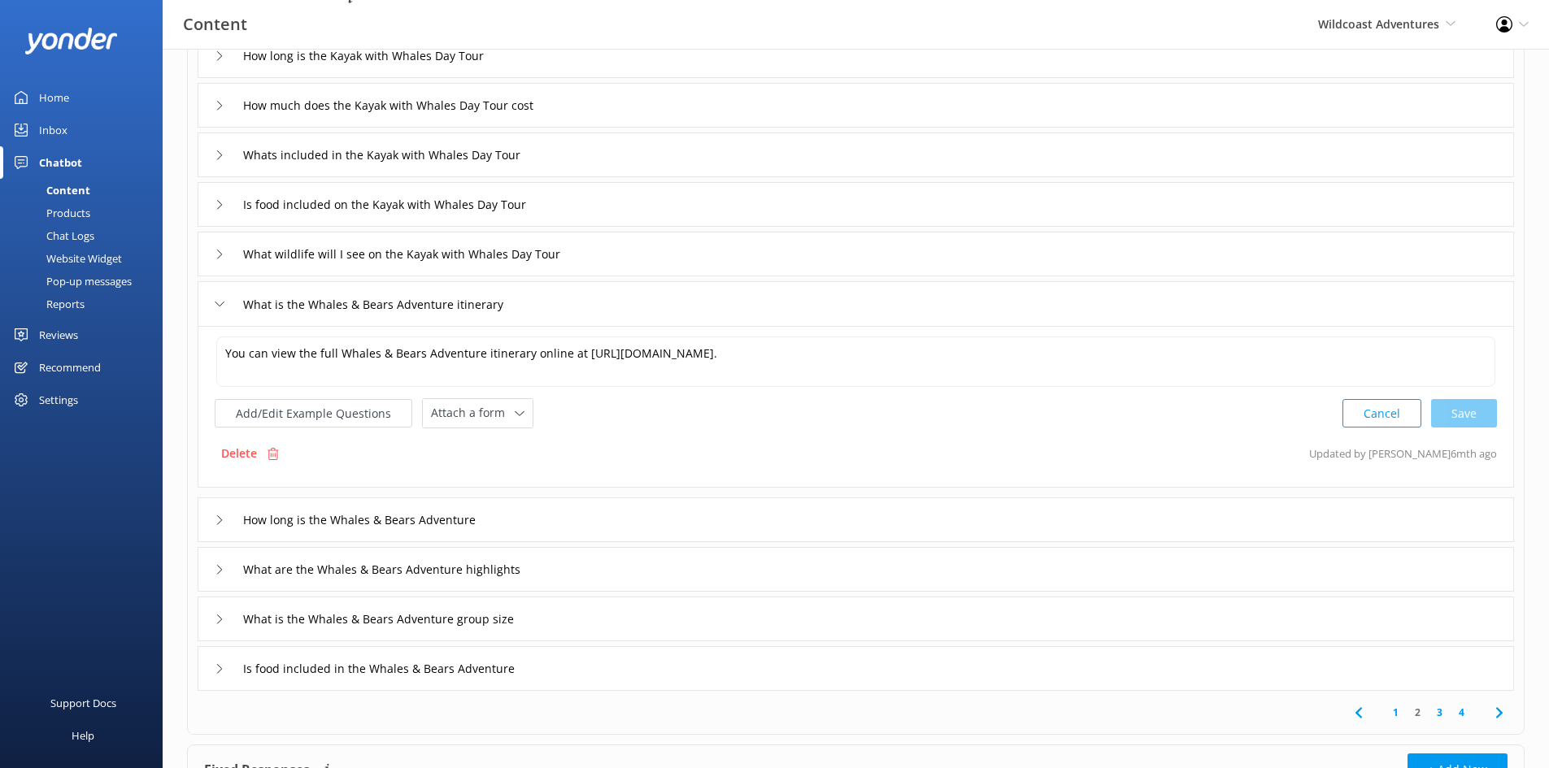
scroll to position [163, 0]
click at [557, 515] on div "How long is the Whales & Bears Adventure" at bounding box center [856, 518] width 1316 height 45
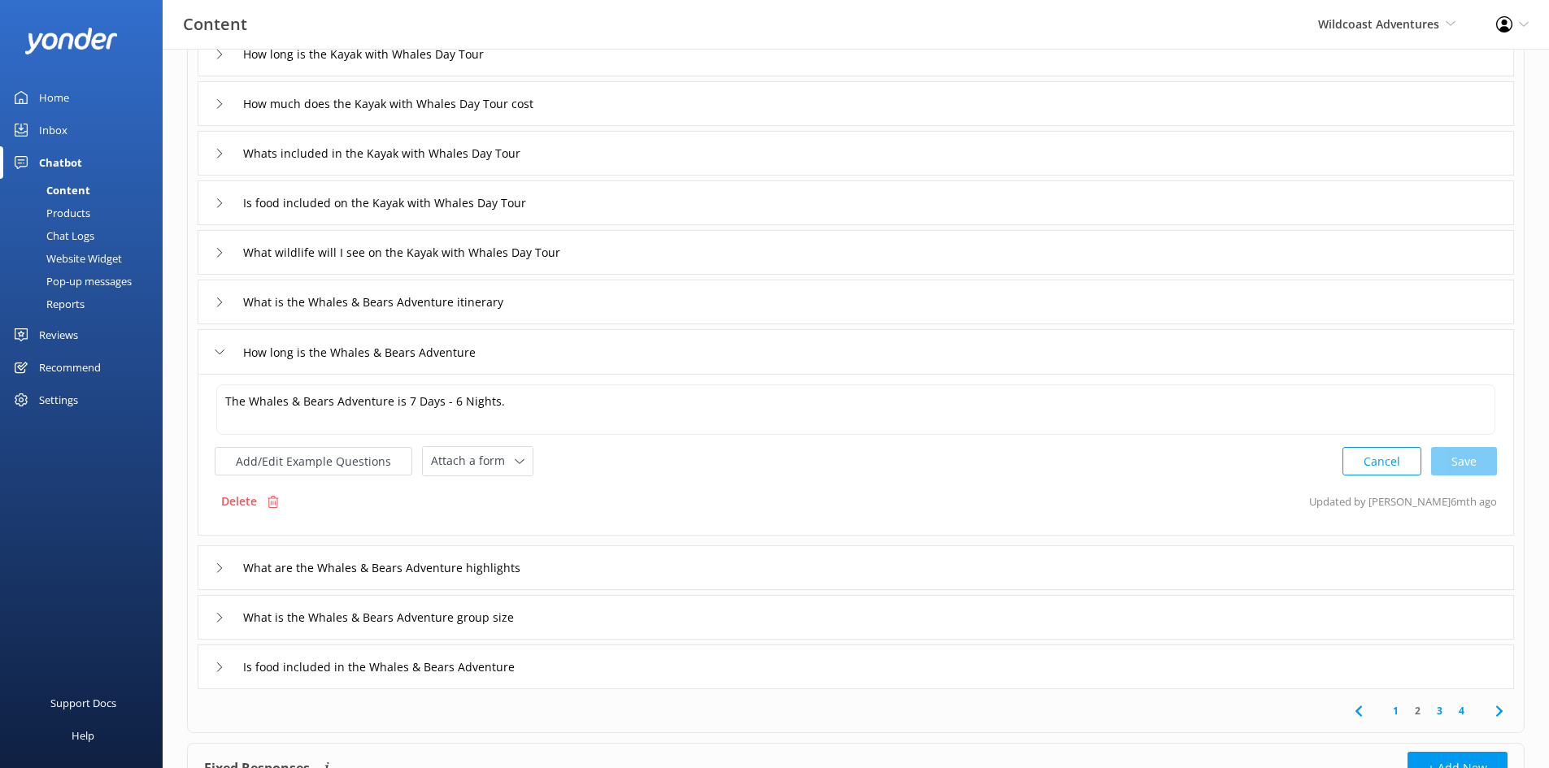
click at [612, 576] on div "What are the Whales & Bears Adventure highlights" at bounding box center [856, 568] width 1316 height 45
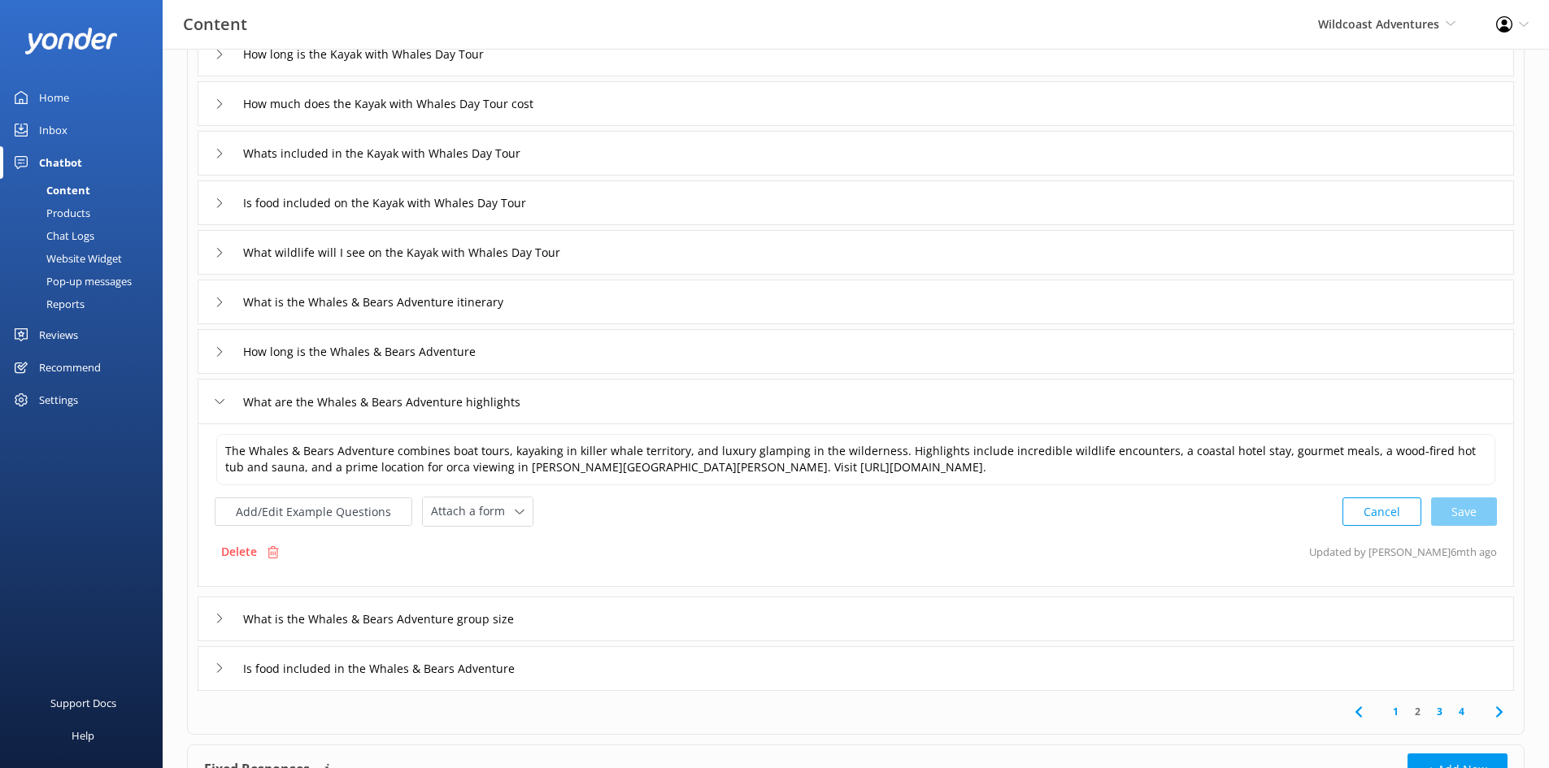
click at [607, 593] on div "What is the Whales & Bears Adventure group size" at bounding box center [856, 619] width 1316 height 45
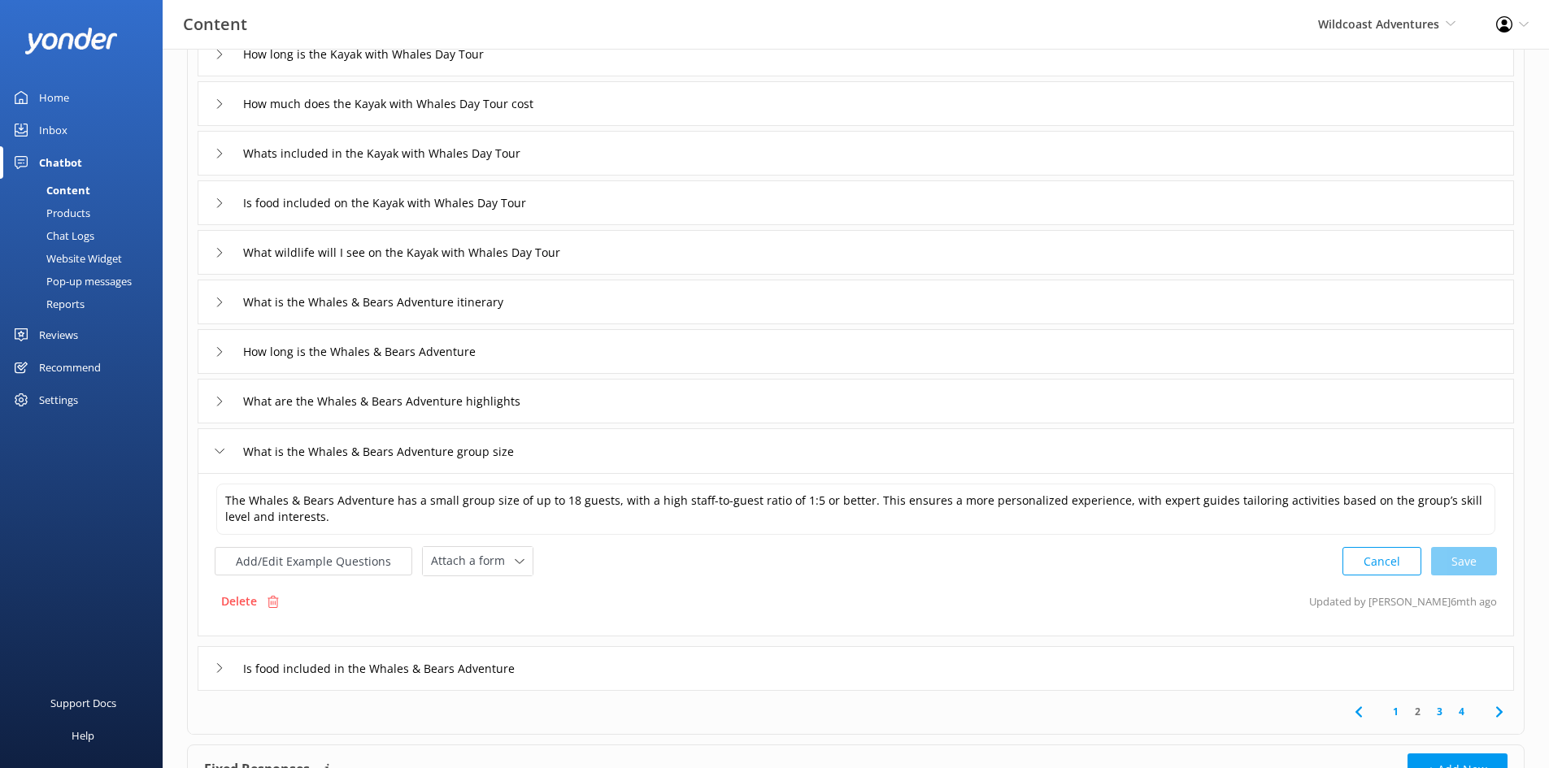
scroll to position [244, 0]
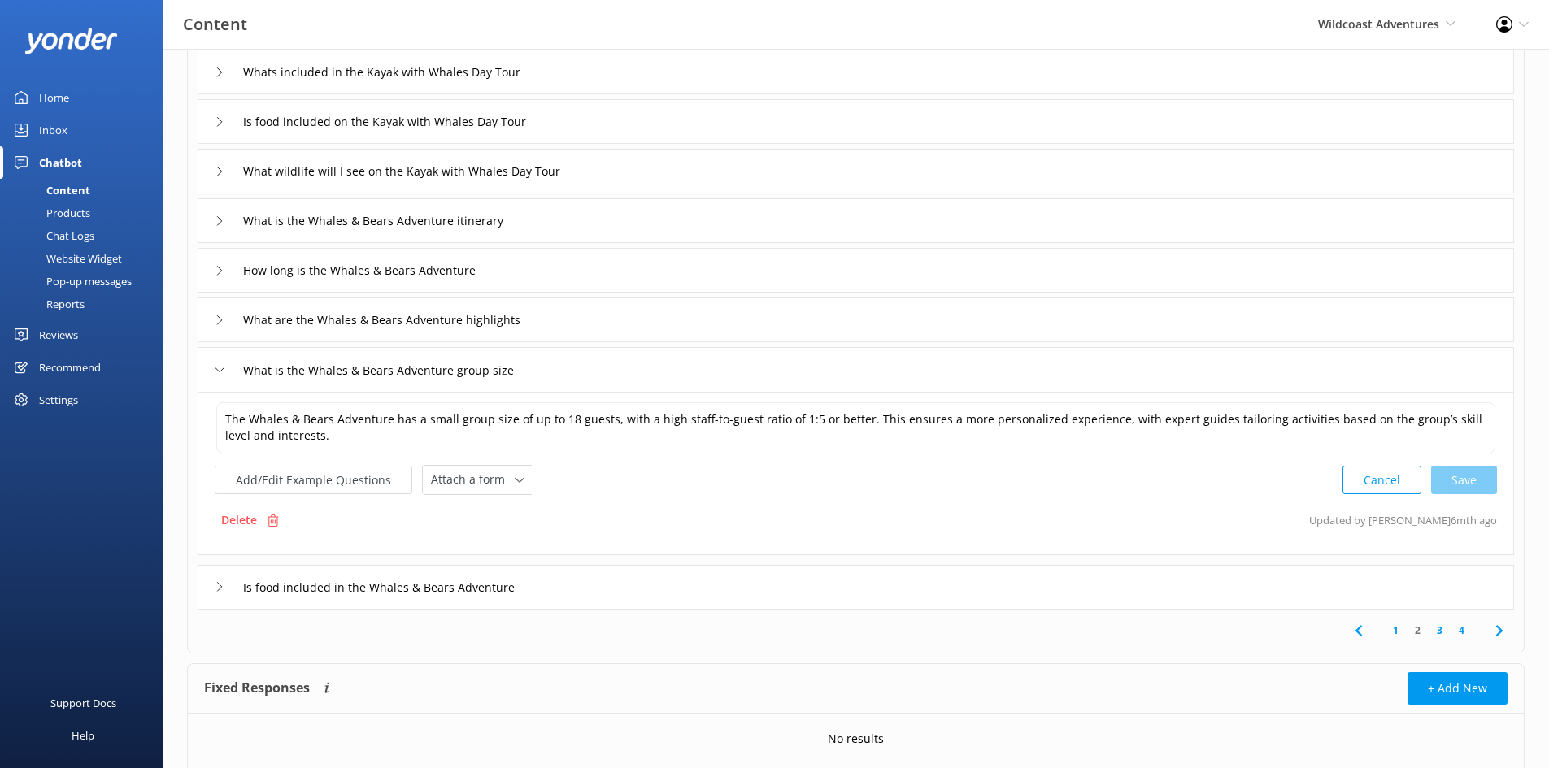
click at [585, 588] on div "Is food included in the Whales & Bears Adventure" at bounding box center [856, 587] width 1316 height 45
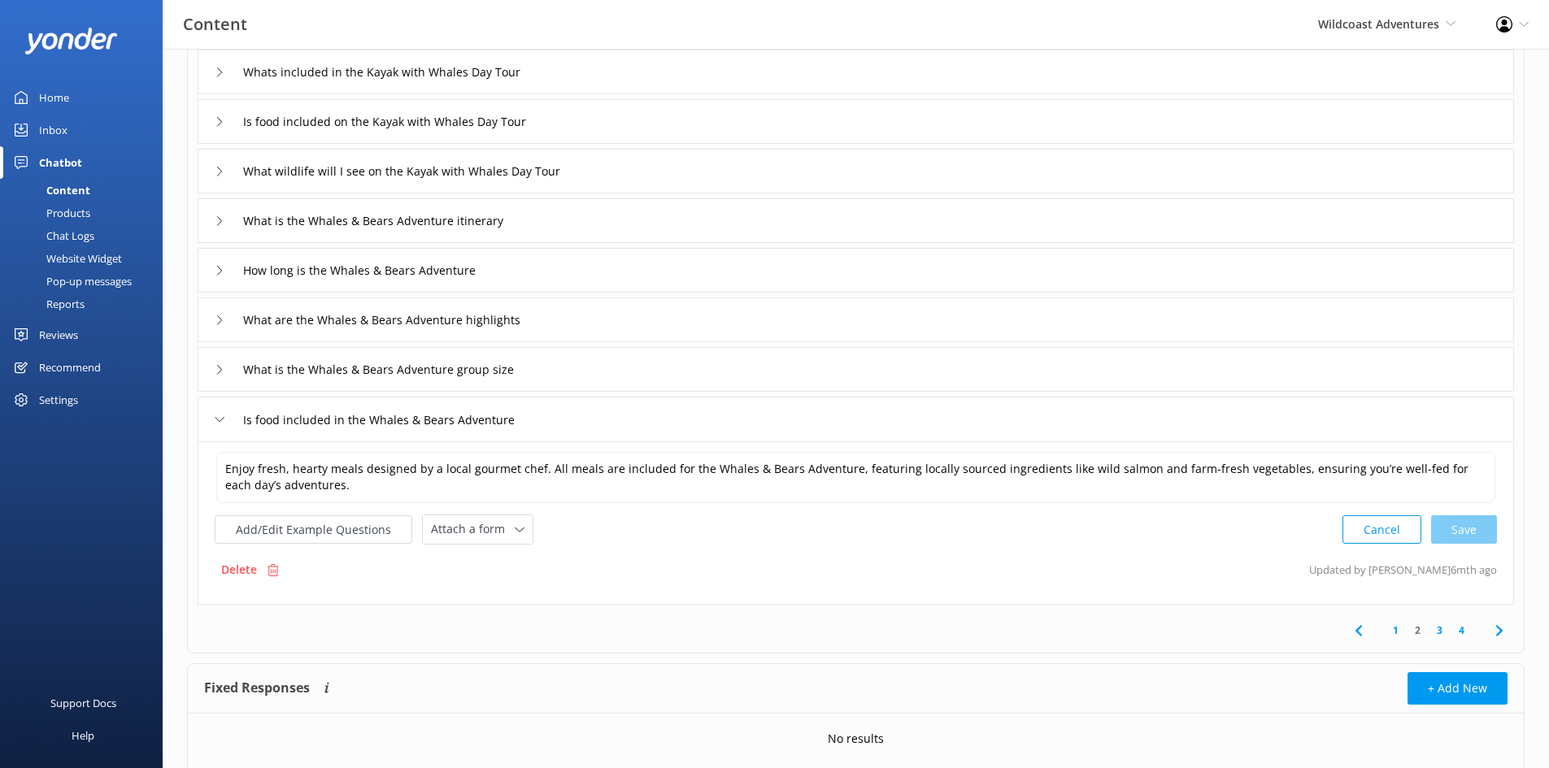
click at [1248, 593] on link "3" at bounding box center [1440, 630] width 22 height 15
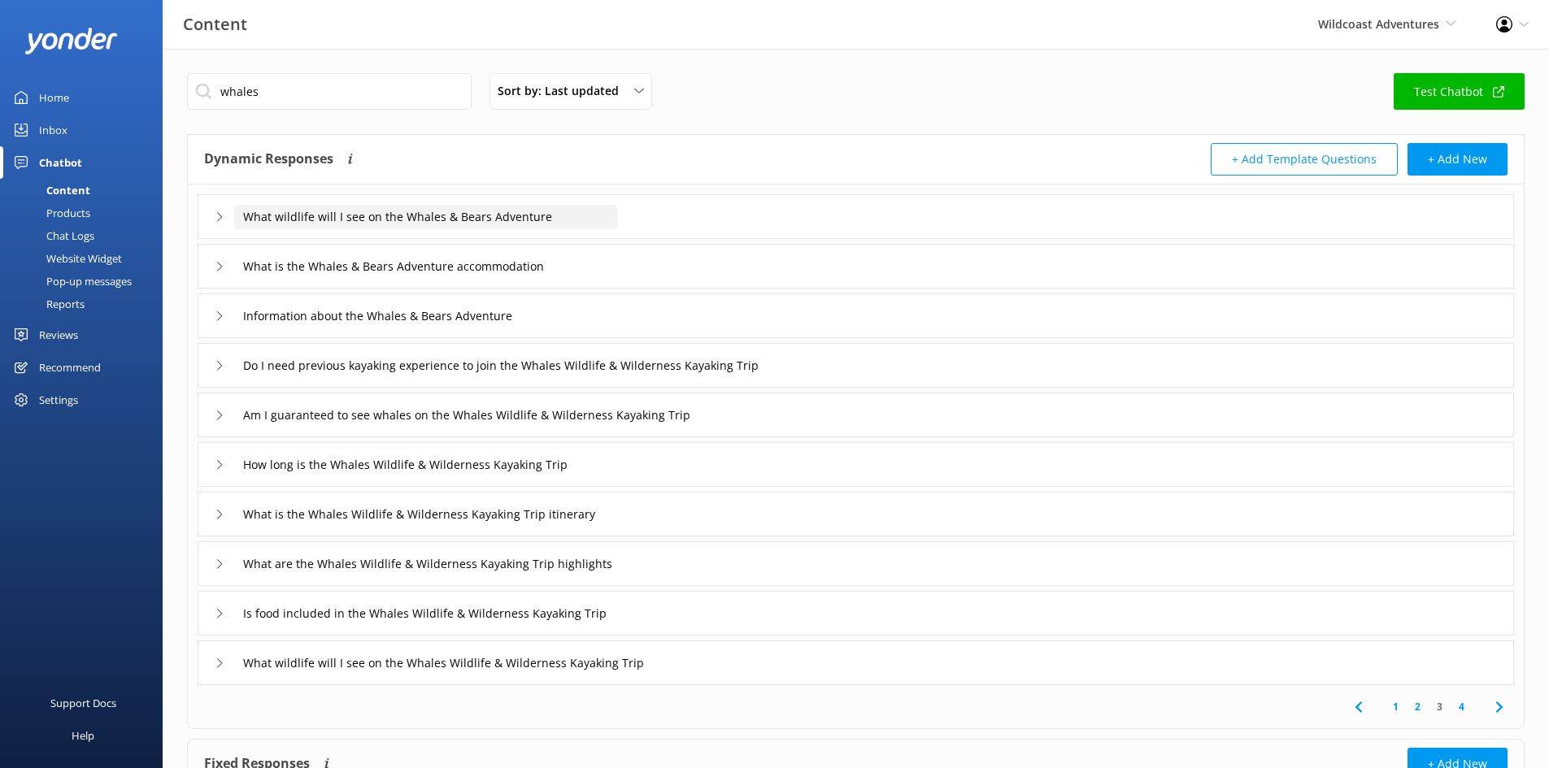
click at [596, 218] on input "What wildlife will I see on the Whales & Bears Adventure" at bounding box center [426, 217] width 384 height 24
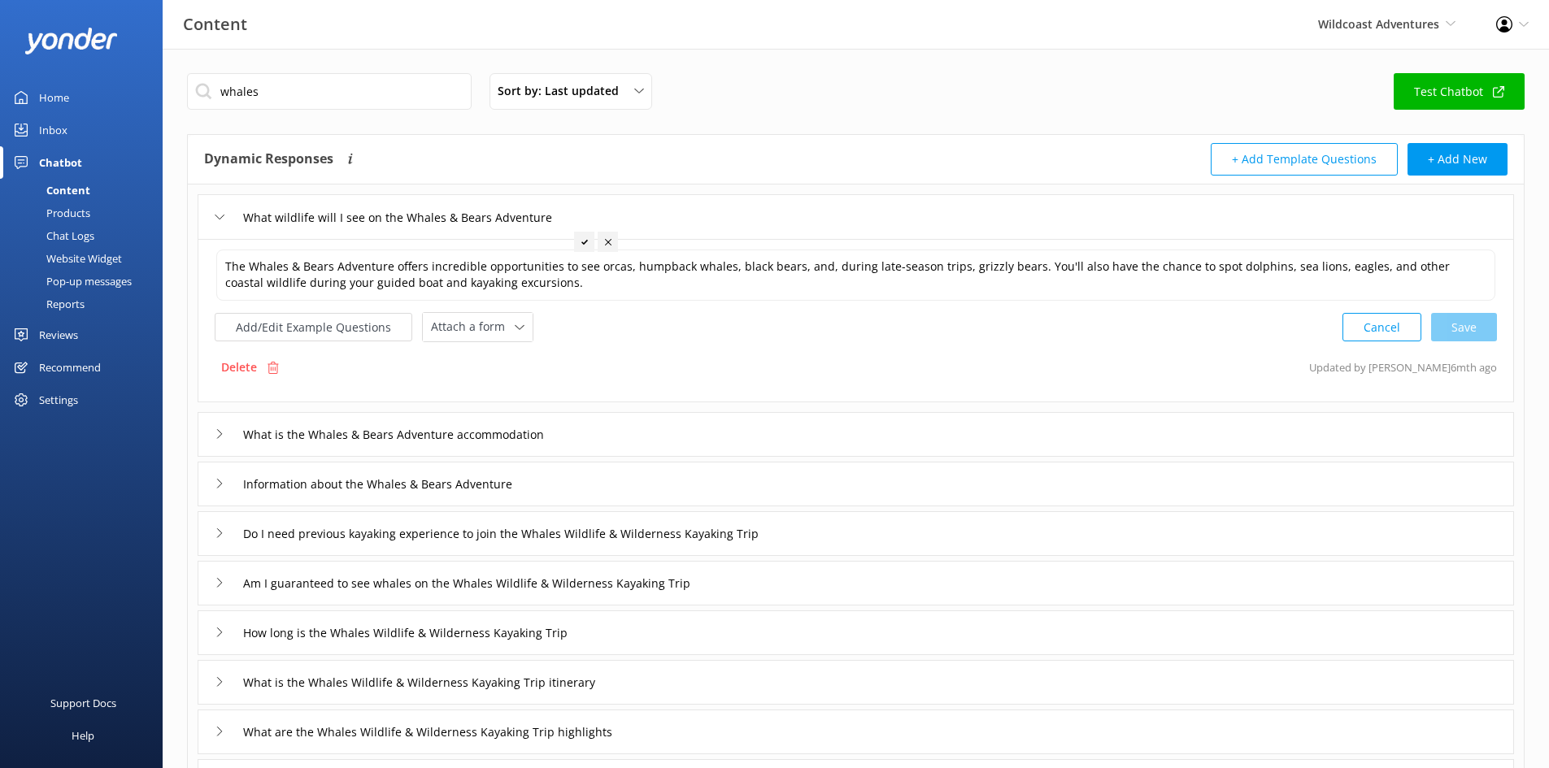
click at [698, 443] on div "What is the Whales & Bears Adventure accommodation" at bounding box center [856, 434] width 1316 height 45
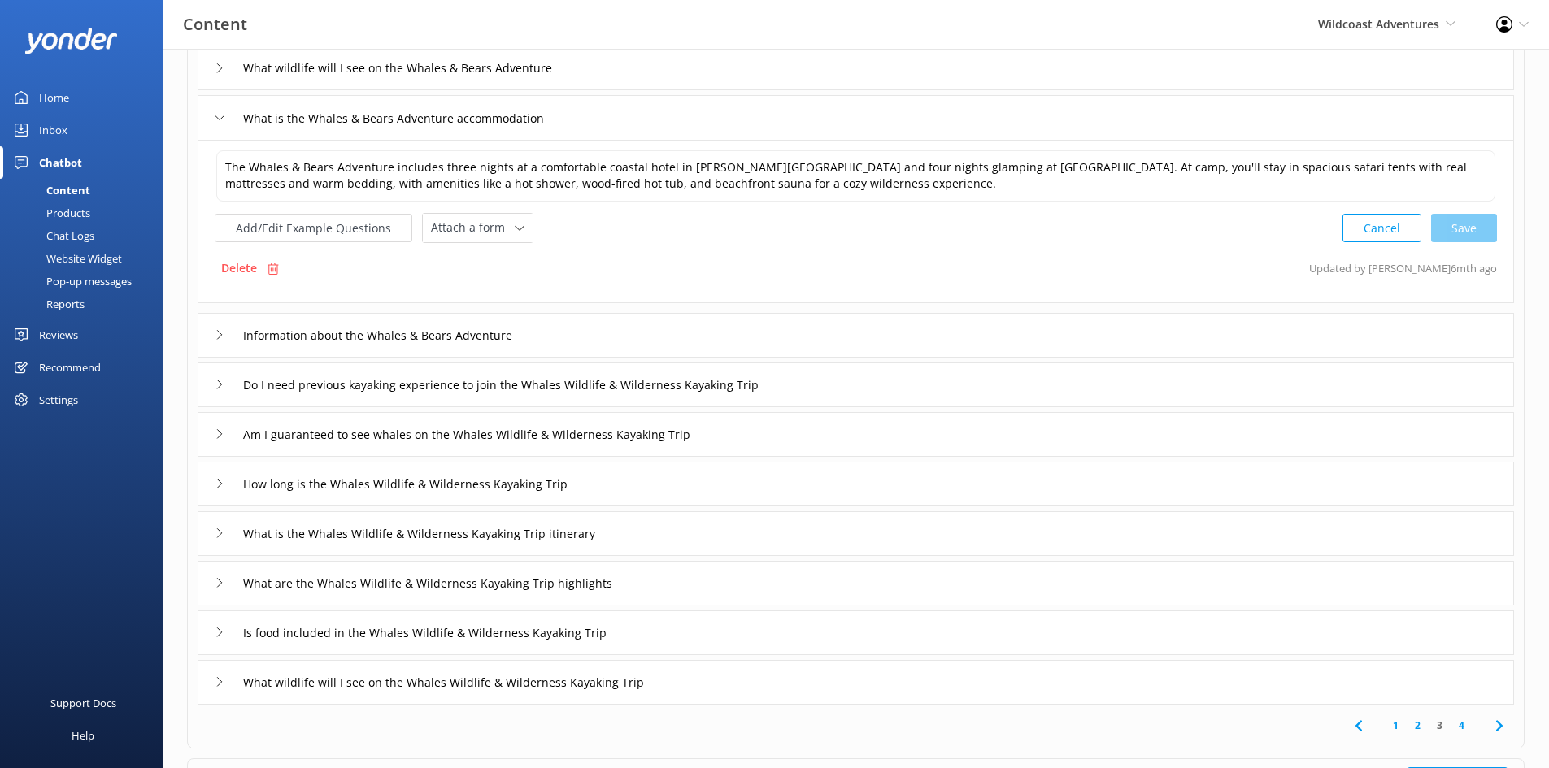
scroll to position [163, 0]
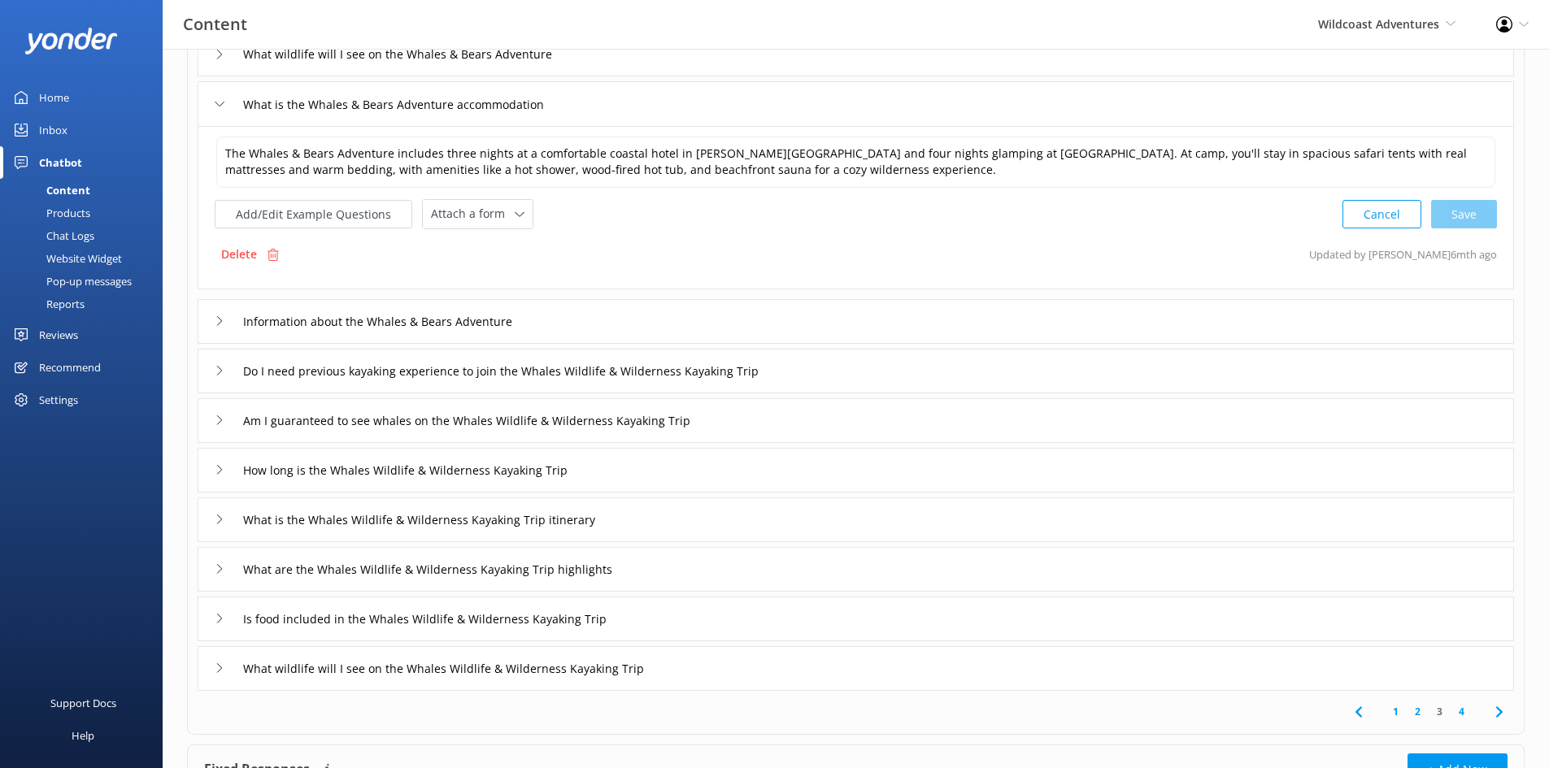
click at [677, 317] on div "Information about the Whales & Bears Adventure" at bounding box center [856, 321] width 1316 height 45
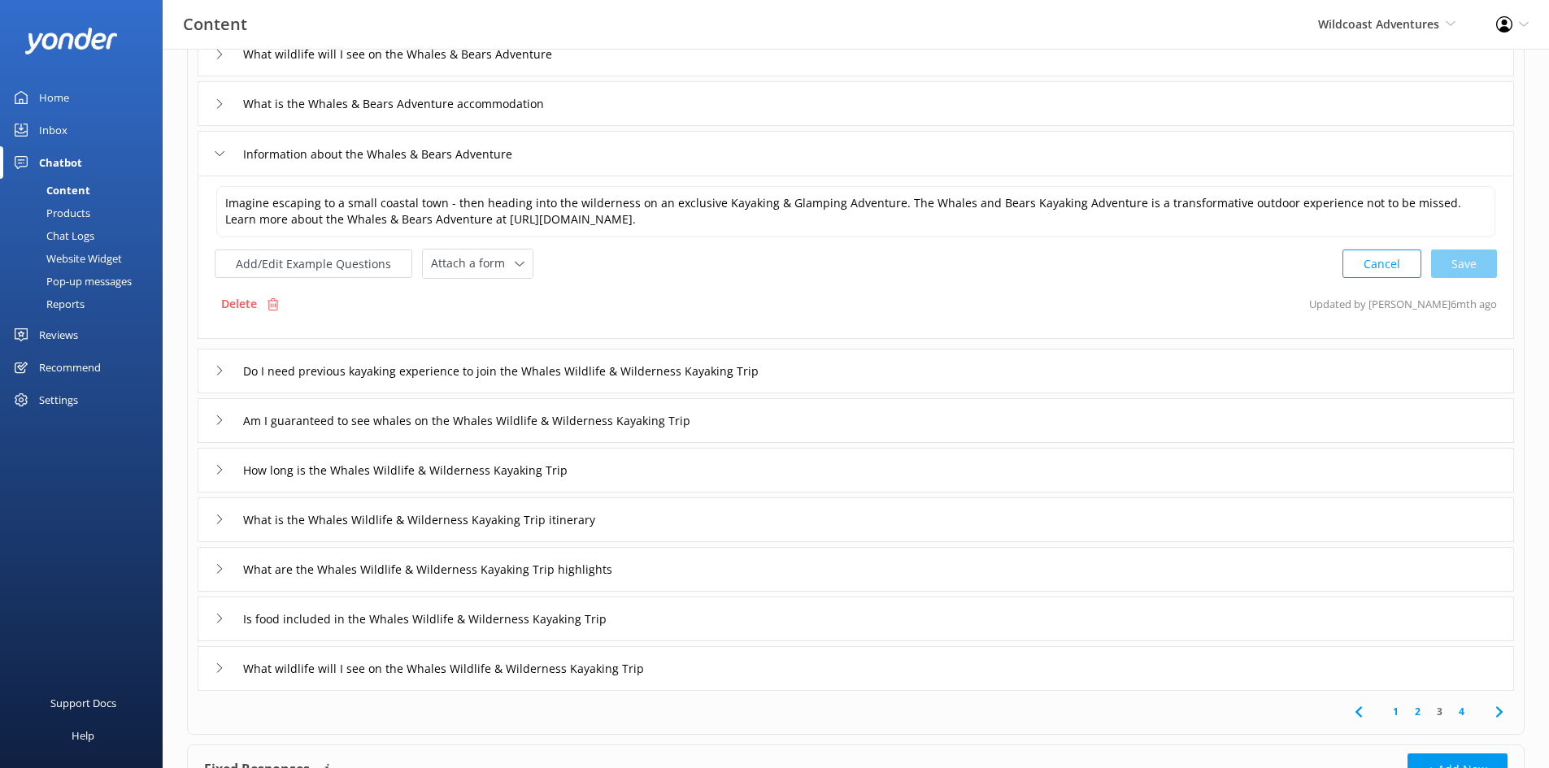
click at [1248, 593] on link "4" at bounding box center [1462, 711] width 22 height 15
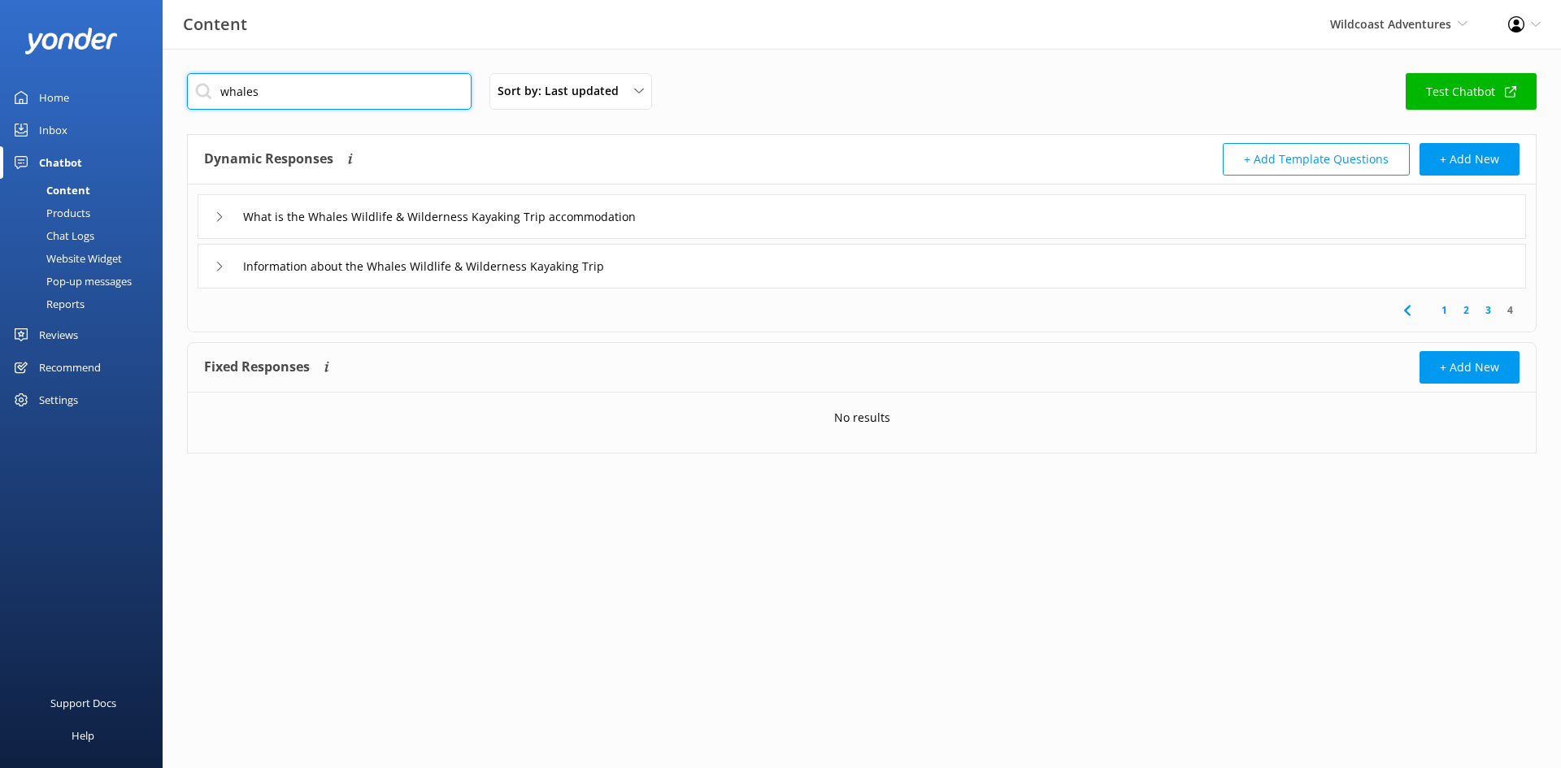
drag, startPoint x: 285, startPoint y: 102, endPoint x: 46, endPoint y: 90, distance: 239.4
click at [46, 90] on div "Content Wildcoast Adventures Wildcoast Adventures [PERSON_NAME] River Whale Wat…" at bounding box center [780, 276] width 1561 height 454
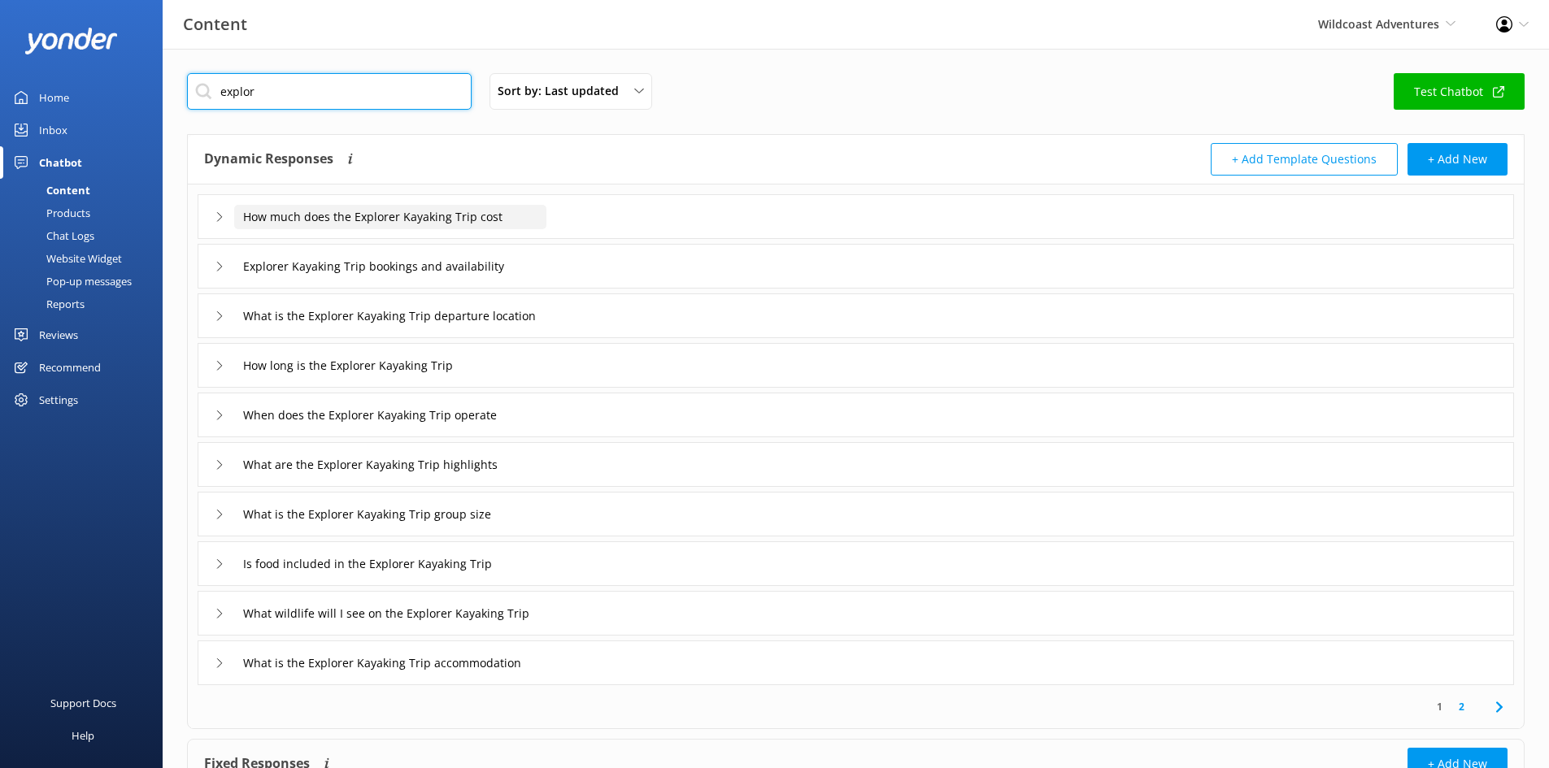
type input "explor"
click at [336, 223] on input "How much does the Explorer Kayaking Trip cost" at bounding box center [390, 217] width 312 height 24
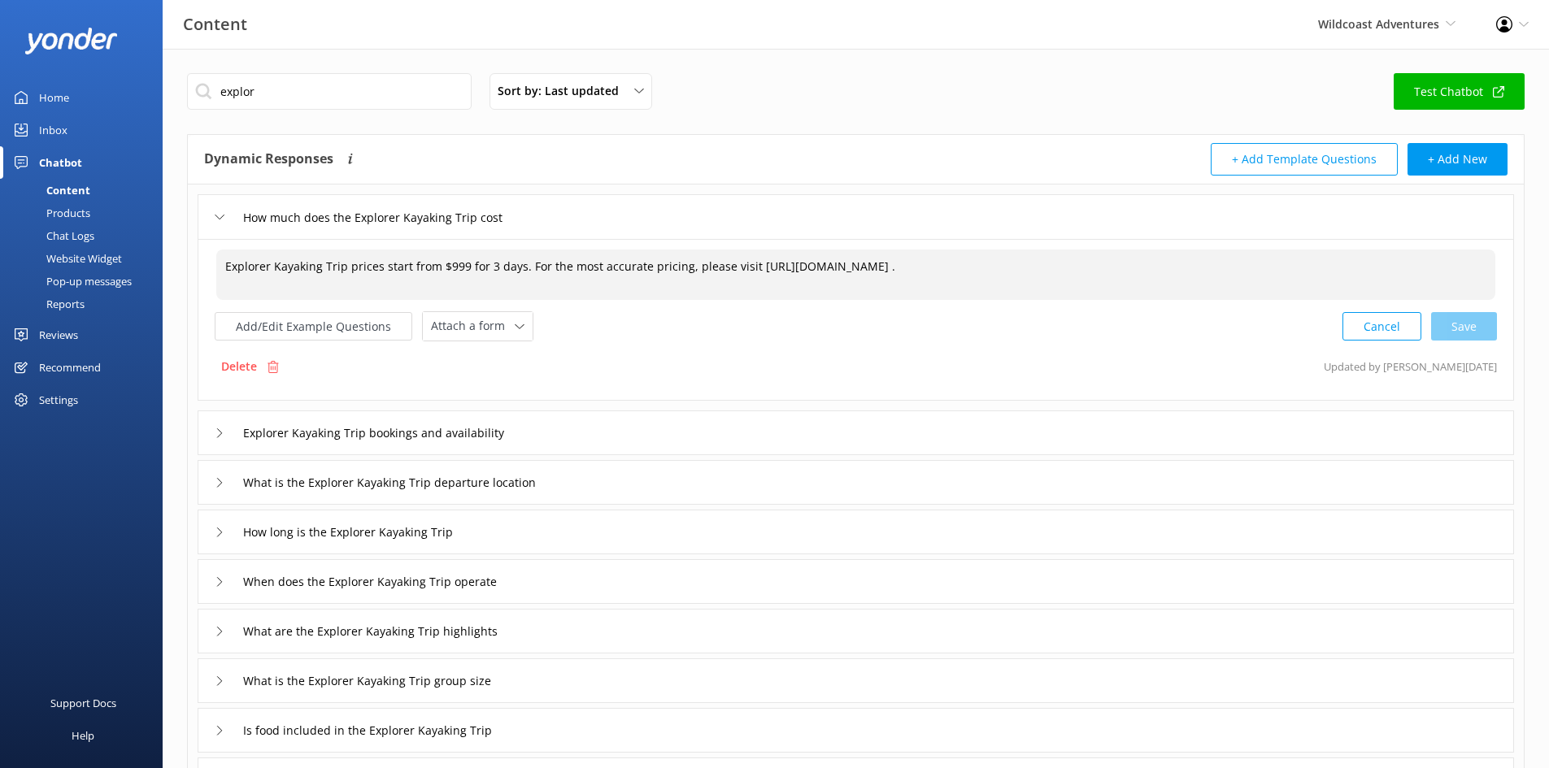
drag, startPoint x: 1399, startPoint y: 267, endPoint x: 748, endPoint y: 255, distance: 650.6
click at [748, 255] on textarea "Explorer Kayaking Trip prices start from $999 for 3 days. For the most accurate…" at bounding box center [855, 275] width 1279 height 50
paste textarea "[URL][DOMAIN_NAME]"
click at [1248, 333] on div "Cancel Save" at bounding box center [1419, 326] width 154 height 30
type textarea "Explorer Kayaking Trip prices start from $999 for 3 days. For the most accurate…"
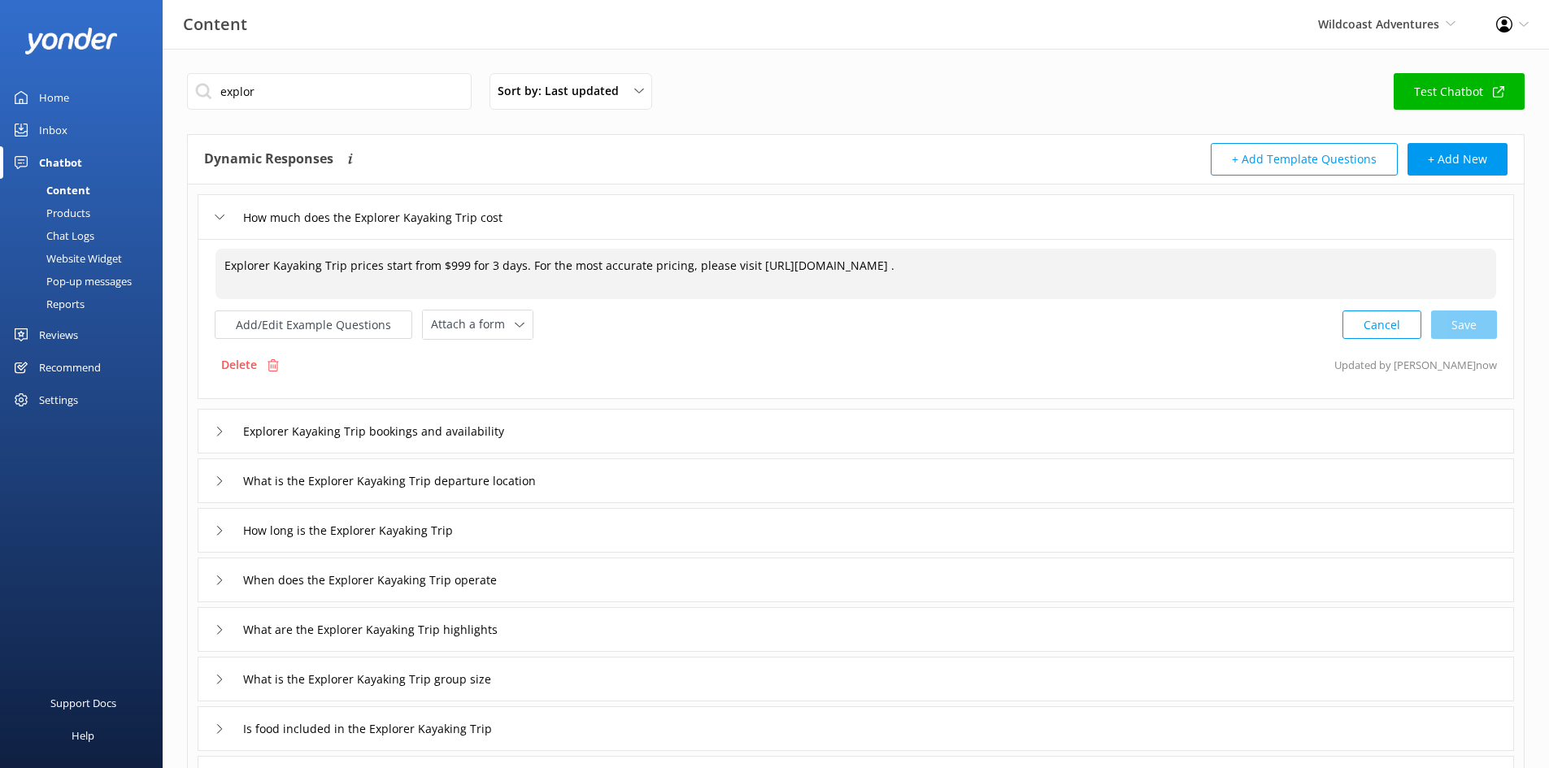
click at [634, 446] on div "Explorer Kayaking Trip bookings and availability" at bounding box center [856, 431] width 1316 height 45
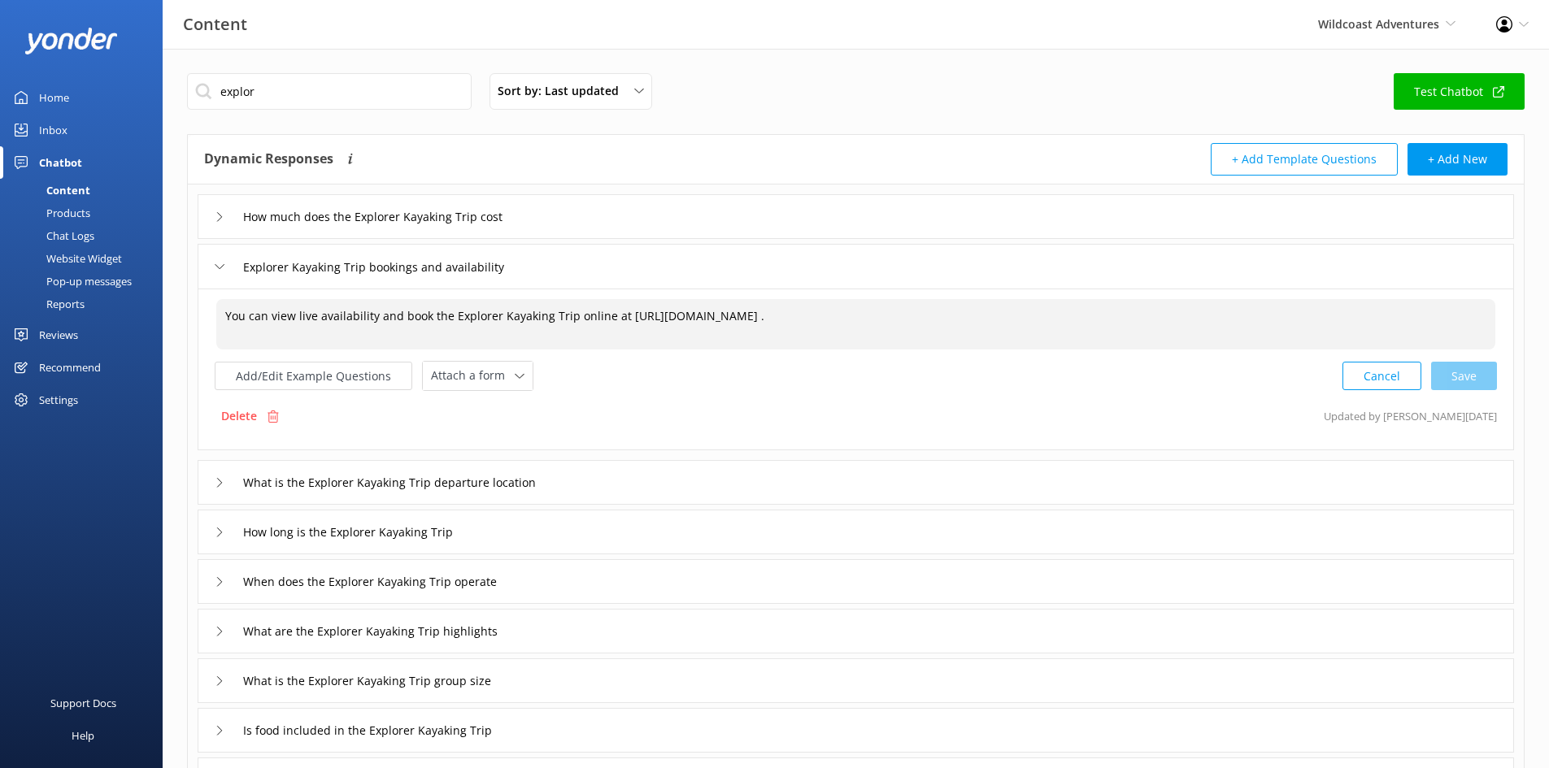
drag, startPoint x: 1271, startPoint y: 315, endPoint x: 621, endPoint y: 305, distance: 649.7
click at [621, 305] on textarea "You can view live availability and book the Explorer Kayaking Trip online at [U…" at bounding box center [855, 324] width 1279 height 50
paste textarea "[URL][DOMAIN_NAME]"
click at [1248, 379] on div "Cancel Loading.." at bounding box center [1420, 374] width 154 height 30
type textarea "You can view live availability and book the Explorer Kayaking Trip online at [U…"
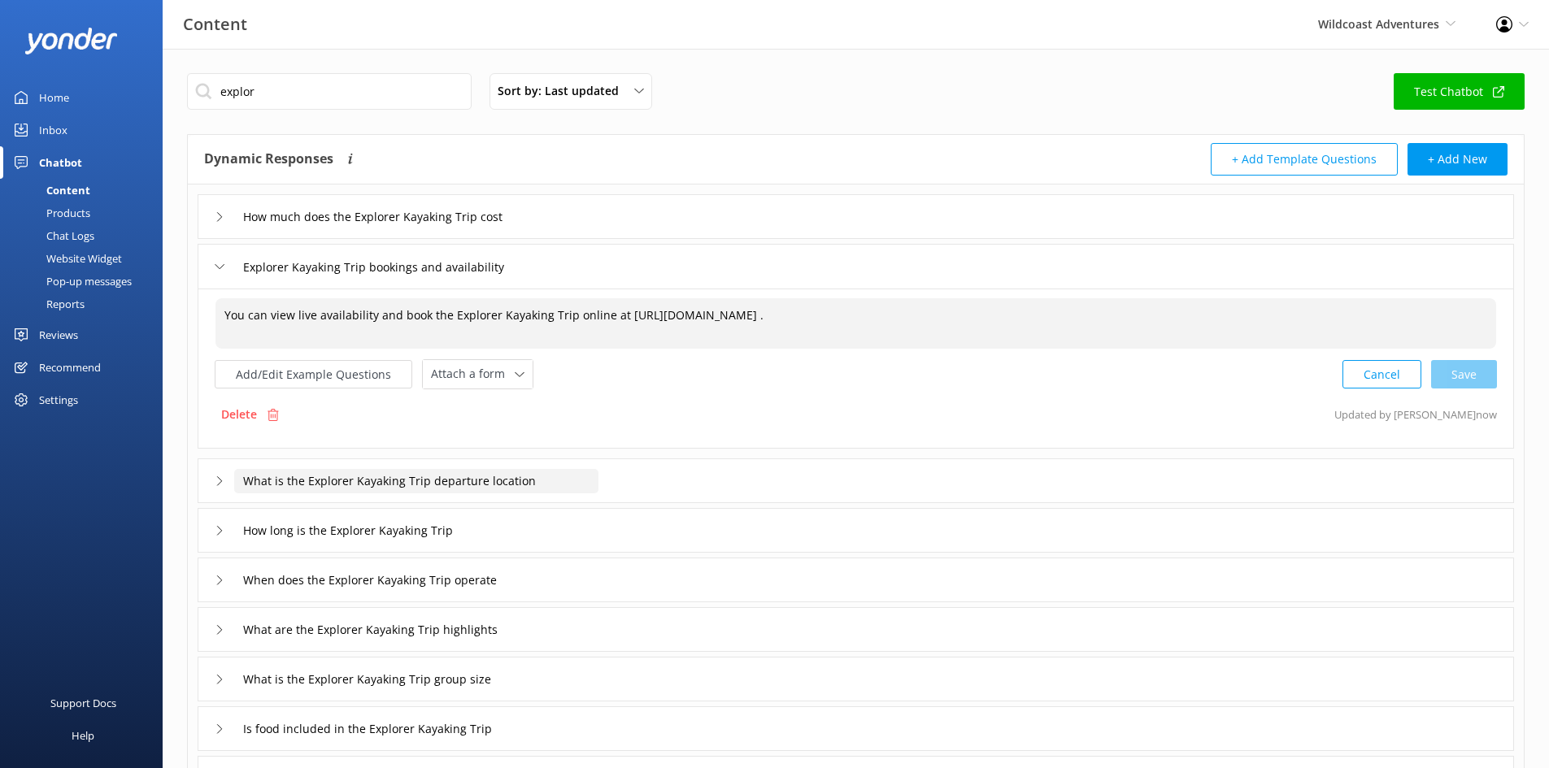
click at [596, 486] on input "What is the Explorer Kayaking Trip departure location" at bounding box center [416, 481] width 364 height 24
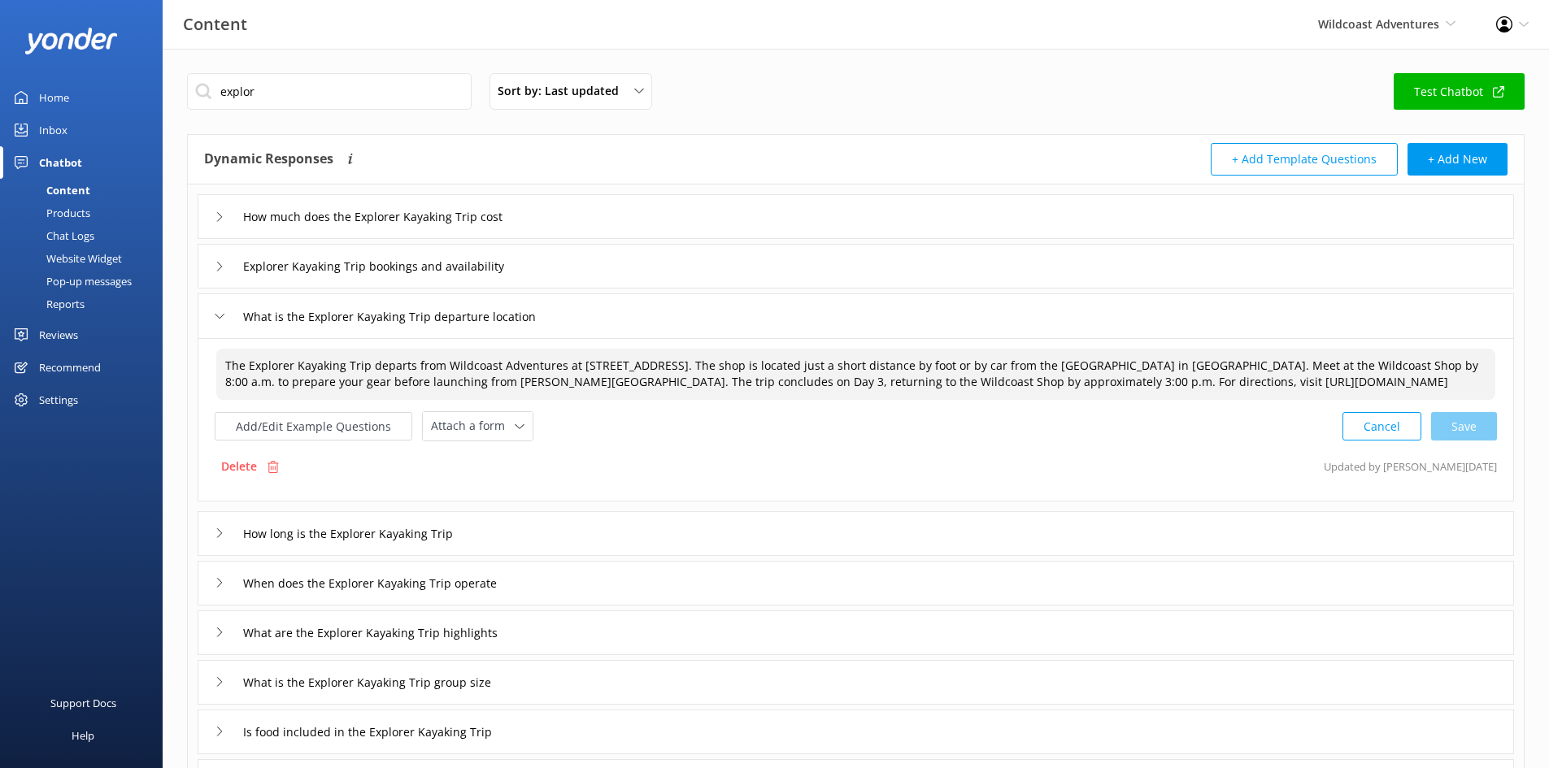
drag, startPoint x: 1478, startPoint y: 379, endPoint x: 1241, endPoint y: 389, distance: 237.7
click at [1241, 389] on textarea "The Explorer Kayaking Trip departs from Wildcoast Adventures at [STREET_ADDRESS…" at bounding box center [855, 374] width 1279 height 51
click at [1221, 437] on div "Add/Edit Example Questions Attach a form Leave contact details Check availabili…" at bounding box center [856, 426] width 1282 height 30
click at [1242, 423] on div "Add/Edit Example Questions Attach a form Leave contact details Check availabili…" at bounding box center [856, 426] width 1282 height 30
click at [1232, 435] on div "Add/Edit Example Questions Attach a form Leave contact details Check availabili…" at bounding box center [856, 426] width 1282 height 30
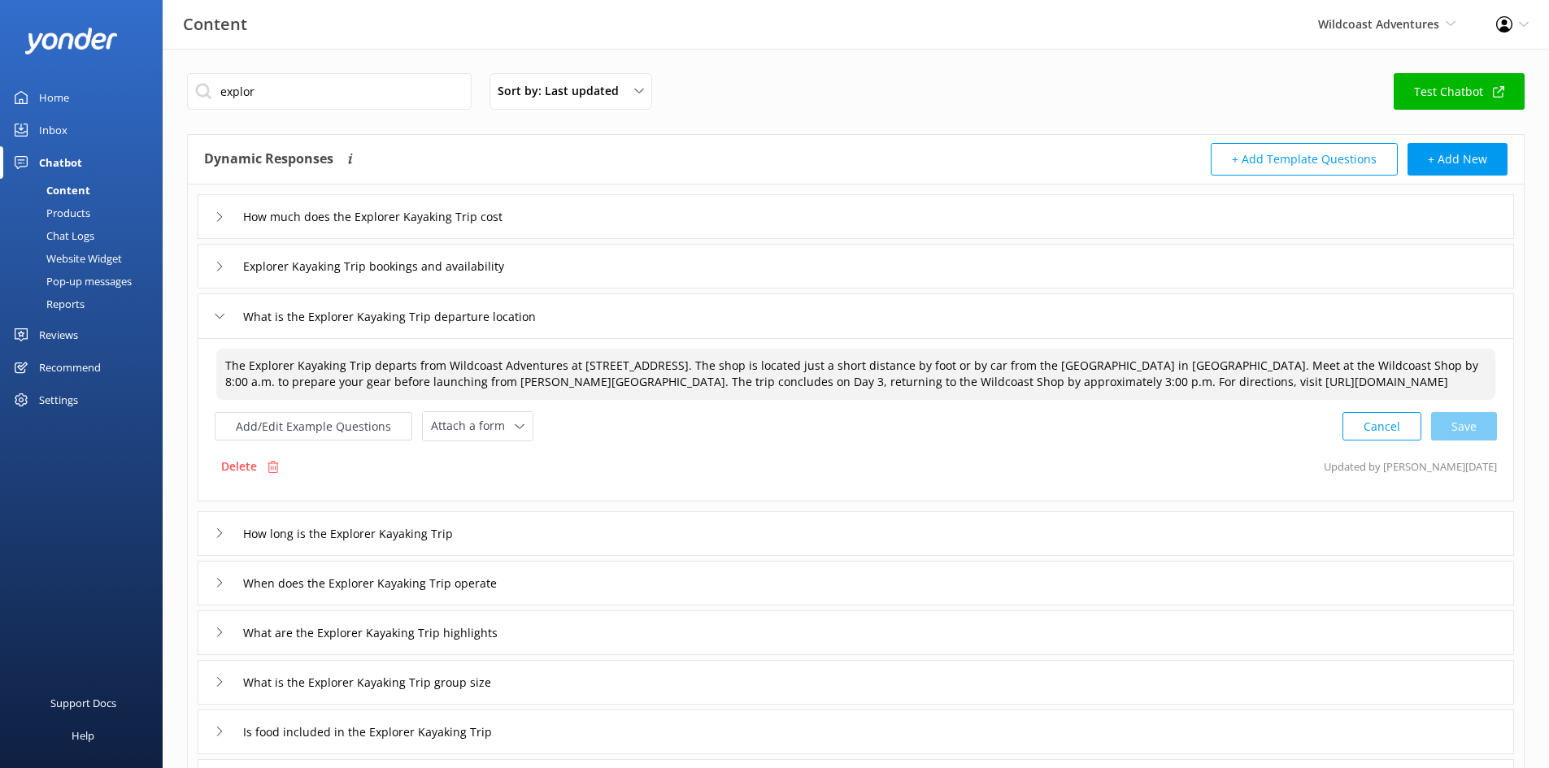
click at [775, 427] on div "Add/Edit Example Questions Attach a form Leave contact details Check availabili…" at bounding box center [856, 426] width 1282 height 30
click at [624, 539] on div "How long is the Explorer Kayaking Trip" at bounding box center [856, 533] width 1316 height 45
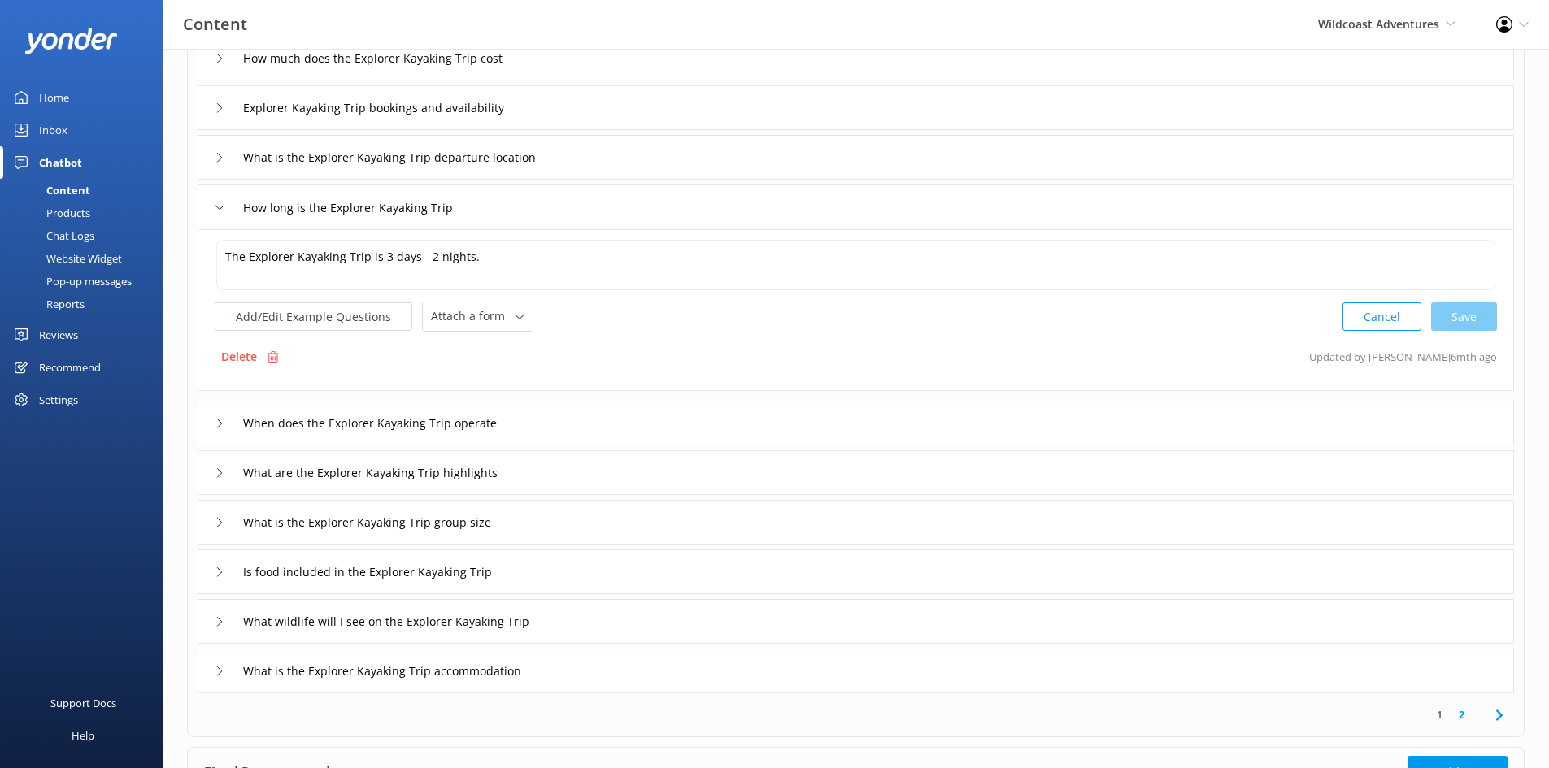
scroll to position [163, 0]
click at [637, 432] on div "When does the Explorer Kayaking Trip operate" at bounding box center [856, 419] width 1316 height 45
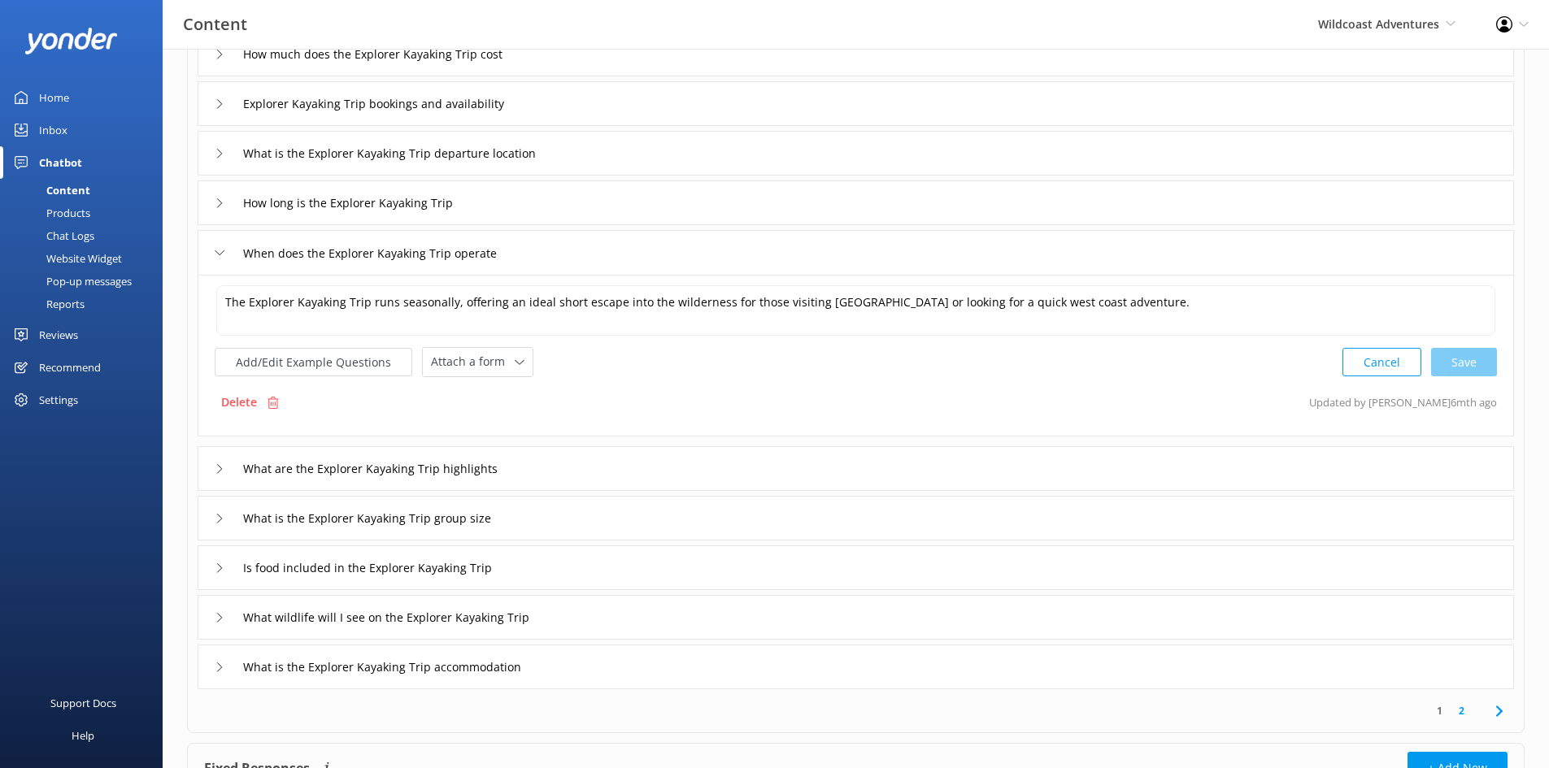
click at [692, 463] on div "What are the Explorer Kayaking Trip highlights" at bounding box center [856, 468] width 1316 height 45
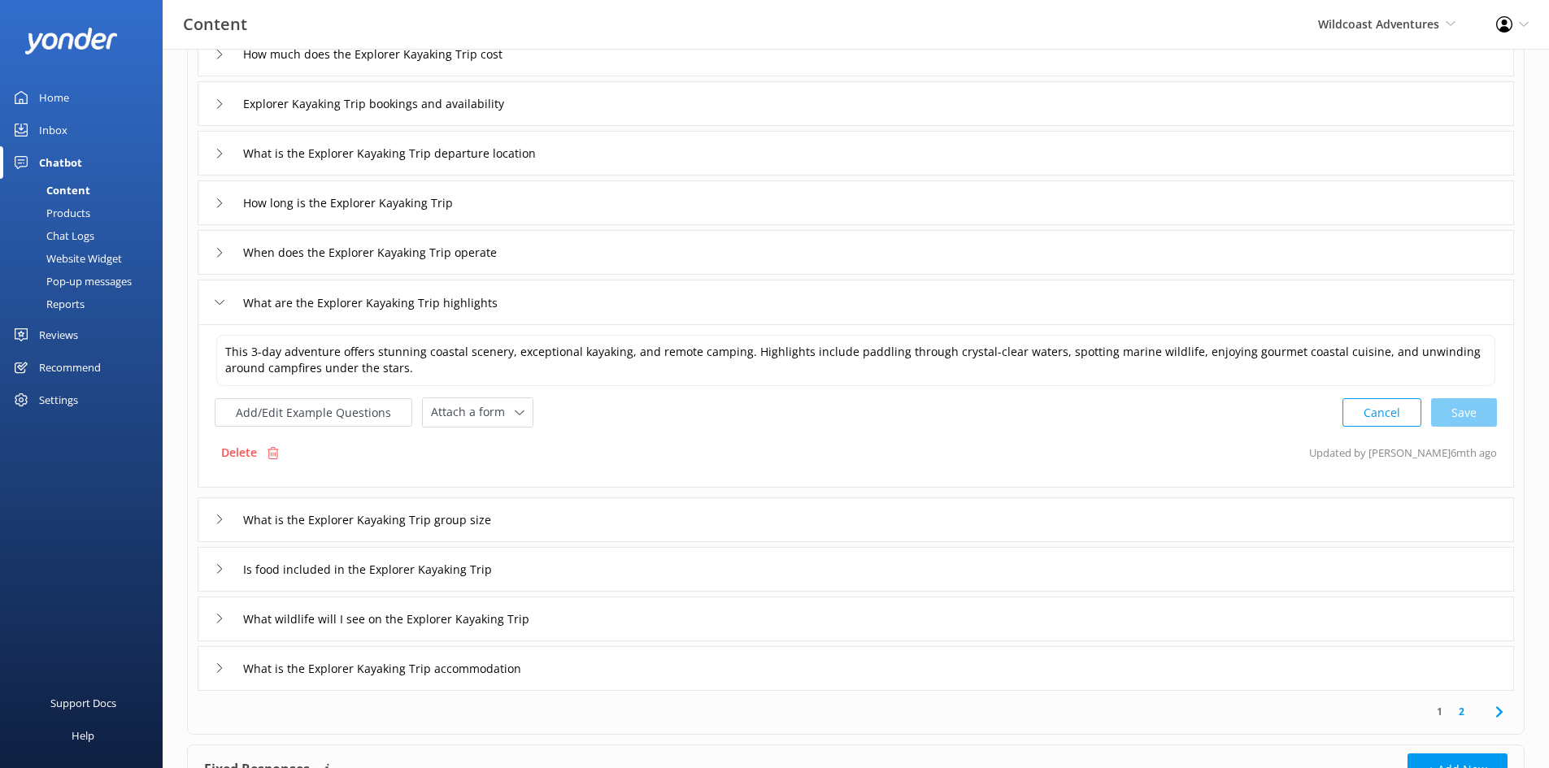
click at [646, 514] on div "What is the Explorer Kayaking Trip group size" at bounding box center [856, 520] width 1316 height 45
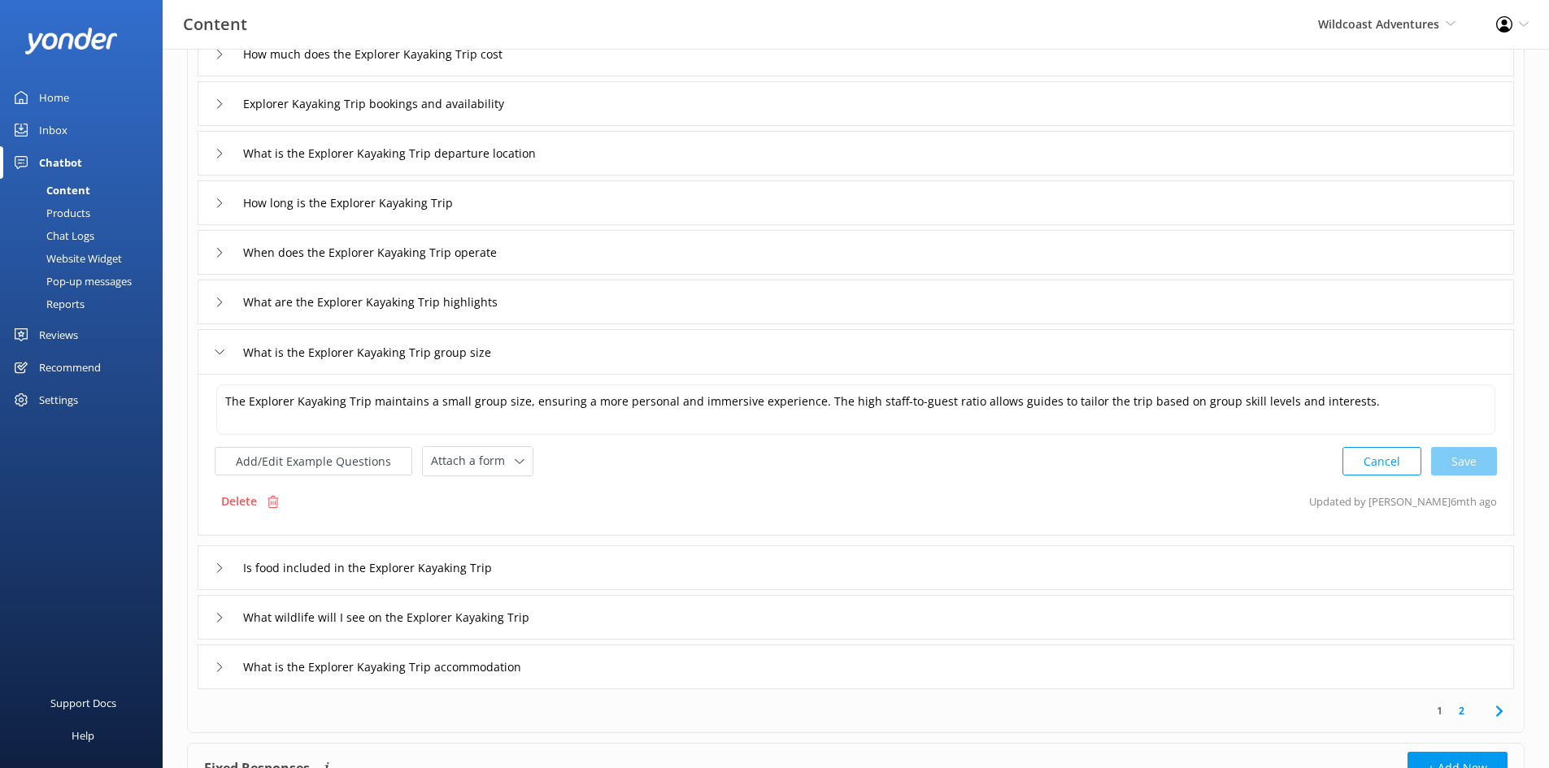
click at [655, 567] on div "Is food included in the Explorer Kayaking Trip" at bounding box center [856, 568] width 1316 height 45
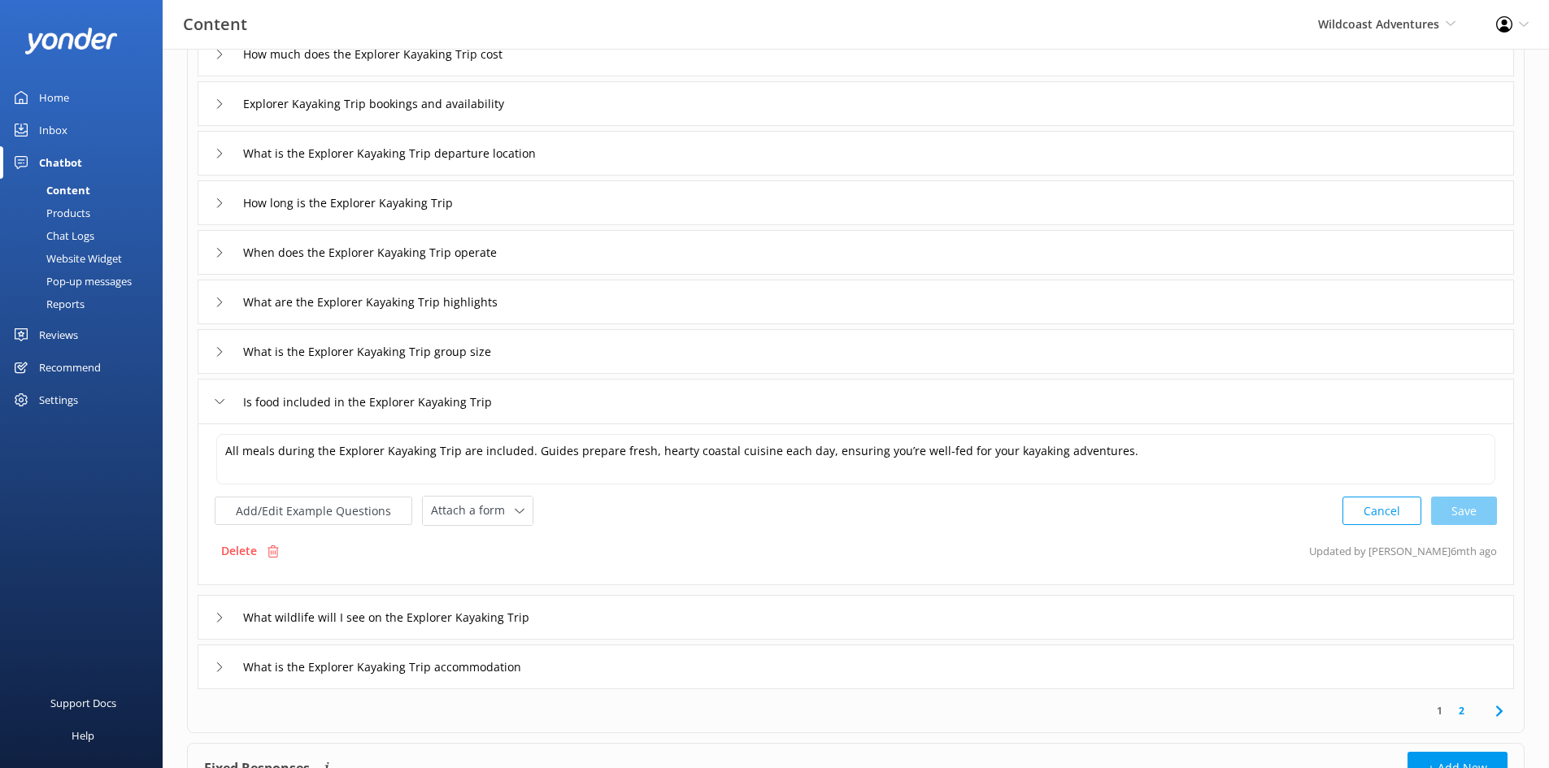
click at [667, 593] on div "What wildlife will I see on the Explorer Kayaking Trip" at bounding box center [856, 617] width 1316 height 45
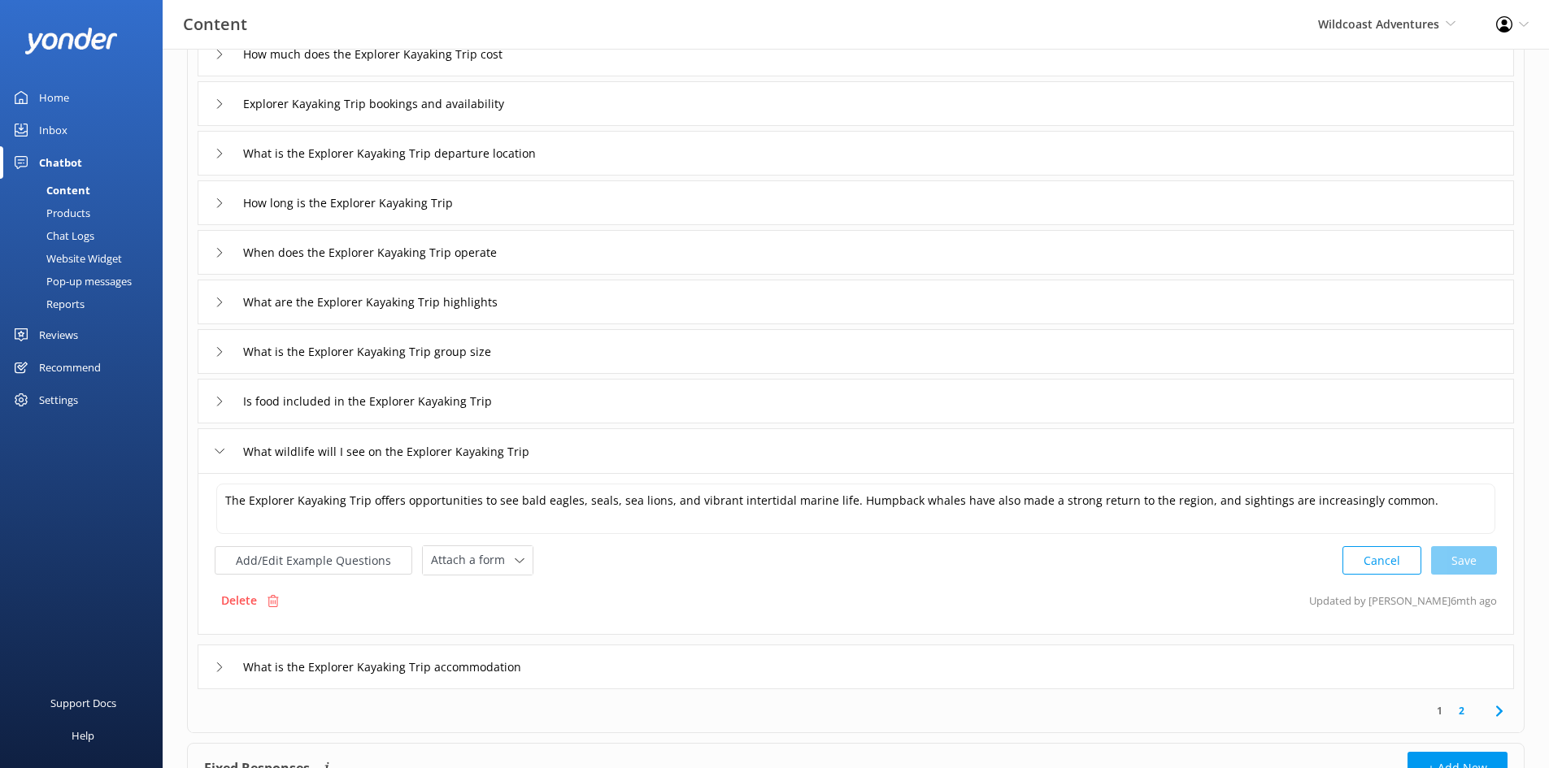
click at [662, 593] on div "What is the Explorer Kayaking Trip accommodation" at bounding box center [856, 667] width 1316 height 45
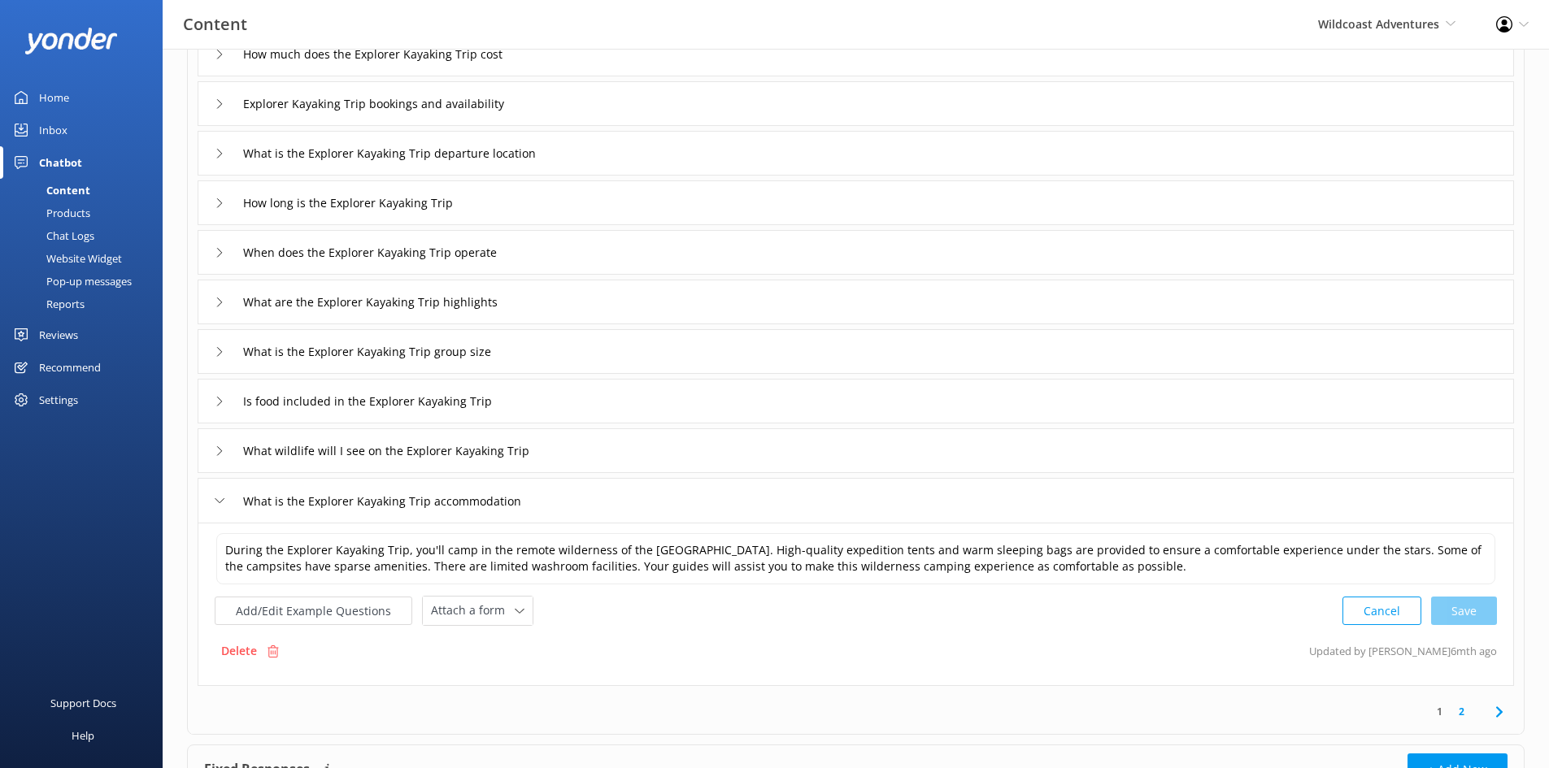
click at [1248, 593] on link "2" at bounding box center [1462, 711] width 22 height 15
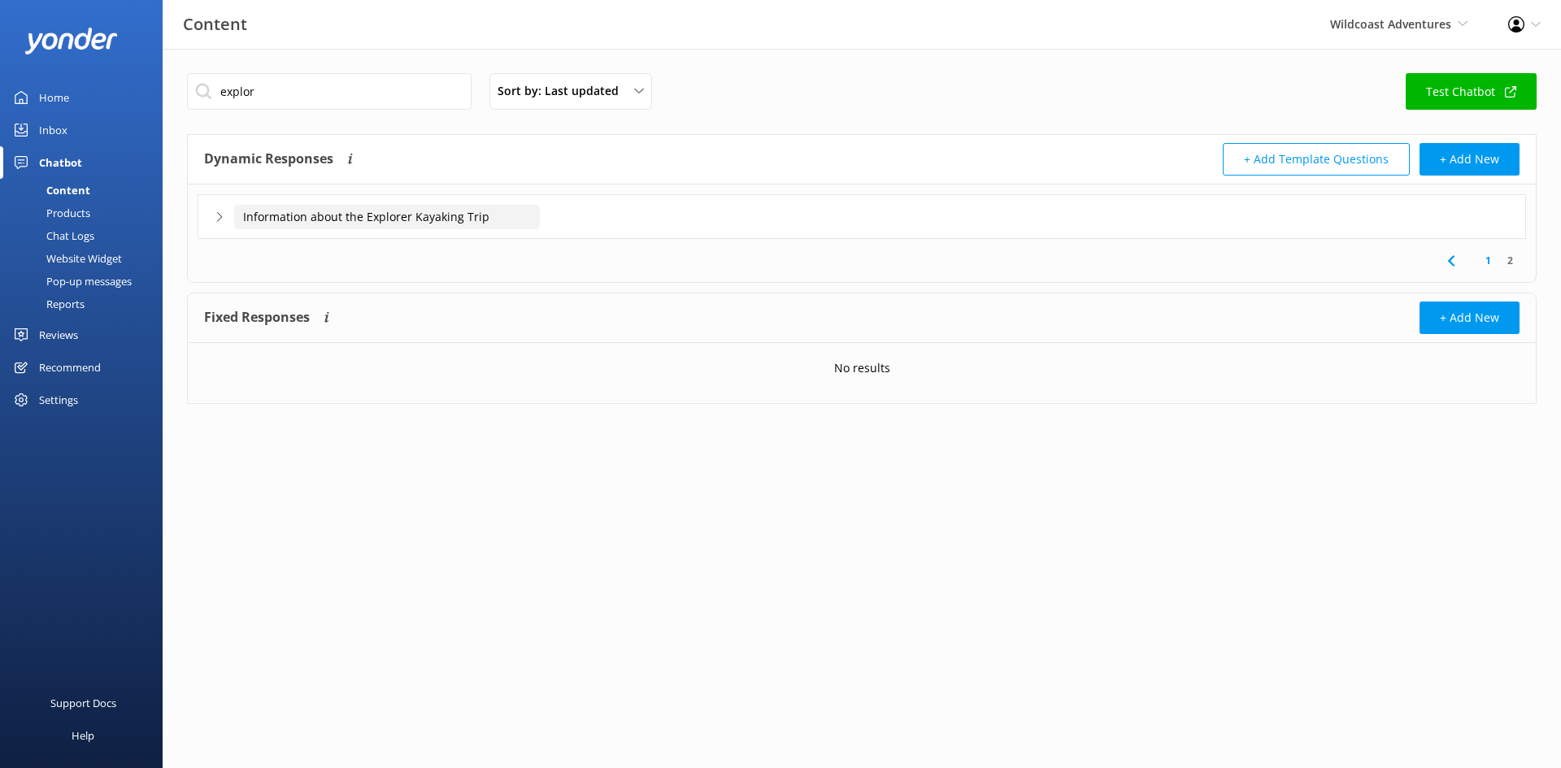
click at [407, 215] on input "Information about the Explorer Kayaking Trip" at bounding box center [387, 217] width 306 height 24
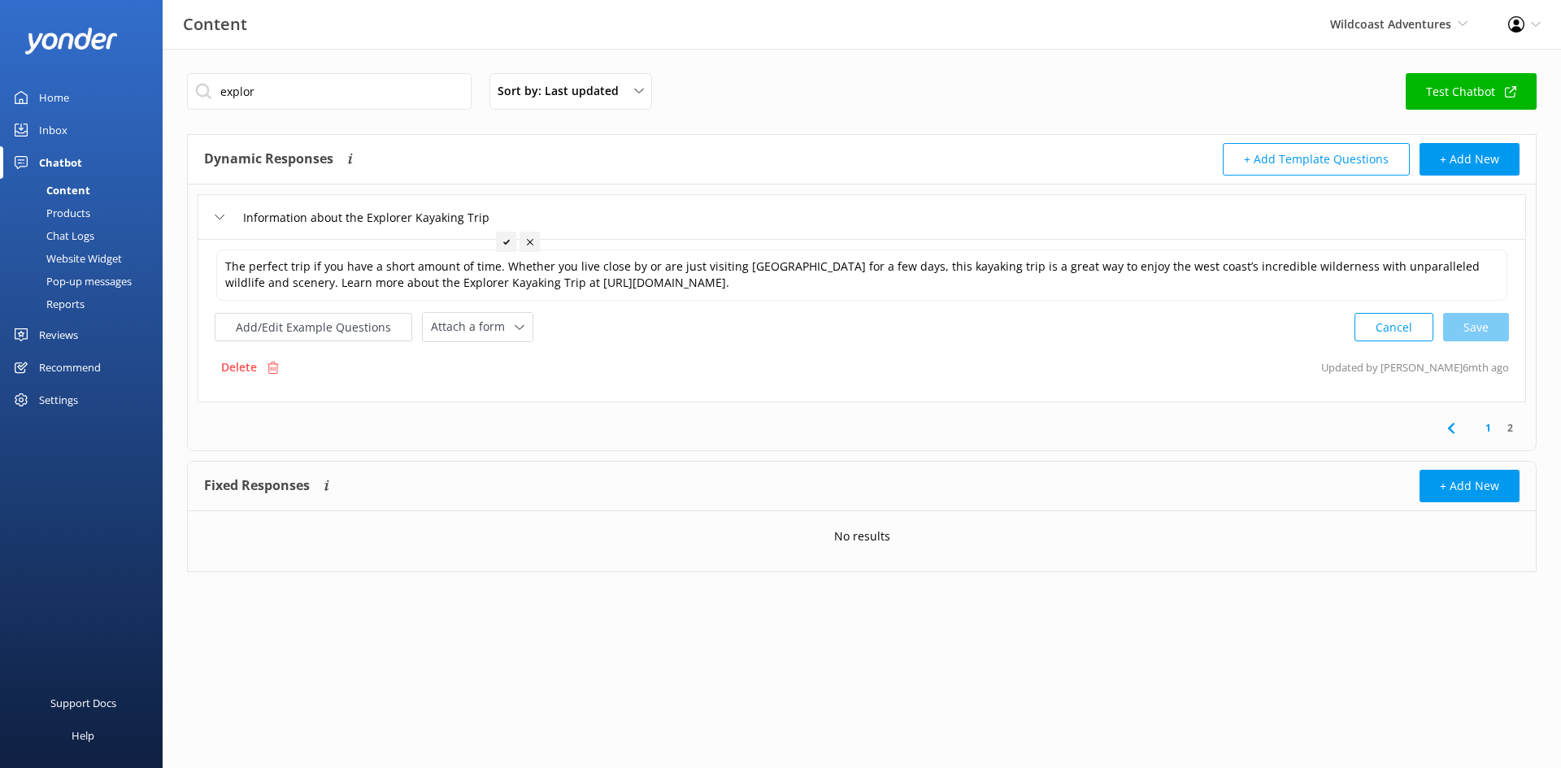
click at [72, 186] on div "Content" at bounding box center [50, 190] width 80 height 23
drag, startPoint x: 54, startPoint y: 128, endPoint x: 75, endPoint y: 137, distance: 23.3
click at [54, 128] on div "Inbox" at bounding box center [53, 130] width 28 height 33
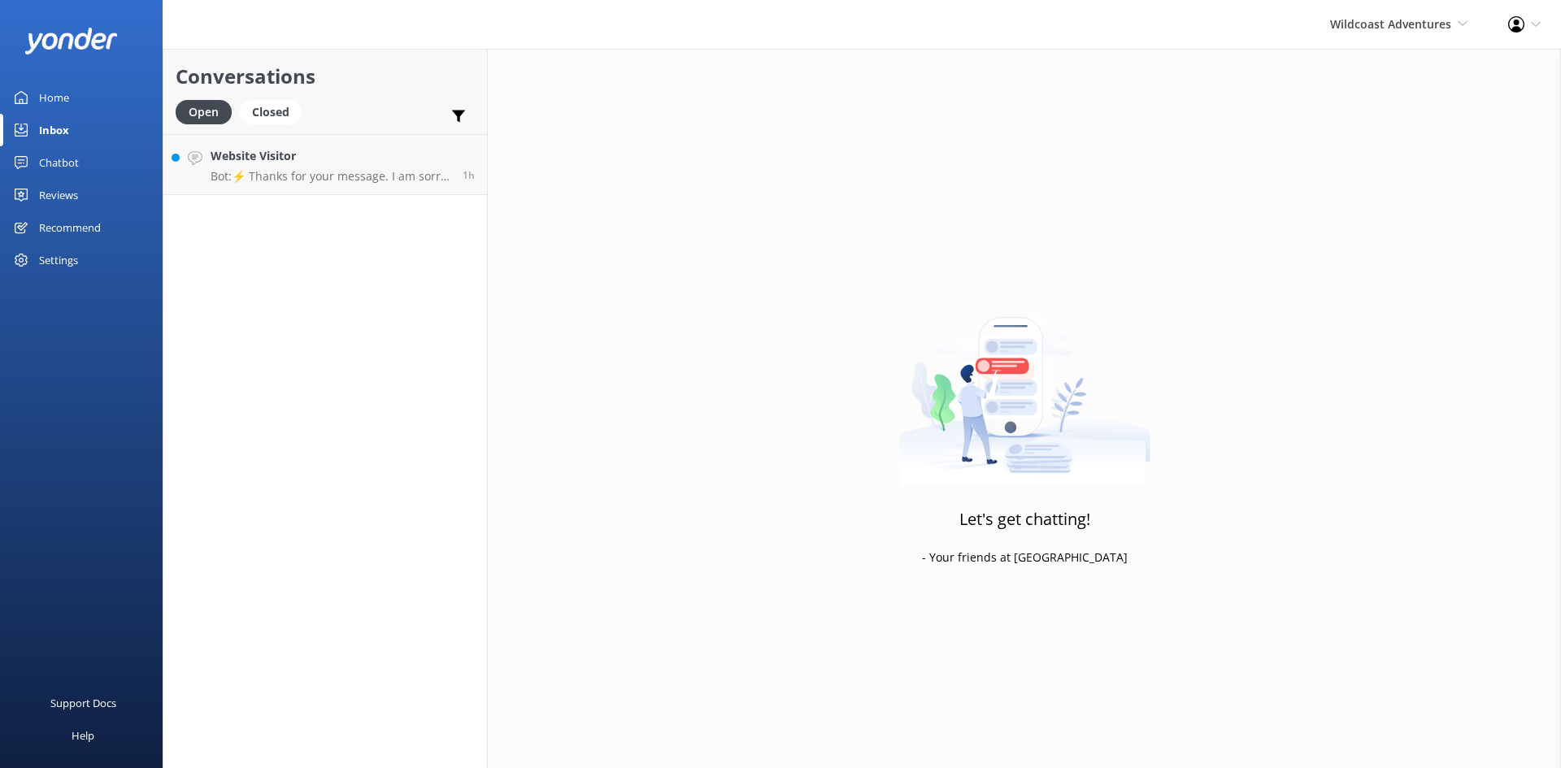
click at [58, 164] on div "Chatbot" at bounding box center [59, 162] width 40 height 33
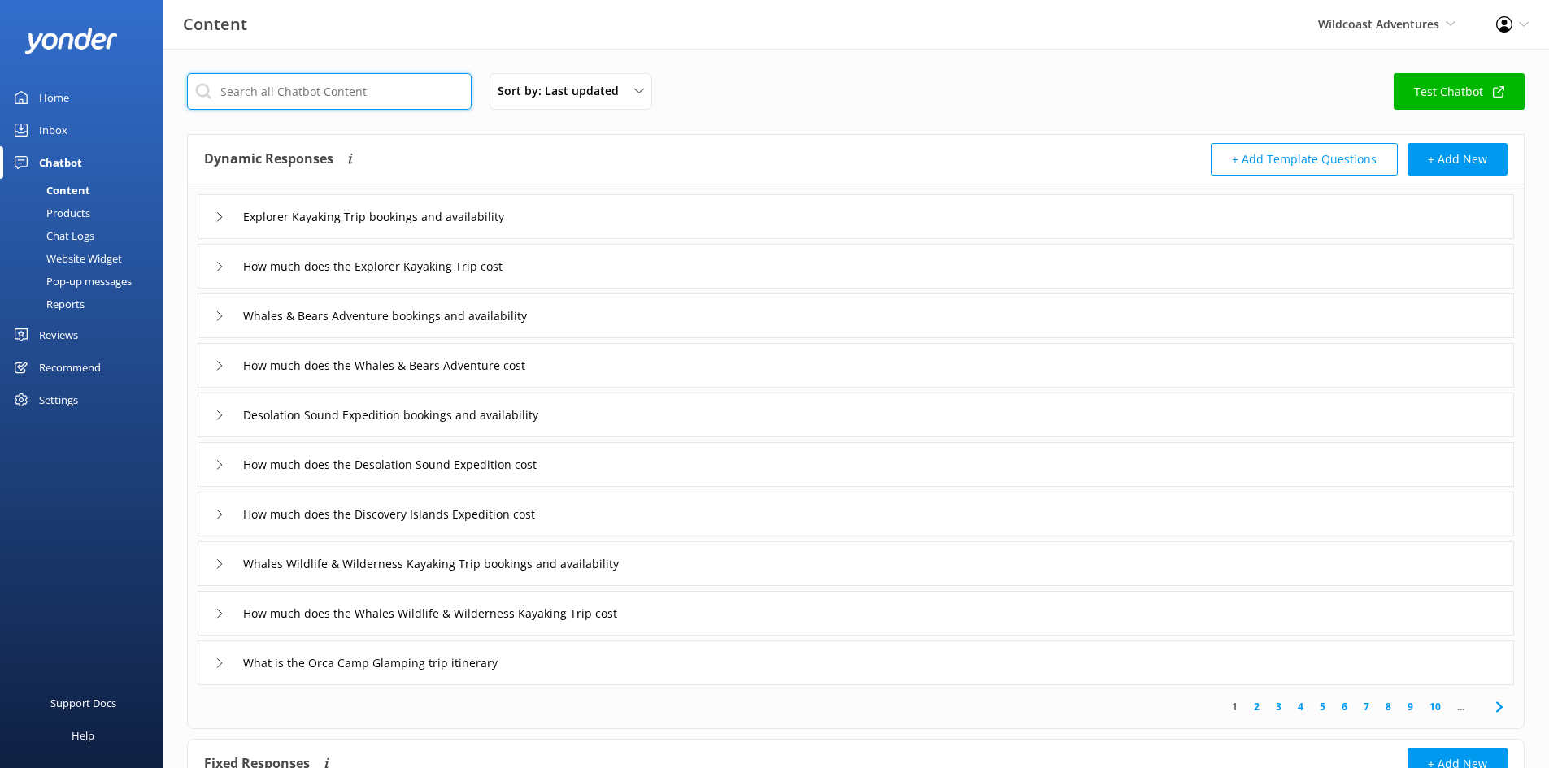
click at [342, 89] on input "text" at bounding box center [329, 91] width 285 height 37
click at [65, 127] on div "Inbox" at bounding box center [53, 130] width 28 height 33
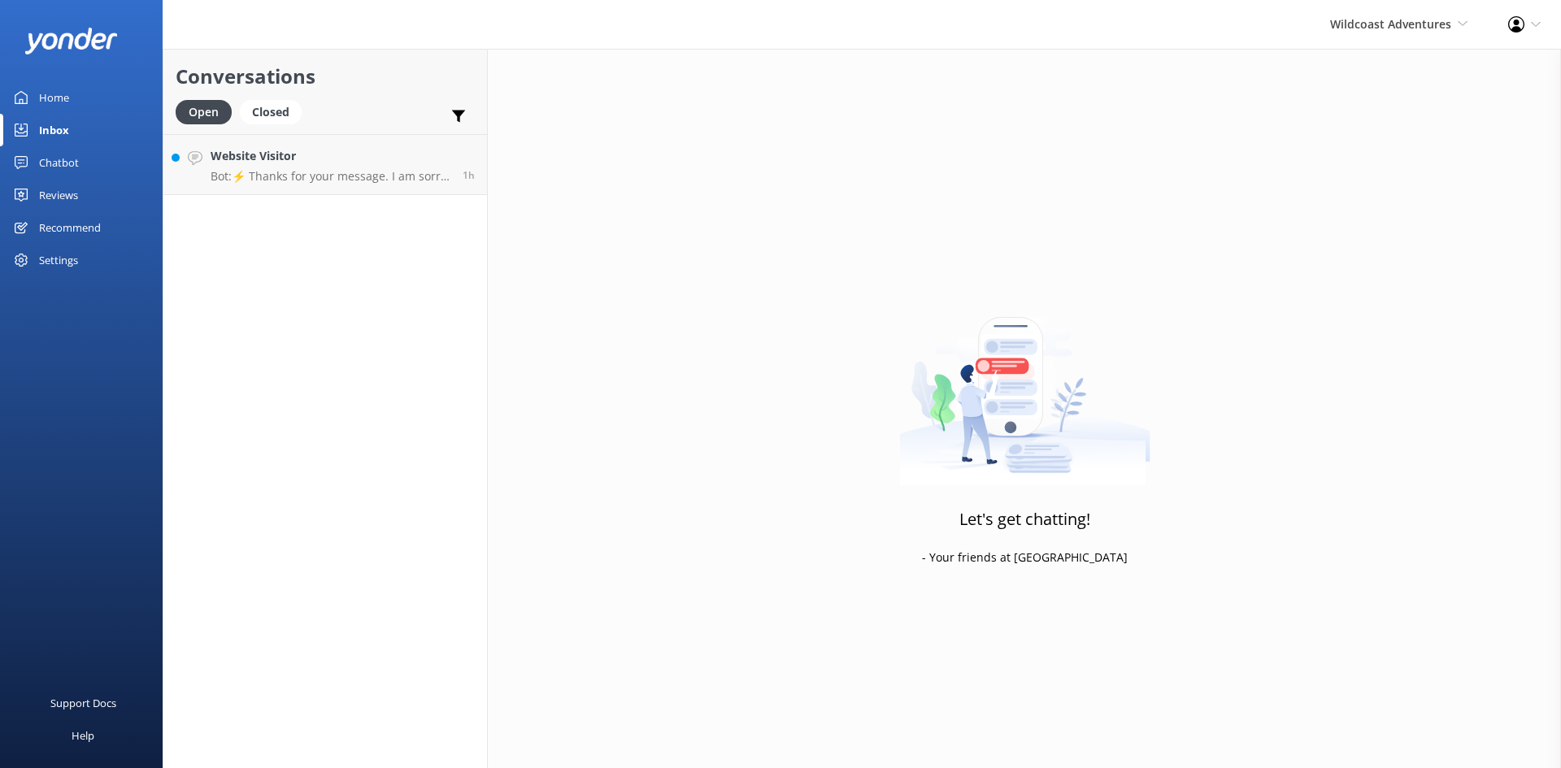
click at [69, 263] on div "Settings" at bounding box center [58, 260] width 39 height 33
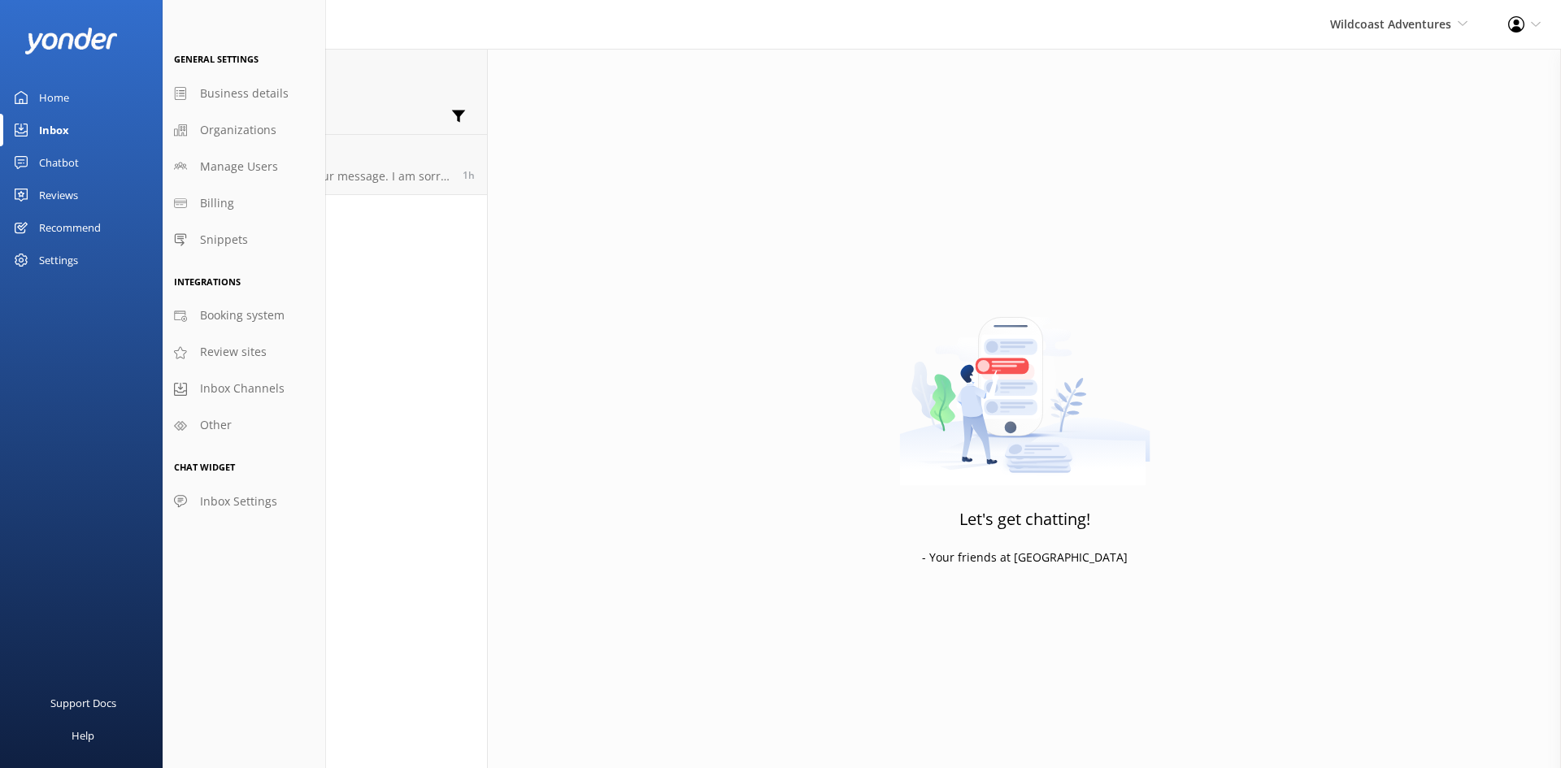
click at [49, 101] on div "Home" at bounding box center [54, 97] width 30 height 33
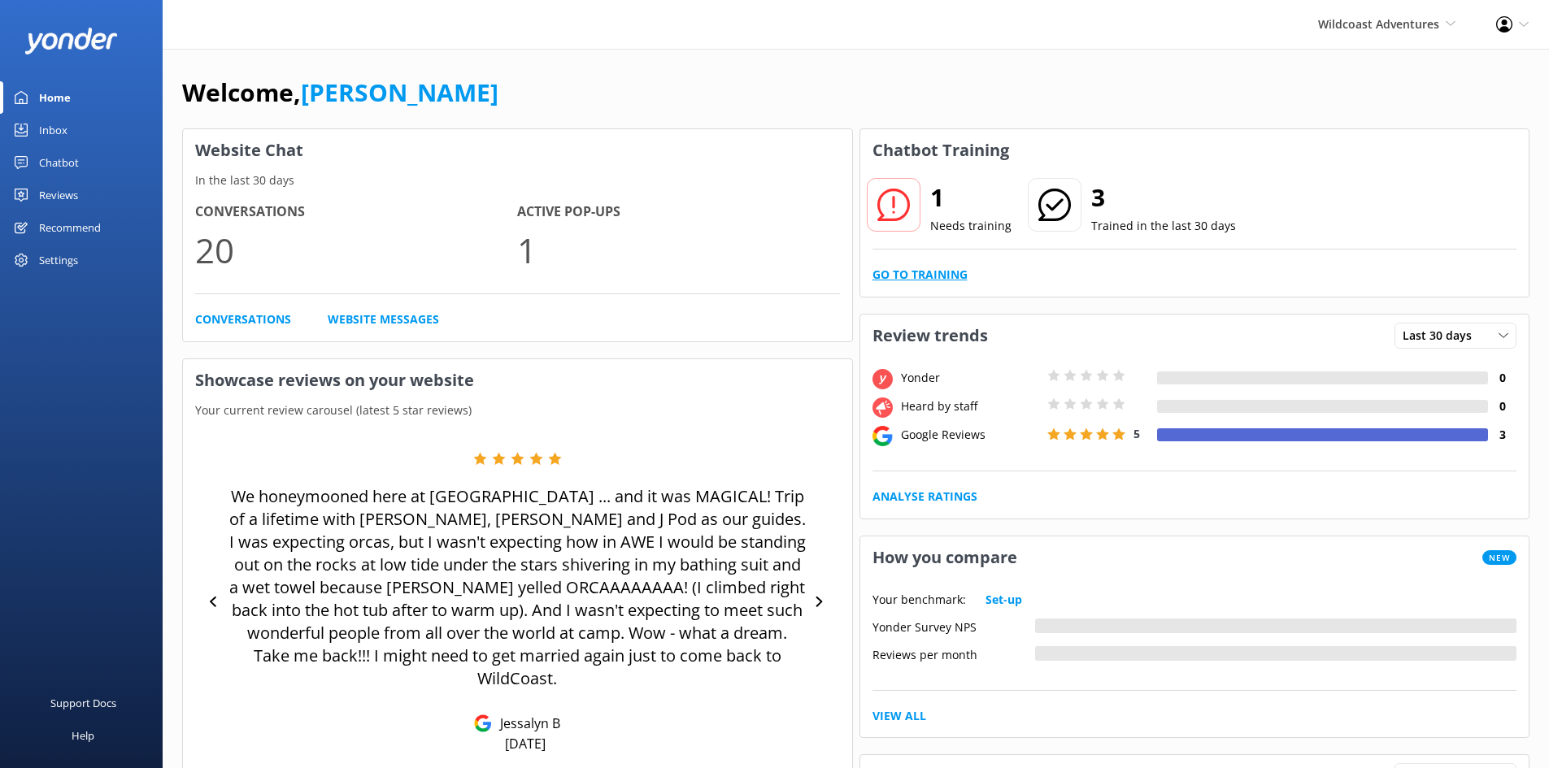
click at [920, 272] on link "Go to Training" at bounding box center [919, 275] width 95 height 18
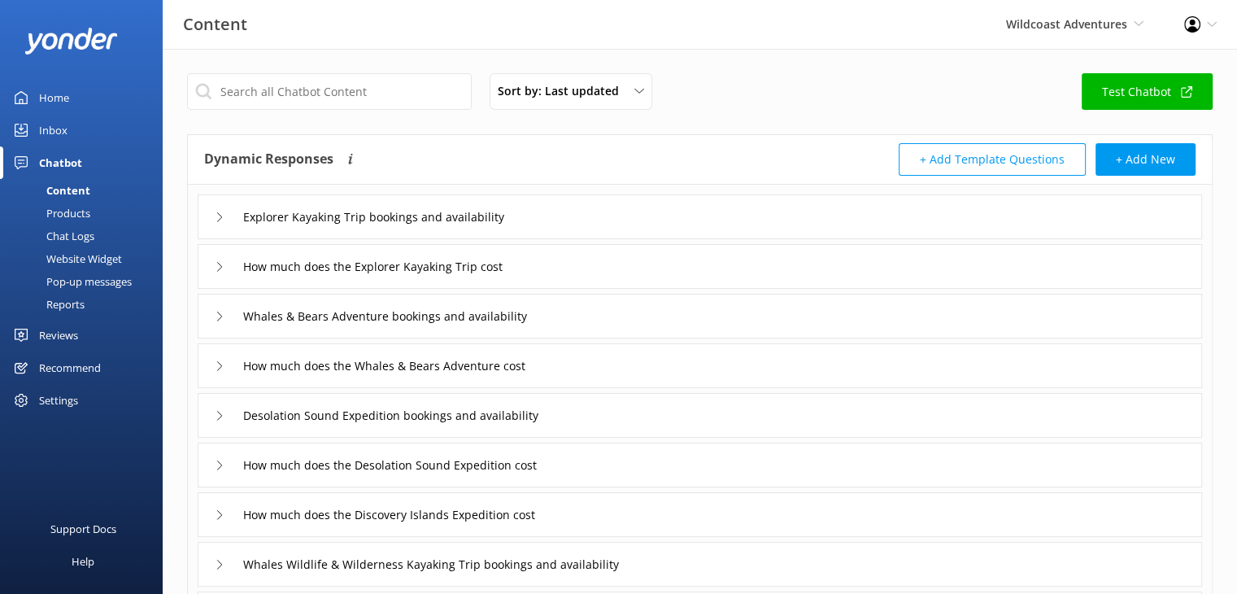
click at [50, 130] on div "Inbox" at bounding box center [53, 130] width 28 height 33
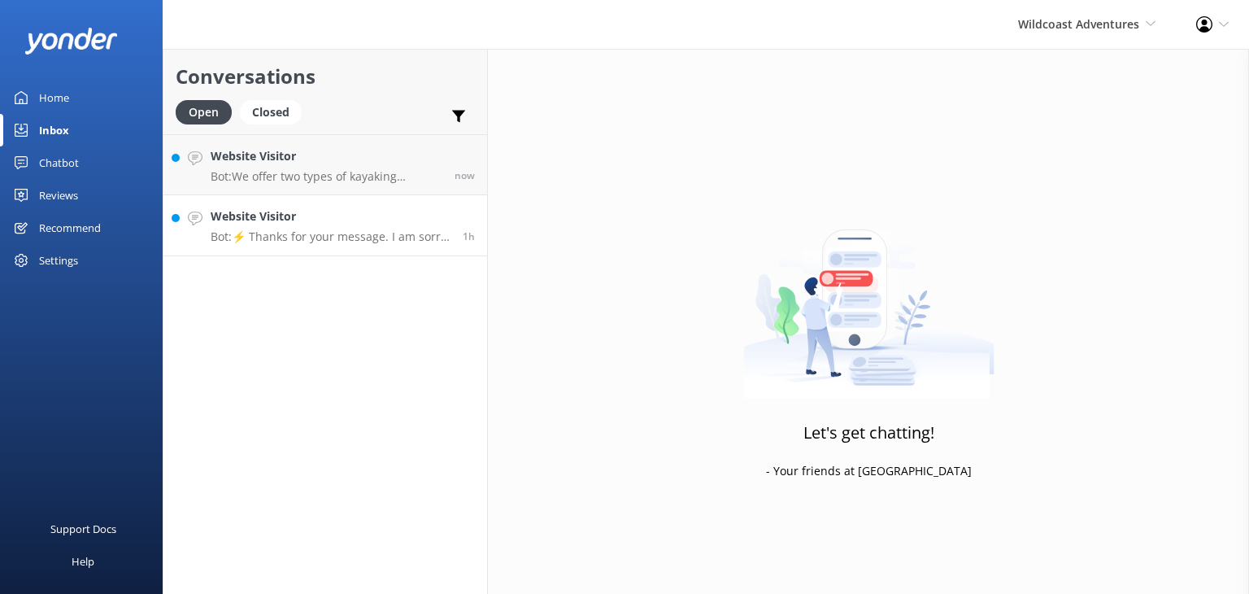
click at [256, 246] on link "Website Visitor Bot: ⚡ Thanks for your message. I am sorry I don't have that an…" at bounding box center [325, 225] width 324 height 61
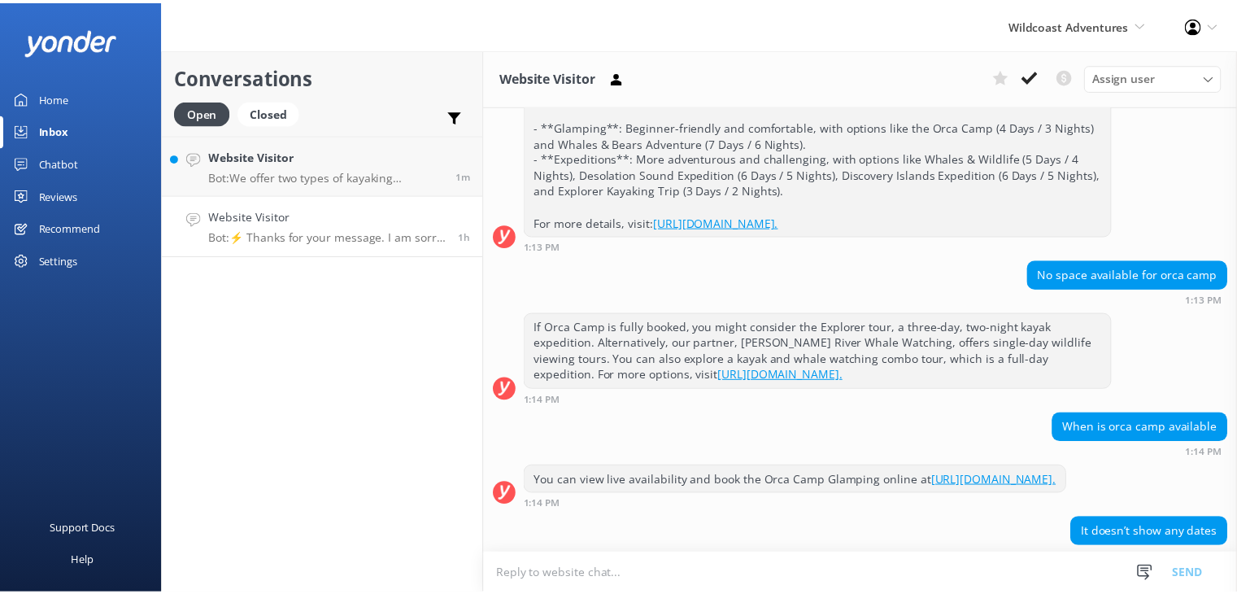
scroll to position [273, 0]
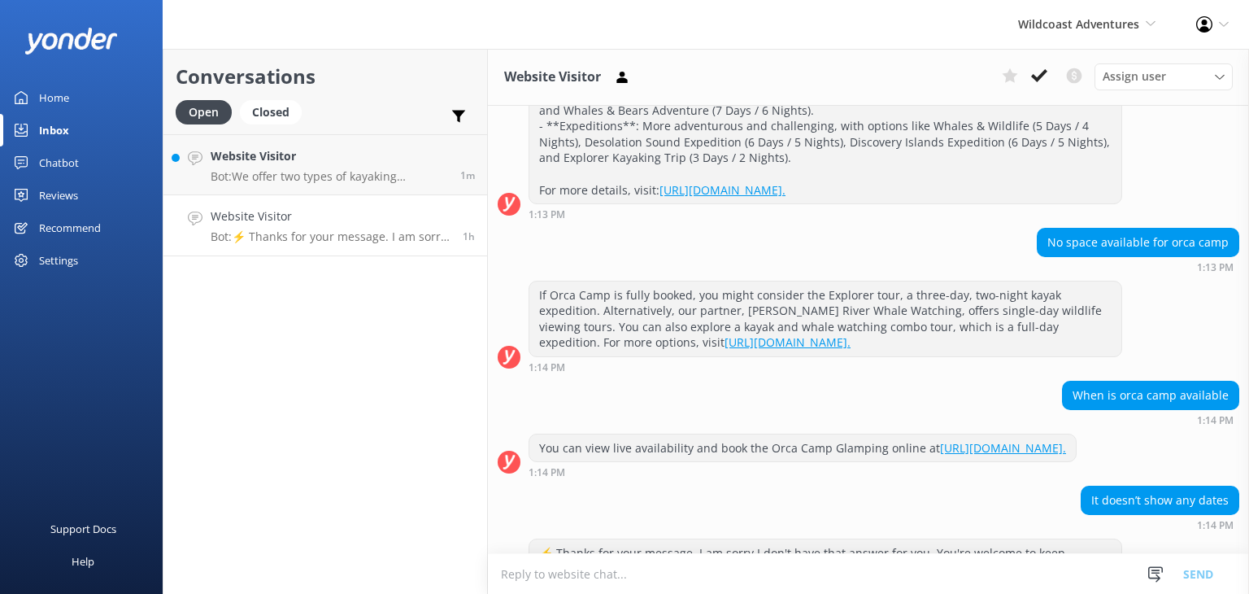
click at [49, 97] on div "Home" at bounding box center [54, 97] width 30 height 33
